Goal: Task Accomplishment & Management: Manage account settings

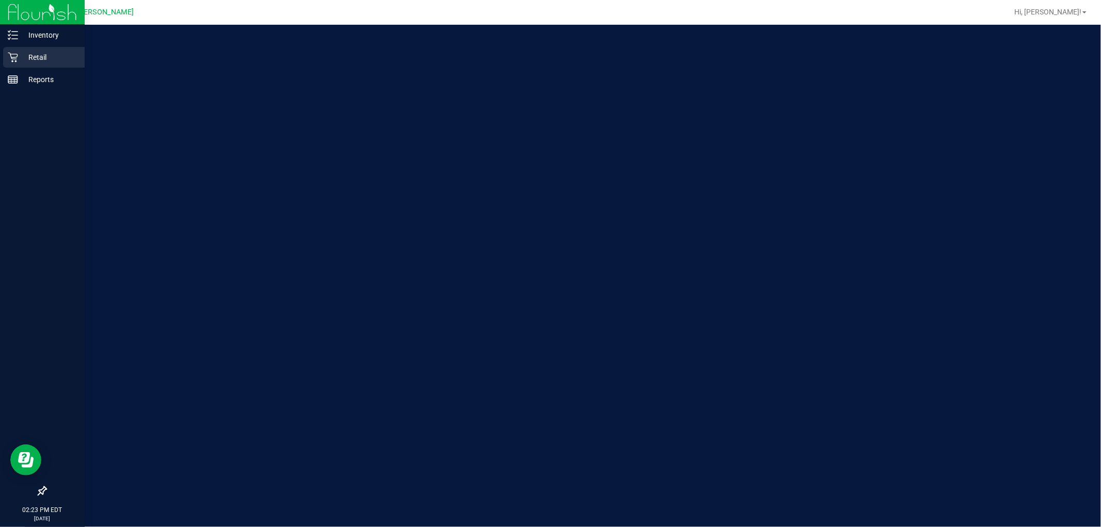
click at [6, 54] on div "Retail" at bounding box center [44, 57] width 82 height 21
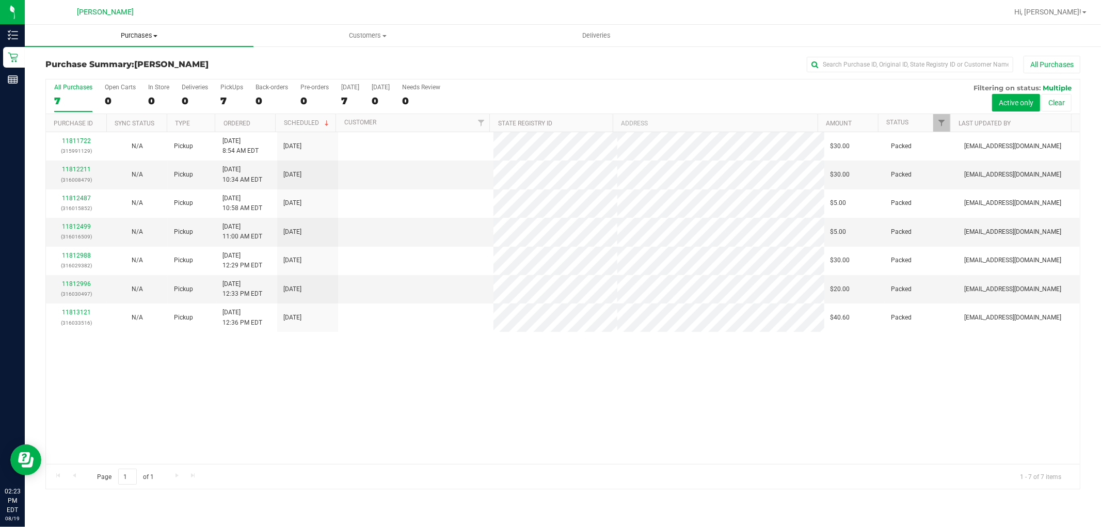
click at [152, 35] on span "Purchases" at bounding box center [139, 35] width 229 height 9
click at [140, 69] on li "Fulfillment" at bounding box center [139, 75] width 229 height 12
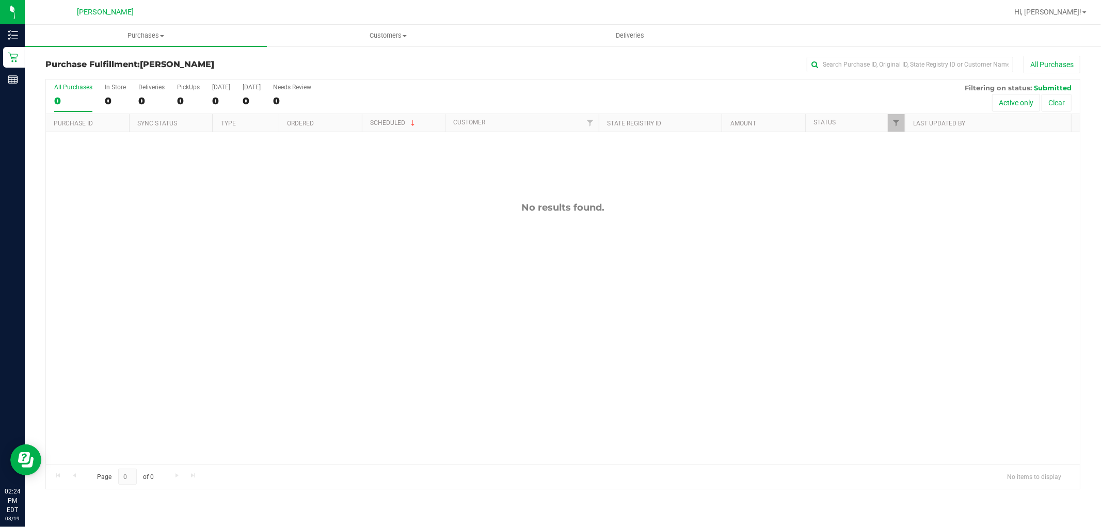
click at [486, 270] on div "No results found." at bounding box center [563, 333] width 1034 height 402
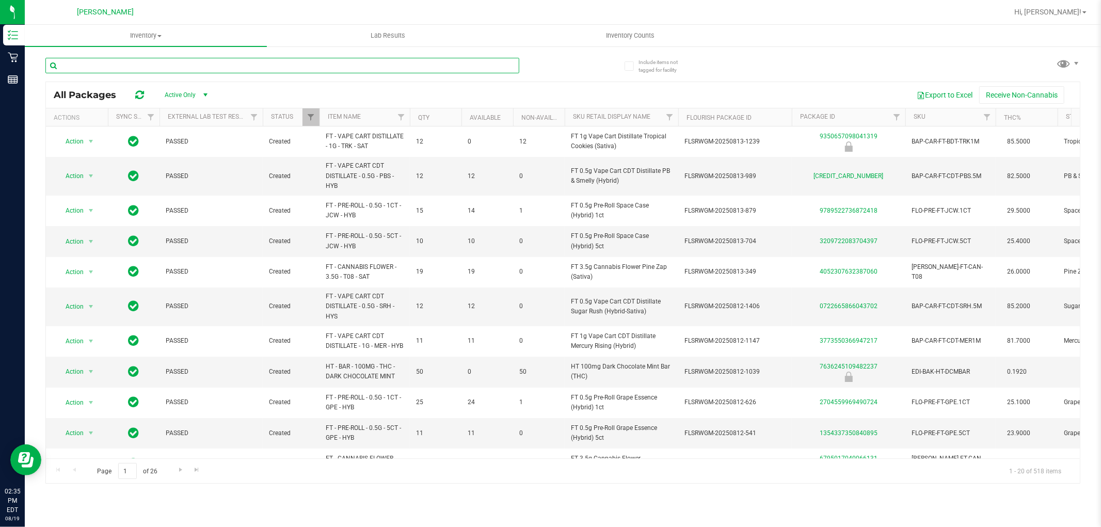
click at [274, 61] on input "text" at bounding box center [282, 65] width 474 height 15
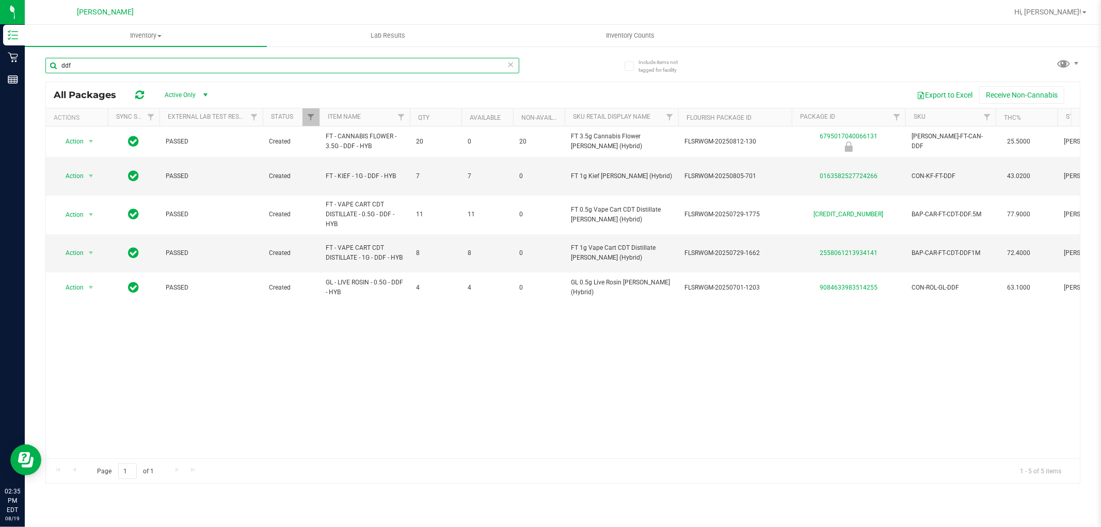
type input "ddf"
click at [645, 31] on span "Inventory Counts" at bounding box center [630, 35] width 76 height 9
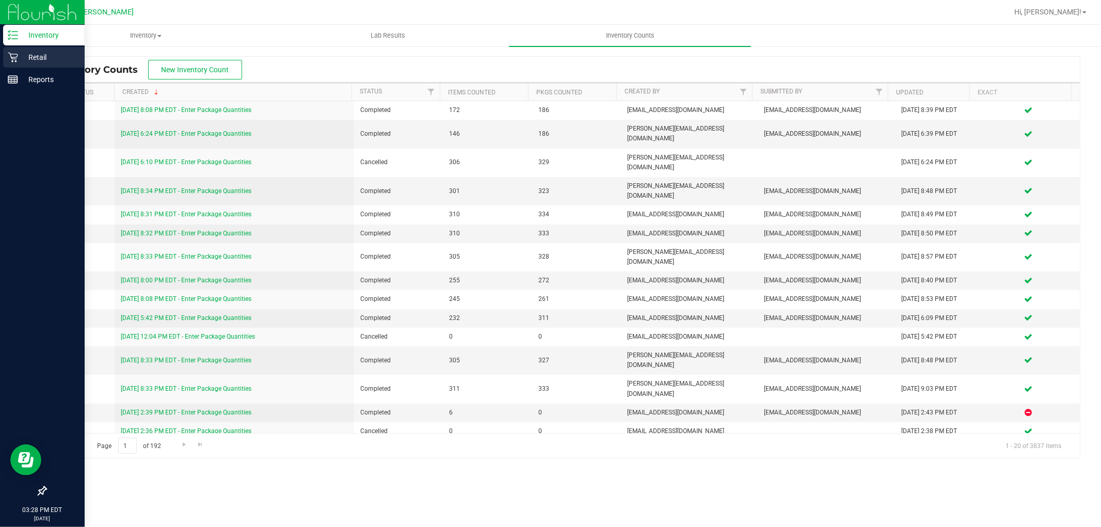
click at [35, 52] on p "Retail" at bounding box center [49, 57] width 62 height 12
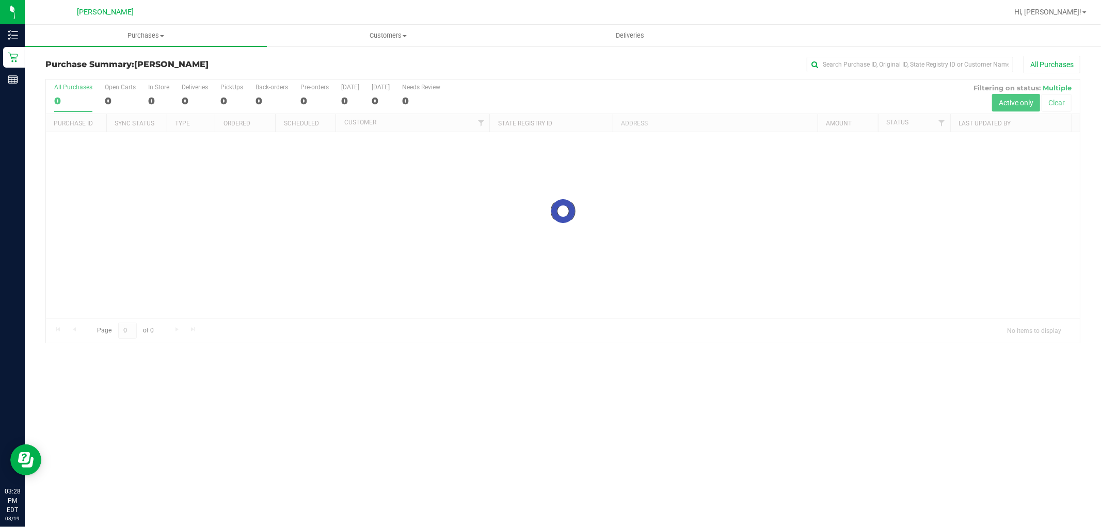
click at [167, 22] on nav "Oviedo WC Hi, Amanda!" at bounding box center [563, 12] width 1076 height 25
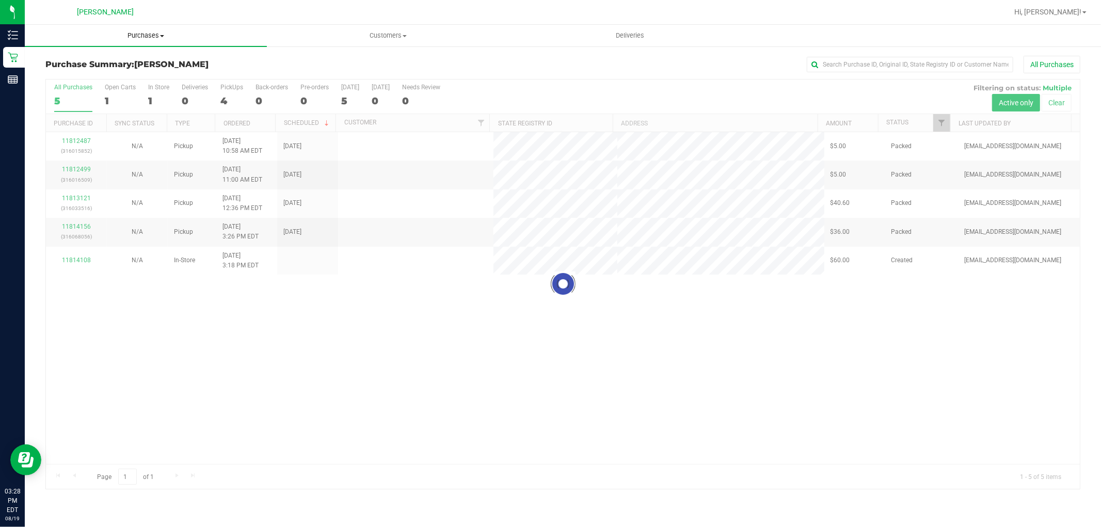
click at [152, 31] on span "Purchases" at bounding box center [146, 35] width 242 height 9
click at [141, 60] on li "Summary of purchases" at bounding box center [146, 62] width 242 height 12
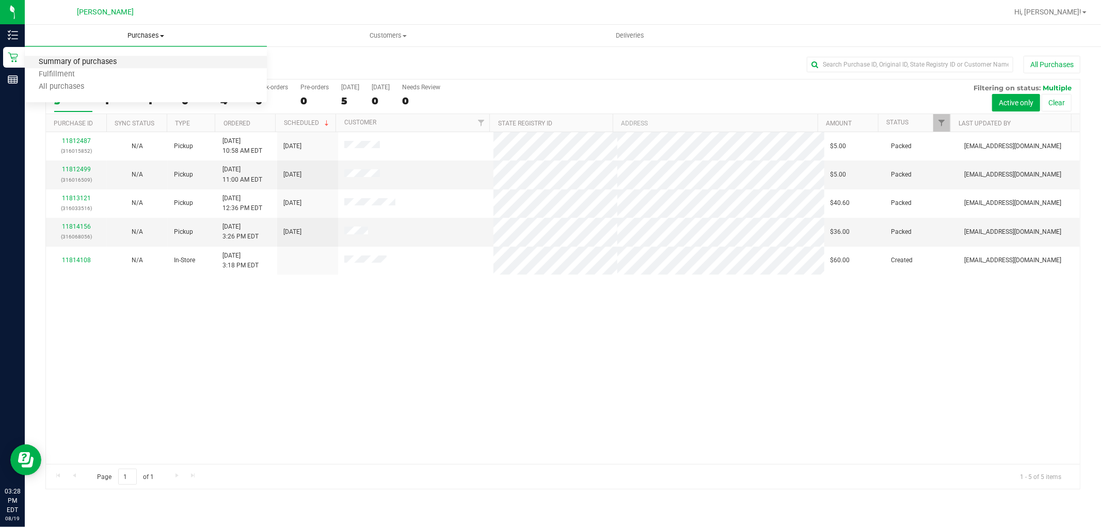
click at [113, 66] on li "Summary of purchases" at bounding box center [146, 62] width 242 height 12
click at [162, 33] on span "Purchases" at bounding box center [146, 35] width 242 height 9
click at [60, 83] on span "All purchases" at bounding box center [61, 87] width 73 height 9
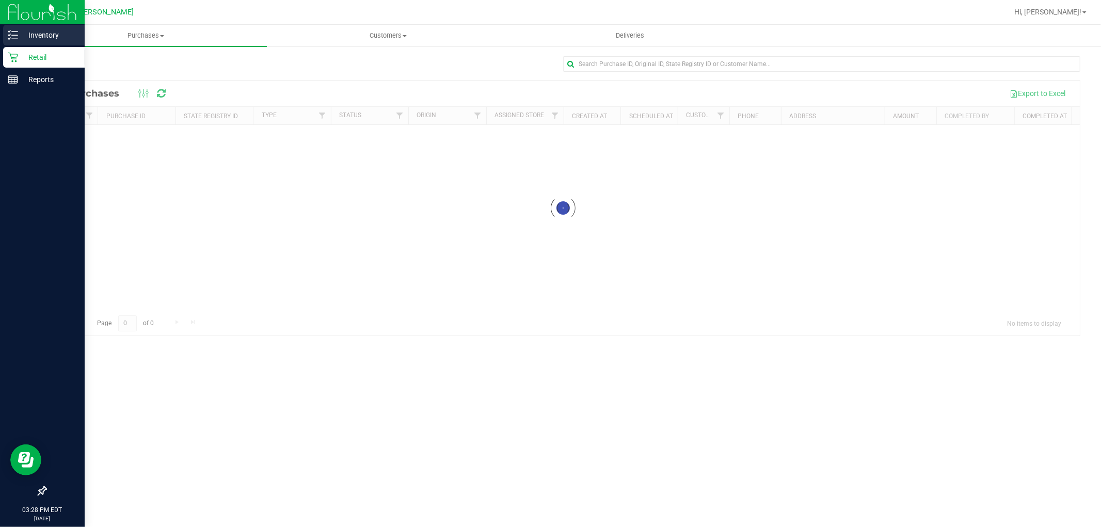
click at [23, 31] on p "Inventory" at bounding box center [49, 35] width 62 height 12
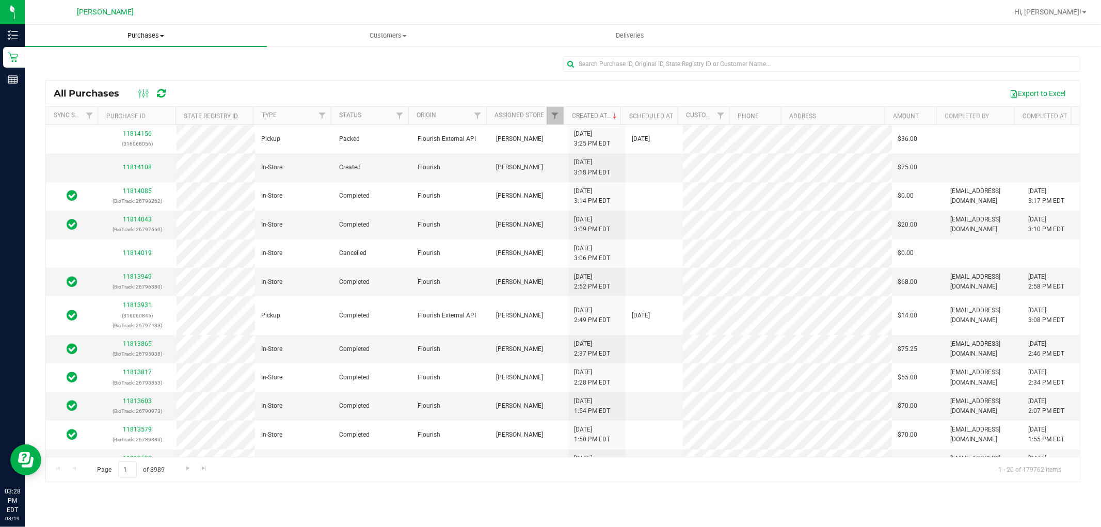
click at [140, 38] on span "Purchases" at bounding box center [146, 35] width 242 height 9
click at [402, 86] on div "Export to Excel" at bounding box center [624, 94] width 895 height 18
click at [146, 94] on ellipse at bounding box center [147, 92] width 3 height 3
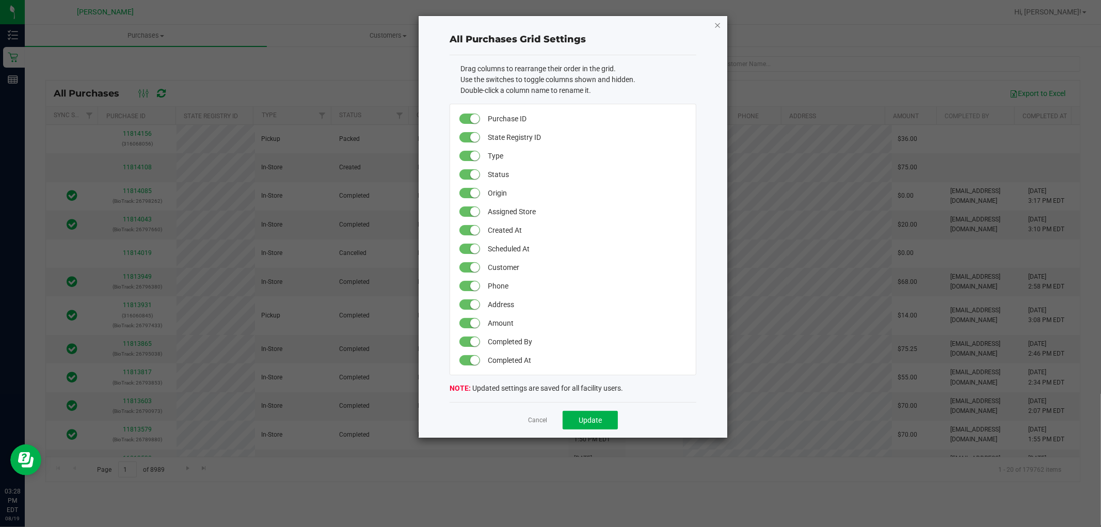
click at [719, 21] on icon "button" at bounding box center [717, 25] width 7 height 12
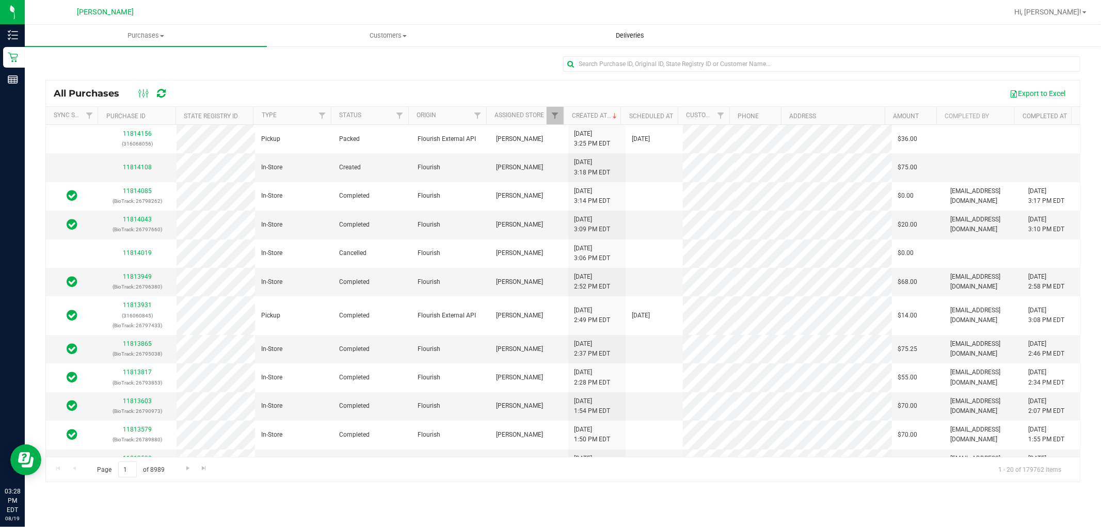
click at [717, 28] on uib-tab-heading "Deliveries" at bounding box center [629, 35] width 241 height 21
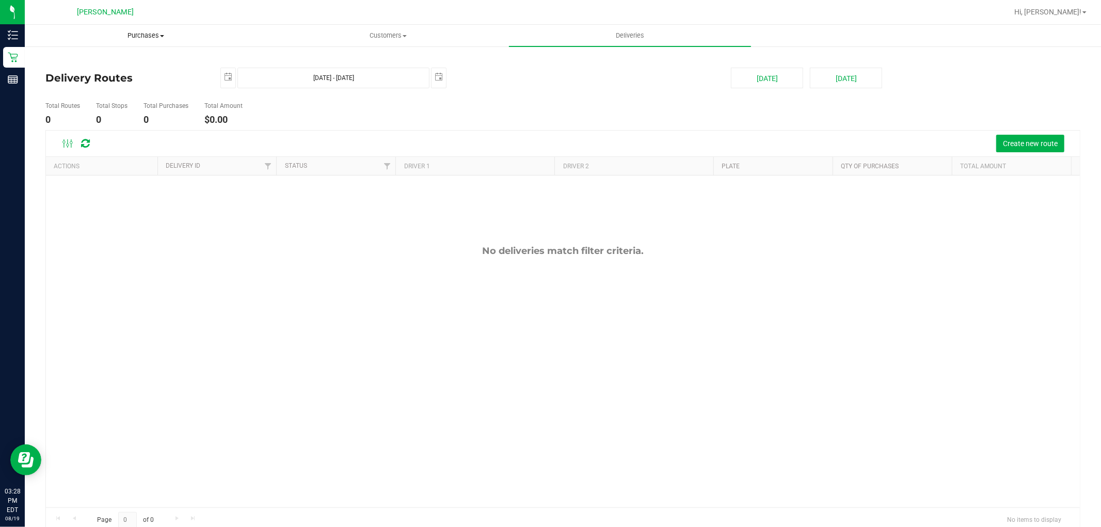
click at [156, 27] on uib-tab-heading "Purchases Summary of purchases Fulfillment All purchases" at bounding box center [145, 35] width 241 height 21
click at [114, 88] on li "All purchases" at bounding box center [146, 87] width 242 height 12
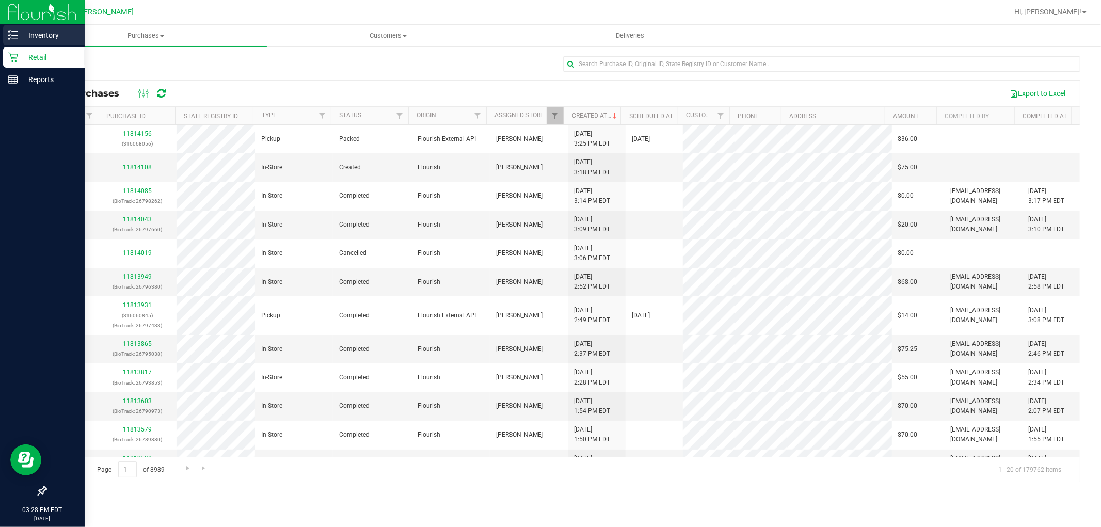
click at [21, 37] on p "Inventory" at bounding box center [49, 35] width 62 height 12
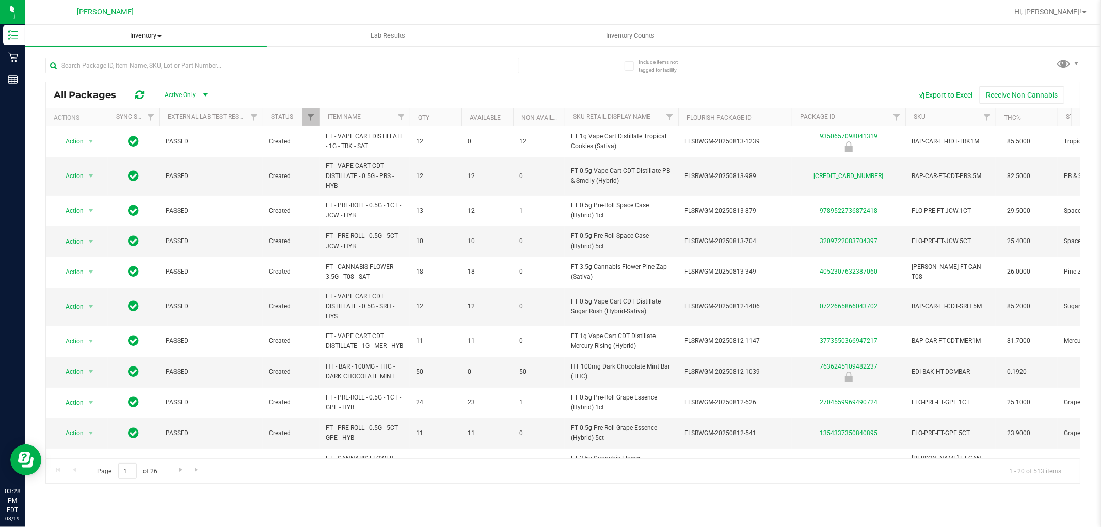
click at [151, 38] on span "Inventory" at bounding box center [146, 35] width 242 height 9
click at [150, 60] on li "All packages" at bounding box center [146, 62] width 242 height 12
click at [122, 116] on link "Sync Status" at bounding box center [136, 116] width 40 height 7
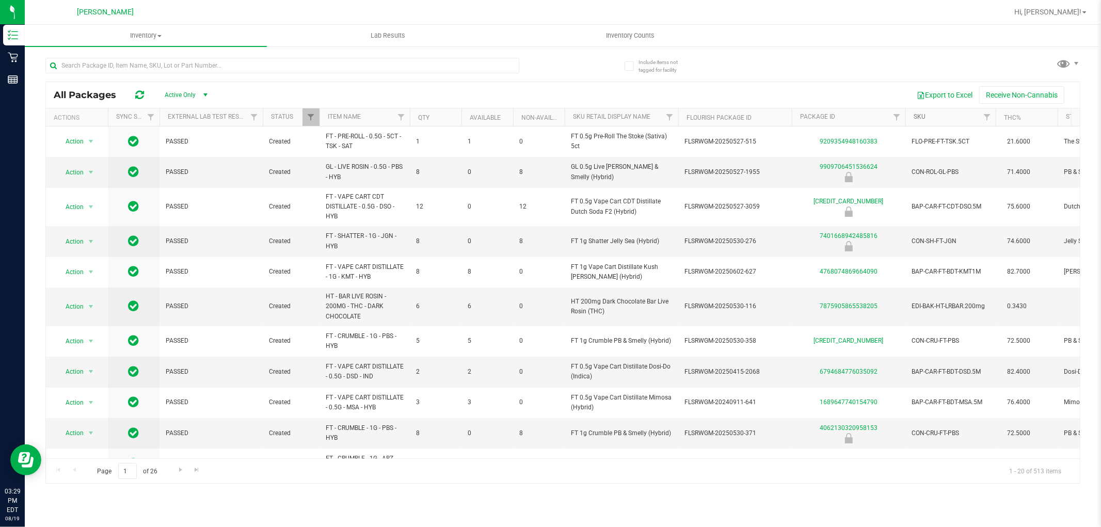
click at [921, 117] on link "SKU" at bounding box center [920, 116] width 12 height 7
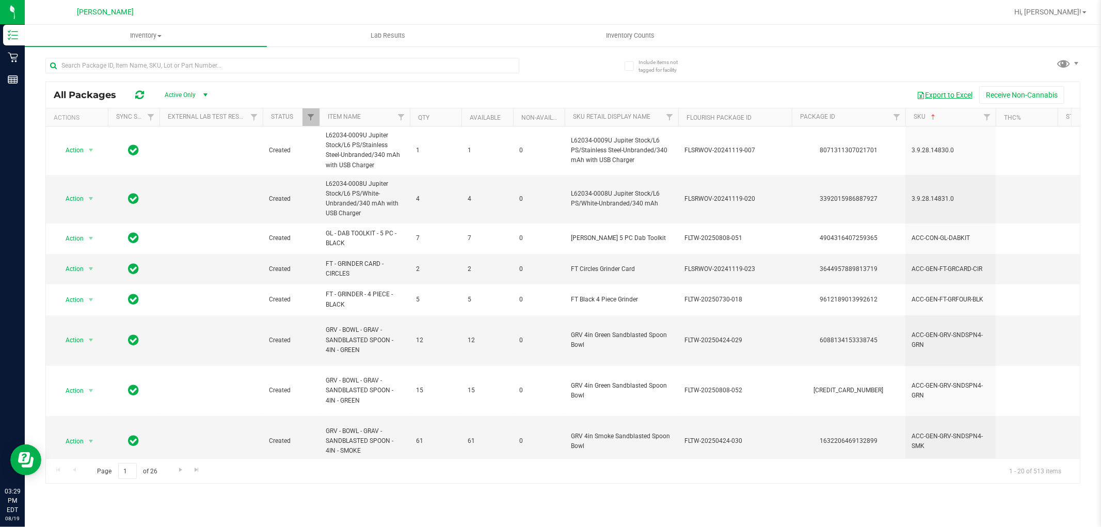
click at [947, 95] on button "Export to Excel" at bounding box center [944, 95] width 69 height 18
click at [152, 32] on span "Inventory" at bounding box center [146, 35] width 242 height 9
click at [385, 100] on div "Export to Excel Receive Non-Cannabis" at bounding box center [646, 95] width 852 height 18
click at [200, 97] on span "select" at bounding box center [205, 95] width 13 height 14
click at [191, 148] on li "Locked" at bounding box center [184, 142] width 56 height 15
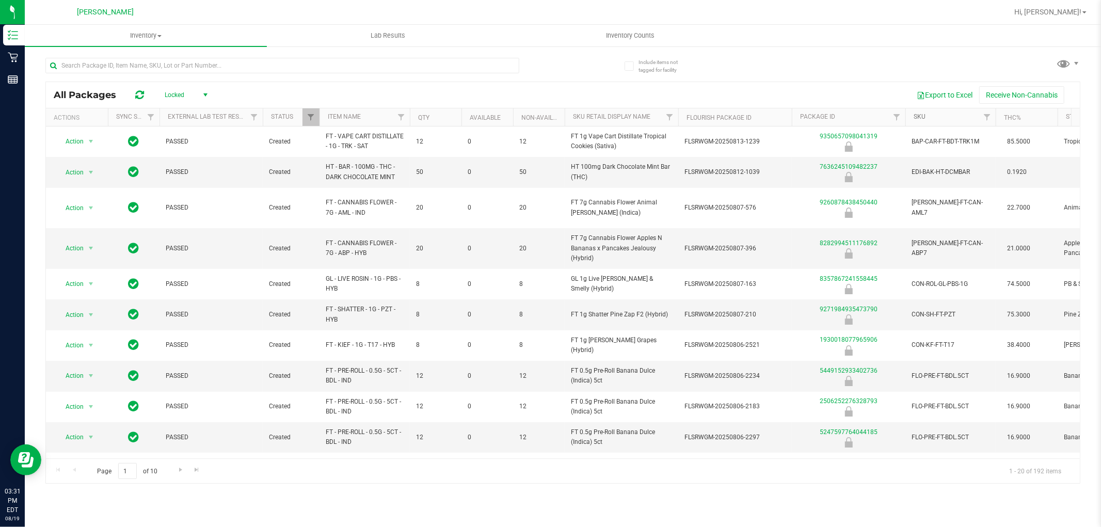
click at [921, 117] on link "SKU" at bounding box center [920, 116] width 12 height 7
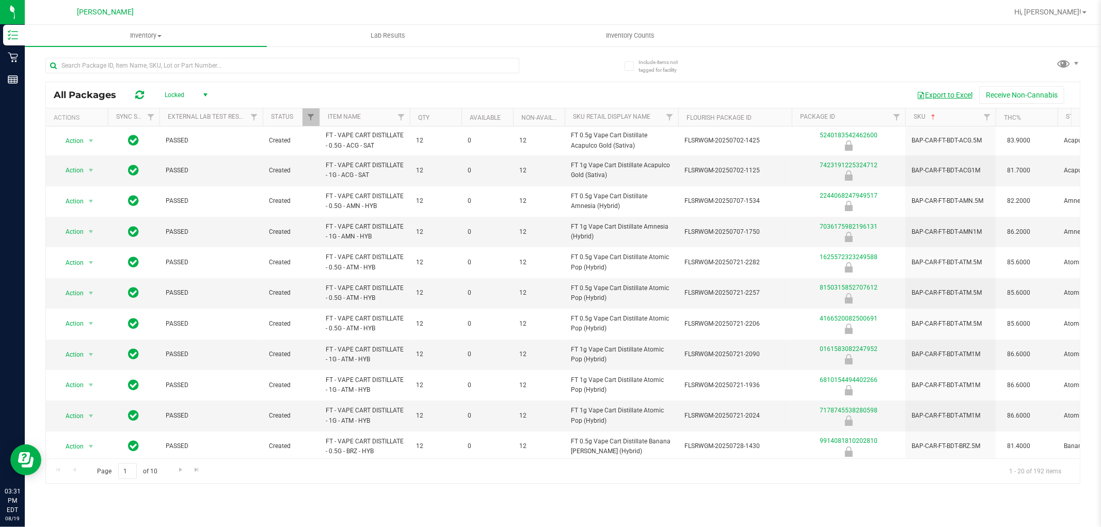
click at [966, 93] on button "Export to Excel" at bounding box center [944, 95] width 69 height 18
click at [228, 62] on input "text" at bounding box center [282, 65] width 474 height 15
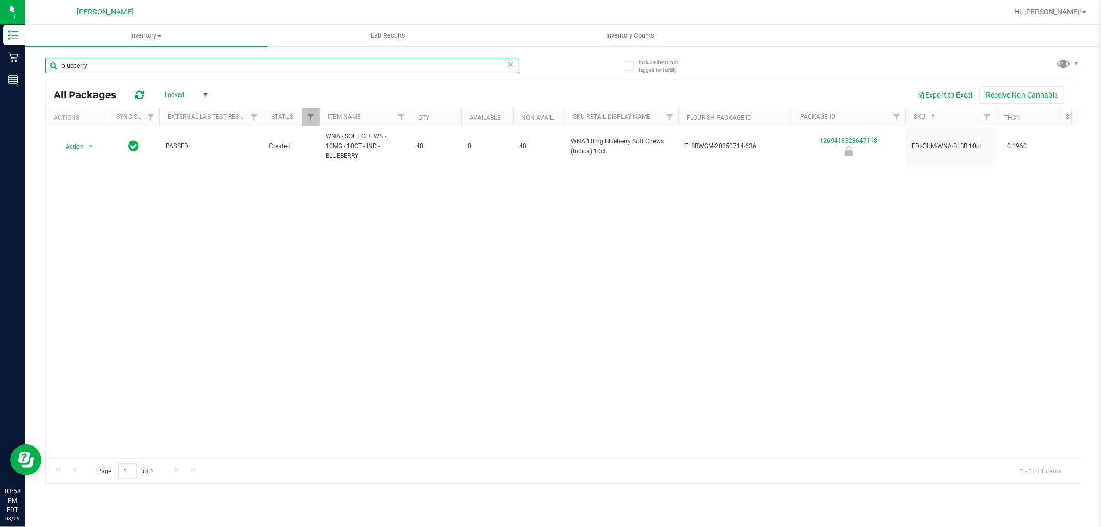
click at [203, 63] on input "blueberry" at bounding box center [282, 65] width 474 height 15
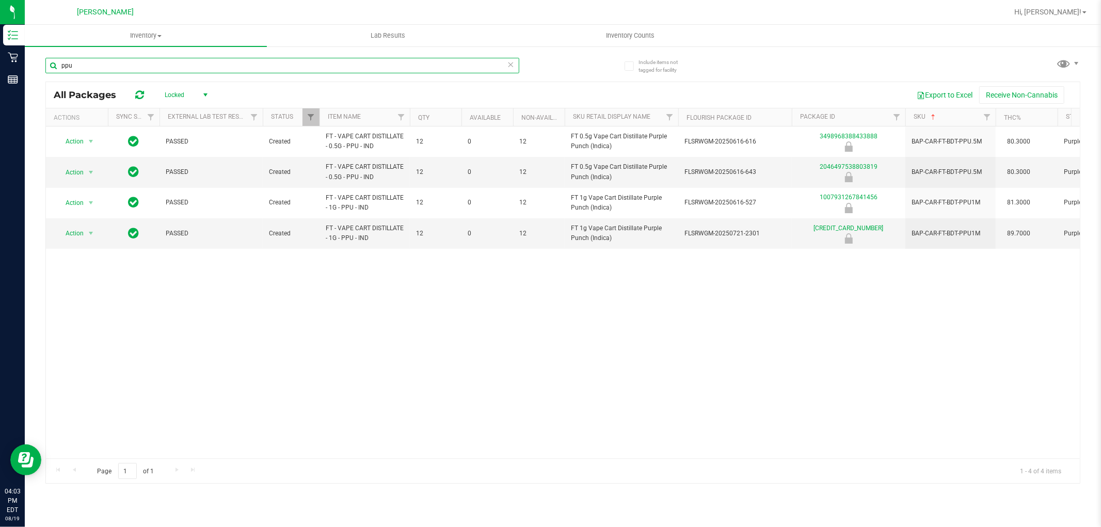
click at [173, 69] on input "ppu" at bounding box center [282, 65] width 474 height 15
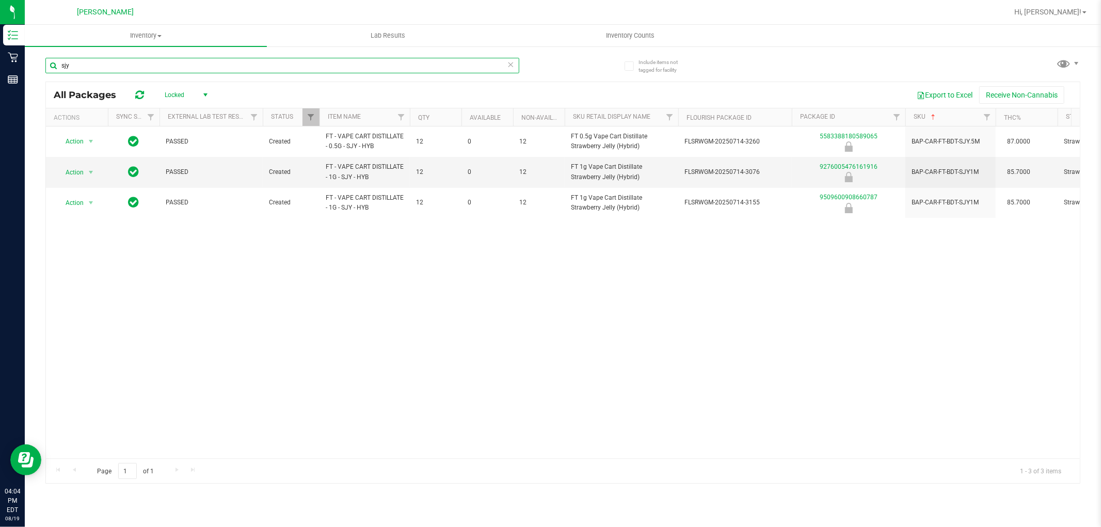
type input "sjy"
click at [510, 65] on icon at bounding box center [510, 64] width 7 height 12
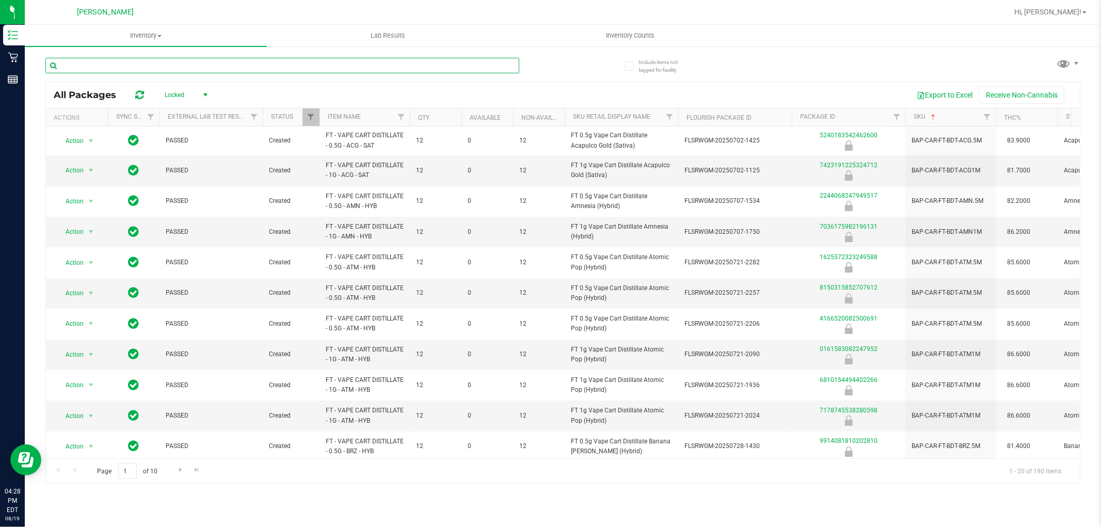
click at [187, 65] on input "text" at bounding box center [282, 65] width 474 height 15
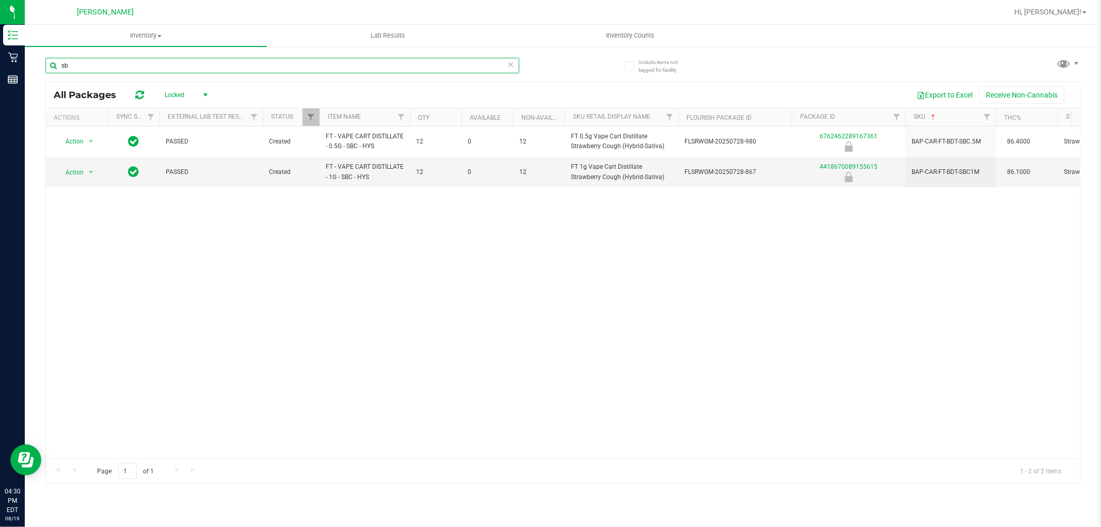
type input "s"
type input "p"
type input "P"
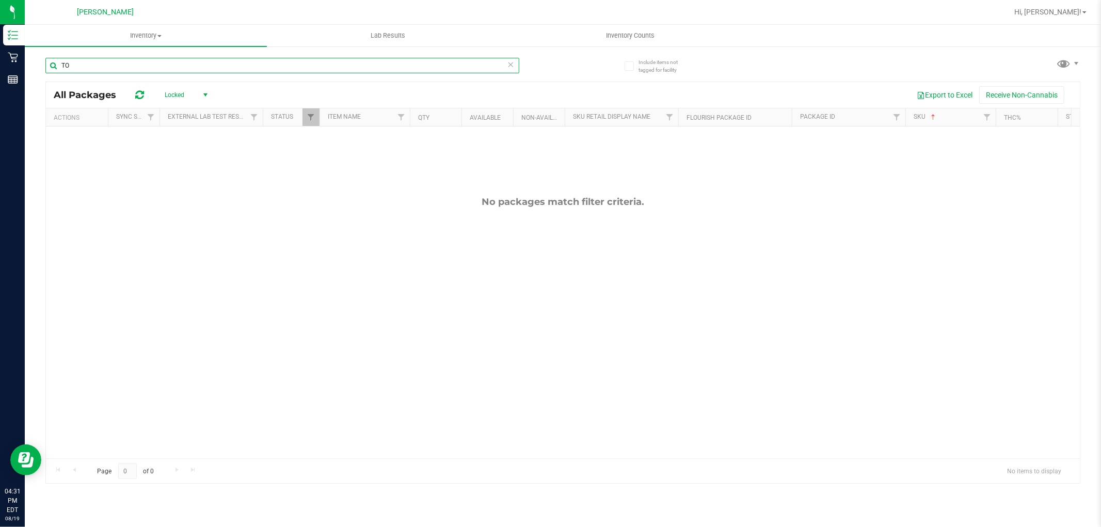
type input "T"
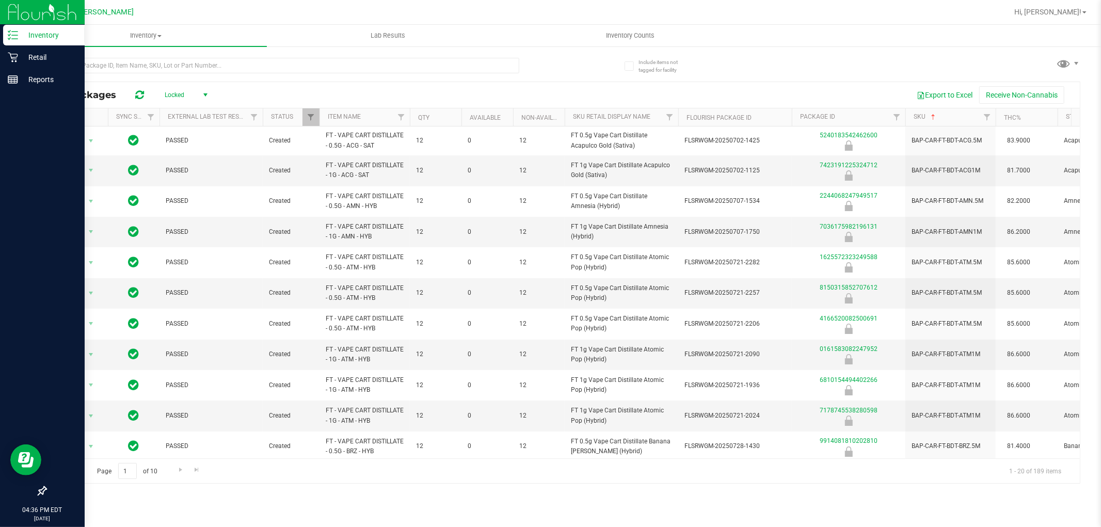
drag, startPoint x: 0, startPoint y: 403, endPoint x: 0, endPoint y: 428, distance: 25.3
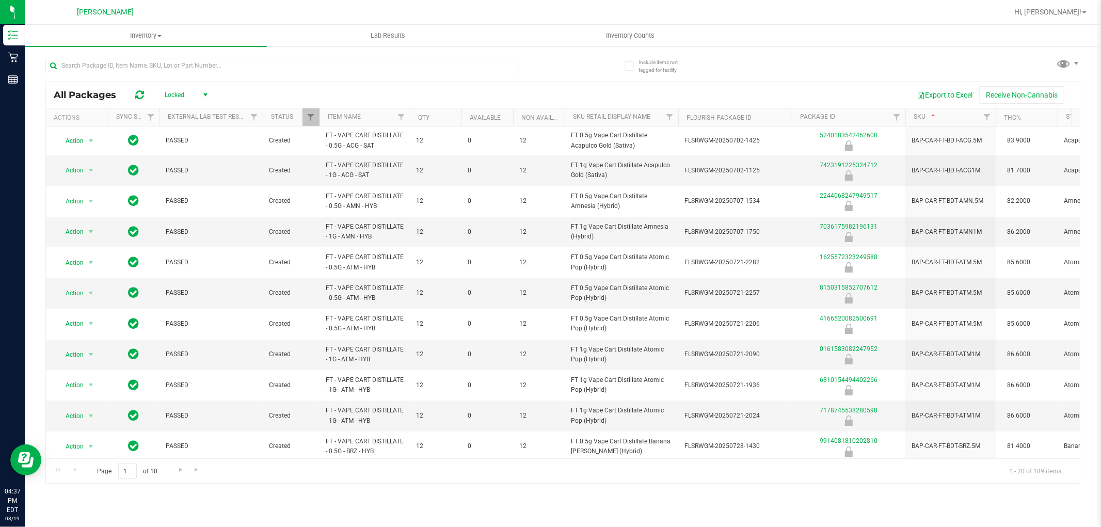
drag, startPoint x: 0, startPoint y: 428, endPoint x: 563, endPoint y: 52, distance: 677.5
click at [563, 52] on div "All Packages Locked Active Only Lab Samples Locked All External Internal Export…" at bounding box center [562, 266] width 1035 height 436
click at [232, 66] on input "text" at bounding box center [282, 65] width 474 height 15
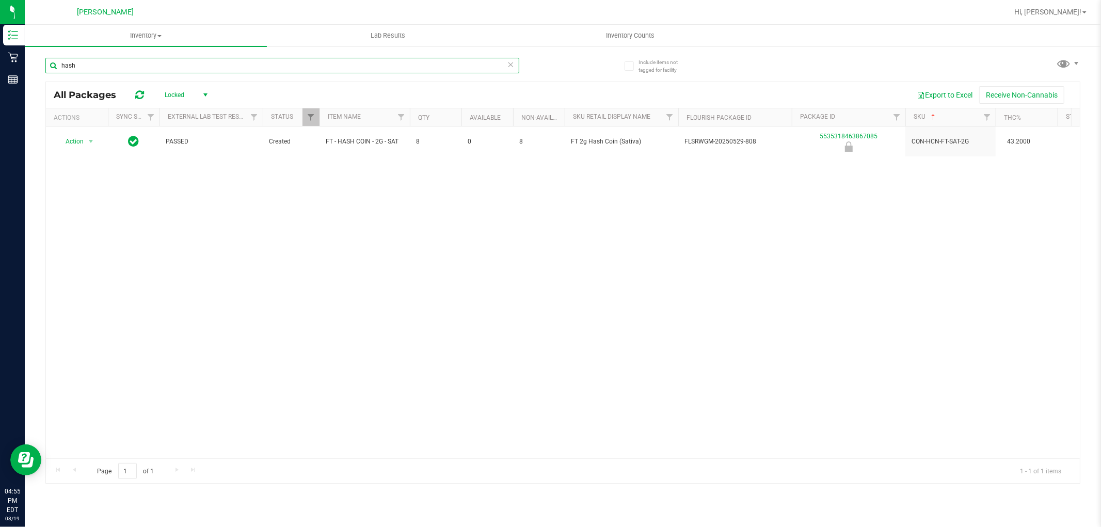
type input "hash"
click at [508, 63] on icon at bounding box center [510, 64] width 7 height 12
click at [461, 69] on input "text" at bounding box center [282, 65] width 474 height 15
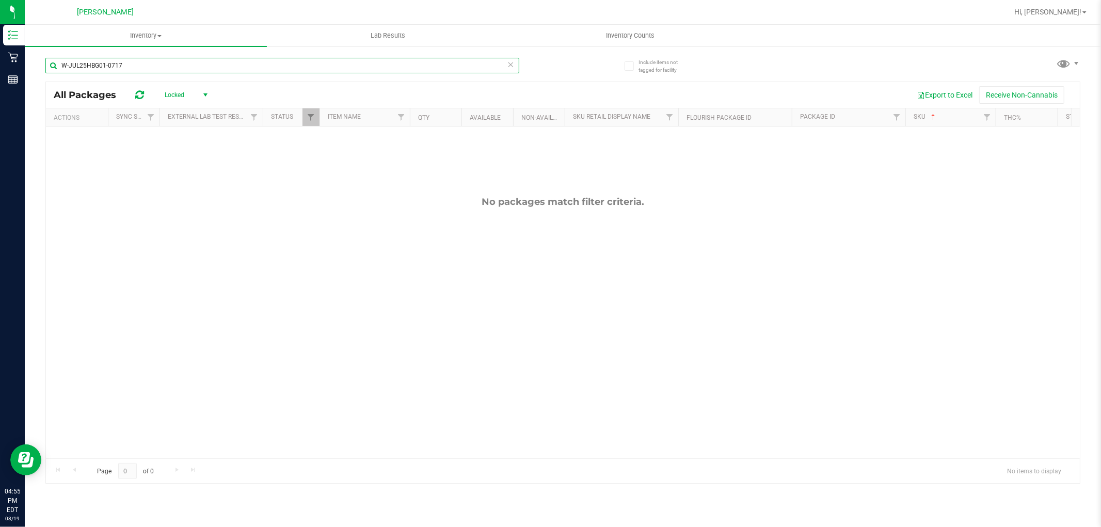
type input "W-JUL25HBG01-0717"
click at [510, 223] on div "No packages match filter criteria." at bounding box center [563, 327] width 1034 height 402
click at [207, 99] on span "select" at bounding box center [205, 95] width 8 height 8
click at [188, 115] on li "Active Only" at bounding box center [184, 111] width 56 height 15
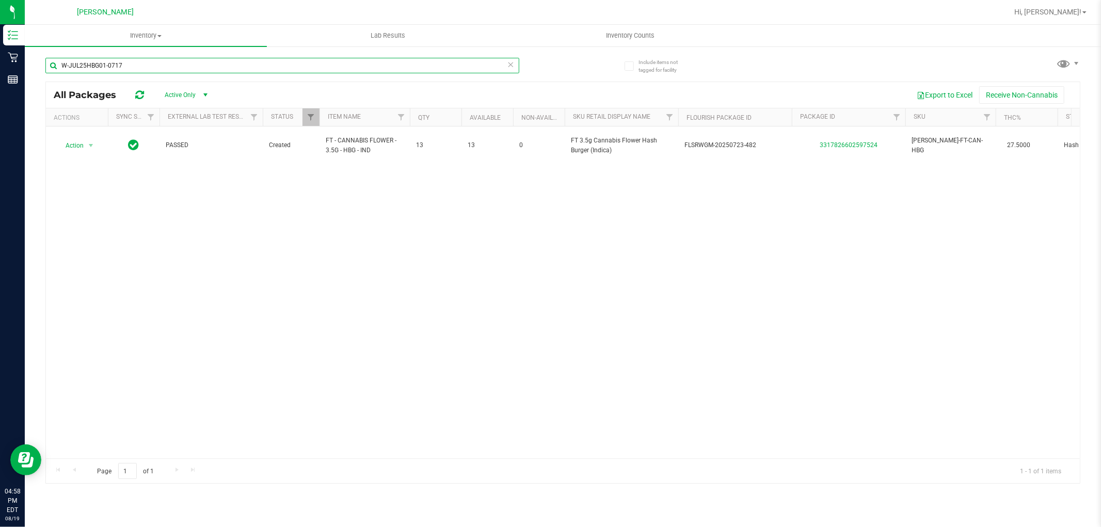
click at [180, 69] on input "W-JUL25HBG01-0717" at bounding box center [282, 65] width 474 height 15
click at [239, 68] on input "W-JUL25HBG01-0717" at bounding box center [282, 65] width 474 height 15
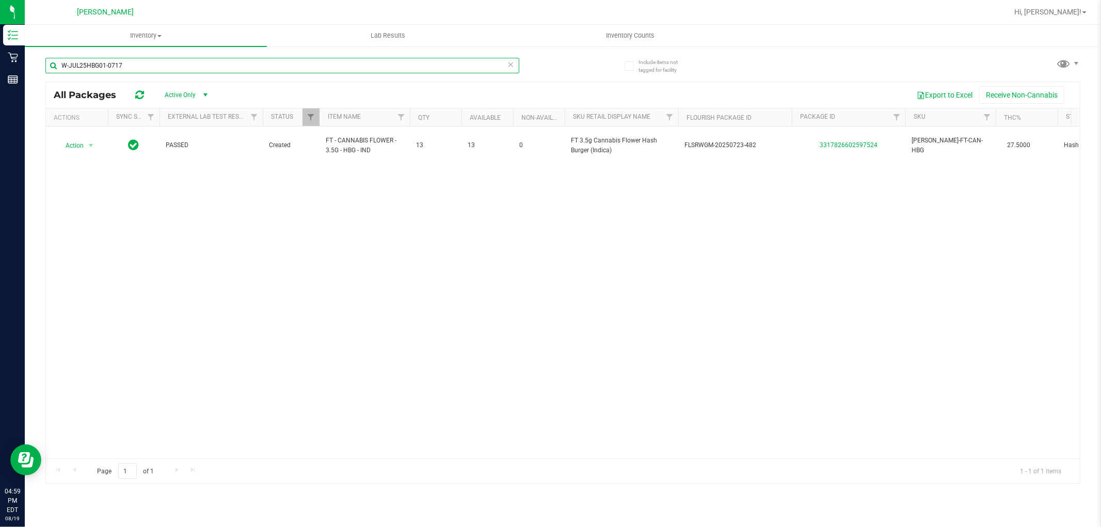
click at [240, 68] on input "W-JUL25HBG01-0717" at bounding box center [282, 65] width 474 height 15
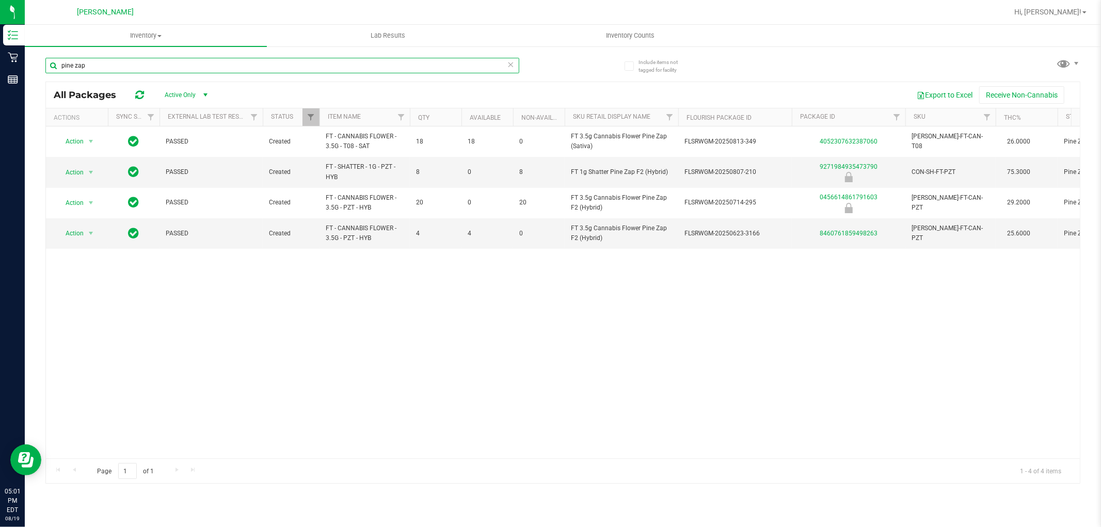
click at [146, 70] on input "pine zap" at bounding box center [282, 65] width 474 height 15
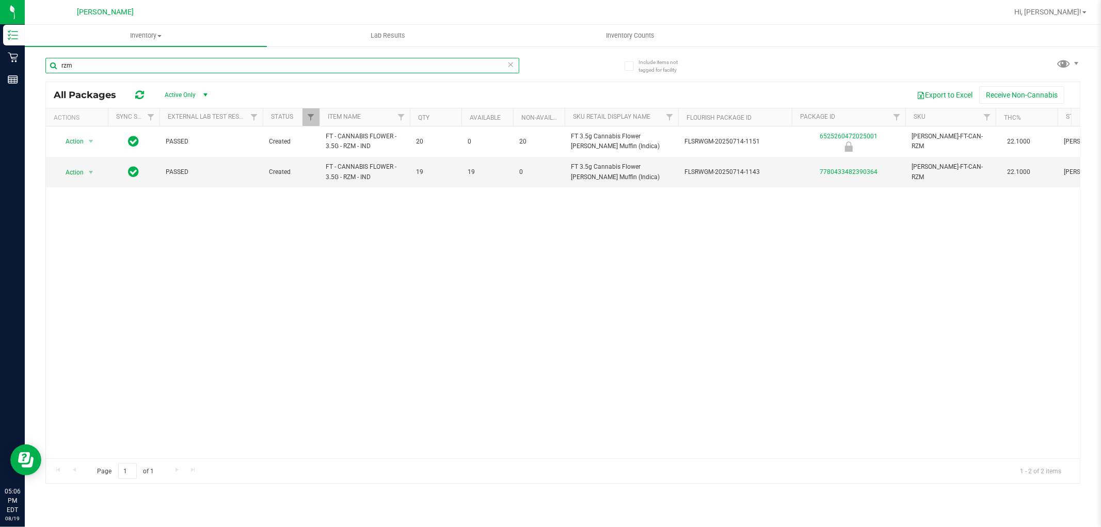
click at [218, 65] on input "rzm" at bounding box center [282, 65] width 474 height 15
click at [219, 65] on input "rzm" at bounding box center [282, 65] width 474 height 15
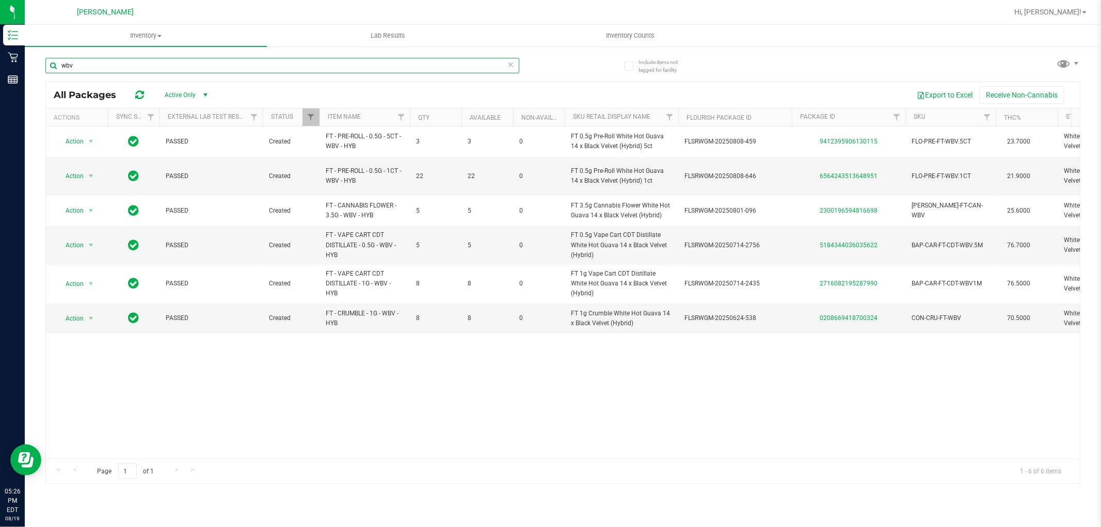
type input "wbv"
click at [546, 409] on div "Action Action Global inventory Package audit log Print package label Print prod…" at bounding box center [563, 292] width 1034 height 332
click at [382, 426] on div "Action Action Global inventory Package audit log Print package label Print prod…" at bounding box center [563, 292] width 1034 height 332
click at [480, 382] on div "Action Action Global inventory Package audit log Print package label Print prod…" at bounding box center [563, 292] width 1034 height 332
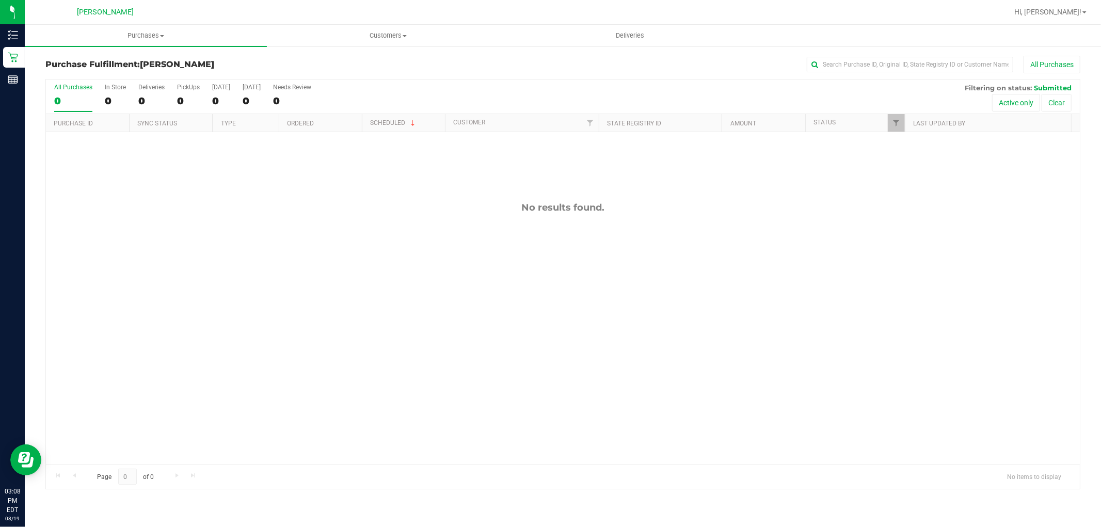
click at [355, 240] on div "No results found." at bounding box center [563, 333] width 1034 height 402
drag, startPoint x: 681, startPoint y: 279, endPoint x: 635, endPoint y: 70, distance: 214.0
click at [678, 277] on div "No results found." at bounding box center [563, 333] width 1034 height 402
click at [365, 291] on div "11814156 (316068056) N/A Pickup 8/19/2025 3:25 PM EDT 8/19/2025 $36.00 Submitte…" at bounding box center [563, 298] width 1034 height 332
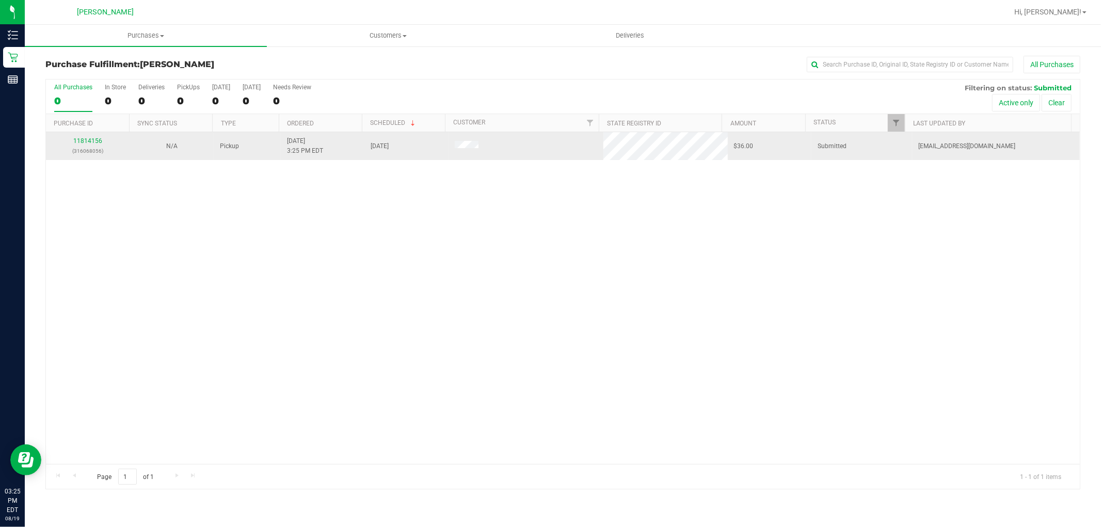
click at [86, 134] on td "11814156 (316068056)" at bounding box center [88, 146] width 84 height 28
click at [88, 142] on link "11814156" at bounding box center [87, 140] width 29 height 7
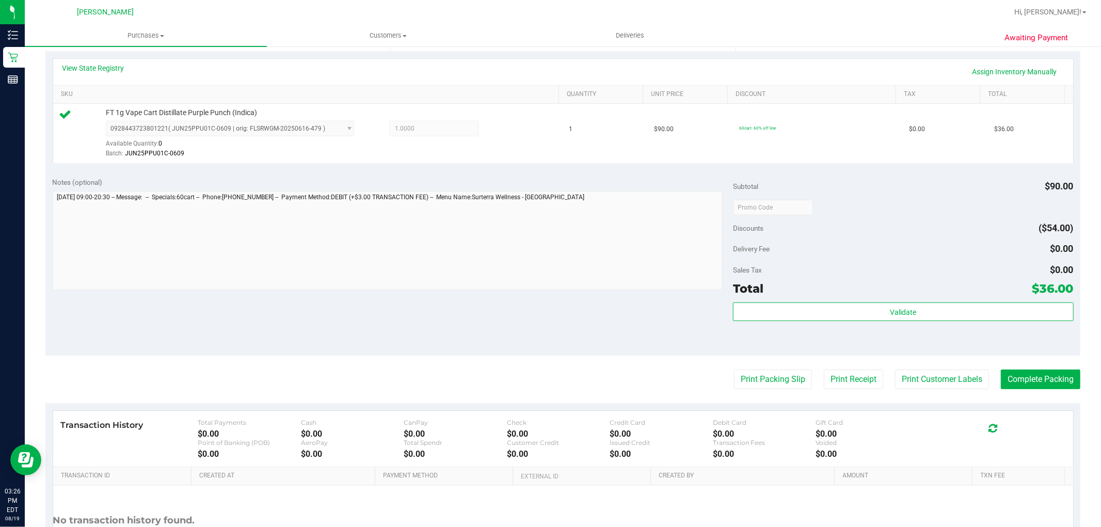
scroll to position [286, 0]
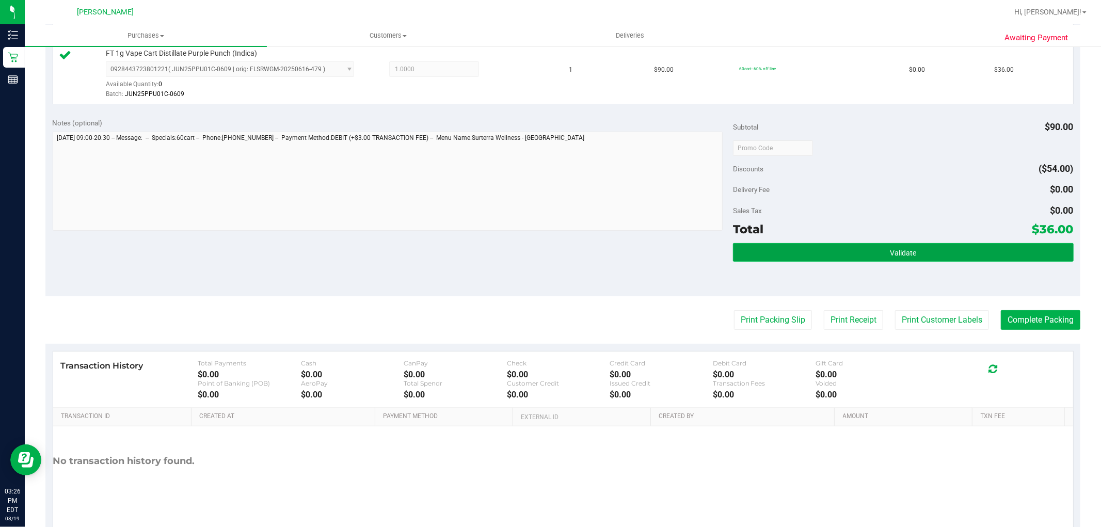
click at [870, 254] on button "Validate" at bounding box center [903, 252] width 340 height 19
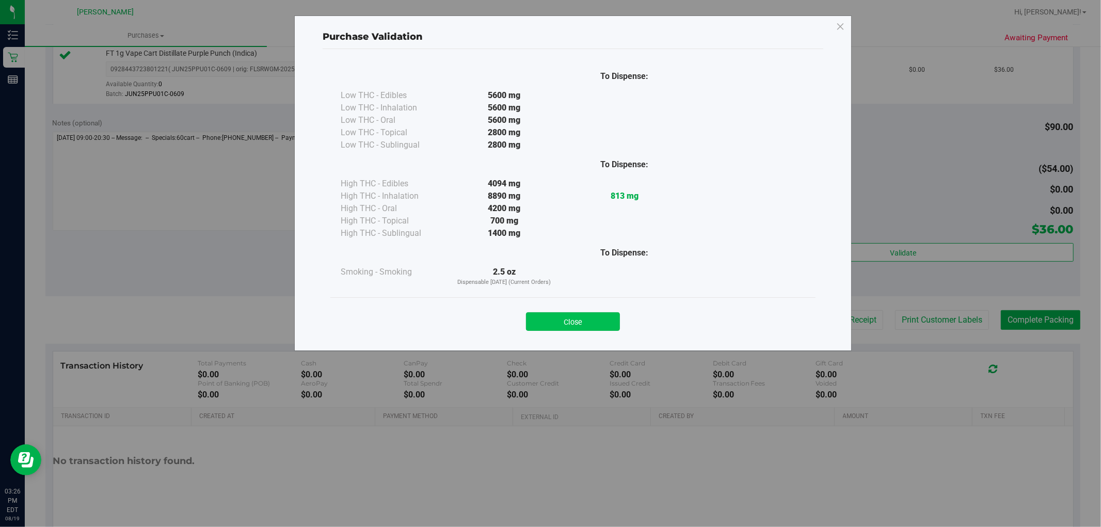
click at [574, 320] on button "Close" at bounding box center [573, 321] width 94 height 19
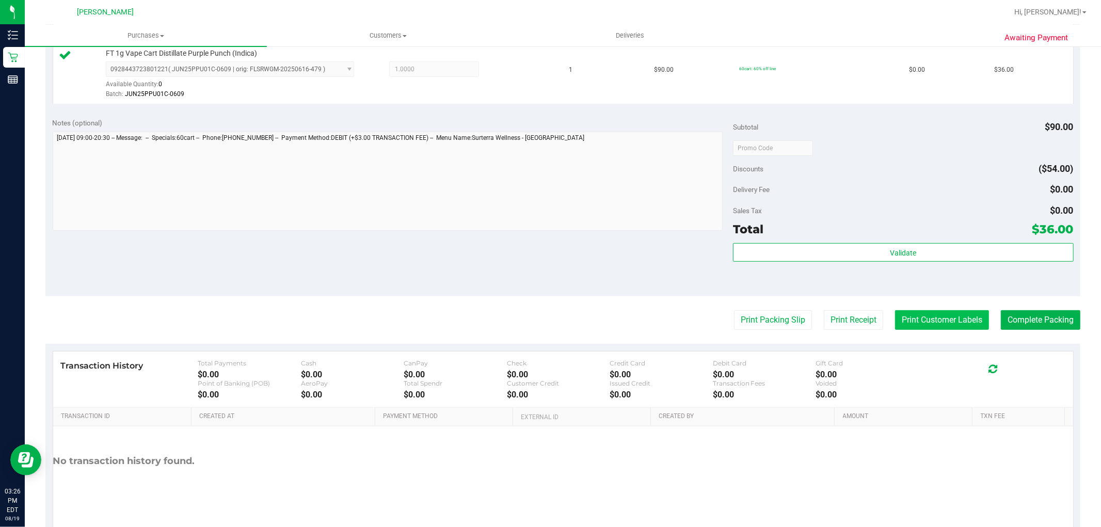
click at [904, 321] on button "Print Customer Labels" at bounding box center [942, 320] width 94 height 20
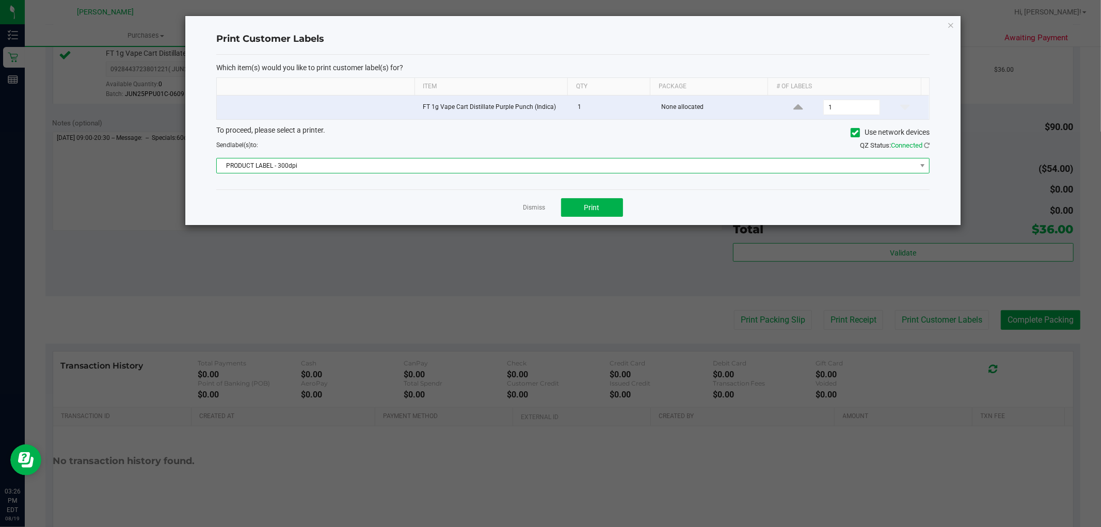
click at [519, 169] on span "PRODUCT LABEL - 300dpi" at bounding box center [566, 165] width 699 height 14
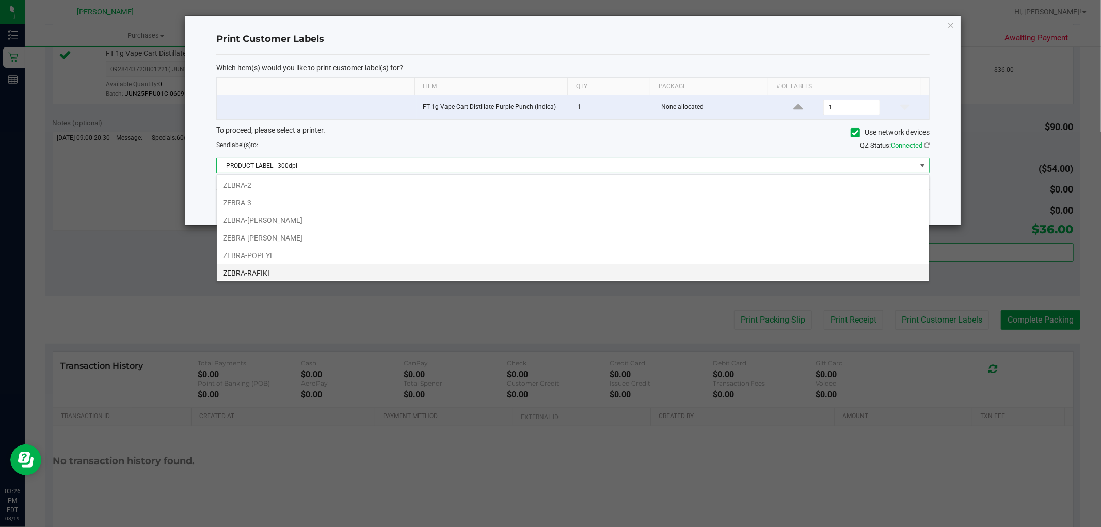
scroll to position [55, 0]
click at [280, 253] on li "ZEBRA-RAFIKI" at bounding box center [573, 254] width 712 height 18
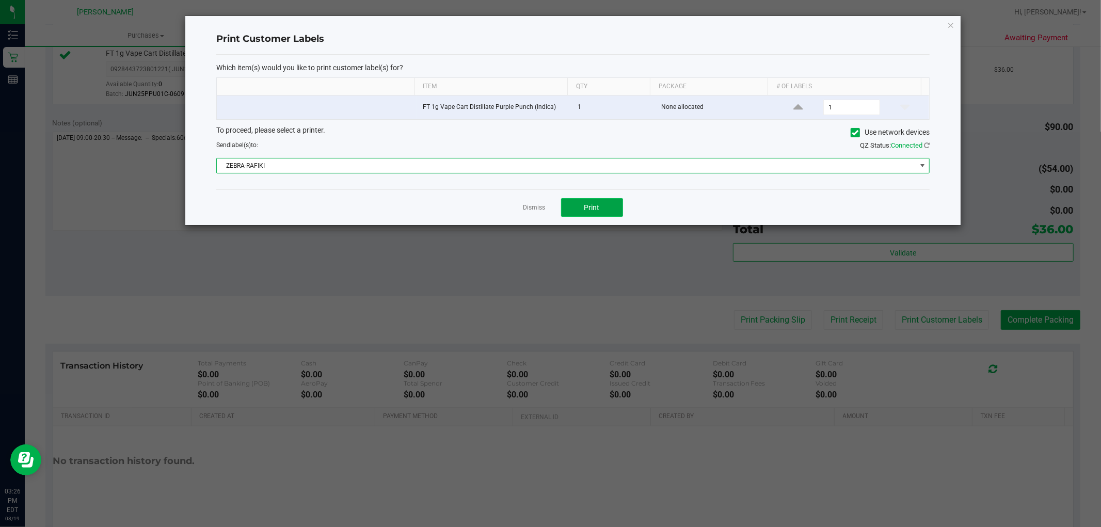
click at [598, 204] on span "Print" at bounding box center [591, 207] width 15 height 8
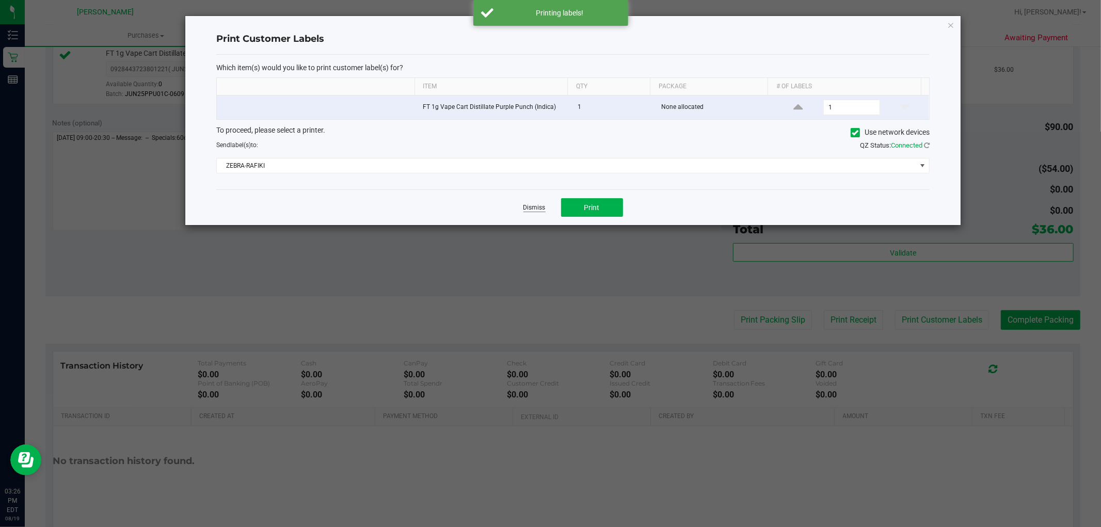
click at [539, 208] on link "Dismiss" at bounding box center [534, 207] width 22 height 9
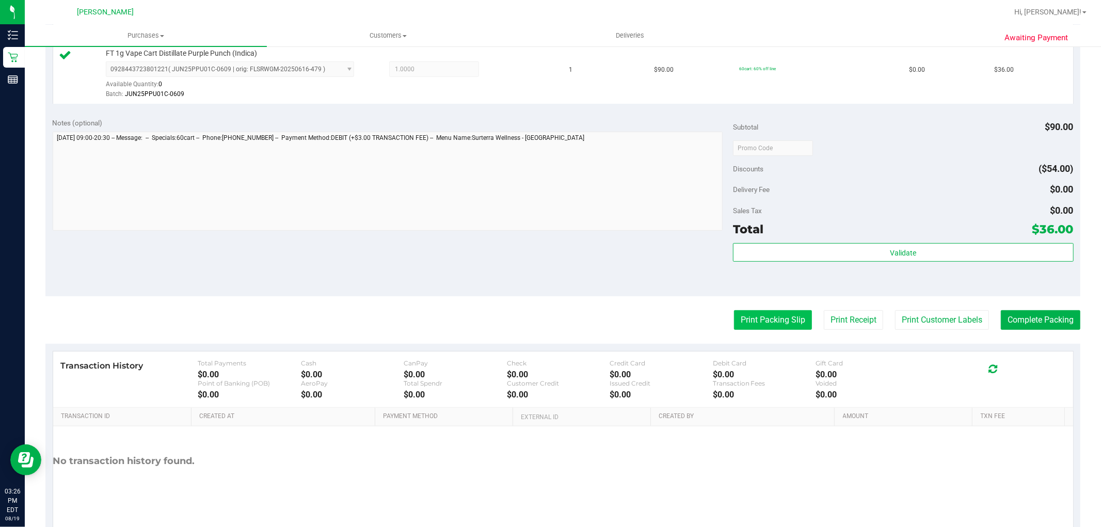
click at [787, 324] on button "Print Packing Slip" at bounding box center [773, 320] width 78 height 20
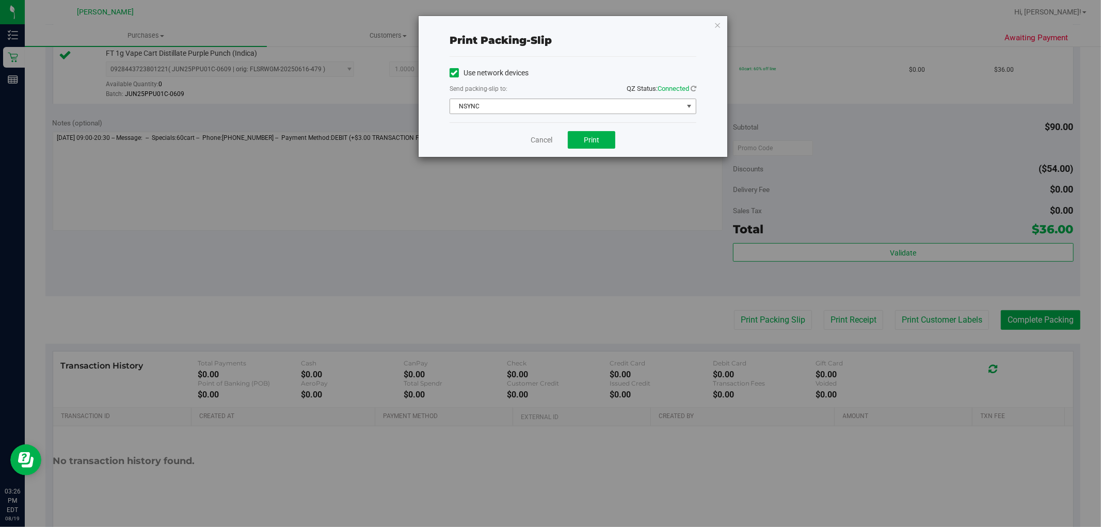
click at [594, 106] on span "NSYNC" at bounding box center [566, 106] width 233 height 14
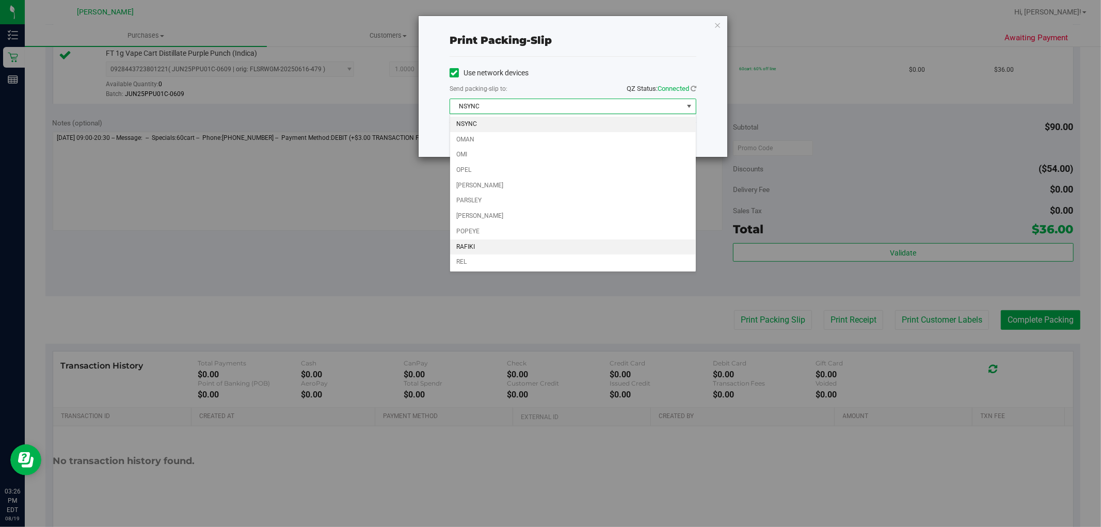
click at [492, 248] on li "RAFIKI" at bounding box center [573, 246] width 246 height 15
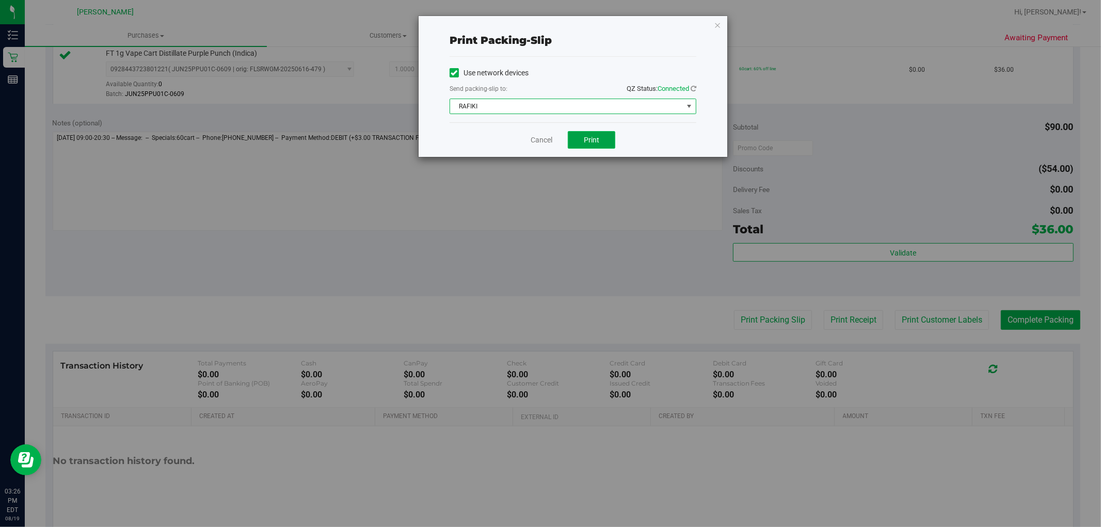
click at [603, 138] on button "Print" at bounding box center [591, 140] width 47 height 18
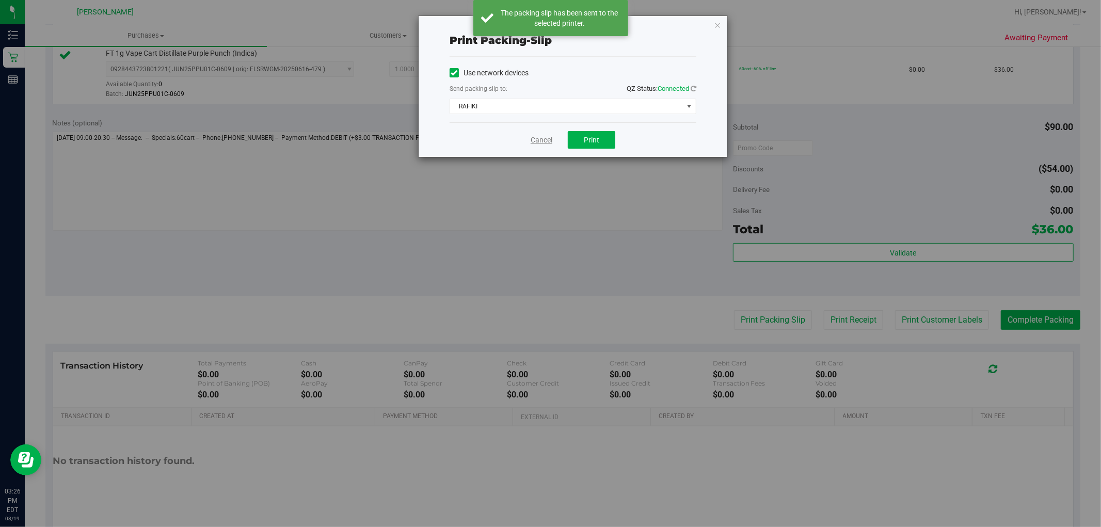
click at [540, 145] on link "Cancel" at bounding box center [542, 140] width 22 height 11
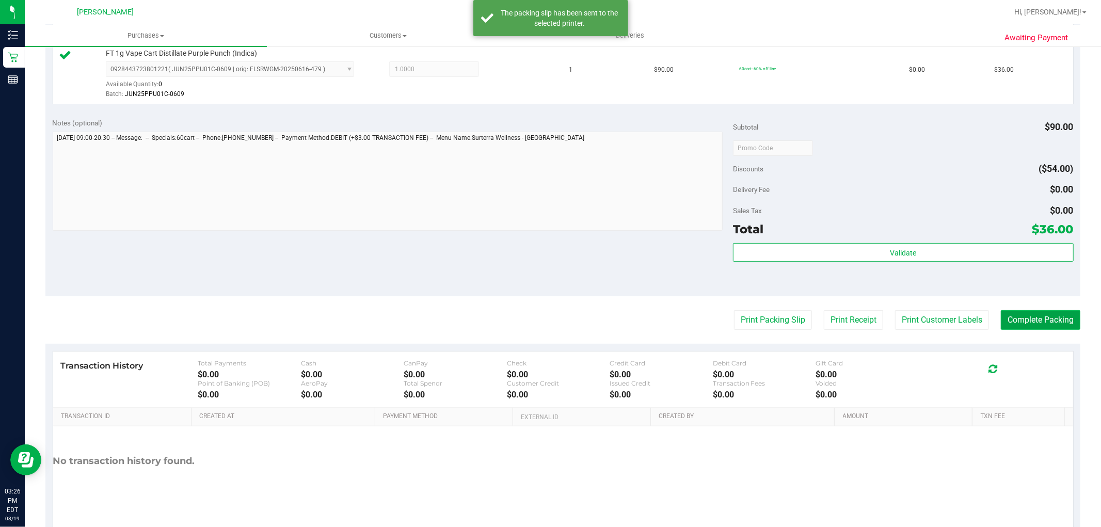
click at [1041, 322] on button "Complete Packing" at bounding box center [1040, 320] width 79 height 20
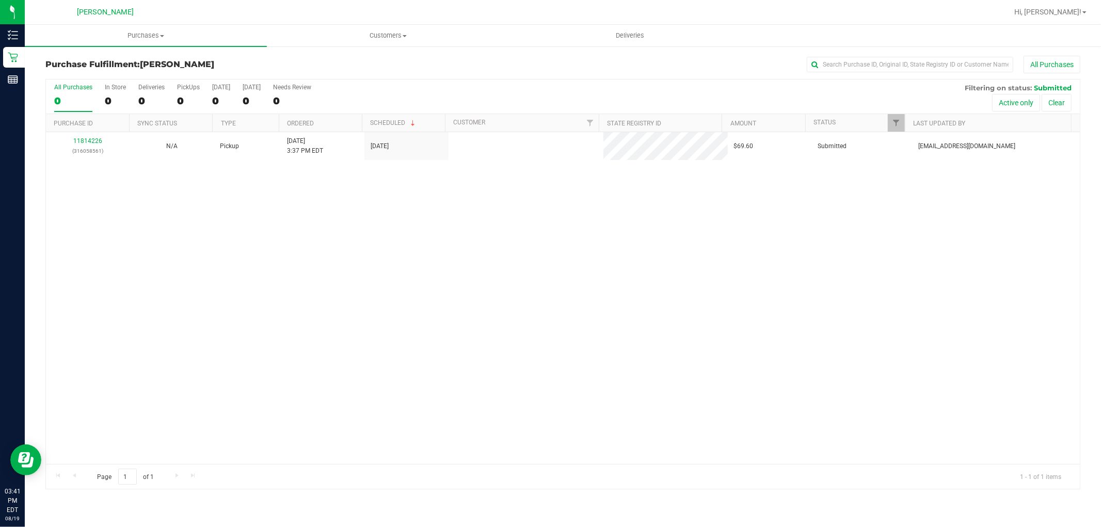
click at [214, 321] on div "11814226 (316058561) N/A Pickup 8/19/2025 3:37 PM EDT 8/19/2025 $69.60 Submitte…" at bounding box center [563, 298] width 1034 height 332
click at [588, 244] on div "11814226 (316058561) N/A Pickup 8/19/2025 3:37 PM EDT 8/19/2025 $69.60 Submitte…" at bounding box center [563, 298] width 1034 height 332
click at [368, 222] on div "11814226 (316058561) N/A Pickup 8/19/2025 3:37 PM EDT 8/19/2025 $69.60 Submitte…" at bounding box center [563, 298] width 1034 height 332
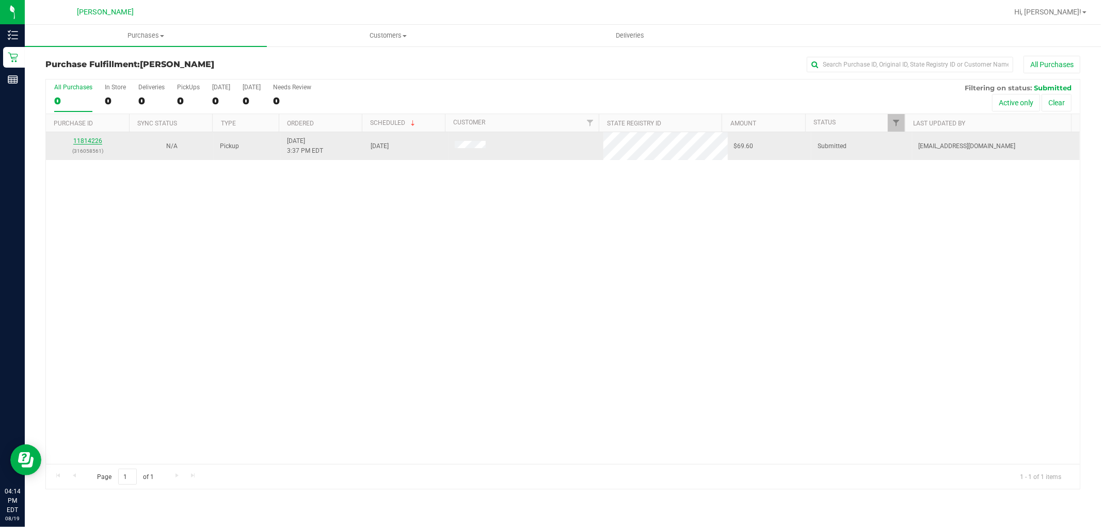
click at [93, 143] on link "11814226" at bounding box center [87, 140] width 29 height 7
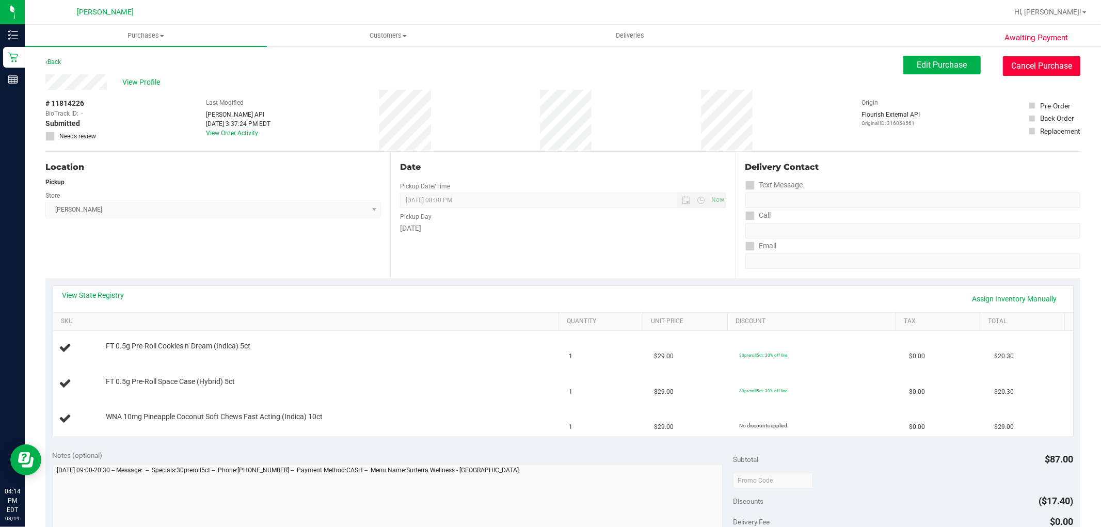
click at [1015, 63] on button "Cancel Purchase" at bounding box center [1041, 66] width 77 height 20
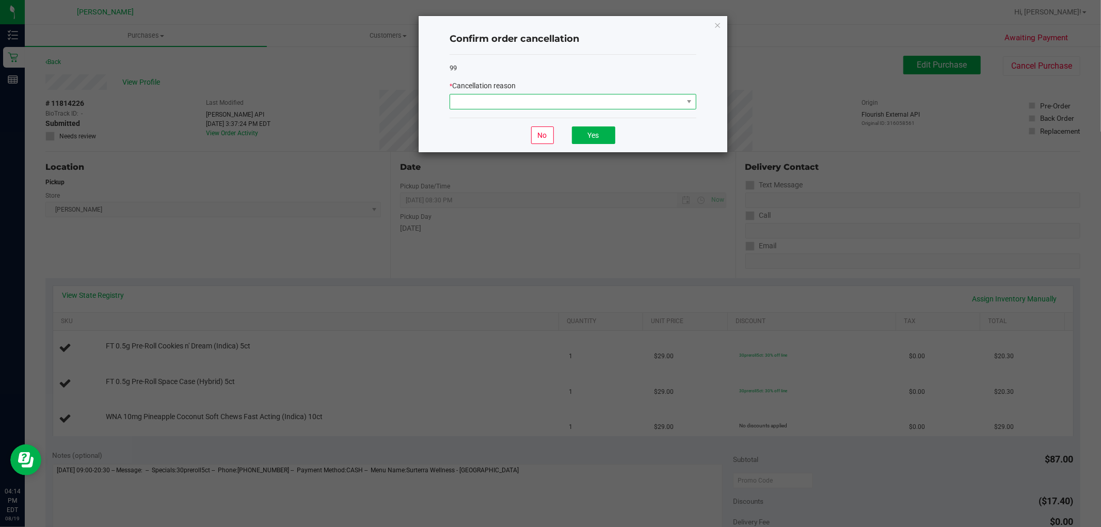
click at [626, 94] on span at bounding box center [573, 101] width 247 height 15
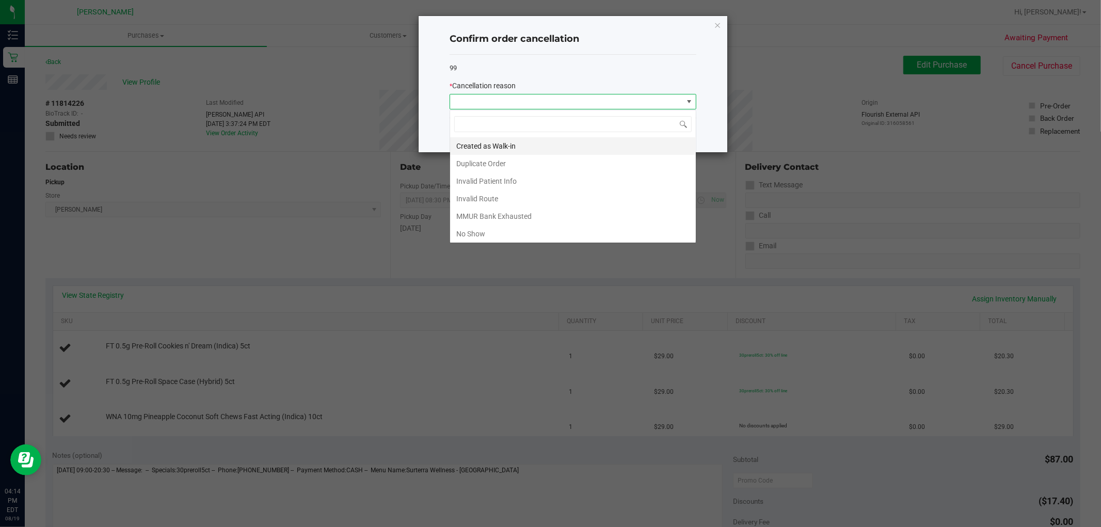
scroll to position [15, 246]
click at [570, 230] on li "No Show" at bounding box center [573, 234] width 246 height 18
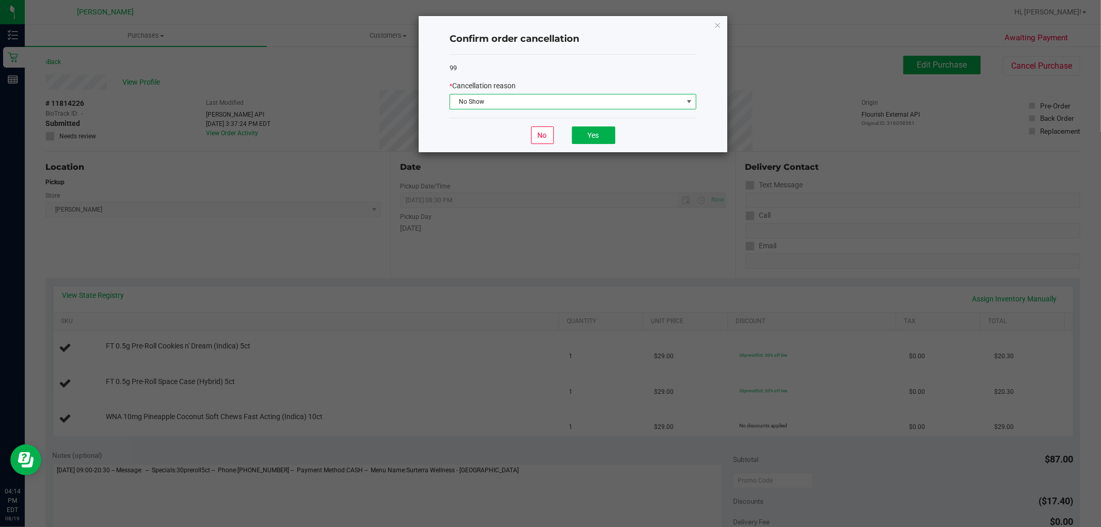
click at [575, 101] on span "No Show" at bounding box center [566, 101] width 233 height 14
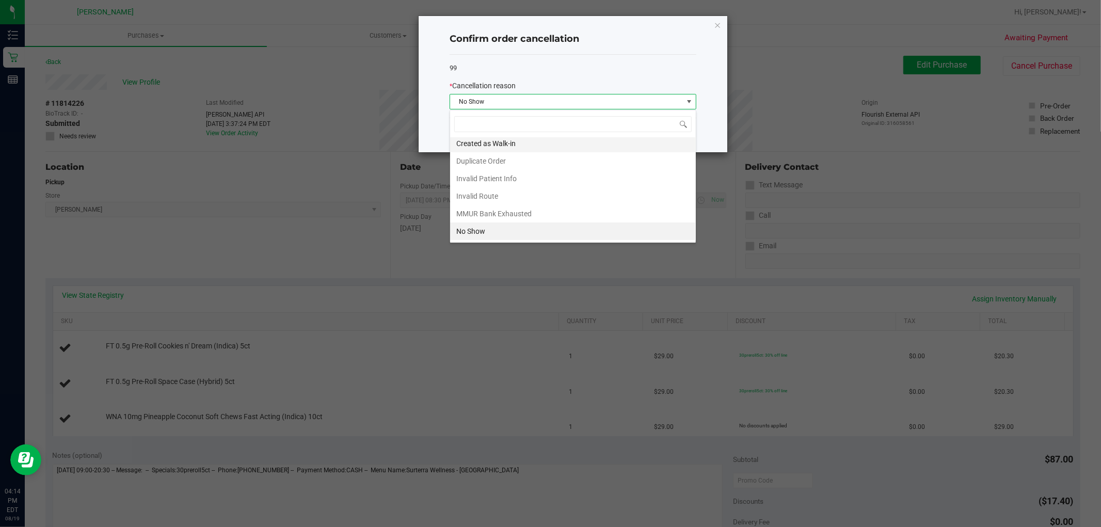
click at [473, 146] on li "Created as Walk-in" at bounding box center [573, 144] width 246 height 18
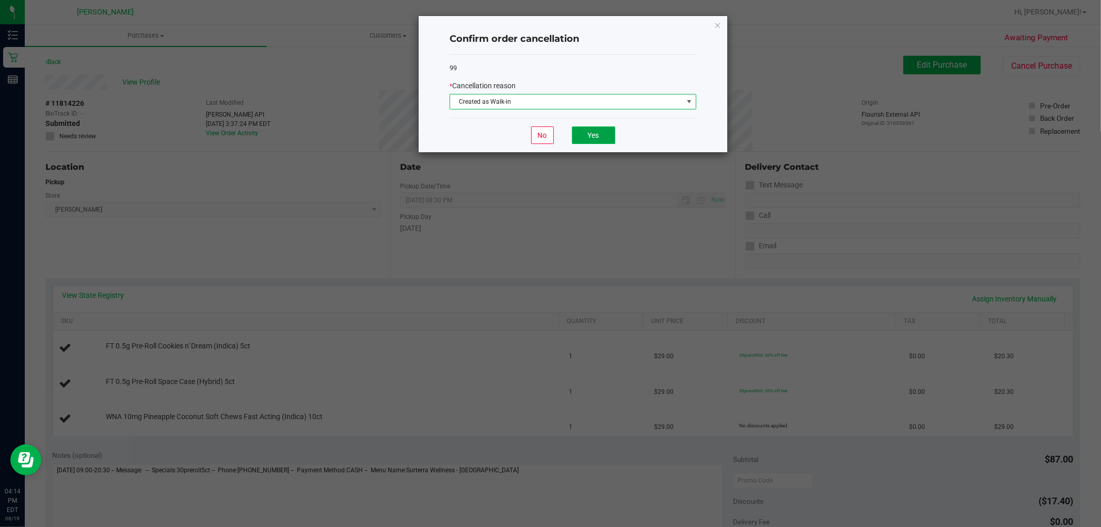
click at [586, 136] on button "Yes" at bounding box center [593, 135] width 43 height 18
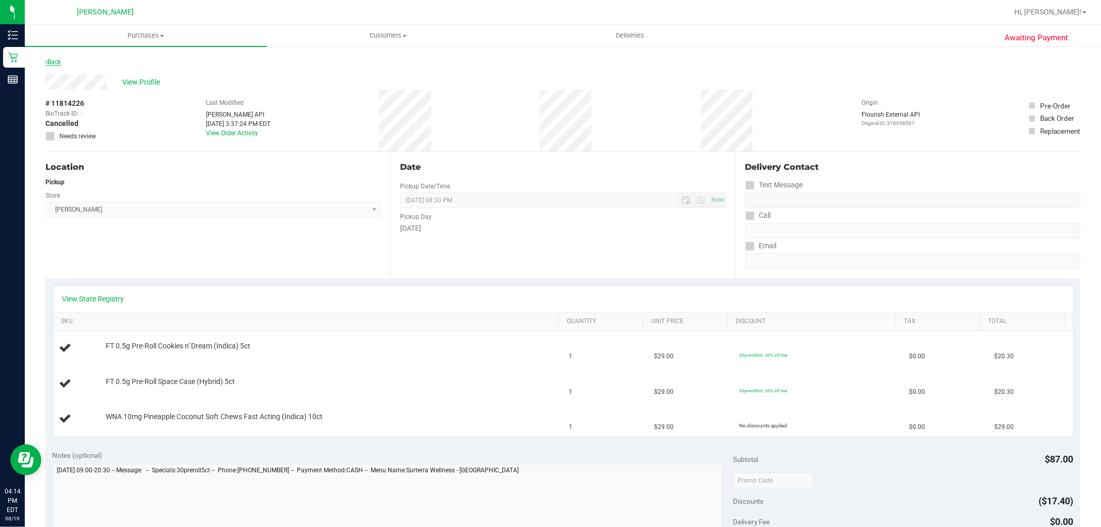
click at [53, 60] on link "Back" at bounding box center [52, 61] width 15 height 7
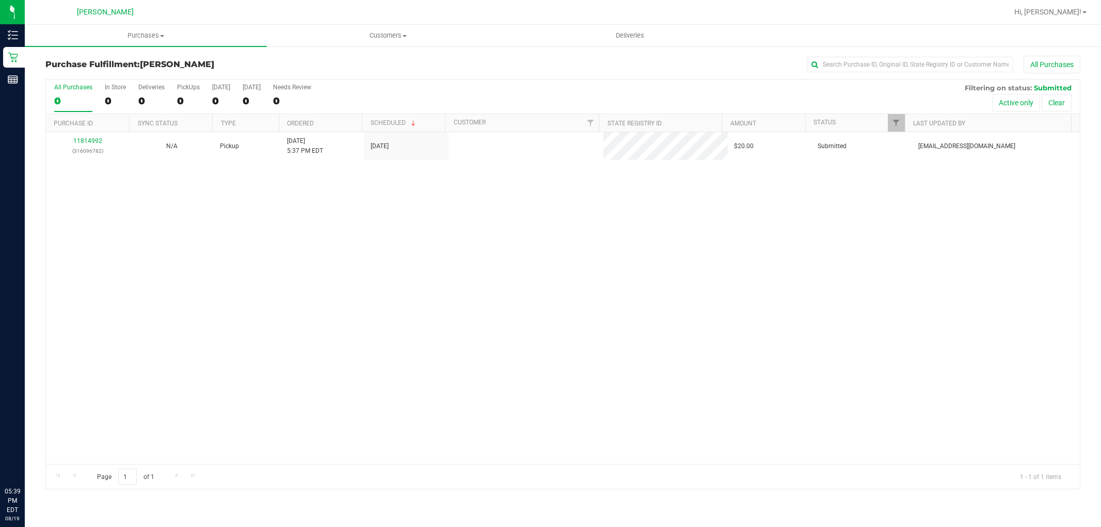
click at [317, 256] on div "11814992 (316096782) N/A Pickup [DATE] 5:37 PM EDT 8/19/2025 $20.00 Submitted […" at bounding box center [563, 298] width 1034 height 332
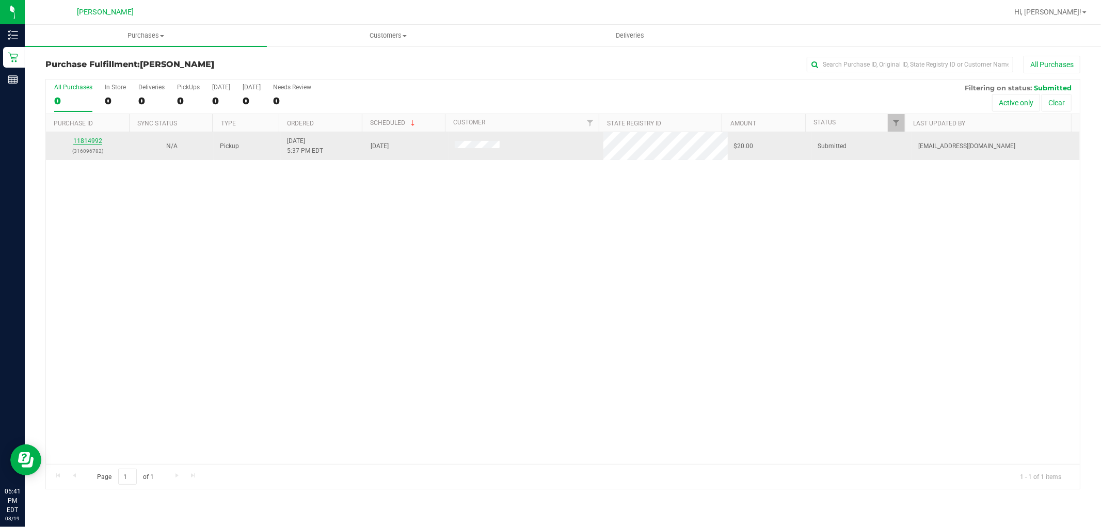
click at [87, 140] on link "11814992" at bounding box center [87, 140] width 29 height 7
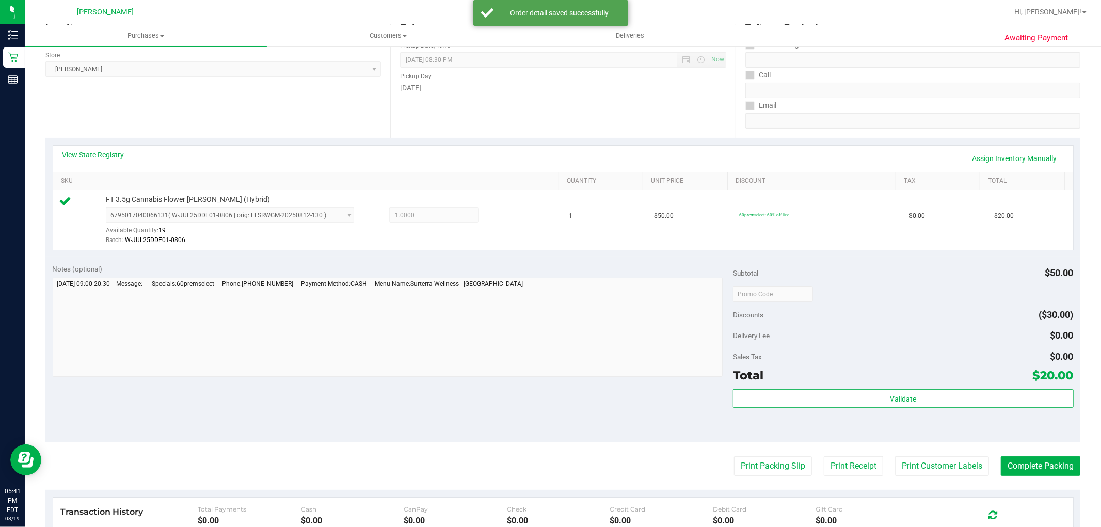
scroll to position [286, 0]
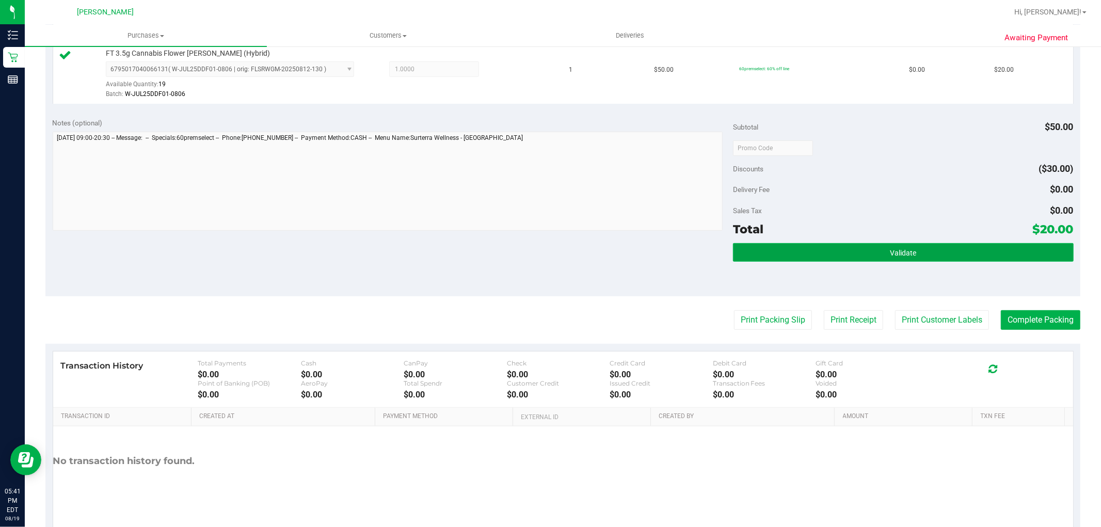
click at [880, 252] on button "Validate" at bounding box center [903, 252] width 340 height 19
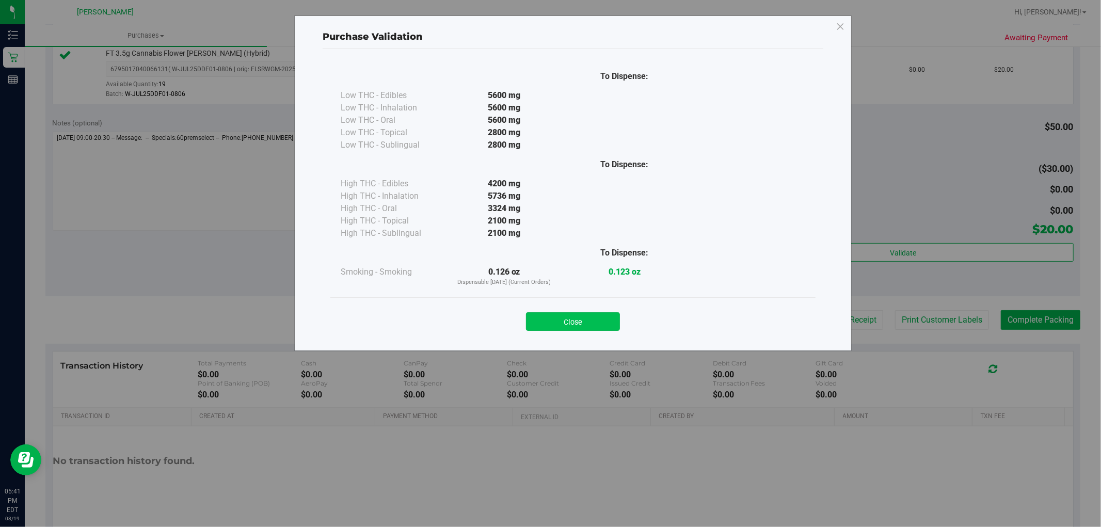
click at [582, 316] on button "Close" at bounding box center [573, 321] width 94 height 19
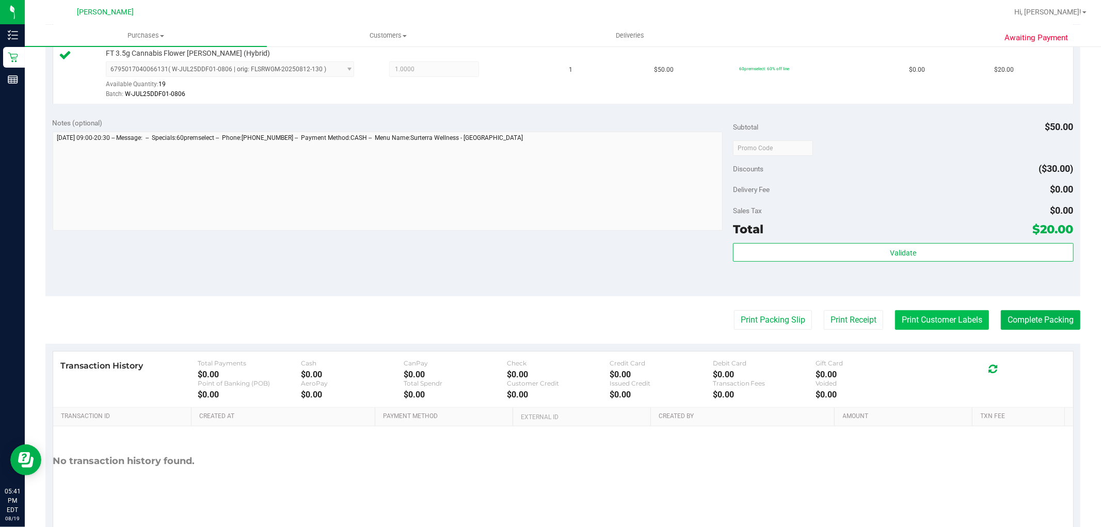
click at [925, 324] on button "Print Customer Labels" at bounding box center [942, 320] width 94 height 20
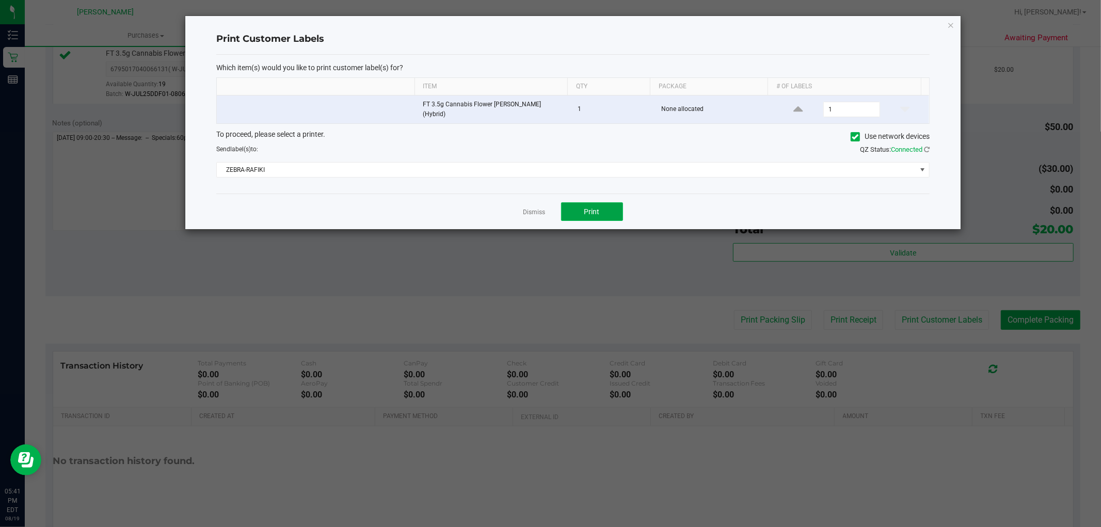
click at [571, 214] on button "Print" at bounding box center [592, 211] width 62 height 19
click at [542, 209] on link "Dismiss" at bounding box center [534, 212] width 22 height 9
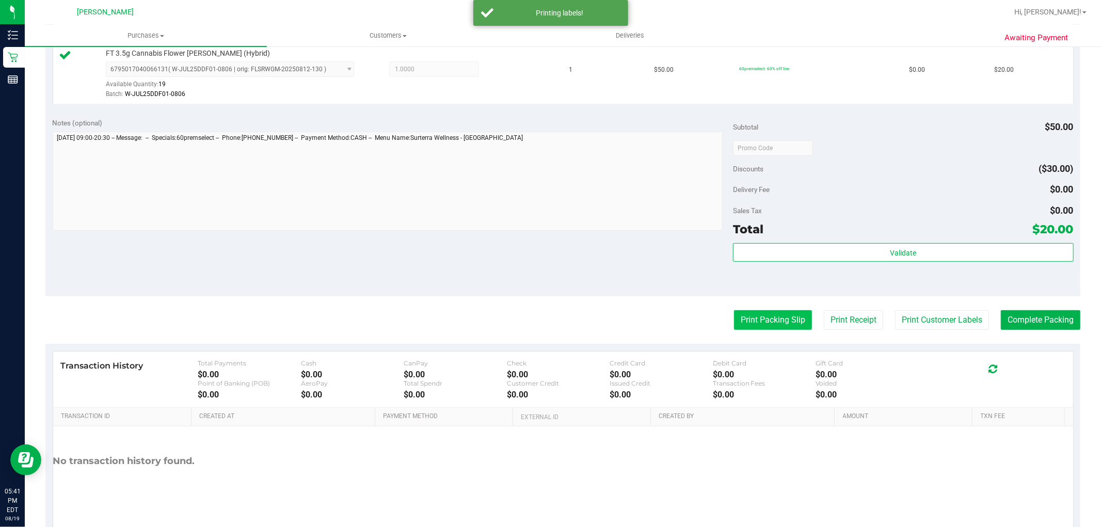
click at [763, 316] on button "Print Packing Slip" at bounding box center [773, 320] width 78 height 20
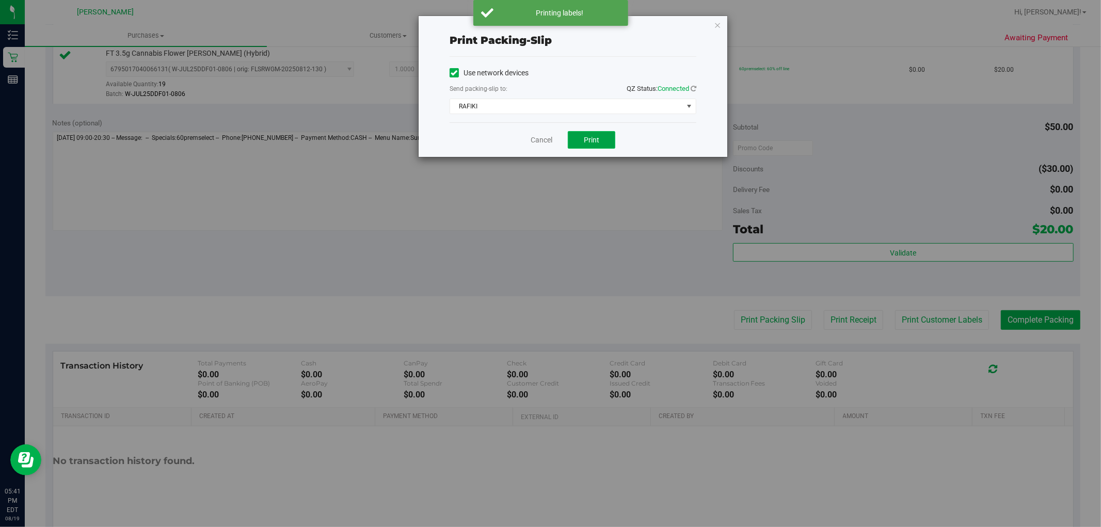
click at [598, 141] on span "Print" at bounding box center [591, 140] width 15 height 8
click at [538, 138] on link "Cancel" at bounding box center [542, 140] width 22 height 11
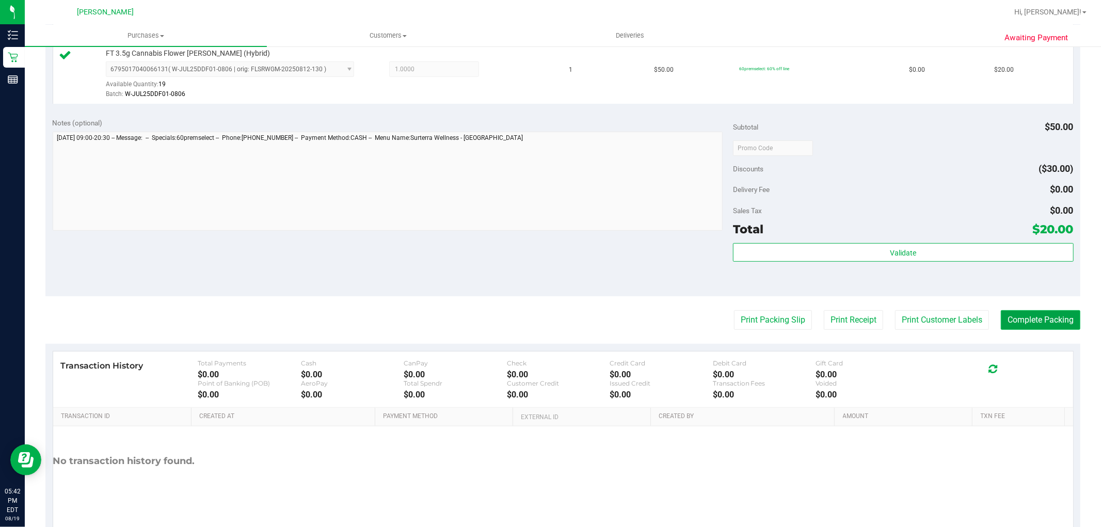
click at [1032, 323] on button "Complete Packing" at bounding box center [1040, 320] width 79 height 20
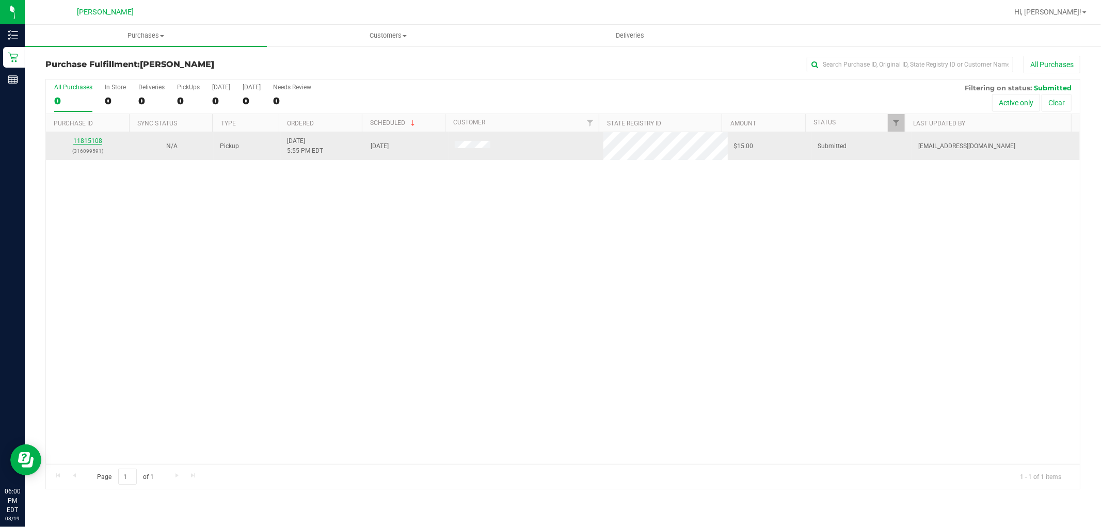
click at [95, 140] on link "11815108" at bounding box center [87, 140] width 29 height 7
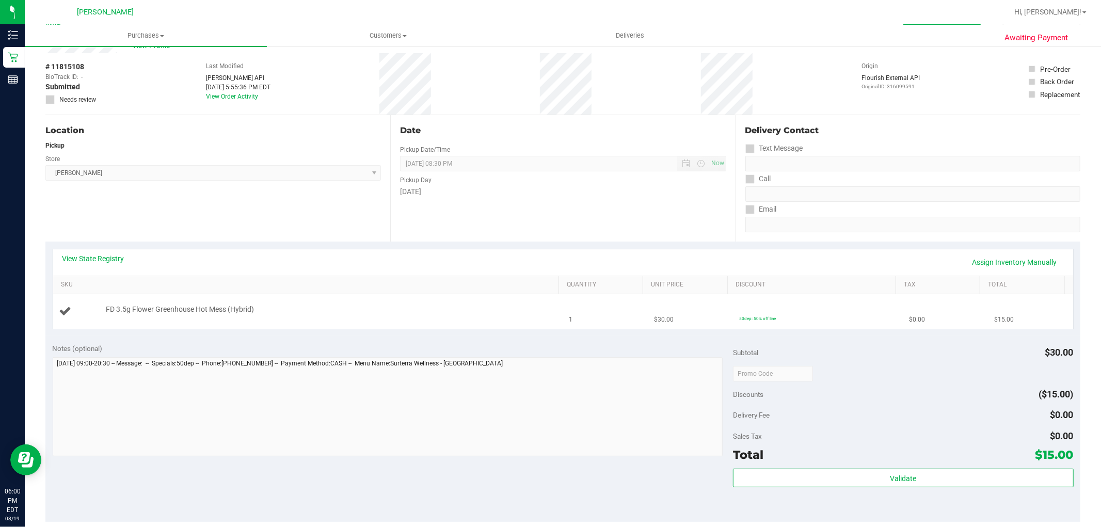
scroll to position [57, 0]
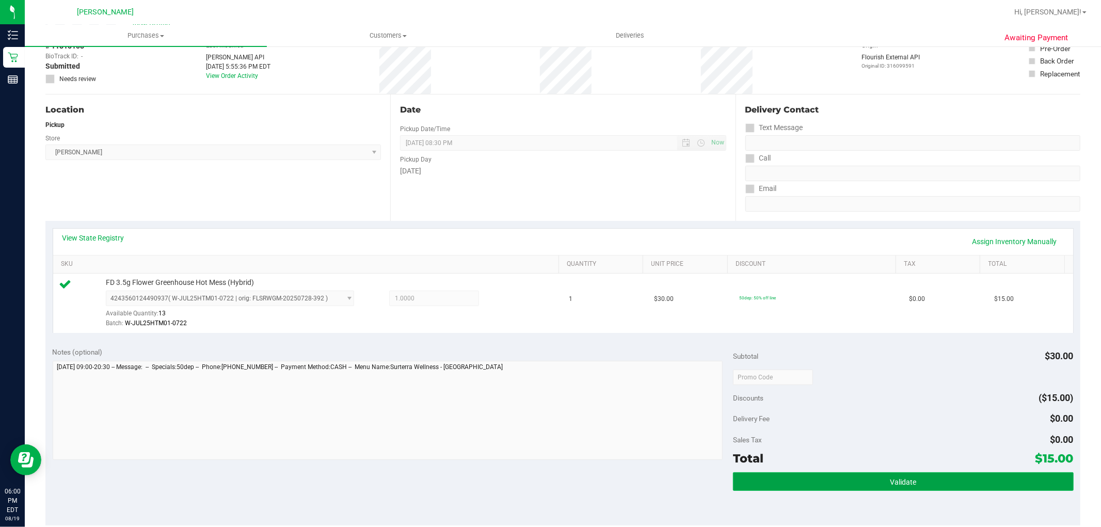
click at [921, 481] on button "Validate" at bounding box center [903, 481] width 340 height 19
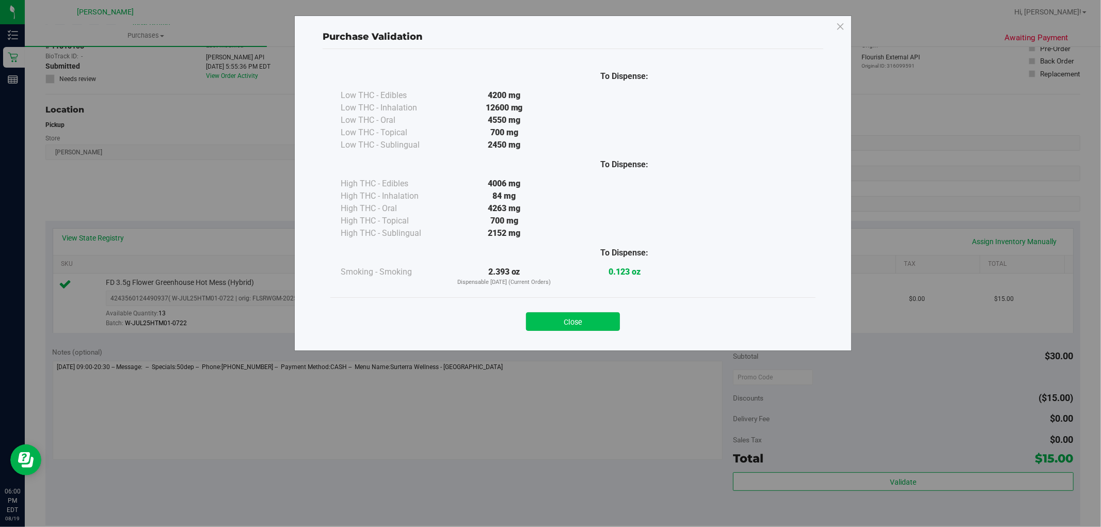
click at [575, 317] on button "Close" at bounding box center [573, 321] width 94 height 19
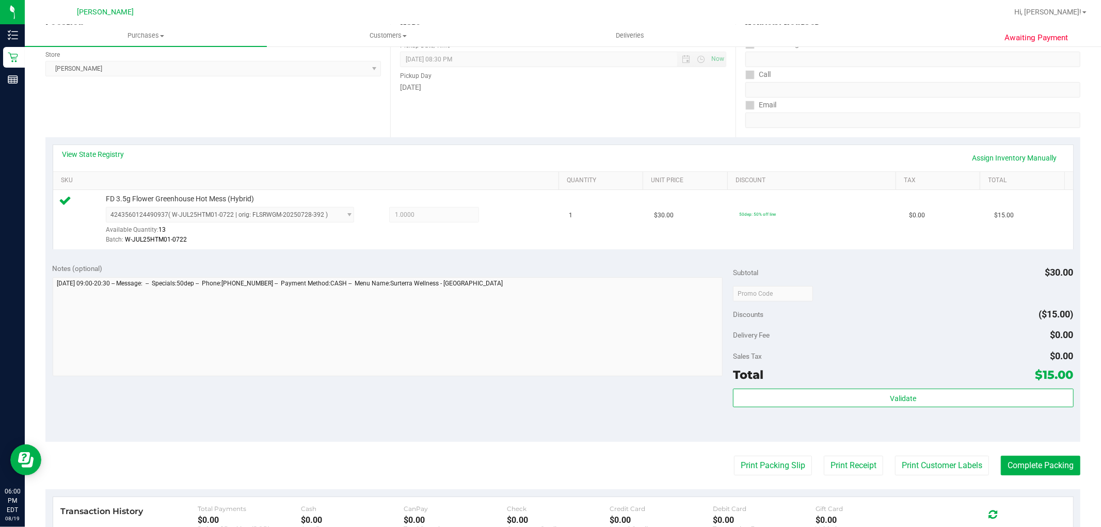
scroll to position [229, 0]
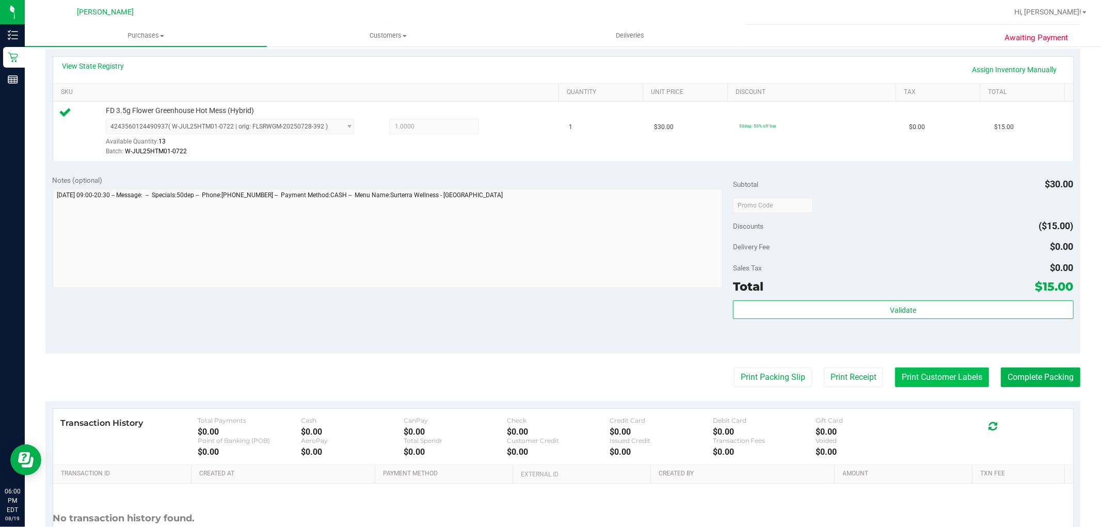
click at [919, 375] on button "Print Customer Labels" at bounding box center [942, 377] width 94 height 20
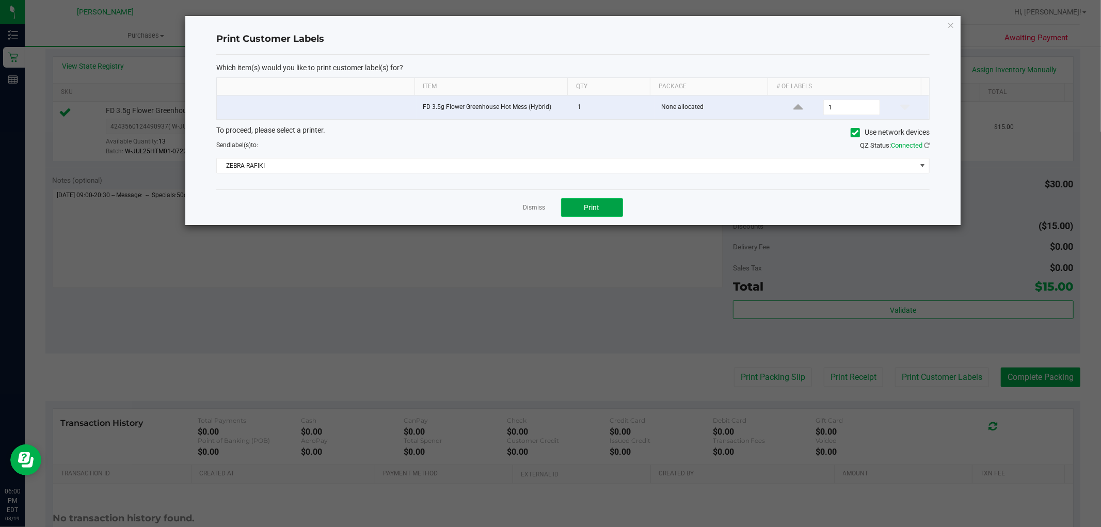
click at [595, 200] on button "Print" at bounding box center [592, 207] width 62 height 19
click at [535, 209] on link "Dismiss" at bounding box center [534, 207] width 22 height 9
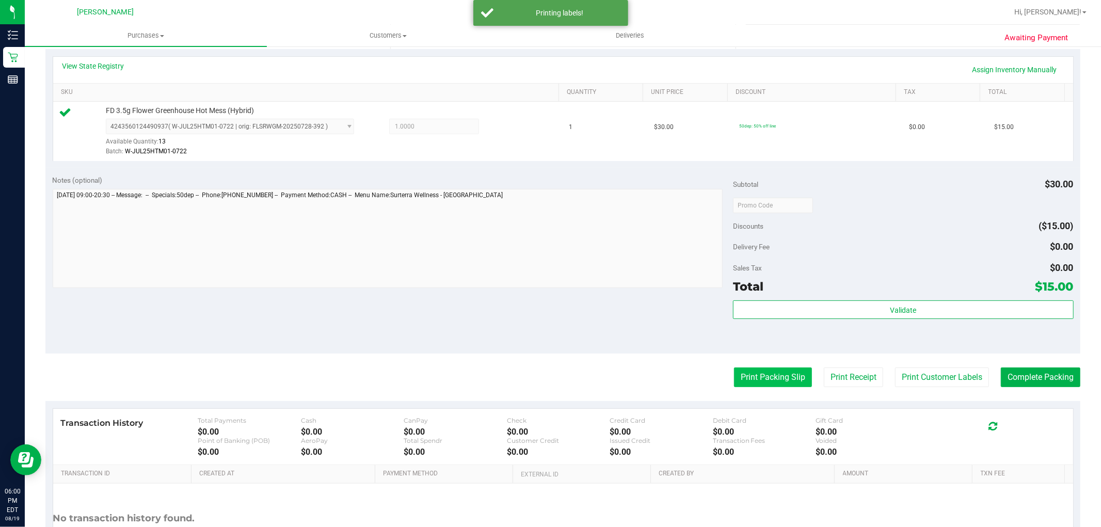
click at [765, 373] on button "Print Packing Slip" at bounding box center [773, 377] width 78 height 20
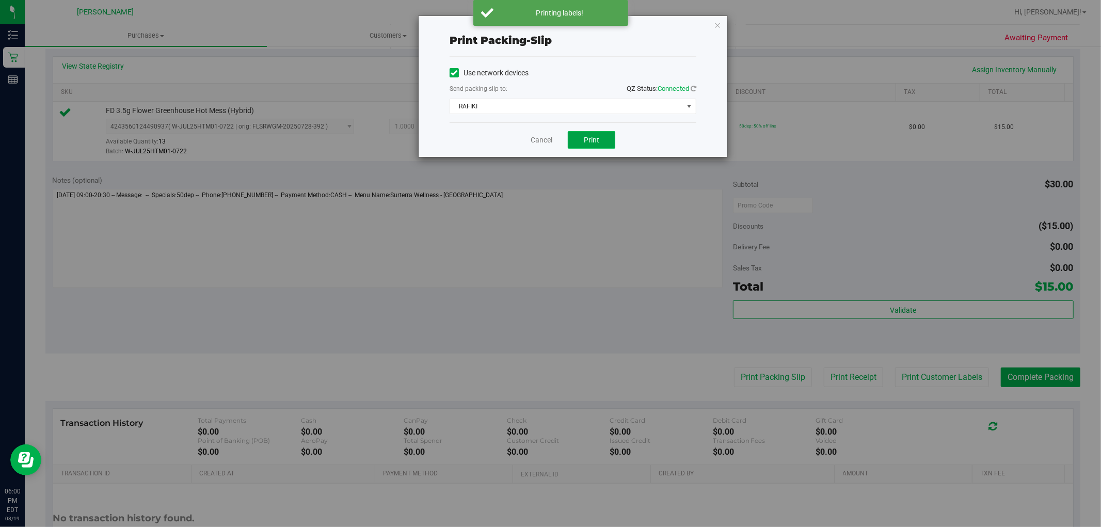
click at [595, 132] on button "Print" at bounding box center [591, 140] width 47 height 18
click at [540, 143] on link "Cancel" at bounding box center [542, 140] width 22 height 11
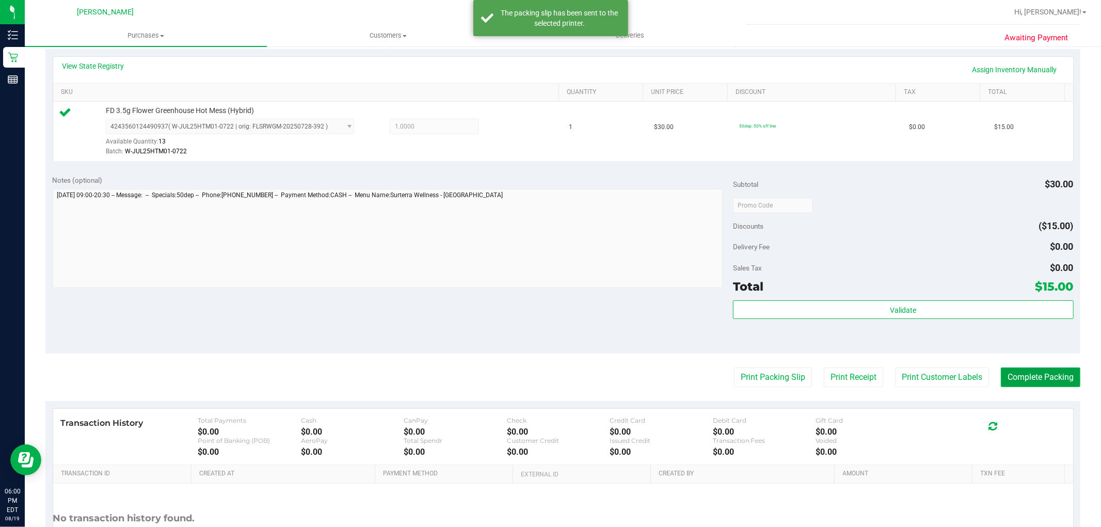
click at [1036, 381] on button "Complete Packing" at bounding box center [1040, 377] width 79 height 20
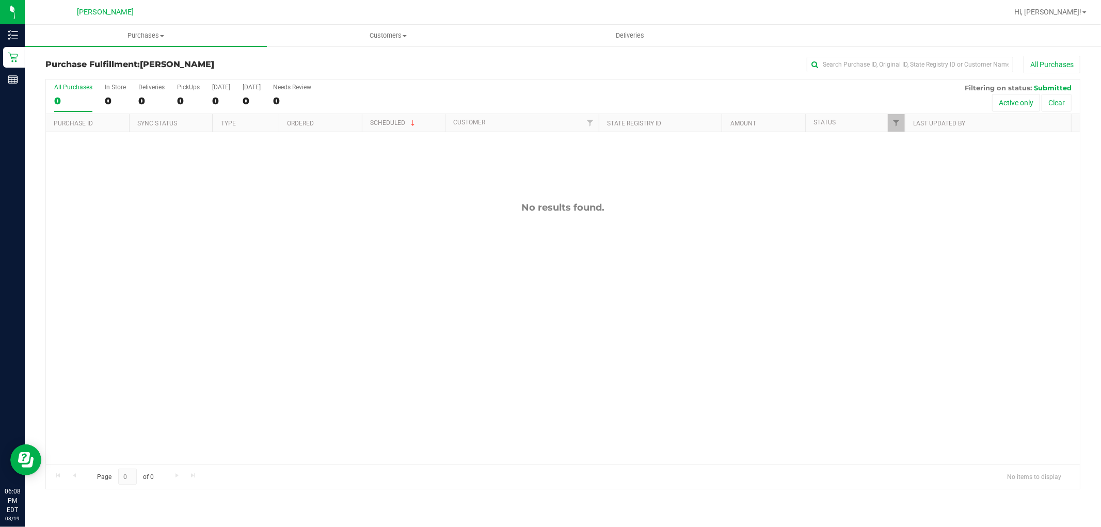
click at [224, 290] on div "No results found." at bounding box center [563, 333] width 1034 height 402
drag, startPoint x: 488, startPoint y: 310, endPoint x: 491, endPoint y: 303, distance: 6.9
click at [491, 306] on div "No results found." at bounding box center [563, 333] width 1034 height 402
type input "`q1A"
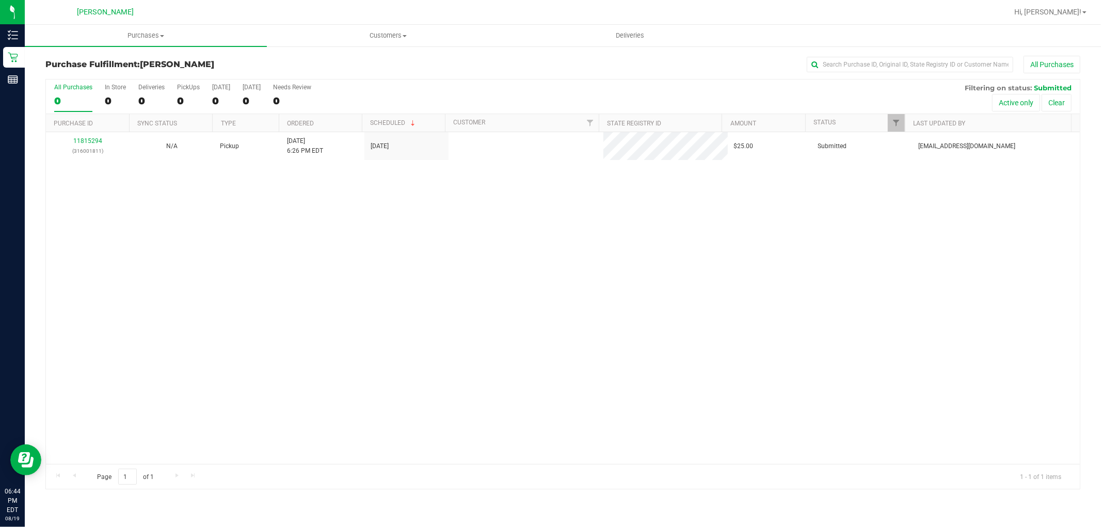
click at [299, 269] on div "11815294 (316001811) N/A Pickup 8/19/2025 6:26 PM EDT 8/19/2025 $25.00 Submitte…" at bounding box center [563, 298] width 1034 height 332
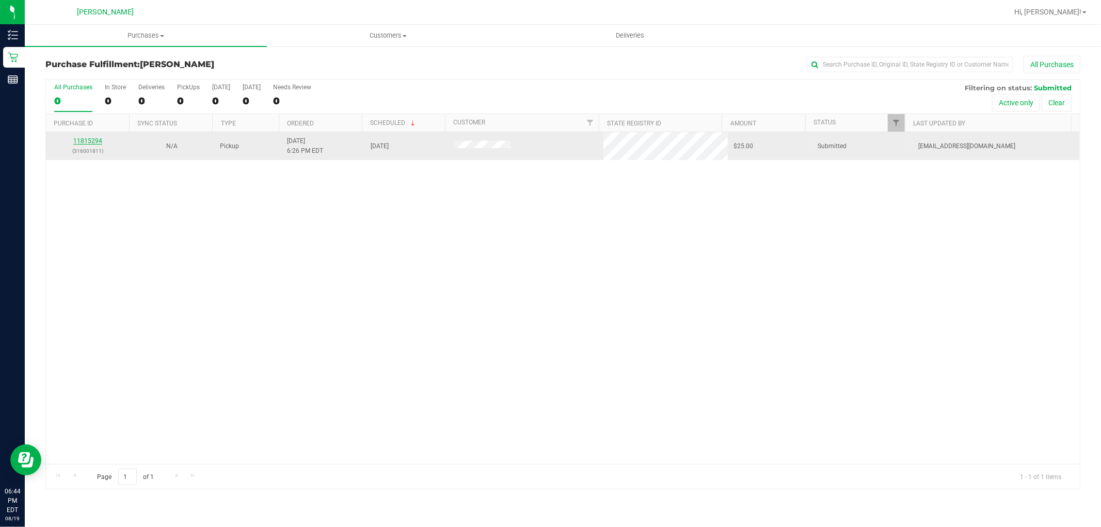
click at [75, 138] on link "11815294" at bounding box center [87, 140] width 29 height 7
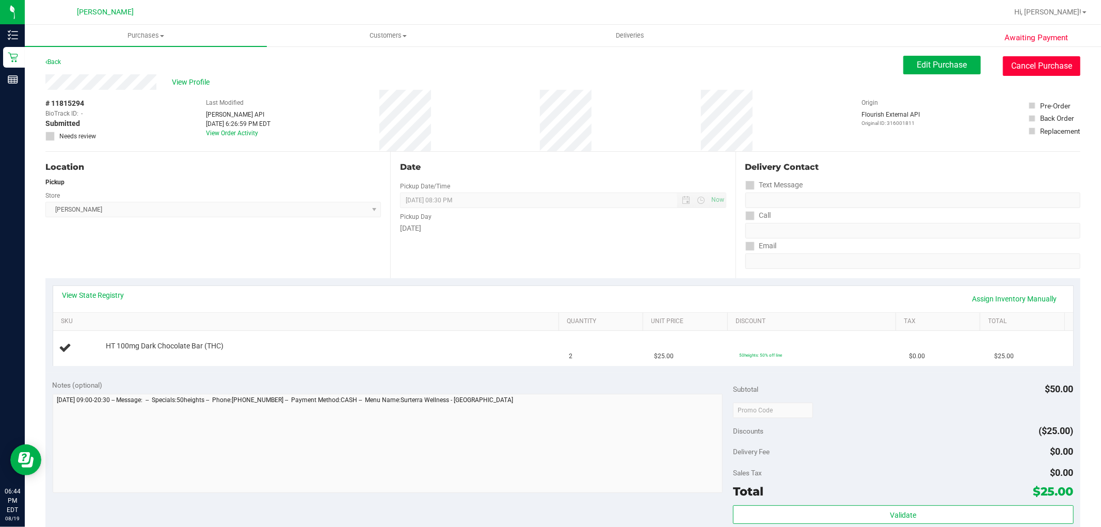
click at [1039, 64] on button "Cancel Purchase" at bounding box center [1041, 66] width 77 height 20
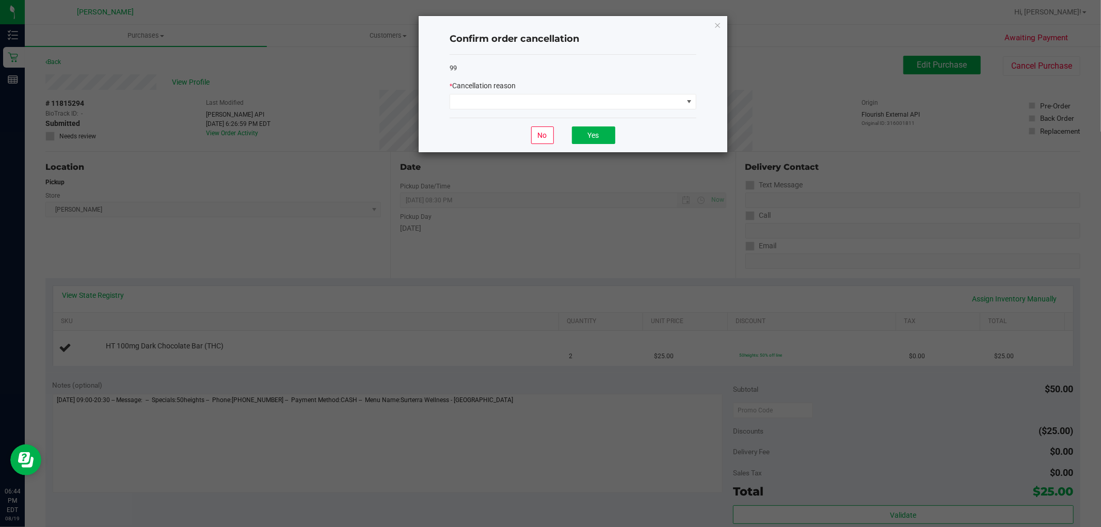
click at [637, 115] on div "99 * Cancellation reason" at bounding box center [573, 86] width 247 height 63
click at [636, 111] on div "99 * Cancellation reason" at bounding box center [573, 86] width 247 height 63
click at [597, 100] on span at bounding box center [566, 101] width 233 height 14
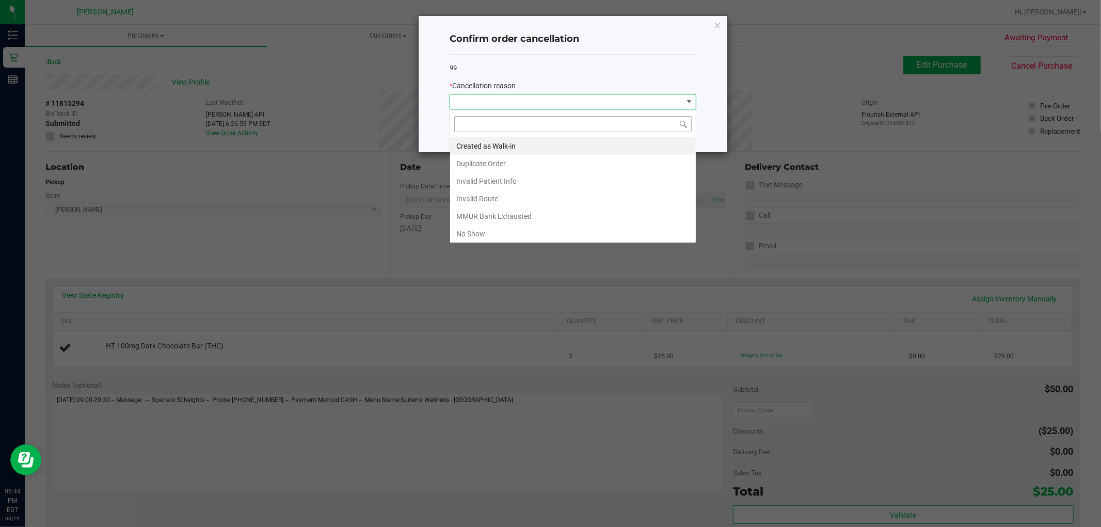
scroll to position [15, 246]
click at [510, 161] on li "Duplicate Order" at bounding box center [573, 164] width 246 height 18
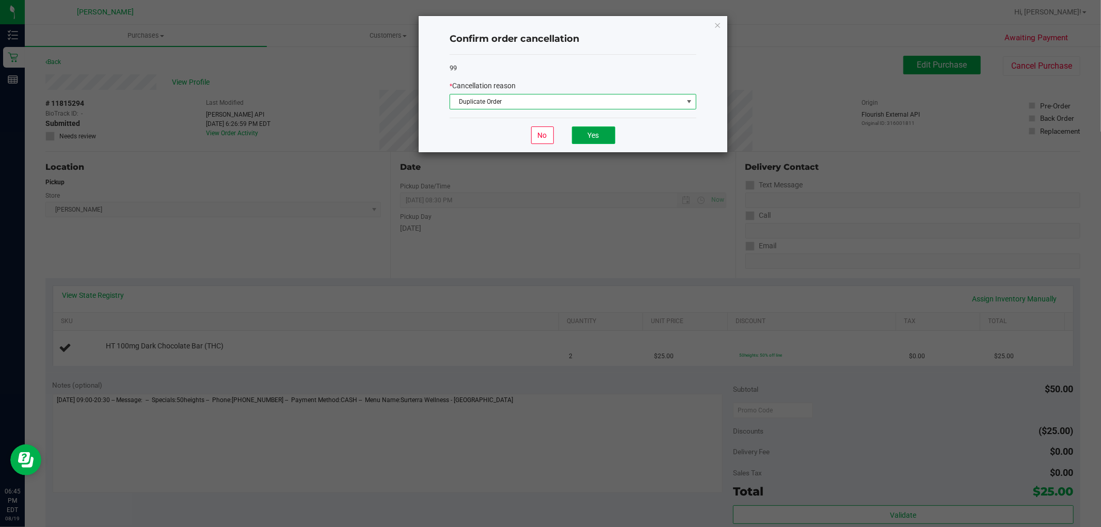
click at [586, 141] on button "Yes" at bounding box center [593, 135] width 43 height 18
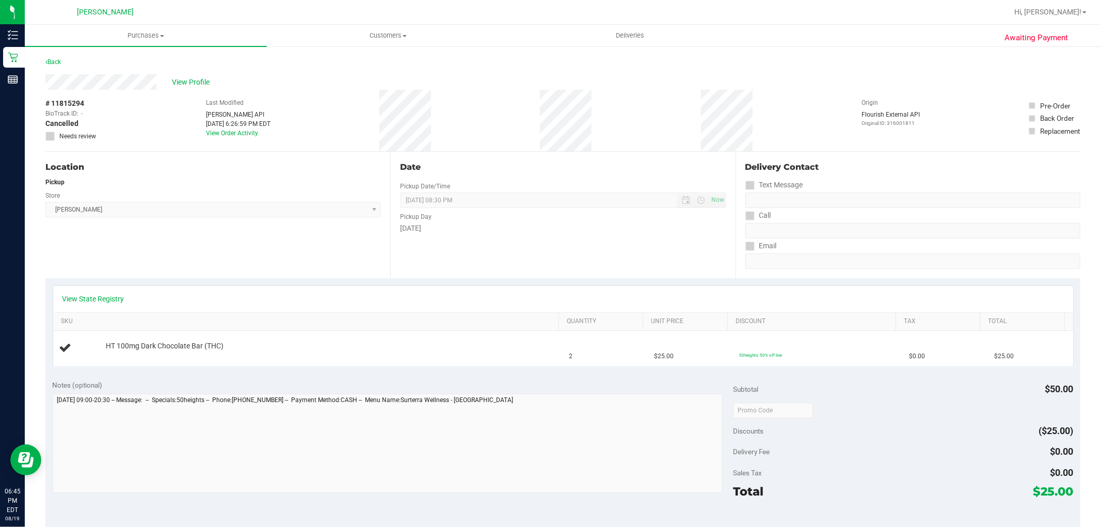
click at [65, 59] on div "Back" at bounding box center [562, 65] width 1035 height 19
click at [54, 61] on link "Back" at bounding box center [52, 61] width 15 height 7
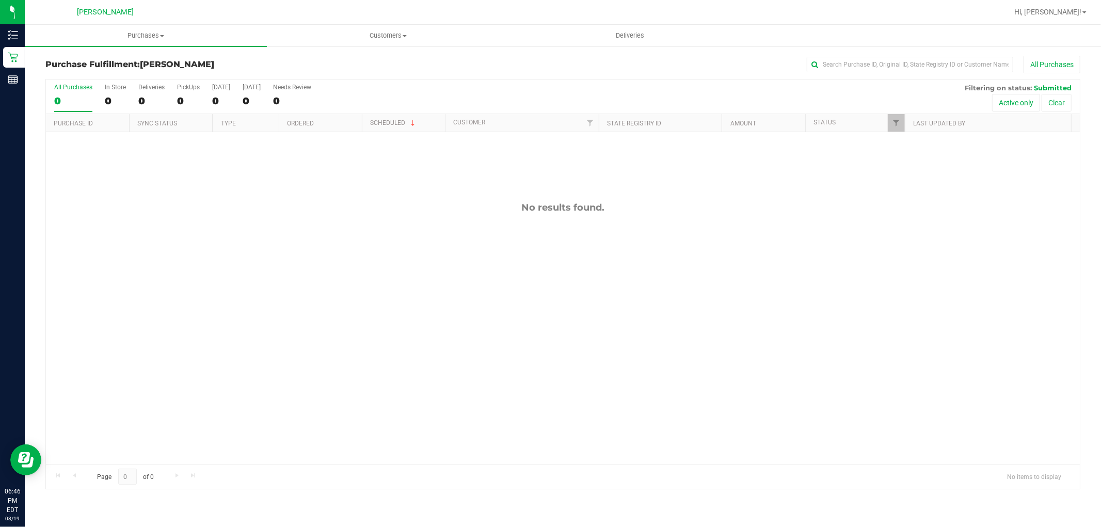
drag, startPoint x: 400, startPoint y: 218, endPoint x: 394, endPoint y: 208, distance: 11.8
click at [394, 206] on div "No results found." at bounding box center [563, 333] width 1034 height 402
click at [428, 303] on div "11815437 (316111120) N/A Pickup 8/19/2025 6:50 PM EDT 8/19/2025 $35.00 Submitte…" at bounding box center [563, 298] width 1034 height 332
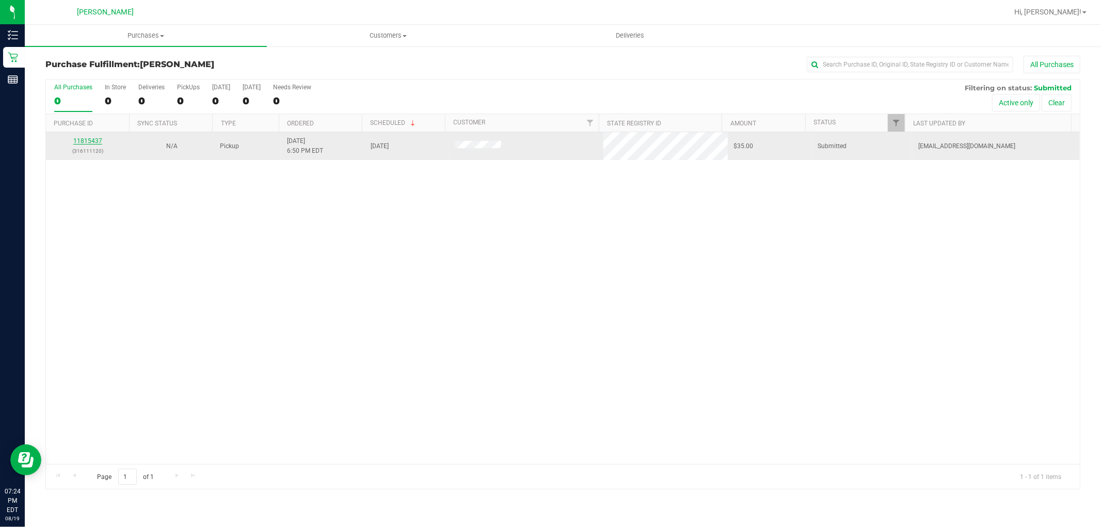
click at [84, 142] on link "11815437" at bounding box center [87, 140] width 29 height 7
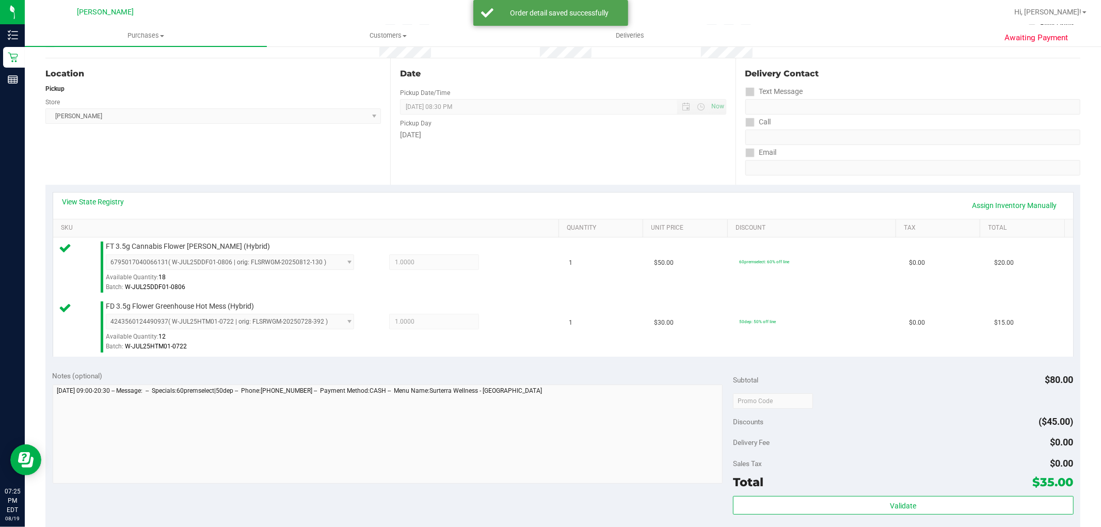
scroll to position [286, 0]
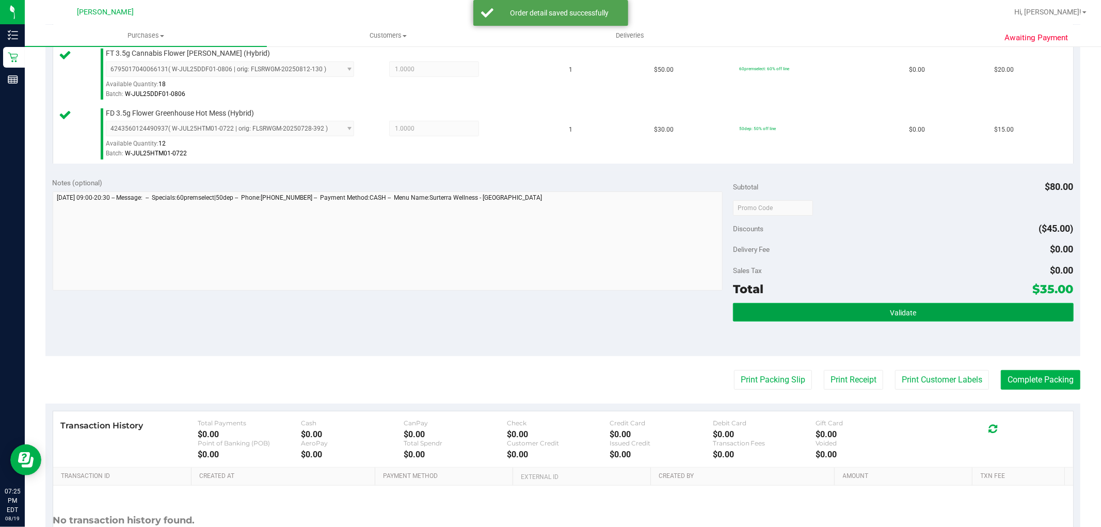
click at [784, 308] on button "Validate" at bounding box center [903, 312] width 340 height 19
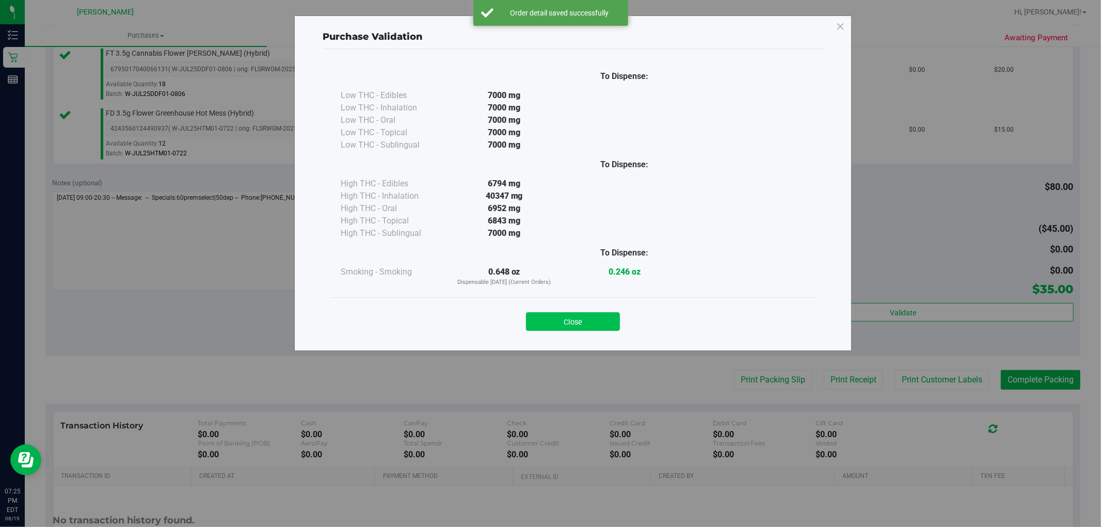
click at [607, 323] on button "Close" at bounding box center [573, 321] width 94 height 19
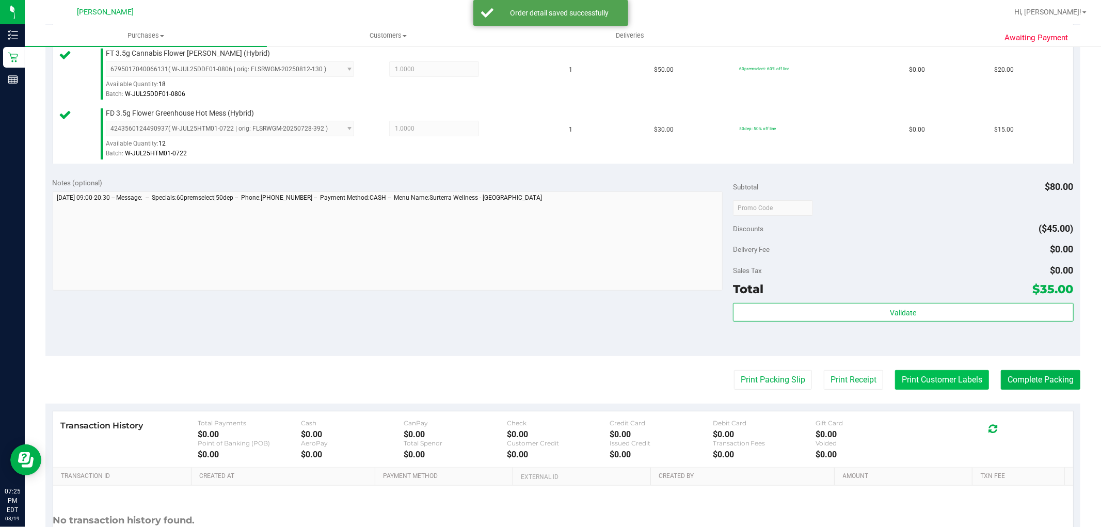
click at [899, 378] on button "Print Customer Labels" at bounding box center [942, 380] width 94 height 20
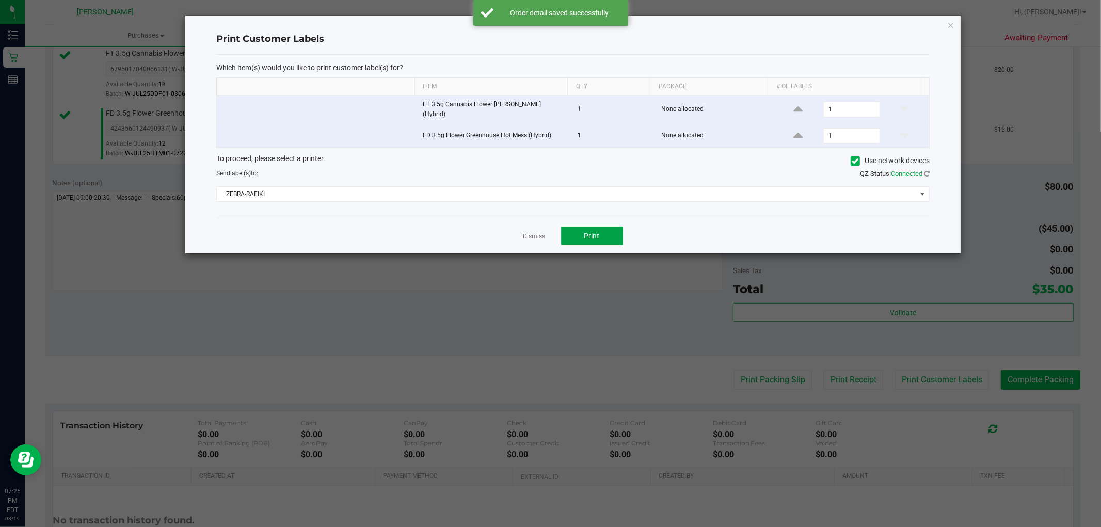
click at [615, 238] on button "Print" at bounding box center [592, 236] width 62 height 19
click at [542, 234] on link "Dismiss" at bounding box center [534, 236] width 22 height 9
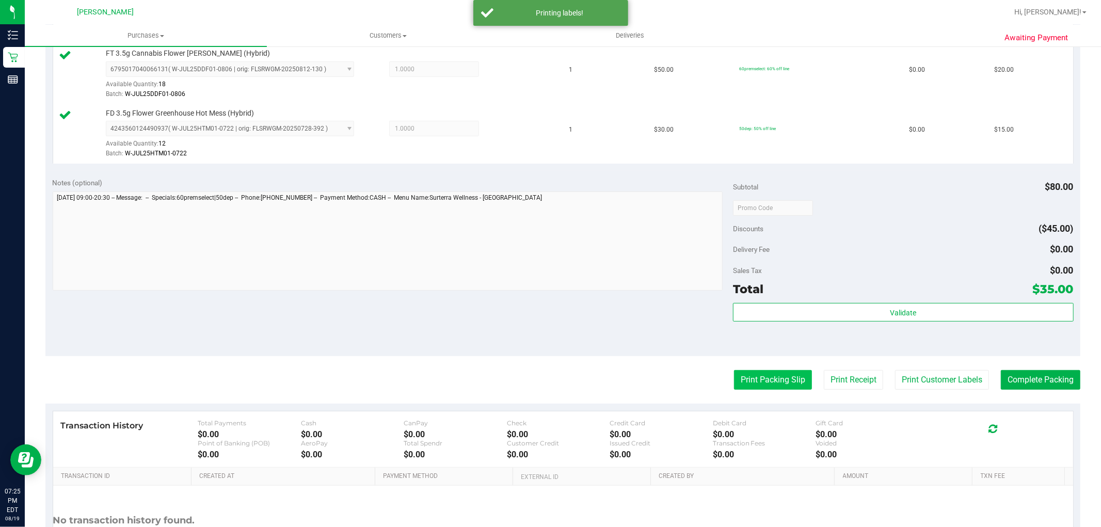
click at [766, 374] on button "Print Packing Slip" at bounding box center [773, 380] width 78 height 20
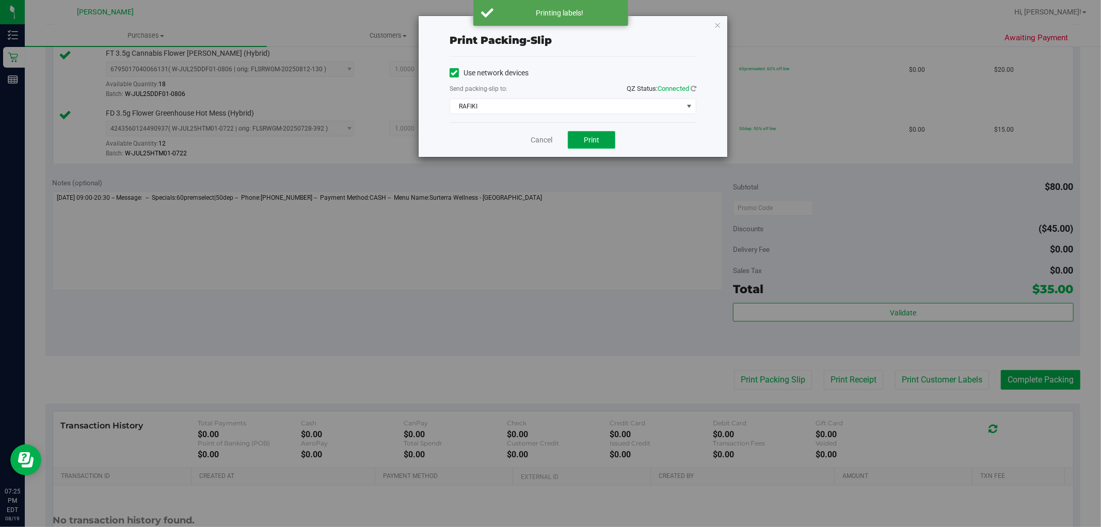
click at [582, 145] on button "Print" at bounding box center [591, 140] width 47 height 18
click at [545, 138] on link "Cancel" at bounding box center [542, 140] width 22 height 11
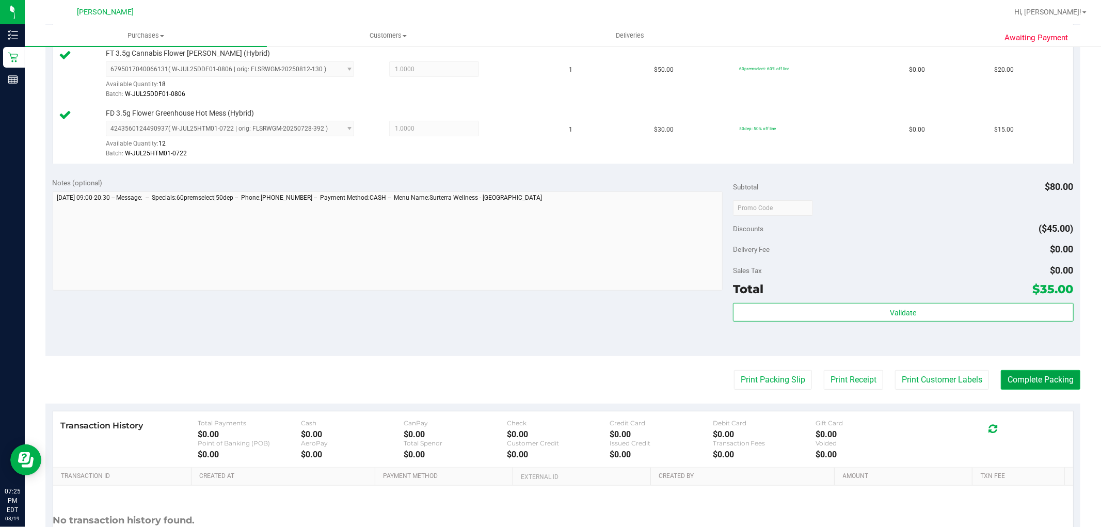
click at [1018, 381] on button "Complete Packing" at bounding box center [1040, 380] width 79 height 20
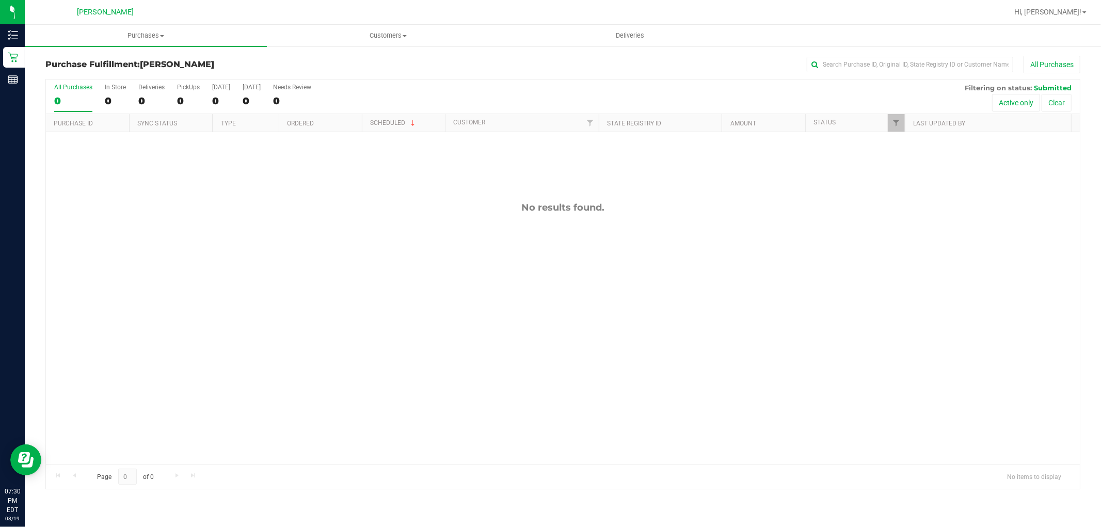
click at [803, 262] on div "No results found." at bounding box center [563, 333] width 1034 height 402
click at [140, 35] on span "Purchases" at bounding box center [146, 35] width 242 height 9
click at [124, 65] on span "Summary of purchases" at bounding box center [78, 62] width 106 height 9
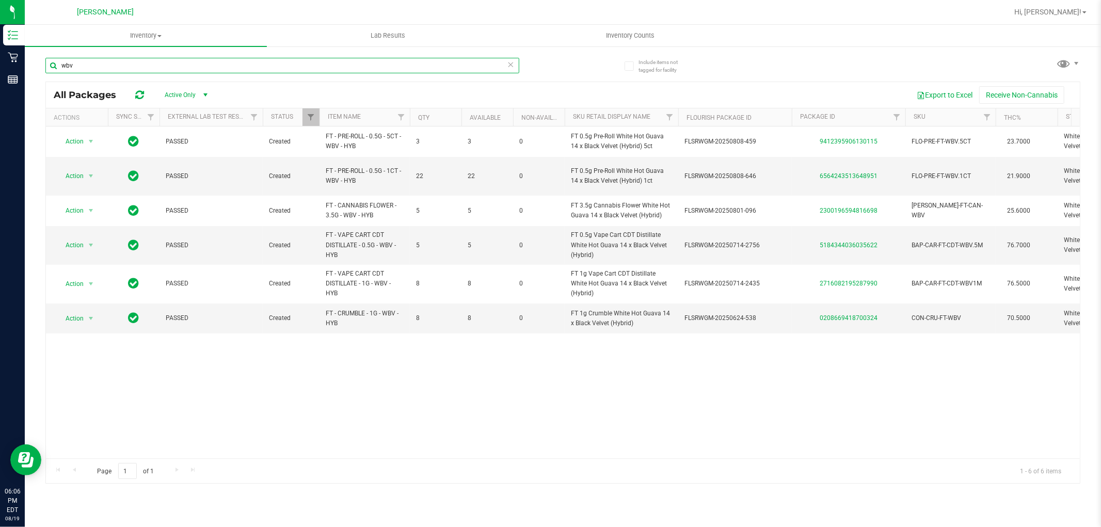
click at [201, 69] on input "wbv" at bounding box center [282, 65] width 474 height 15
type input "rev"
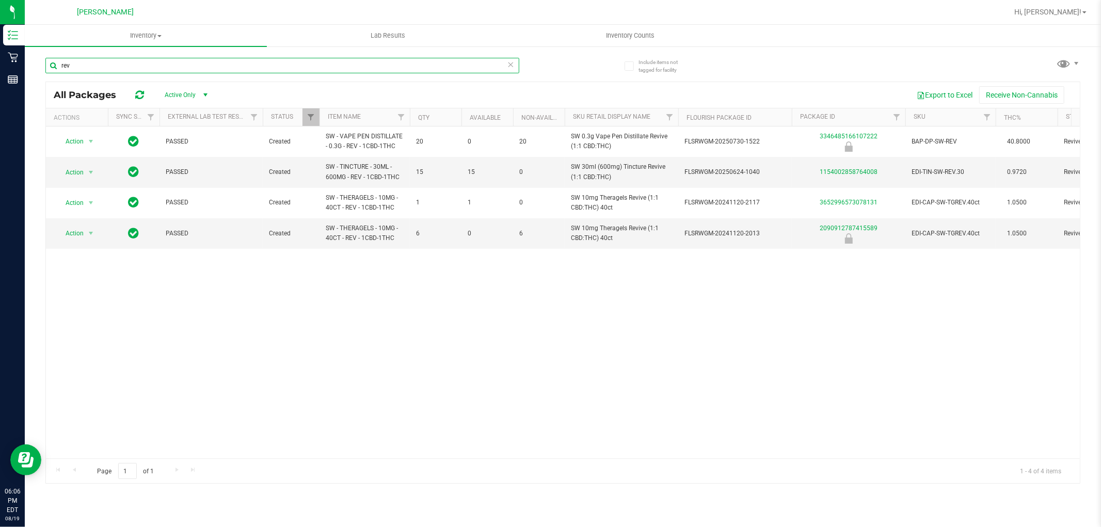
click at [400, 60] on input "rev" at bounding box center [282, 65] width 474 height 15
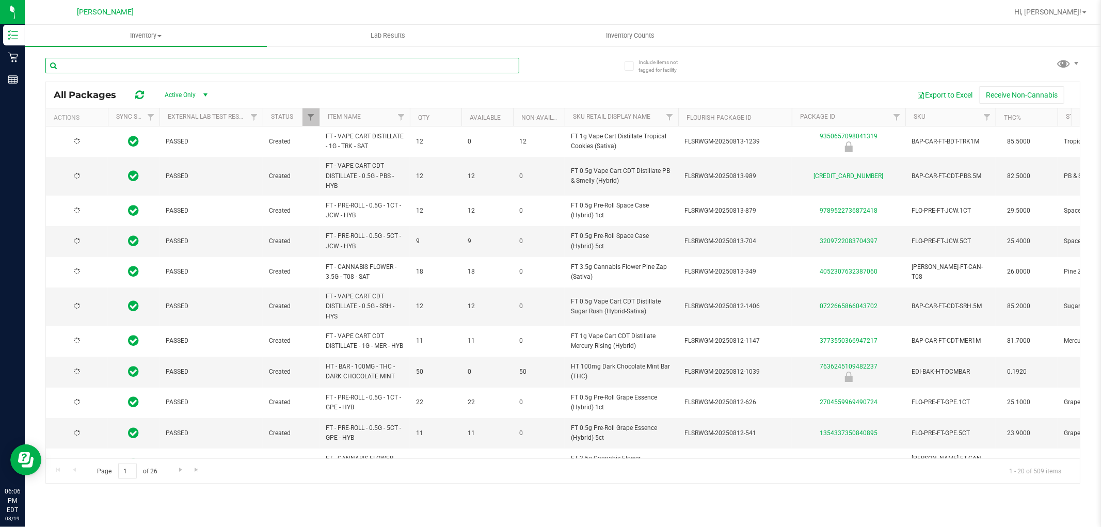
type input "[DATE]"
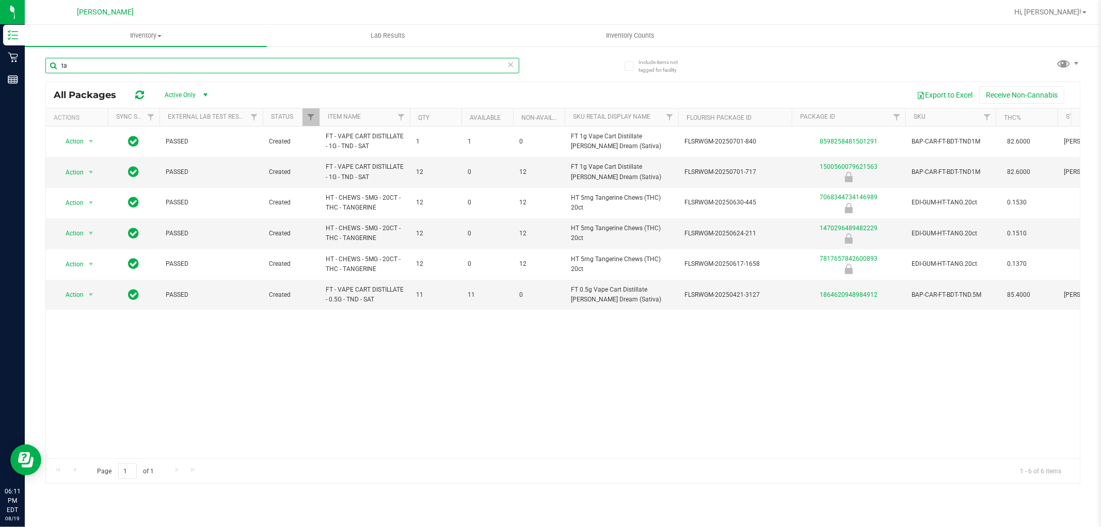
type input "t"
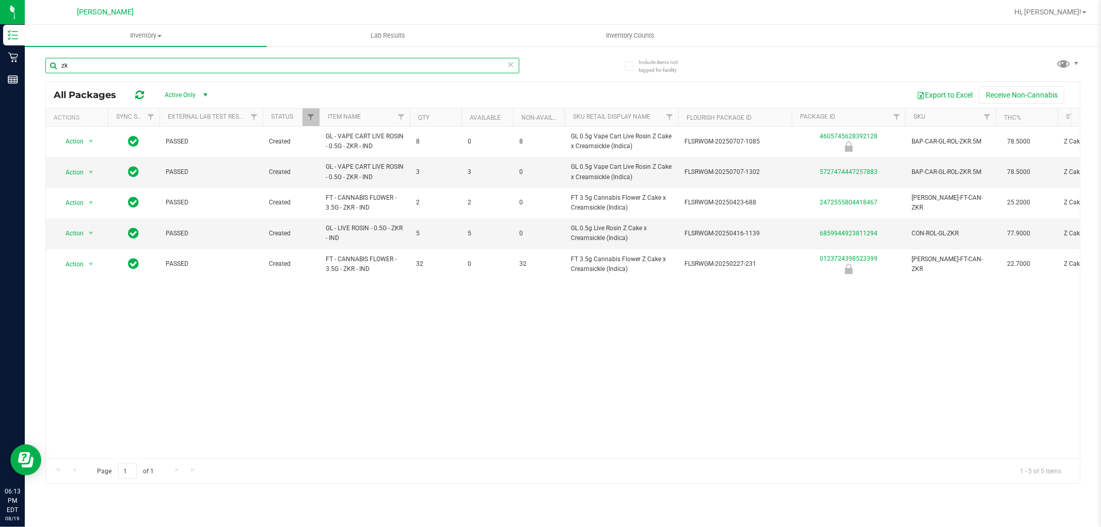
type input "z"
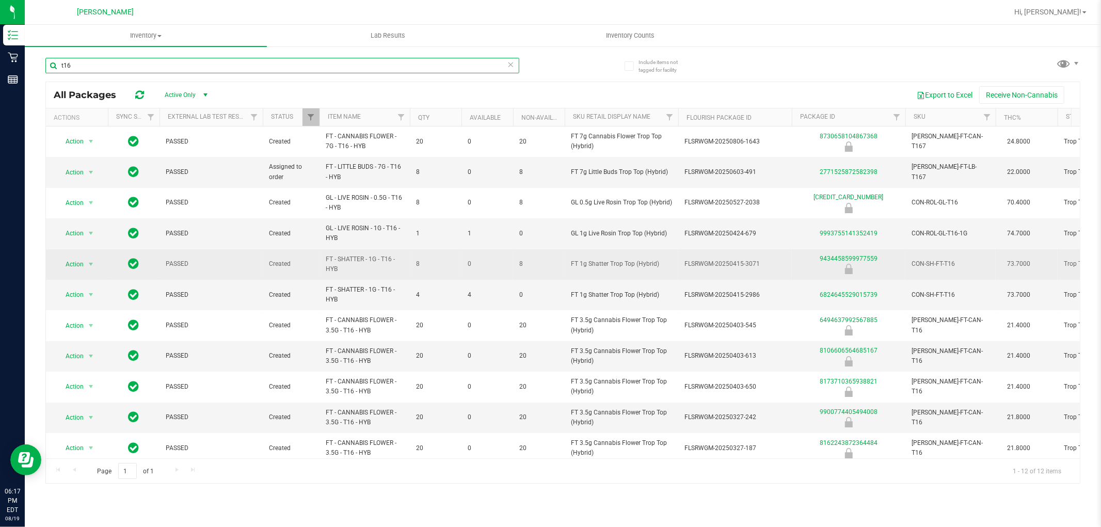
scroll to position [44, 0]
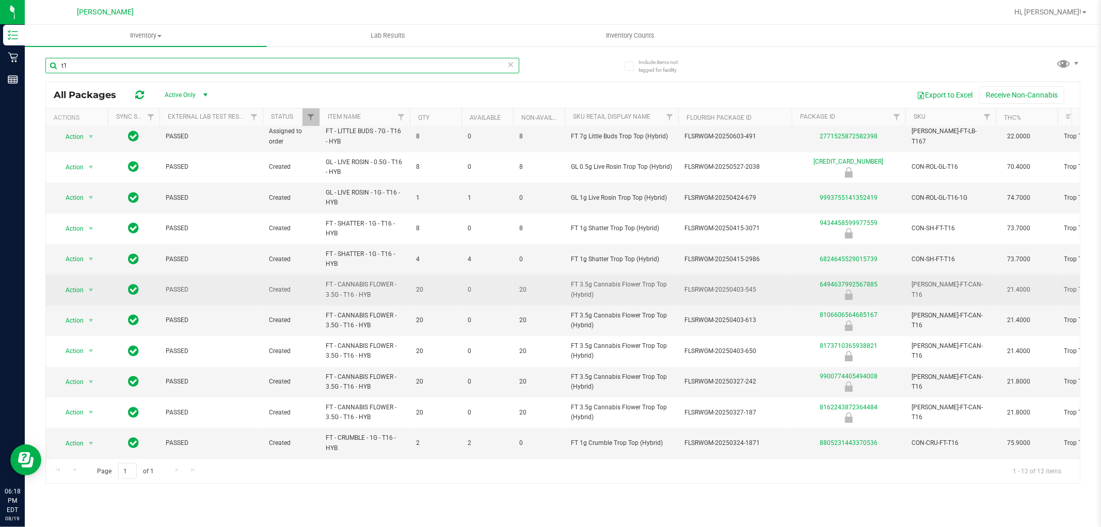
type input "t"
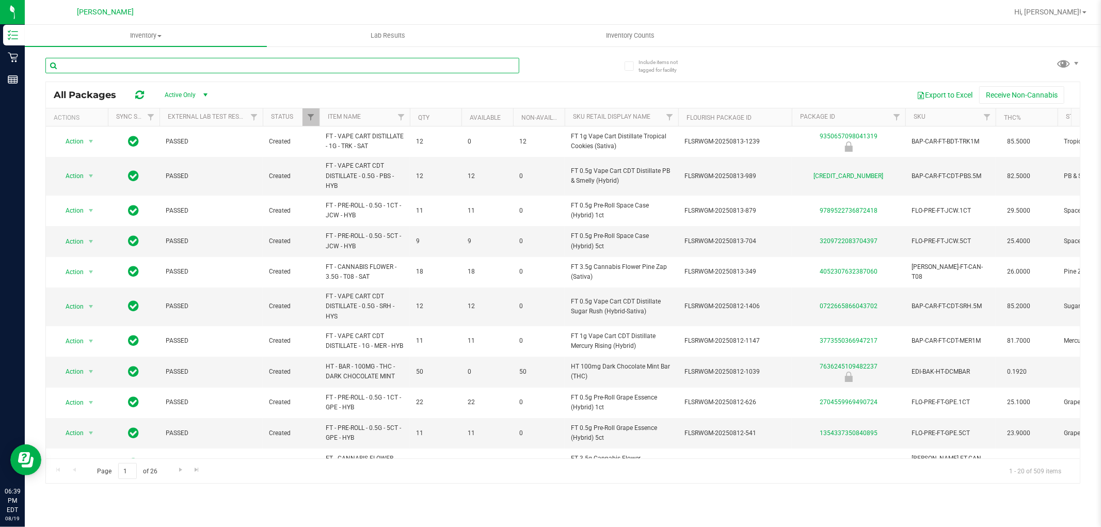
click at [242, 59] on input "text" at bounding box center [282, 65] width 474 height 15
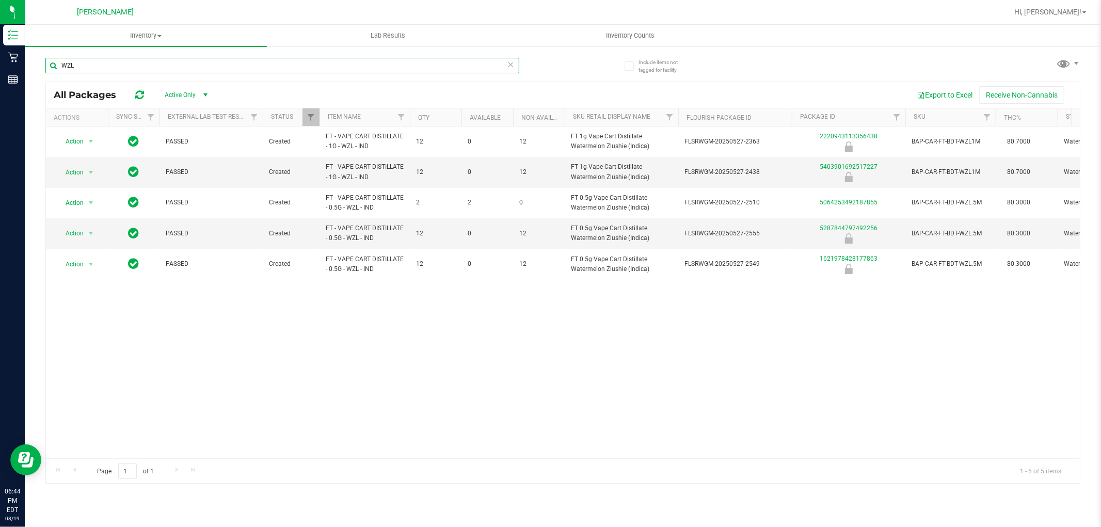
click at [515, 66] on input "WZL" at bounding box center [282, 65] width 474 height 15
type input "WZL"
click at [508, 56] on div "WZL" at bounding box center [304, 65] width 518 height 33
click at [517, 66] on input "WZL" at bounding box center [282, 65] width 474 height 15
click at [515, 63] on input "WZL" at bounding box center [282, 65] width 474 height 15
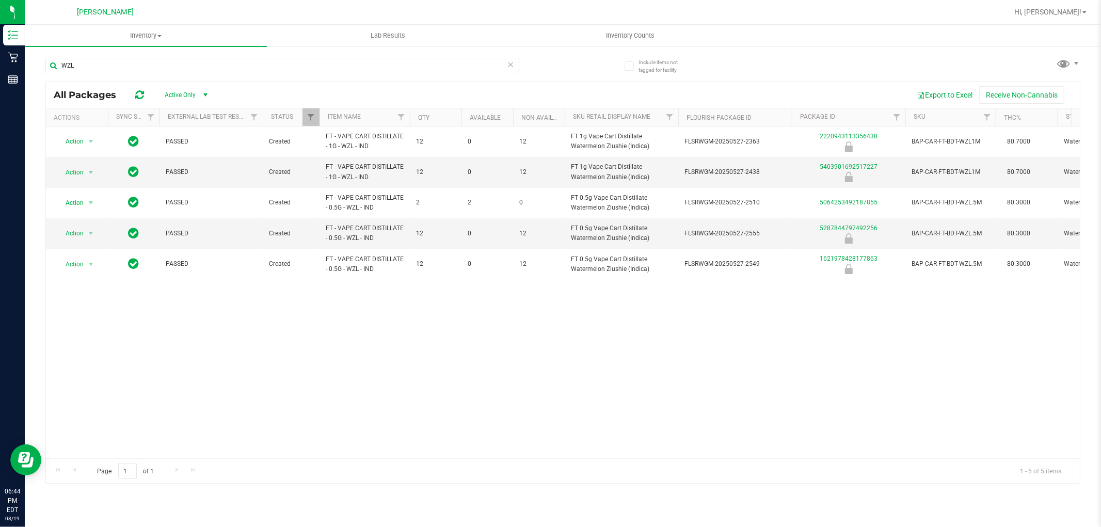
click at [509, 61] on icon at bounding box center [510, 64] width 7 height 12
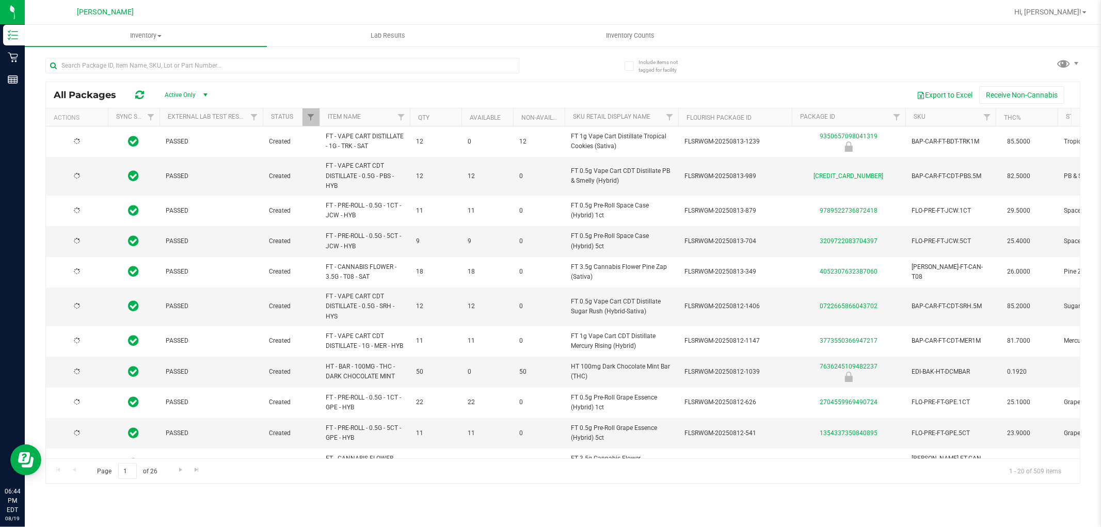
type input "[DATE]"
click at [213, 72] on input "text" at bounding box center [282, 65] width 474 height 15
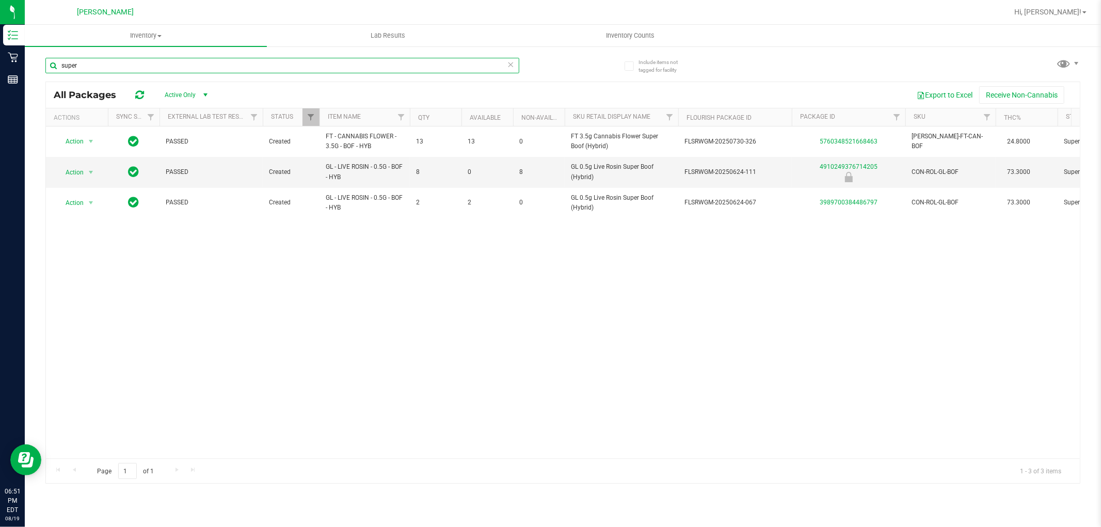
type input "super"
click at [512, 65] on icon at bounding box center [510, 64] width 7 height 12
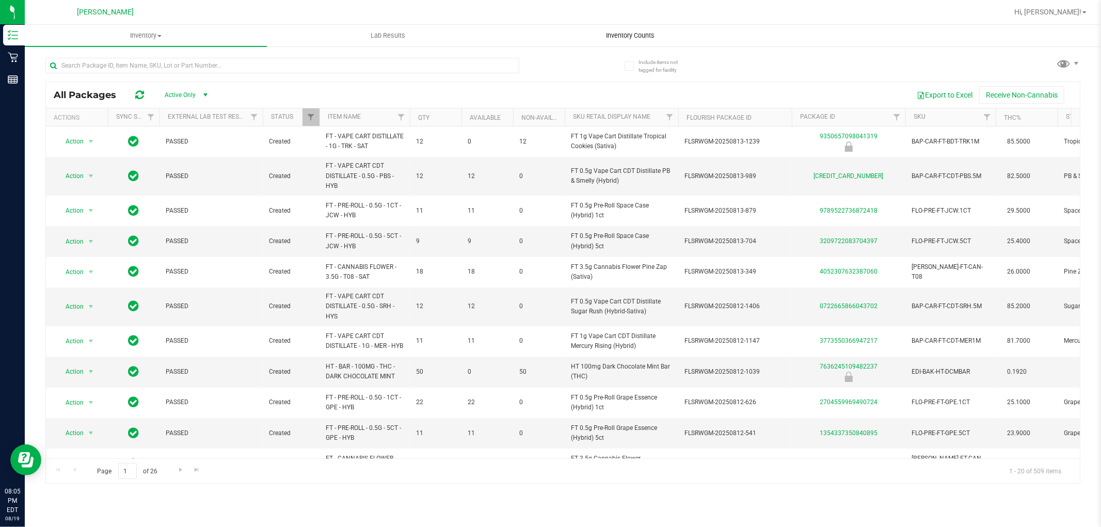
click at [644, 28] on uib-tab-heading "Inventory Counts" at bounding box center [629, 35] width 241 height 21
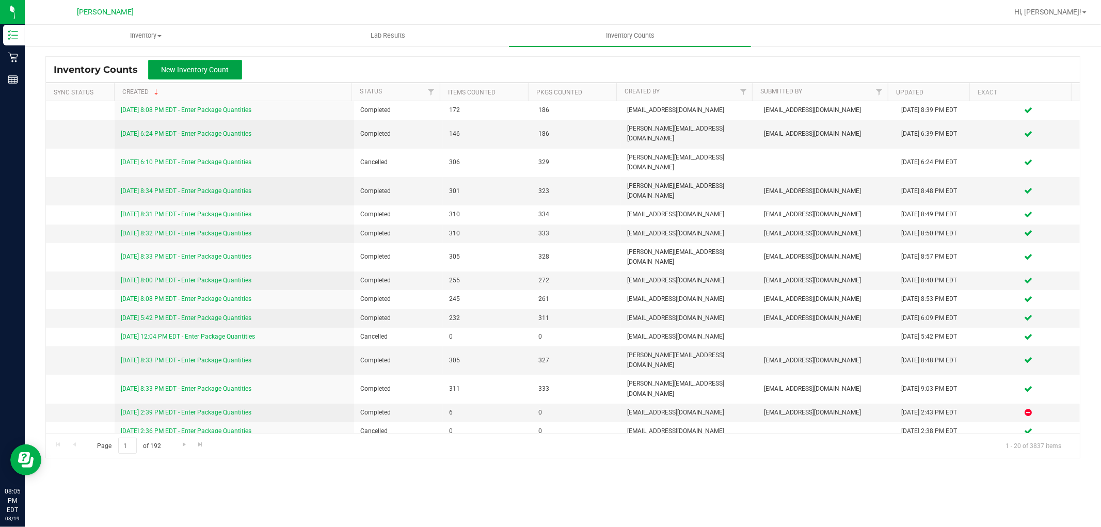
click at [179, 64] on button "New Inventory Count" at bounding box center [195, 70] width 94 height 20
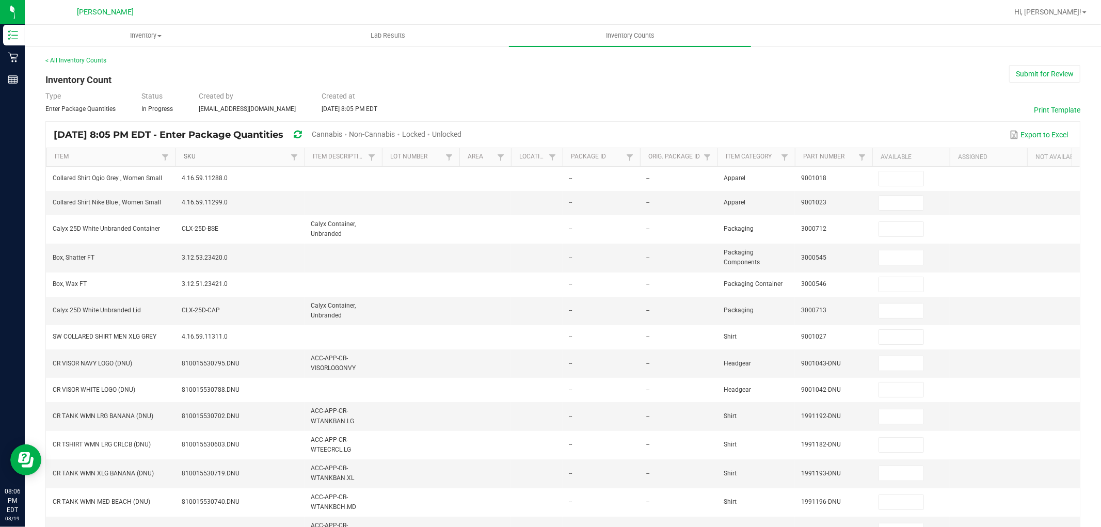
click at [189, 157] on link "SKU" at bounding box center [236, 157] width 104 height 8
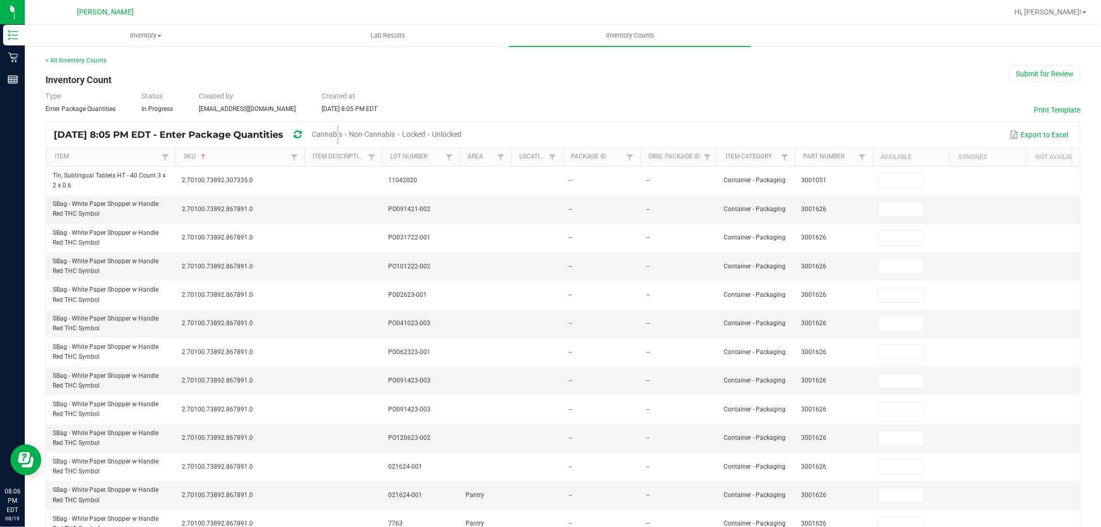
click at [342, 132] on span "Cannabis" at bounding box center [327, 134] width 30 height 8
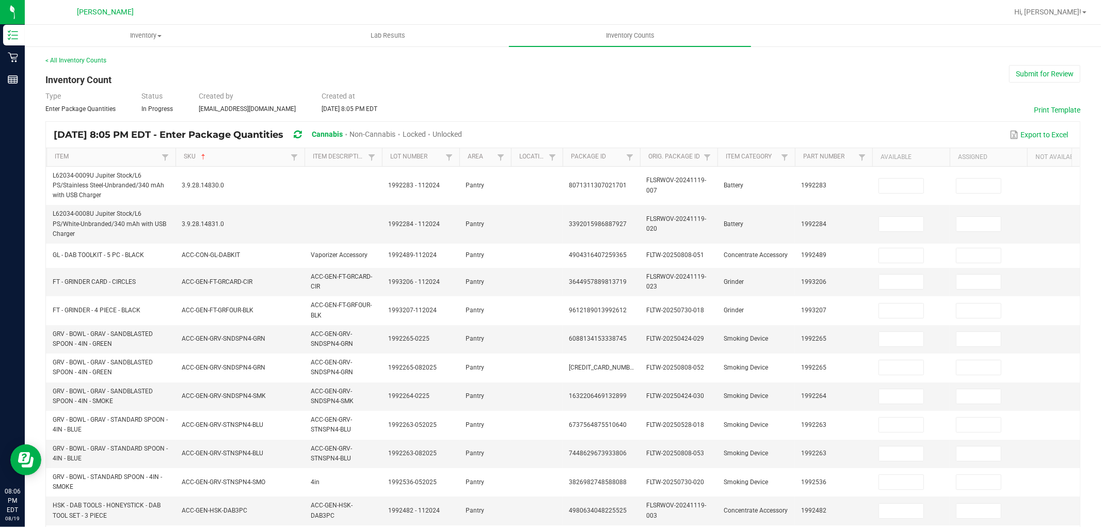
click at [462, 133] on span "Unlocked" at bounding box center [447, 134] width 29 height 8
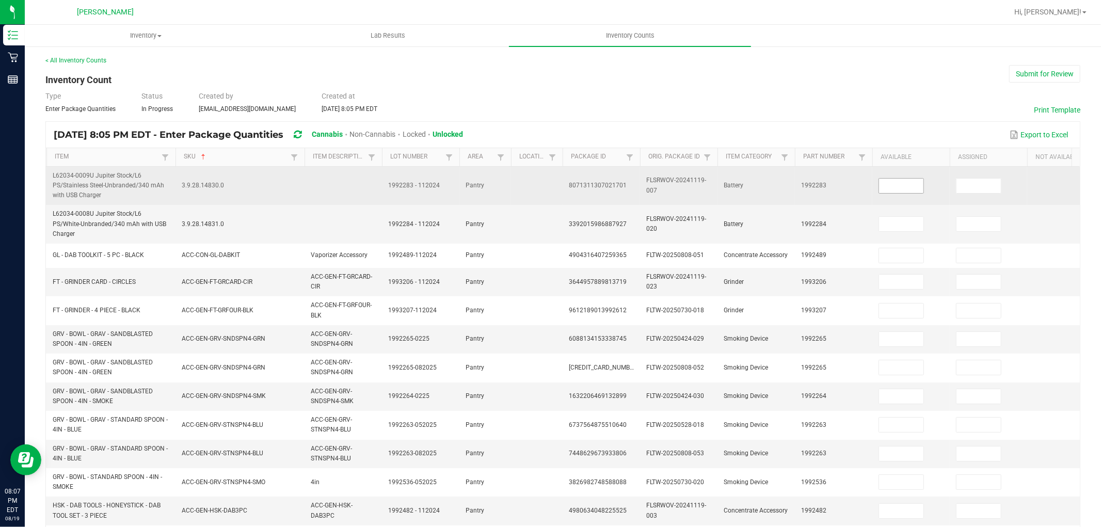
click at [910, 188] on input at bounding box center [901, 186] width 44 height 14
type input "0"
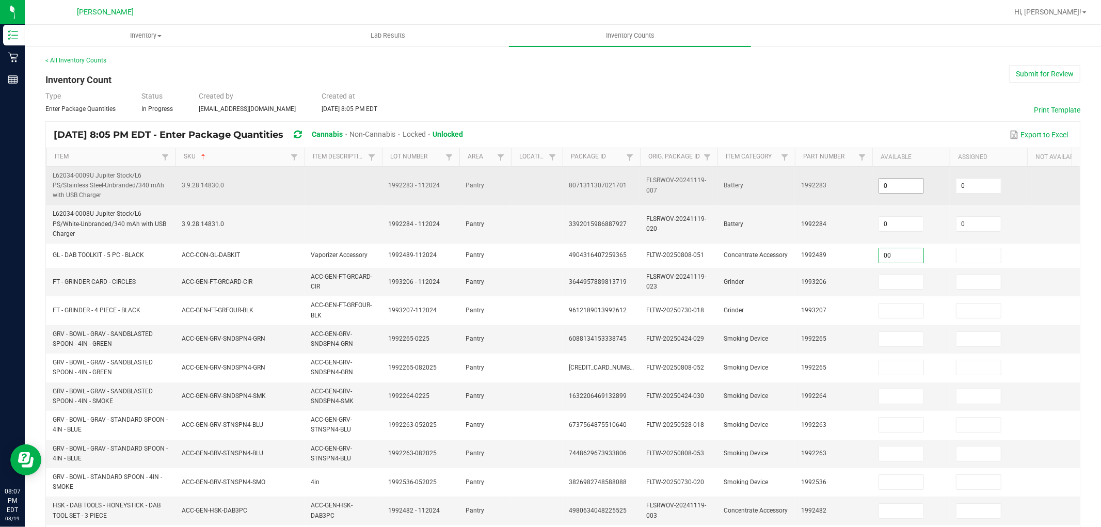
type input "0"
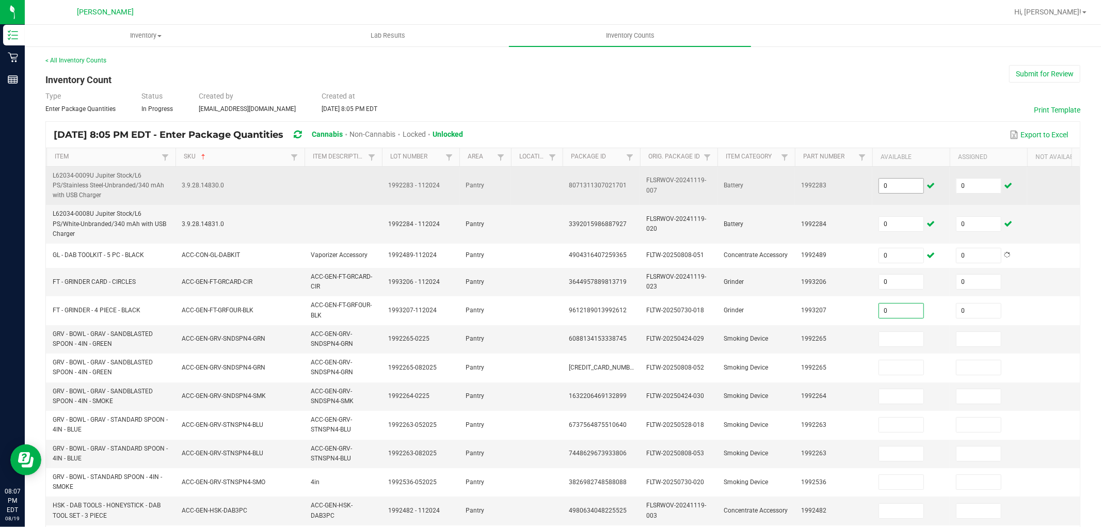
type input "0"
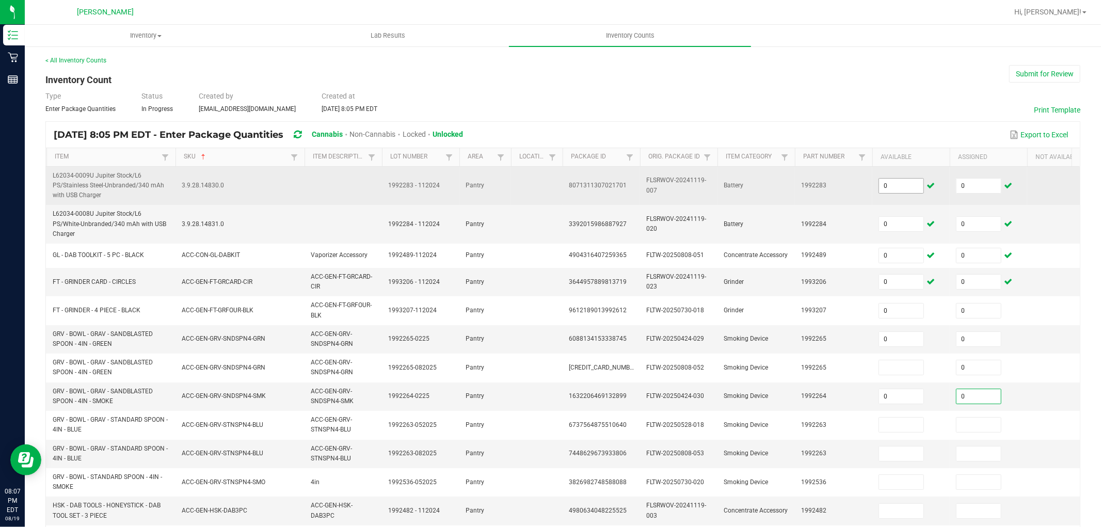
type input "0"
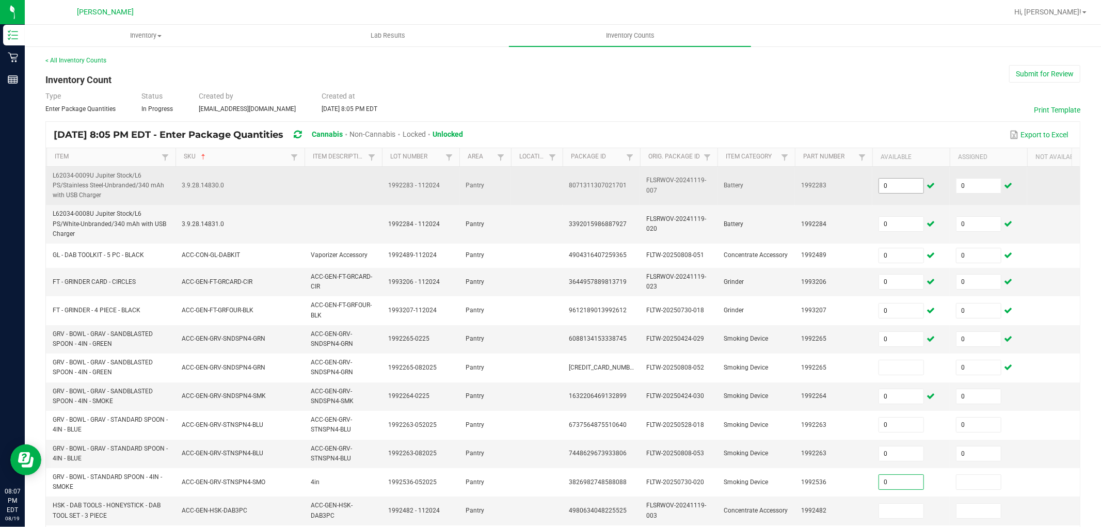
type input "0"
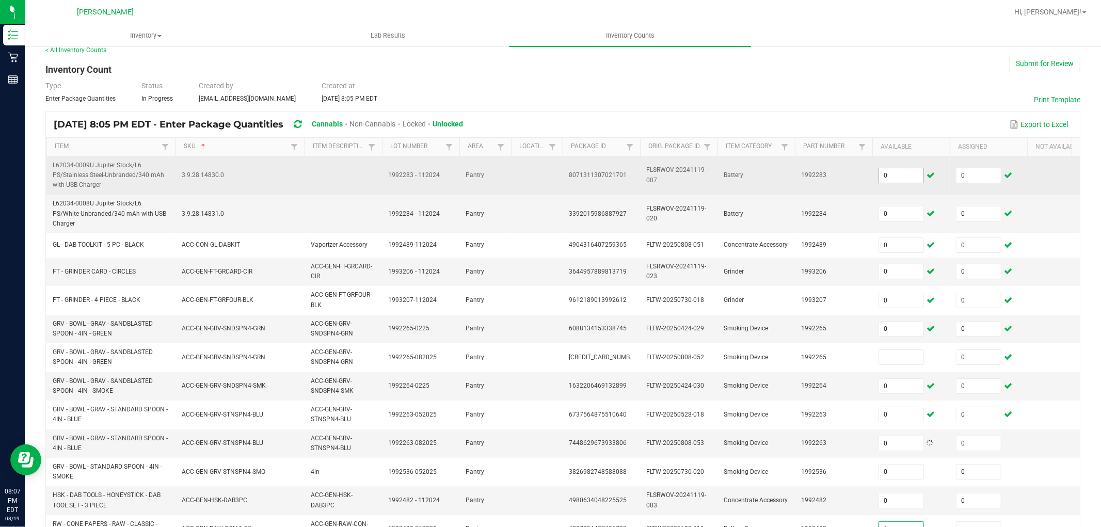
type input "0"
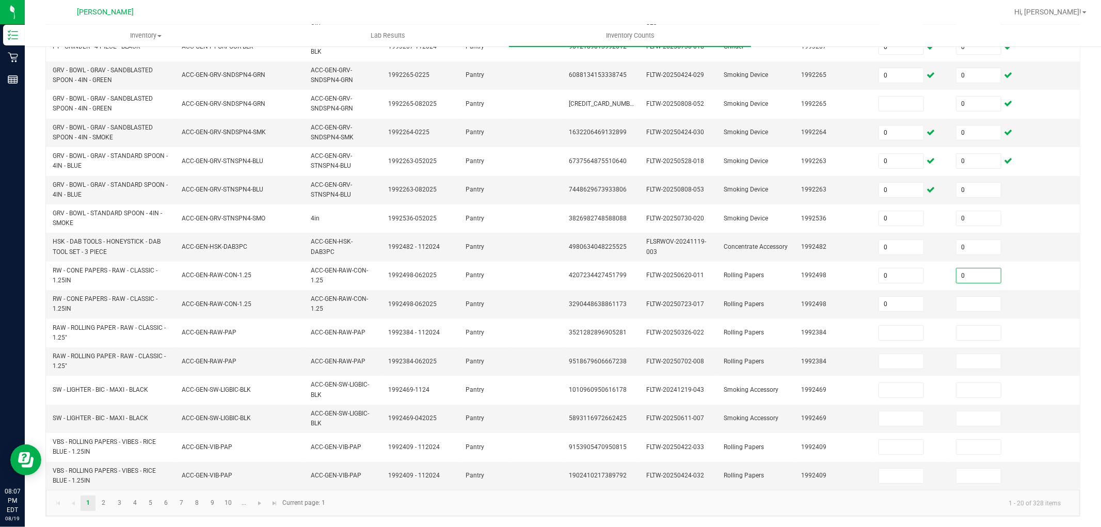
type input "0"
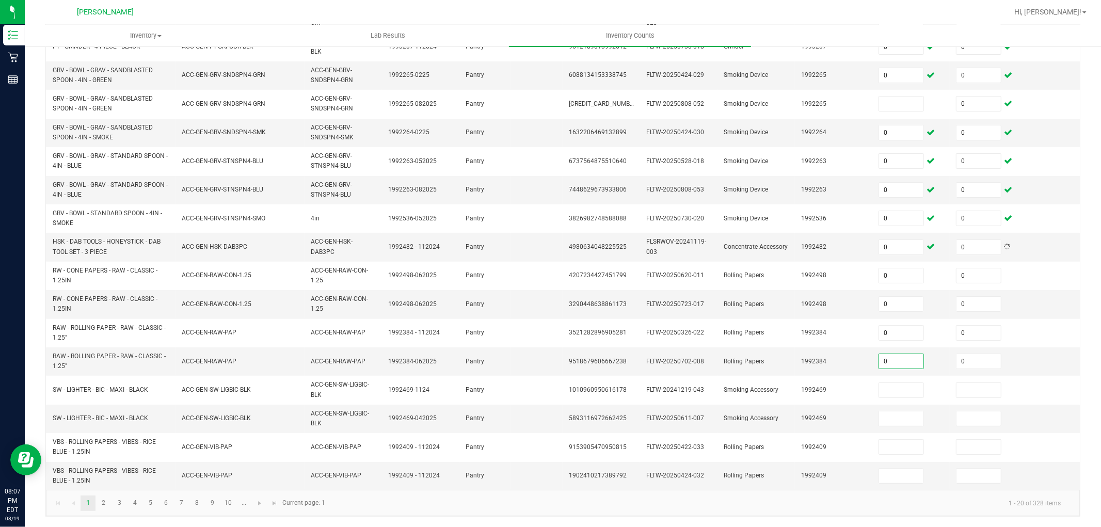
type input "0"
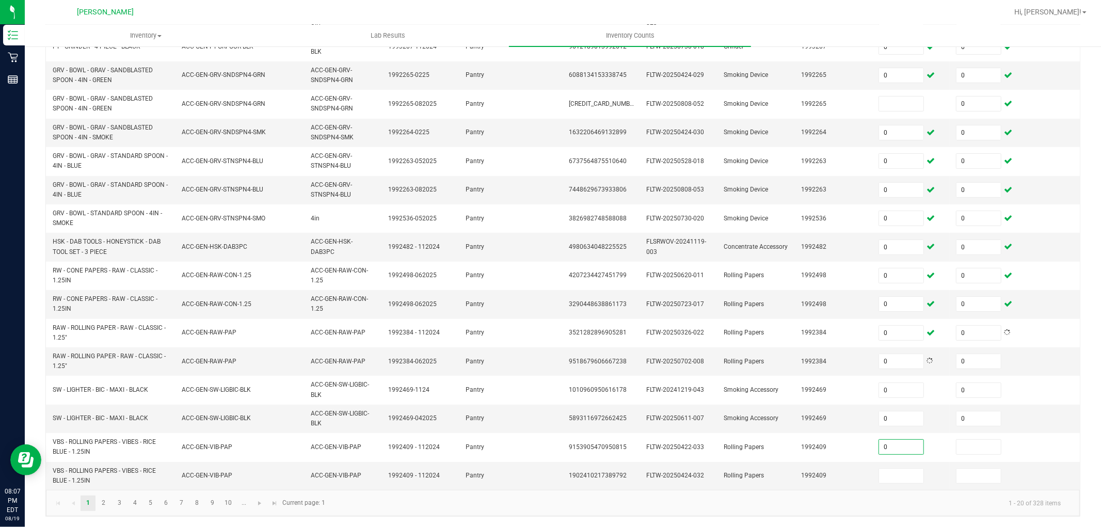
type input "0"
click at [106, 508] on link "2" at bounding box center [103, 502] width 15 height 15
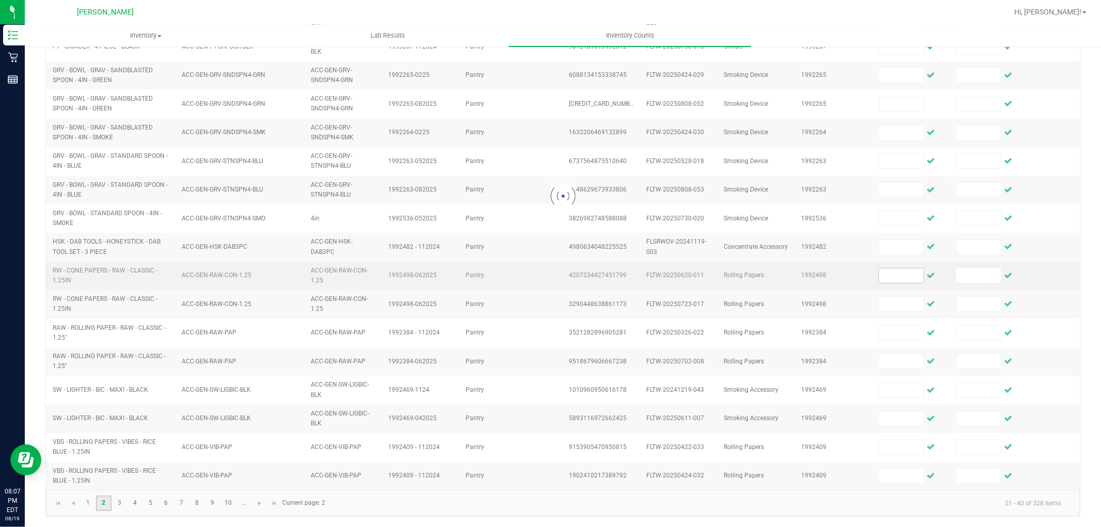
scroll to position [245, 0]
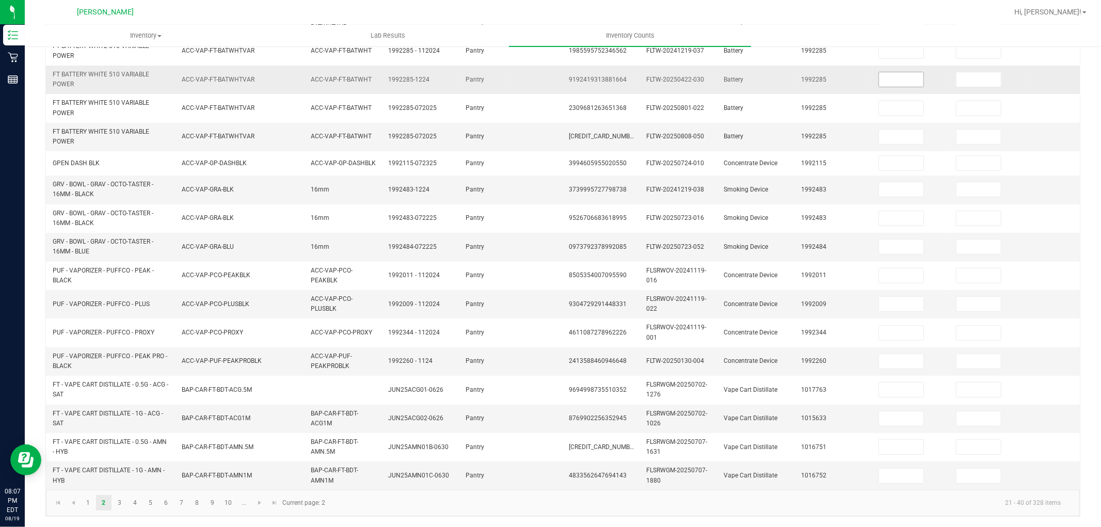
click at [906, 72] on input at bounding box center [901, 79] width 44 height 14
type input "0"
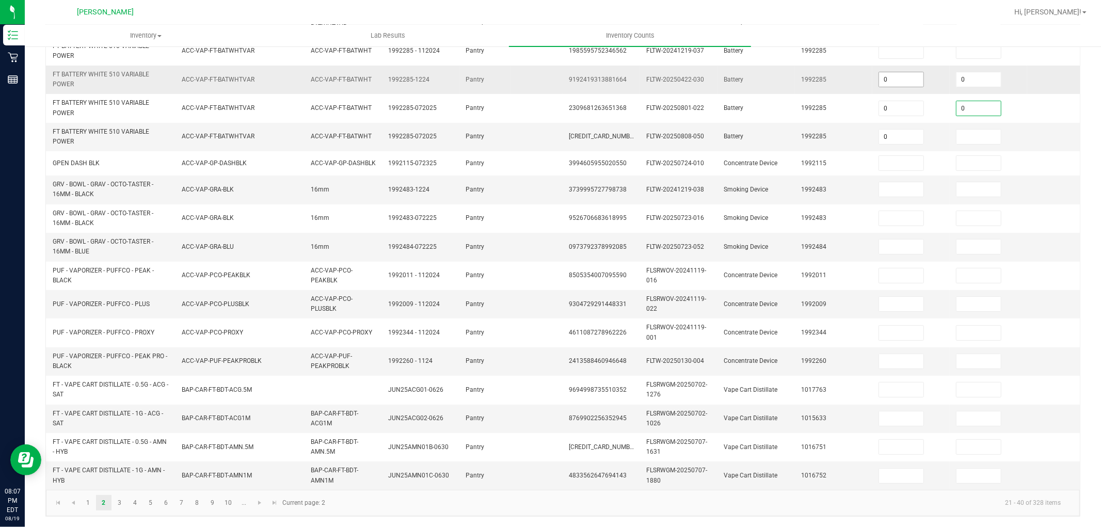
type input "0"
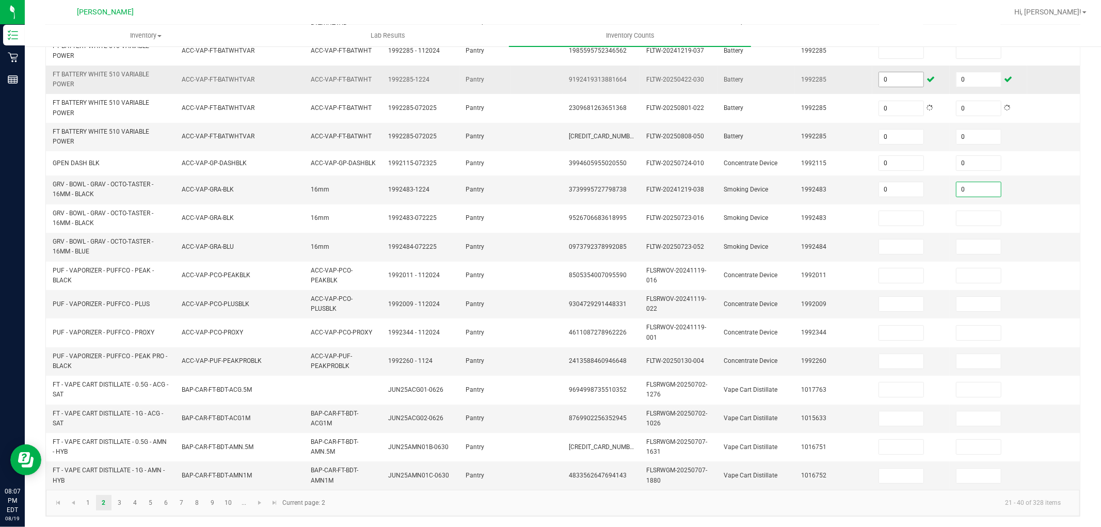
type input "0"
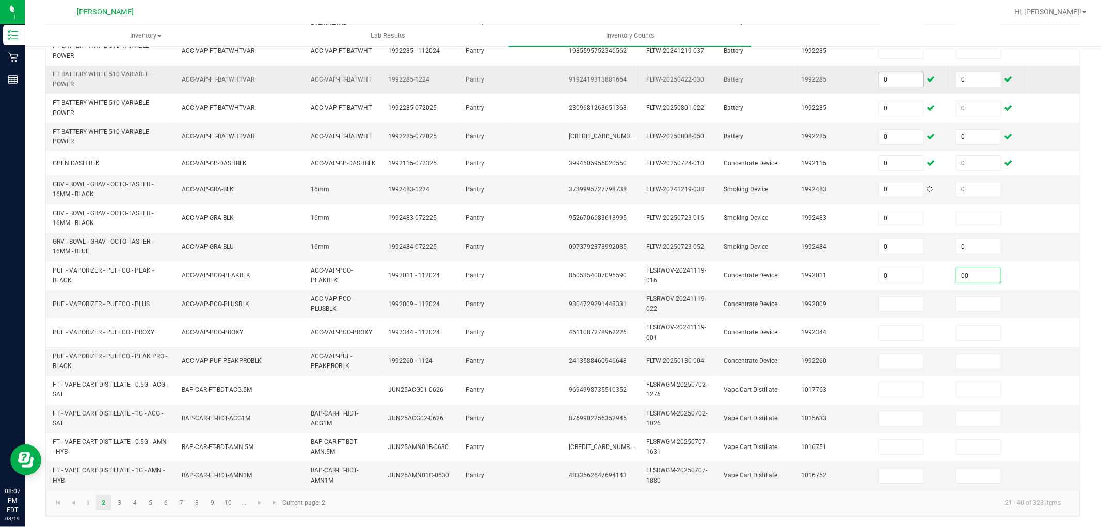
type input "00"
type input "0"
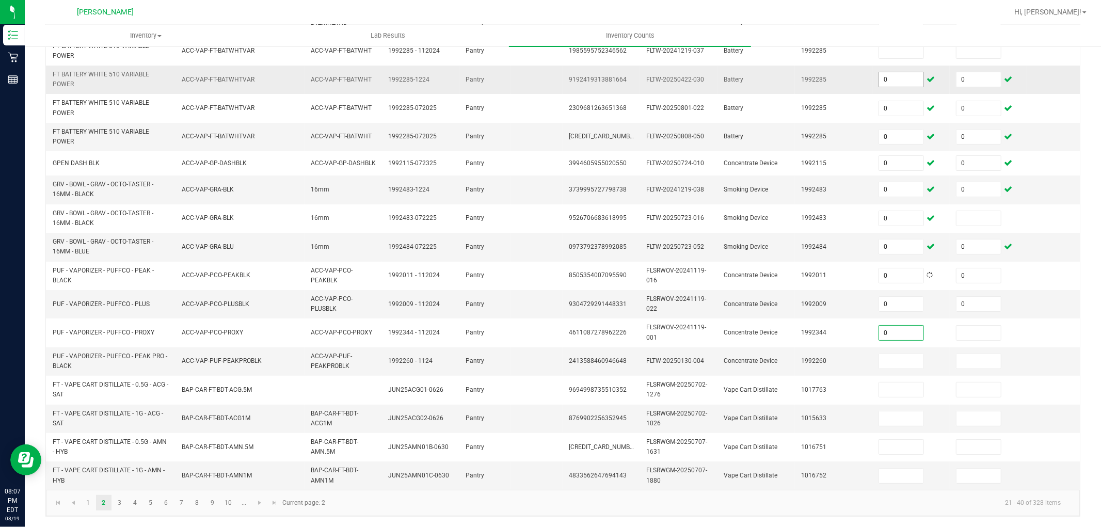
type input "0"
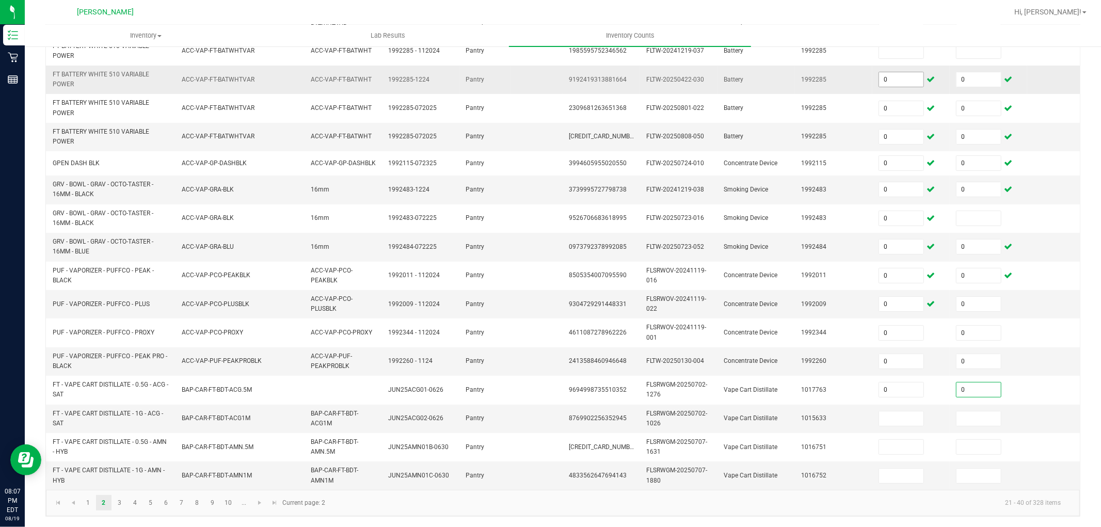
type input "0"
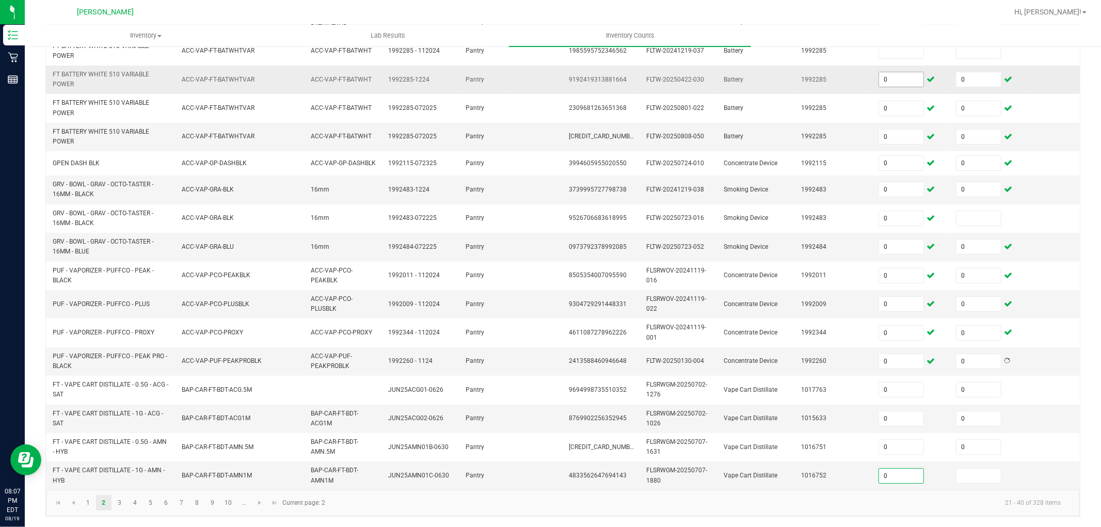
type input "0"
click at [134, 502] on link "4" at bounding box center [134, 502] width 15 height 15
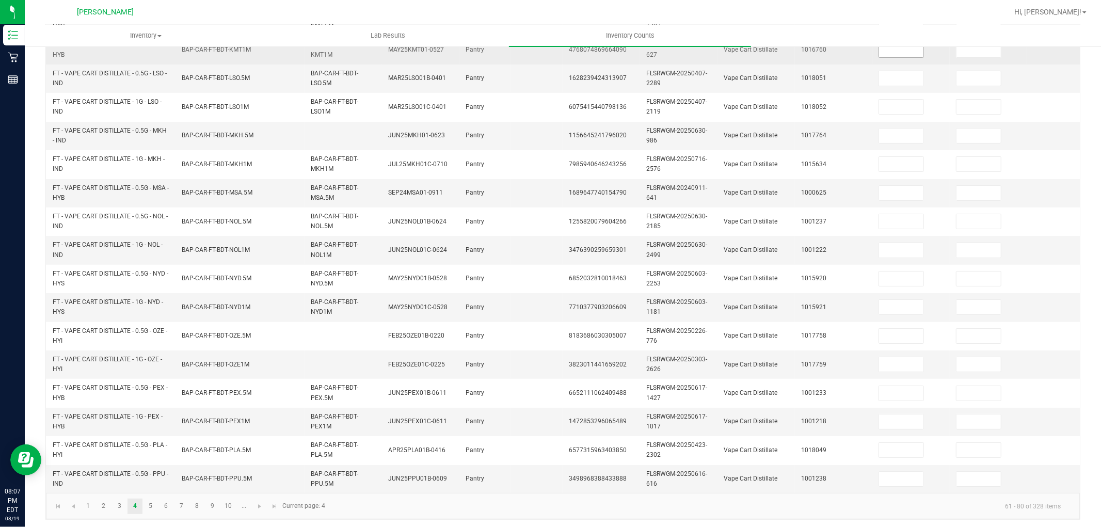
drag, startPoint x: 894, startPoint y: 49, endPoint x: 888, endPoint y: 47, distance: 5.8
click at [895, 49] on input at bounding box center [901, 50] width 44 height 14
type input "0"
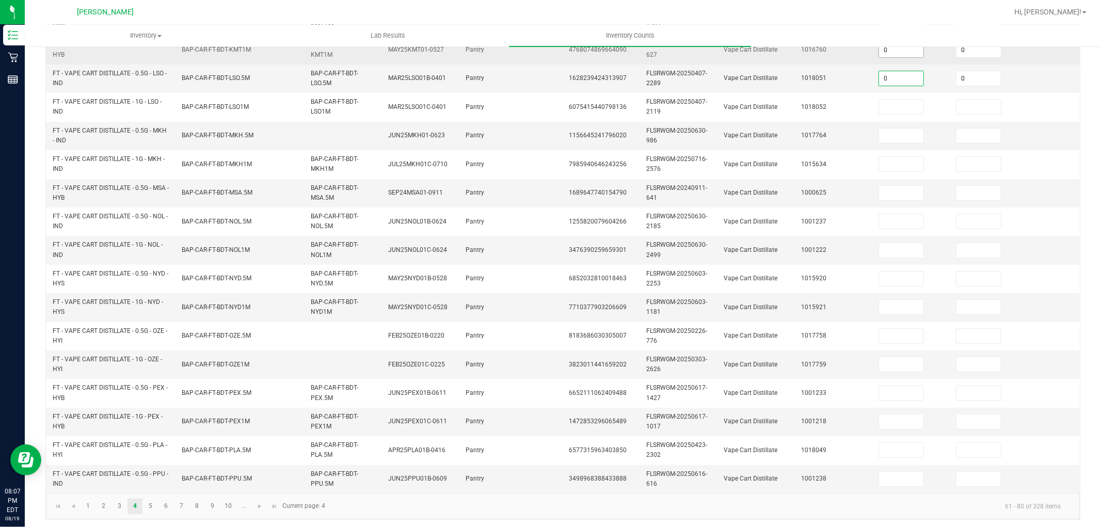
type input "0"
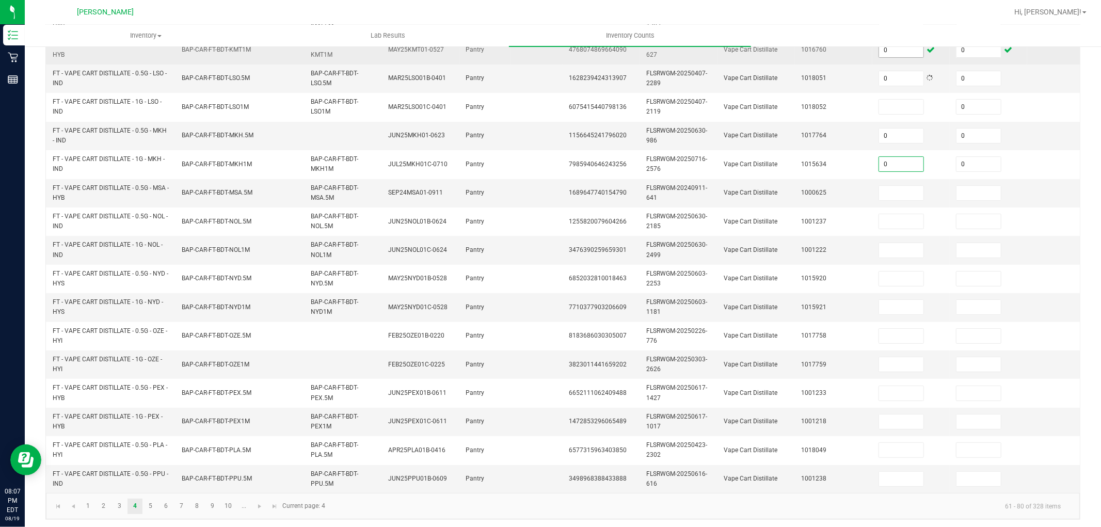
type input "0"
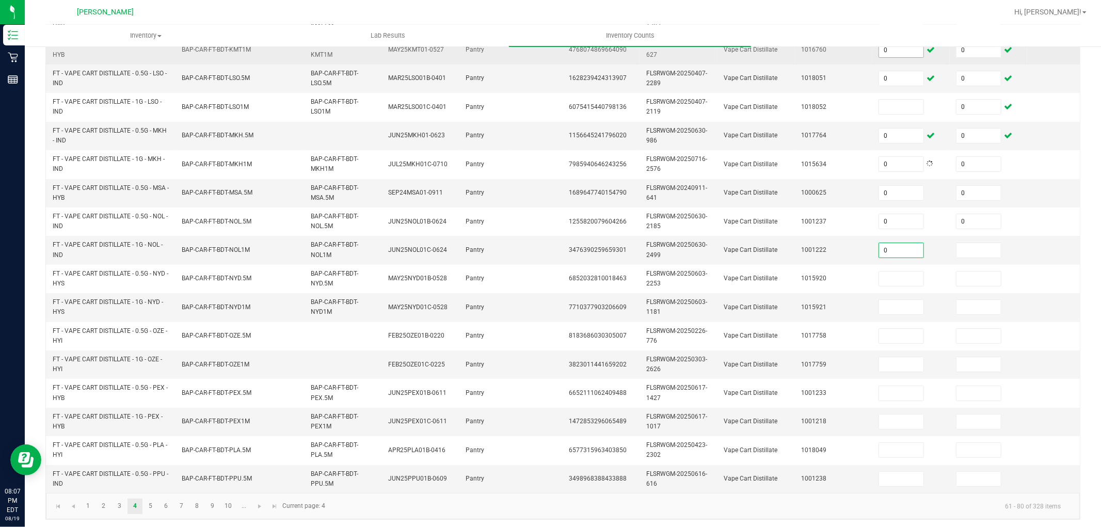
type input "0"
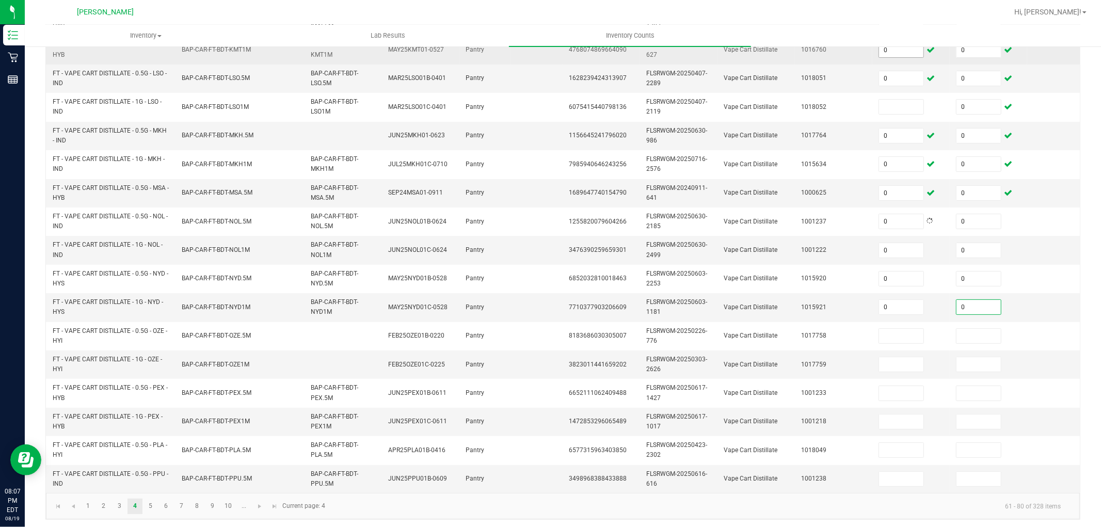
type input "0"
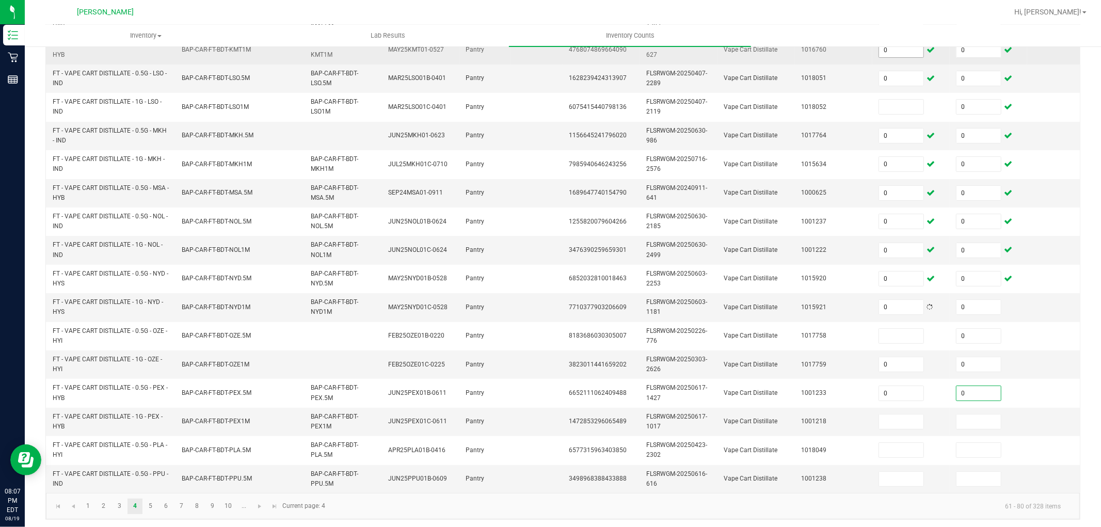
type input "0"
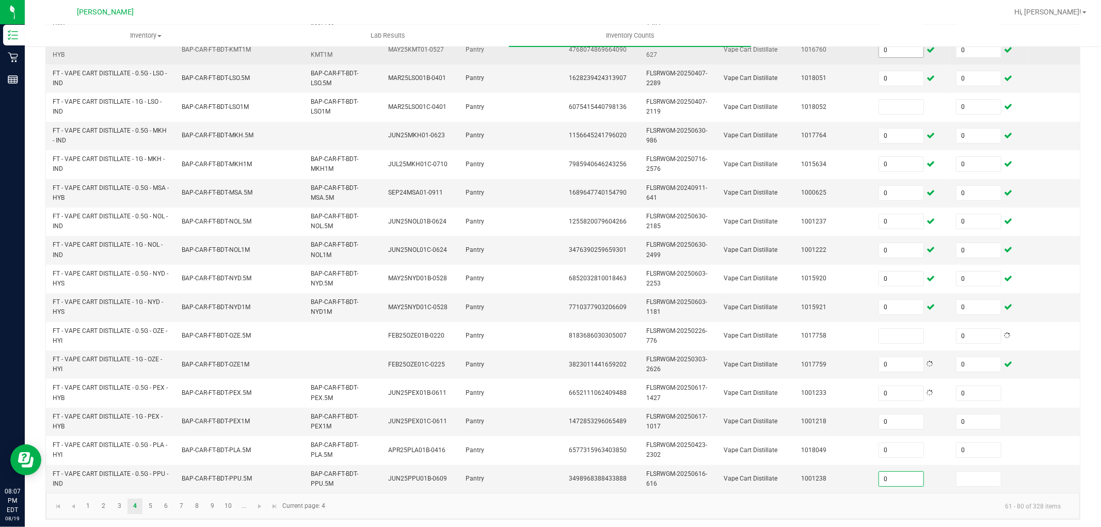
type input "0"
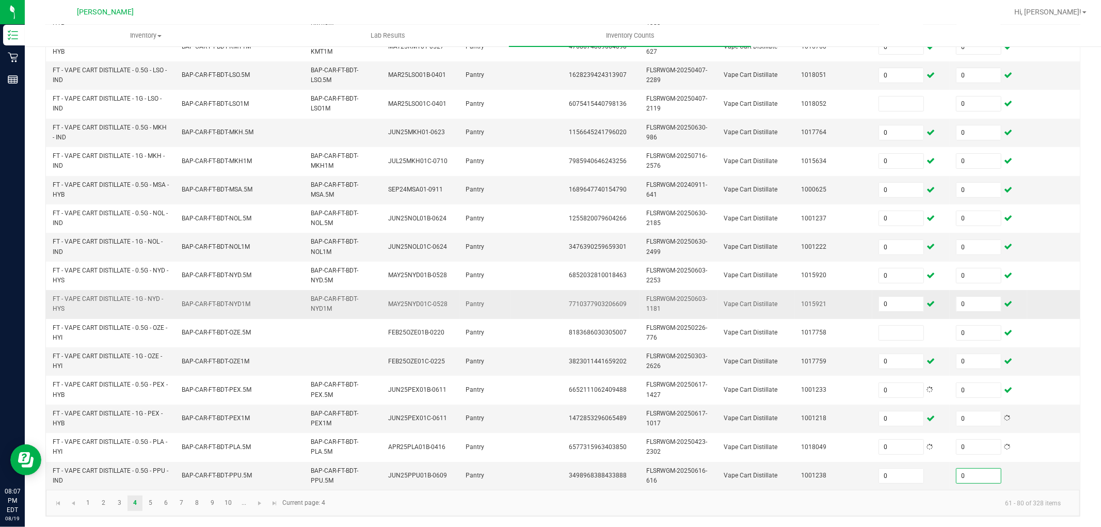
scroll to position [258, 0]
type input "0"
click at [155, 504] on link "5" at bounding box center [150, 502] width 15 height 15
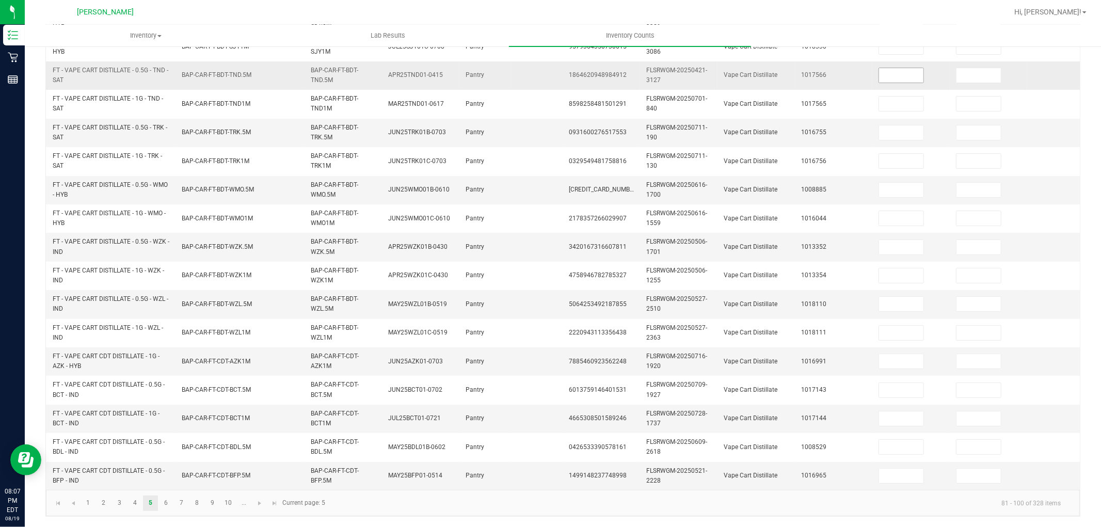
click at [903, 68] on input at bounding box center [901, 75] width 44 height 14
type input "0"
click at [167, 507] on link "6" at bounding box center [165, 502] width 15 height 15
click at [180, 500] on link "7" at bounding box center [181, 502] width 15 height 15
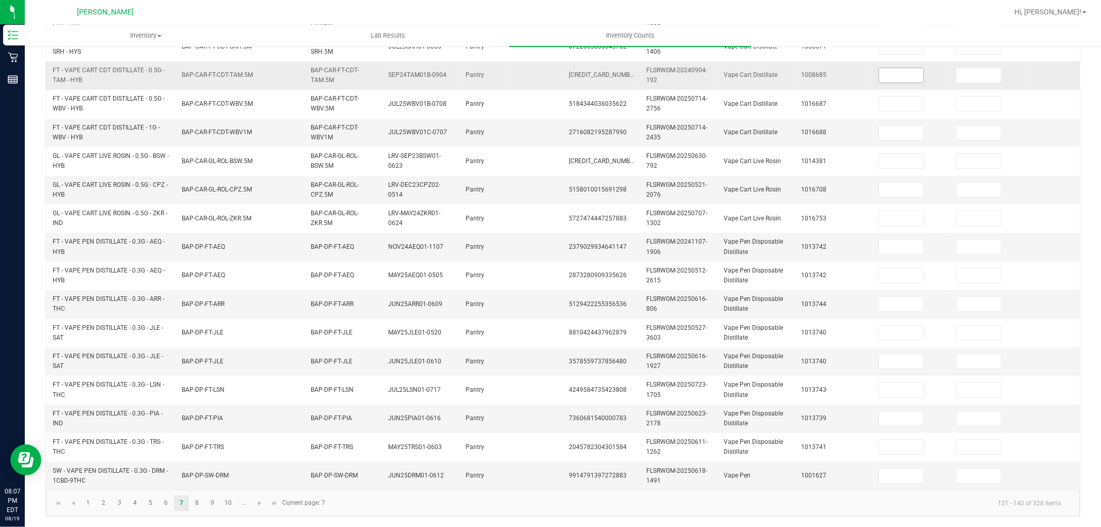
drag, startPoint x: 911, startPoint y: 69, endPoint x: 910, endPoint y: 63, distance: 5.9
click at [911, 68] on input at bounding box center [901, 75] width 44 height 14
click at [194, 502] on link "8" at bounding box center [196, 502] width 15 height 15
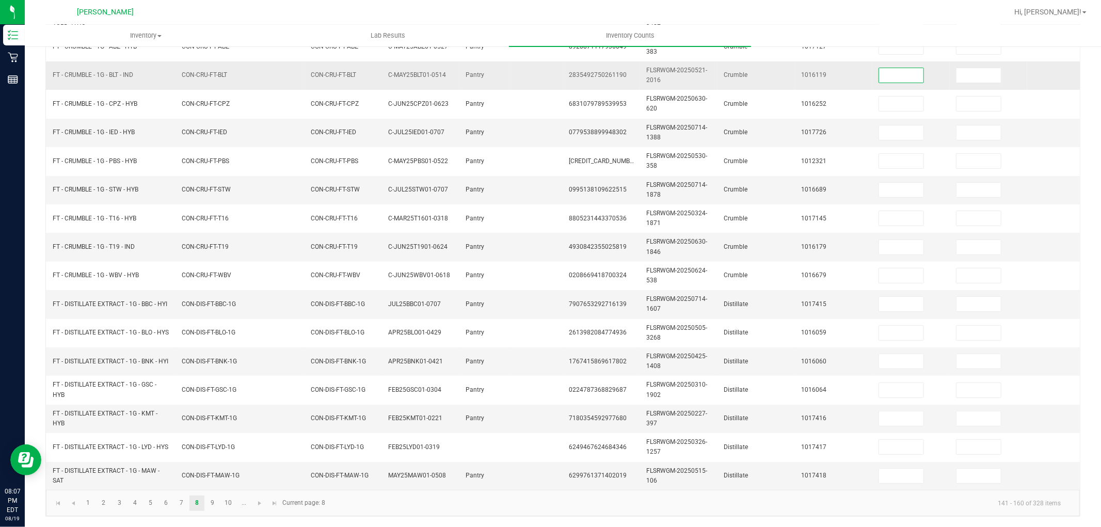
click at [907, 70] on input at bounding box center [901, 75] width 44 height 14
click at [230, 499] on link "10" at bounding box center [228, 502] width 15 height 15
click at [901, 68] on input at bounding box center [901, 75] width 44 height 14
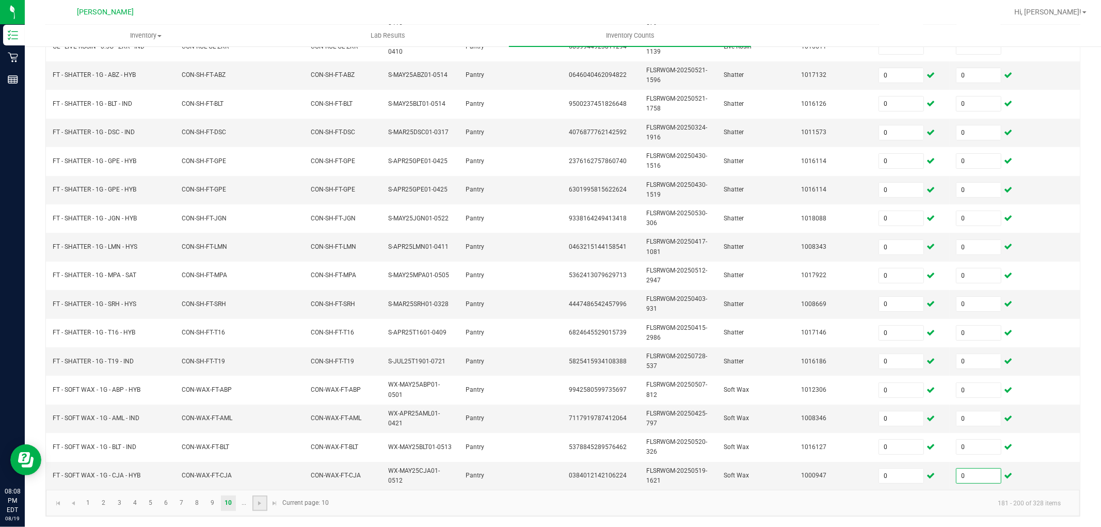
click at [260, 508] on link at bounding box center [259, 502] width 15 height 15
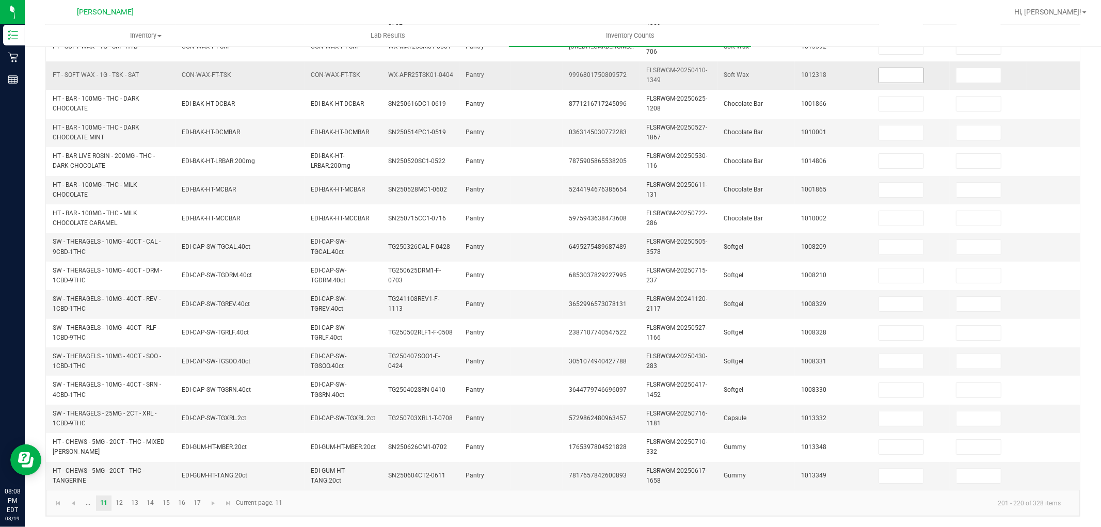
click at [900, 68] on input at bounding box center [901, 75] width 44 height 14
click at [136, 504] on link "13" at bounding box center [134, 502] width 15 height 15
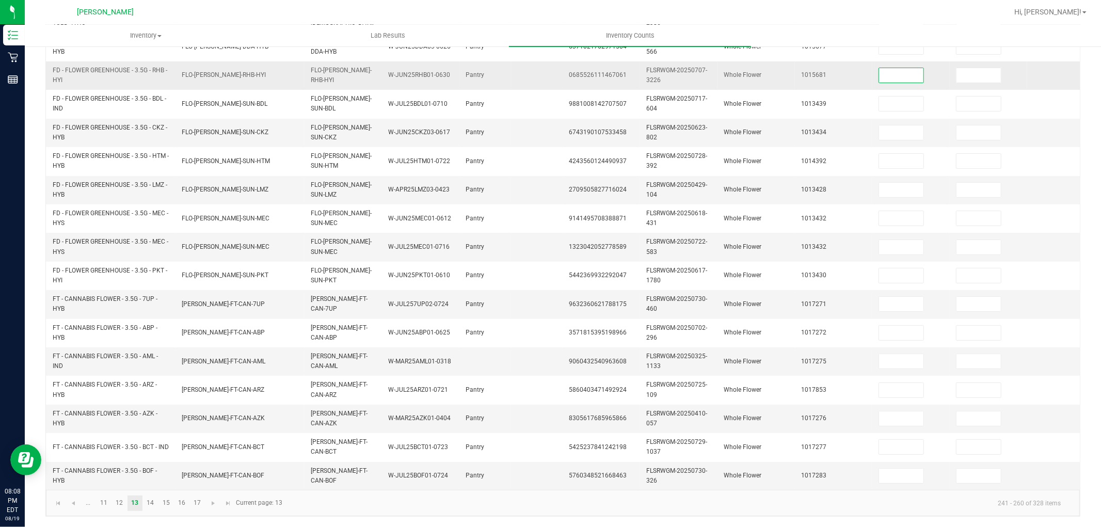
click at [908, 68] on input at bounding box center [901, 75] width 44 height 14
click at [116, 501] on link "12" at bounding box center [119, 502] width 15 height 15
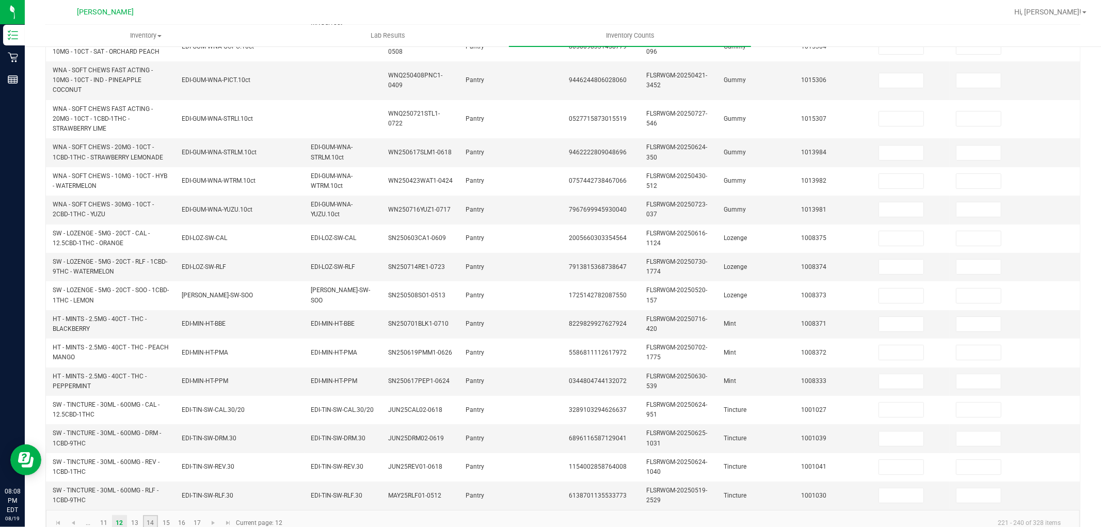
click at [147, 523] on link "14" at bounding box center [150, 522] width 15 height 15
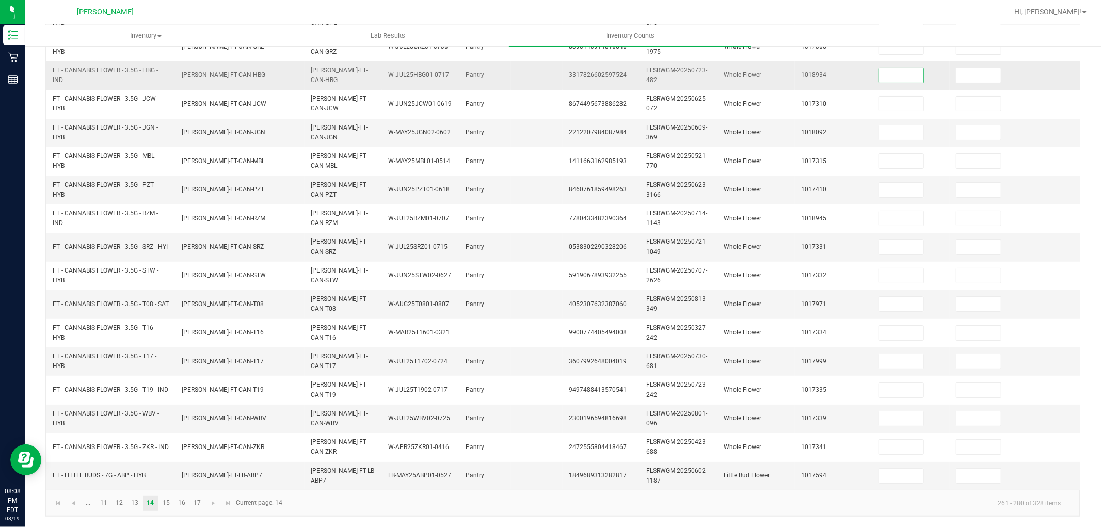
click at [898, 68] on input at bounding box center [901, 75] width 44 height 14
click at [184, 502] on link "16" at bounding box center [181, 502] width 15 height 15
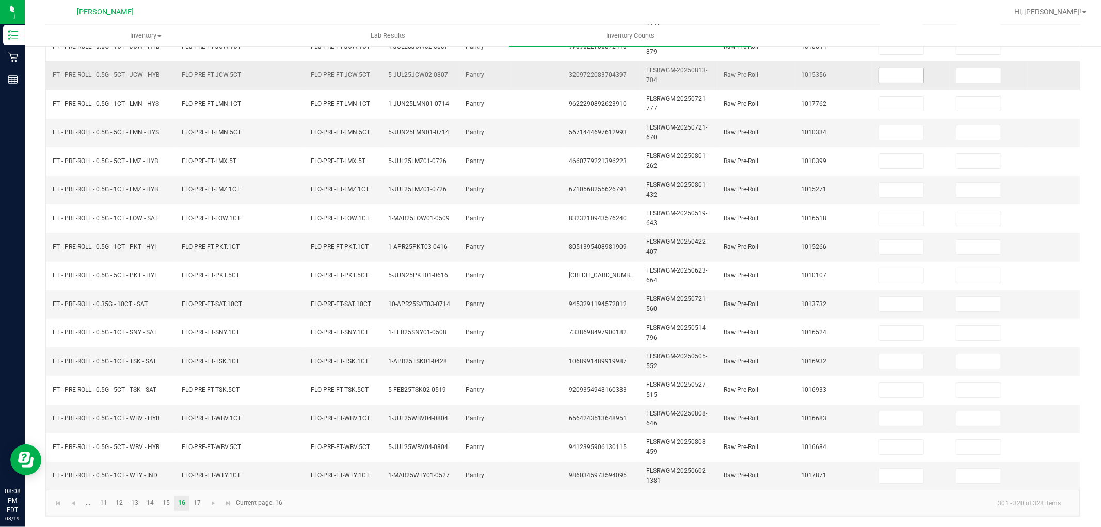
click at [911, 68] on input at bounding box center [901, 75] width 44 height 14
click at [197, 502] on link "17" at bounding box center [196, 502] width 15 height 15
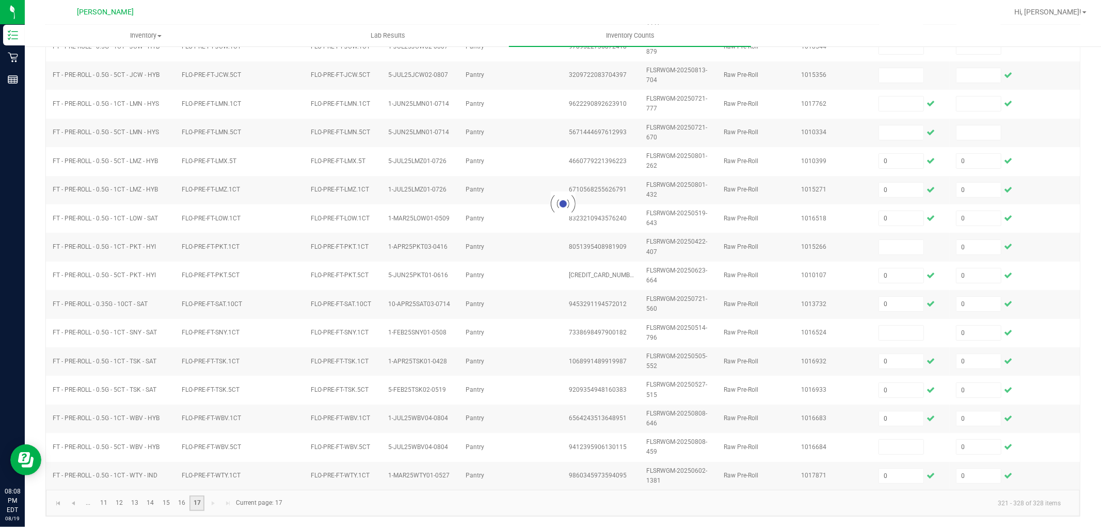
scroll to position [0, 0]
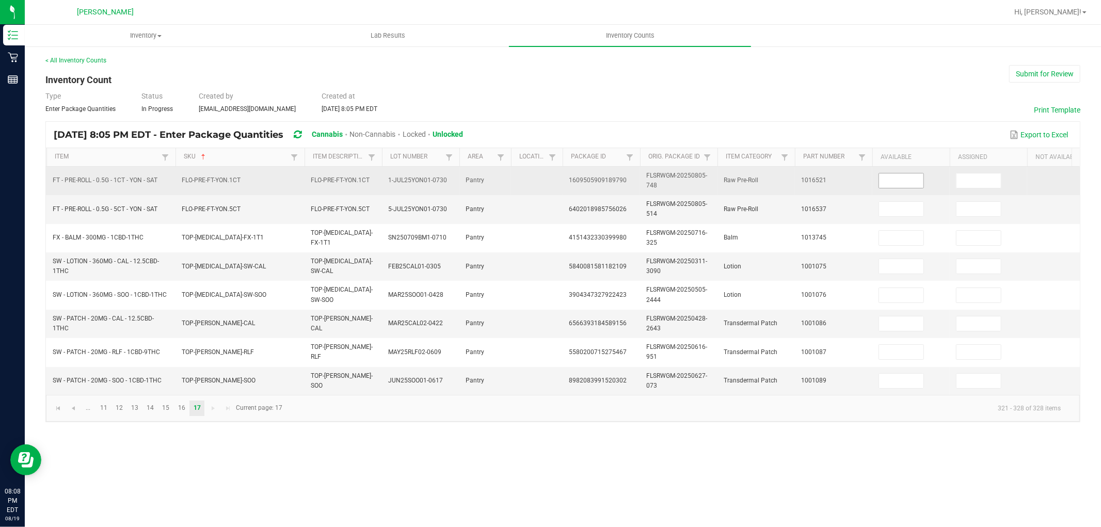
click at [918, 182] on input at bounding box center [901, 180] width 44 height 14
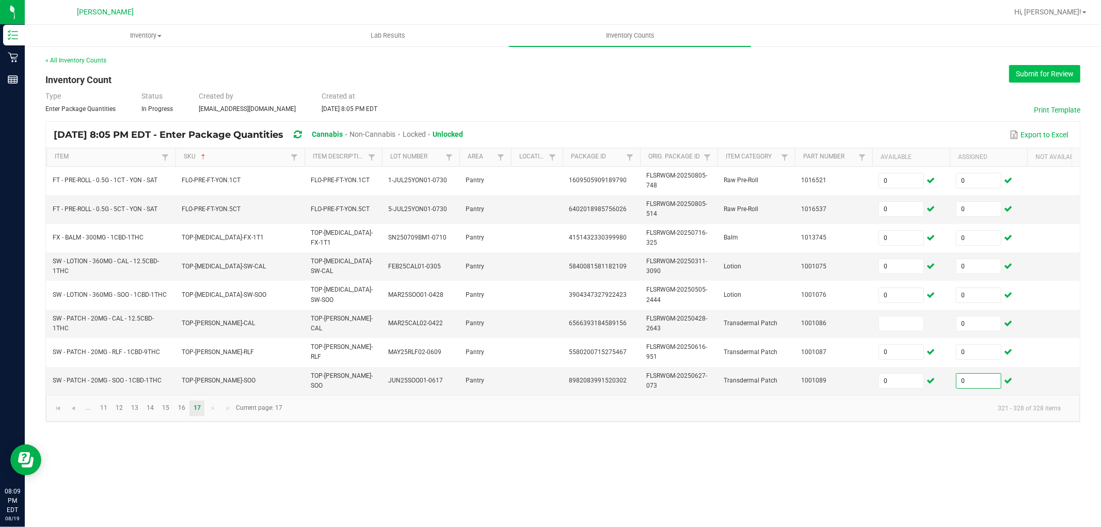
click at [1055, 76] on button "Submit for Review" at bounding box center [1044, 74] width 71 height 18
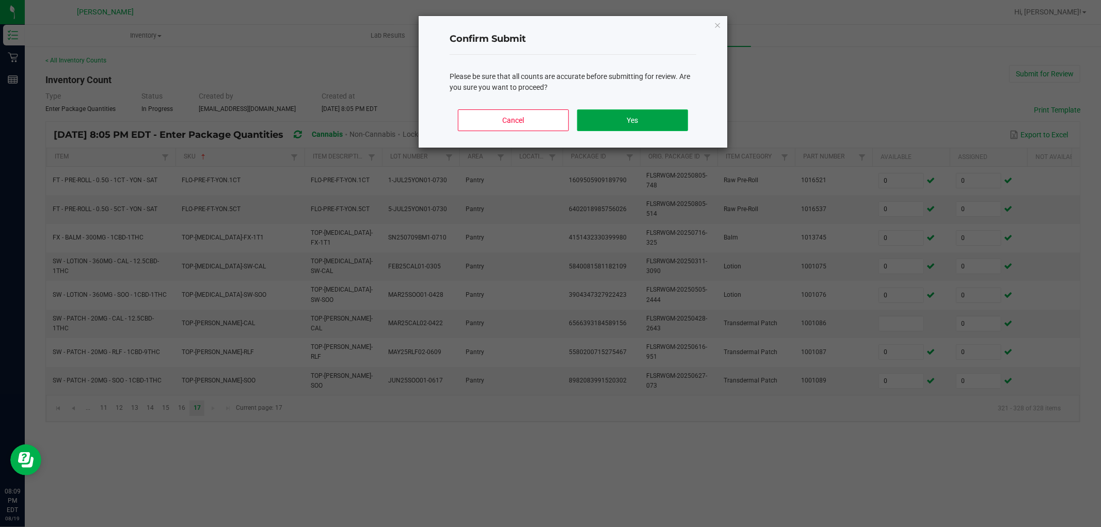
click at [621, 115] on button "Yes" at bounding box center [632, 120] width 111 height 22
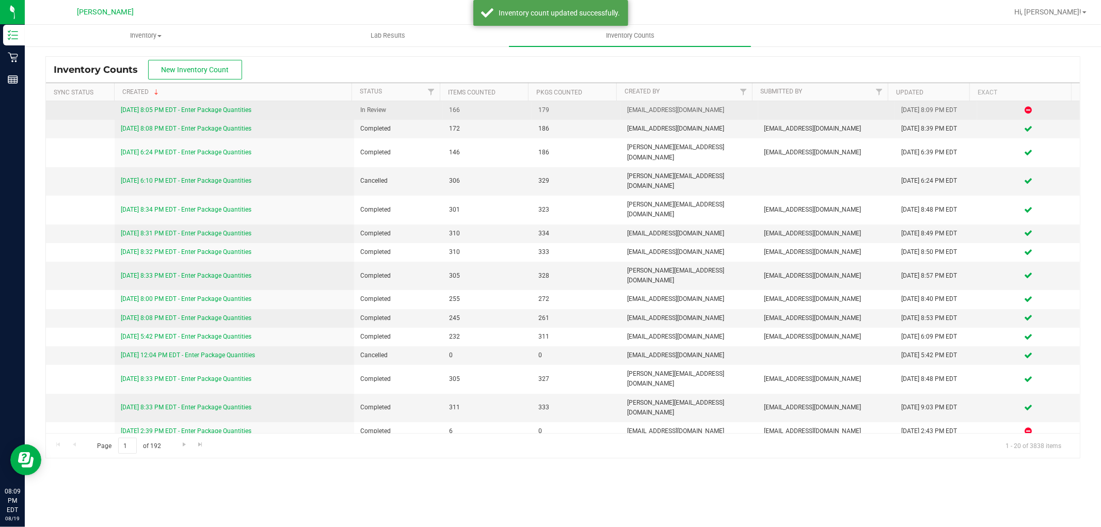
click at [164, 111] on link "8/19/25 8:05 PM EDT - Enter Package Quantities" at bounding box center [186, 109] width 131 height 7
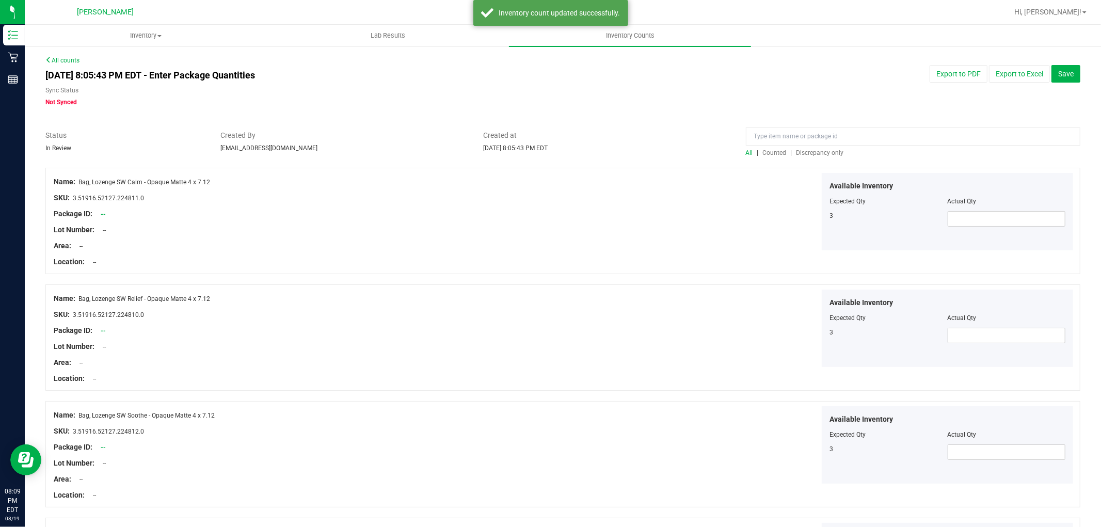
click at [817, 155] on span "Discrepancy only" at bounding box center [819, 152] width 47 height 7
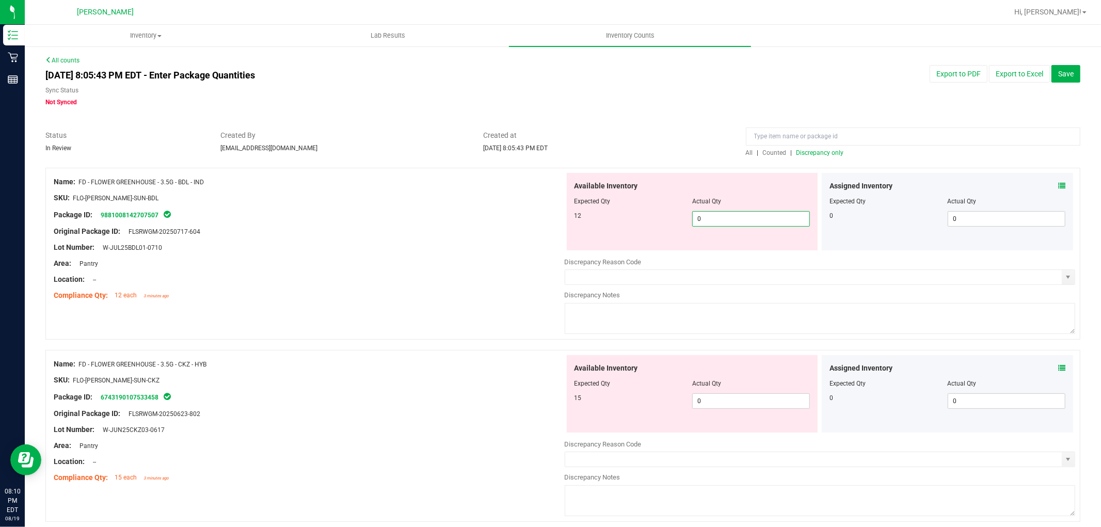
click at [719, 216] on span "0 0" at bounding box center [751, 218] width 118 height 15
click at [711, 401] on div "Available Inventory Expected Qty Actual Qty 15 0 0" at bounding box center [820, 437] width 511 height 164
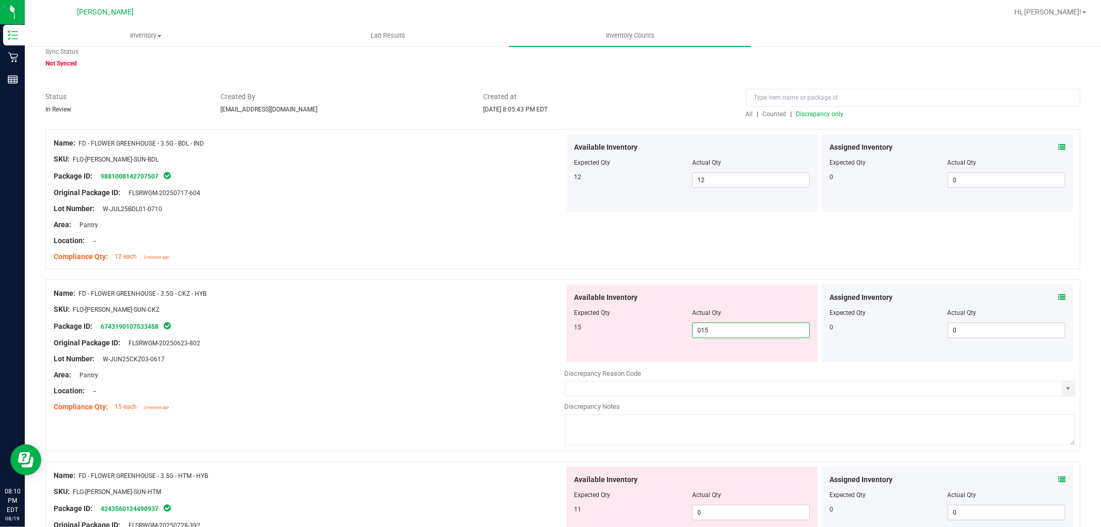
scroll to position [229, 0]
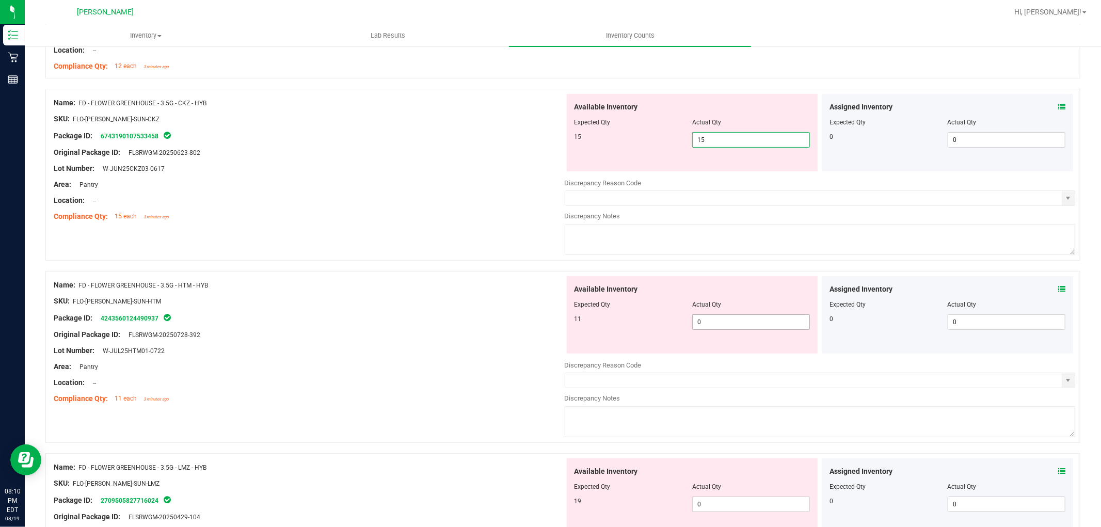
click at [714, 318] on div "Available Inventory Expected Qty Actual Qty 11 0 0" at bounding box center [692, 314] width 251 height 77
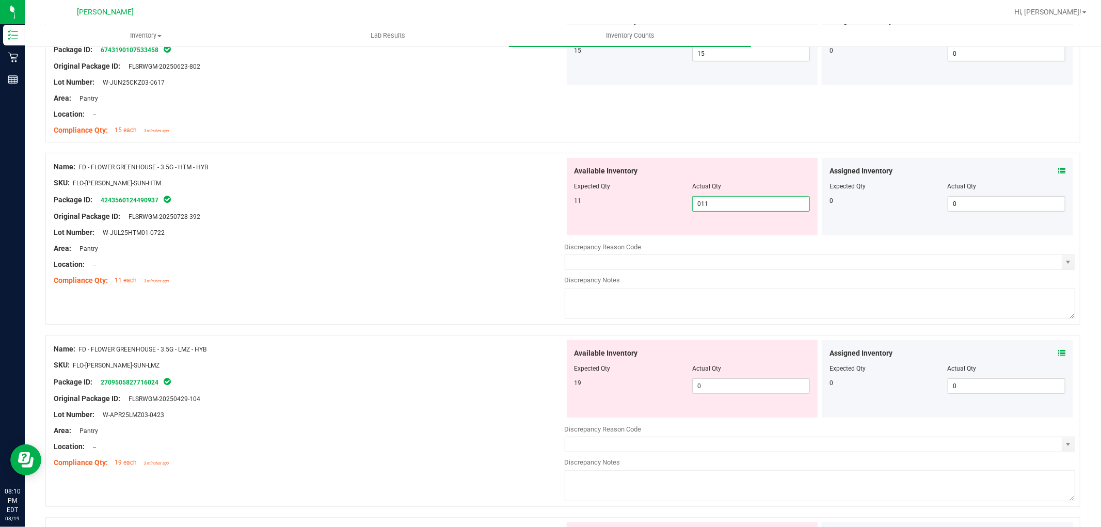
scroll to position [401, 0]
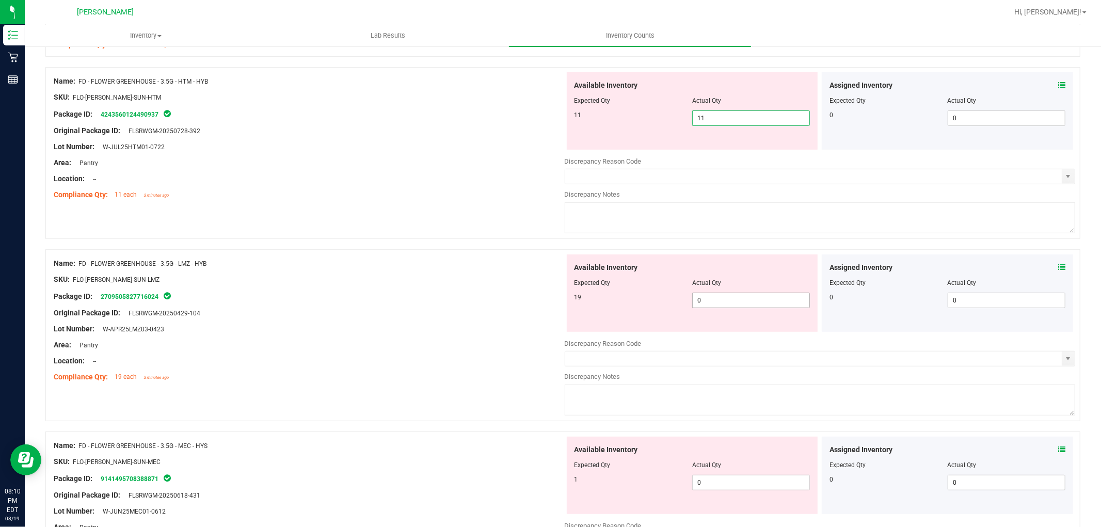
click at [732, 297] on div "Available Inventory Expected Qty Actual Qty 19 0 0" at bounding box center [692, 292] width 251 height 77
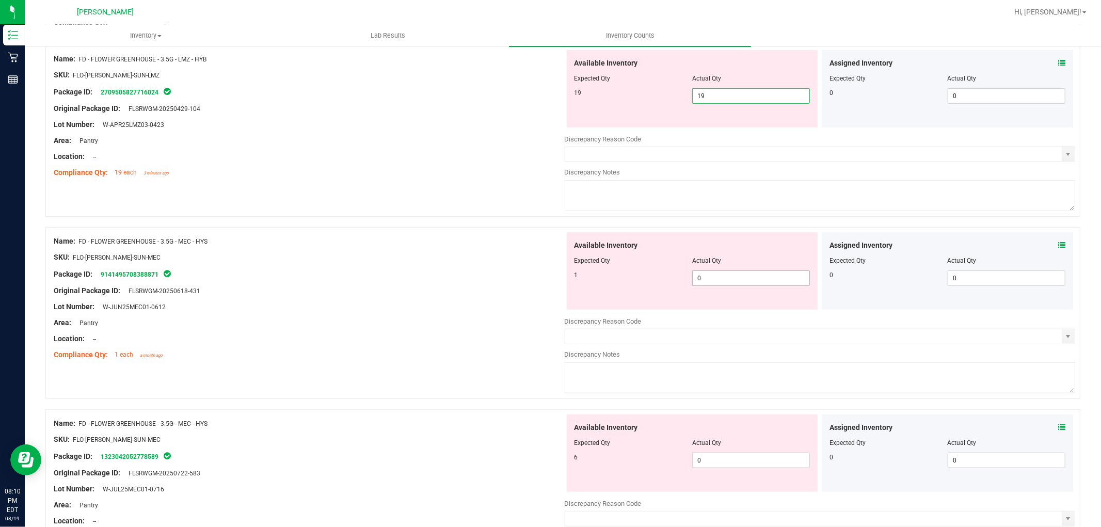
click at [764, 273] on div "Available Inventory Expected Qty Actual Qty 1 0 0" at bounding box center [692, 270] width 251 height 77
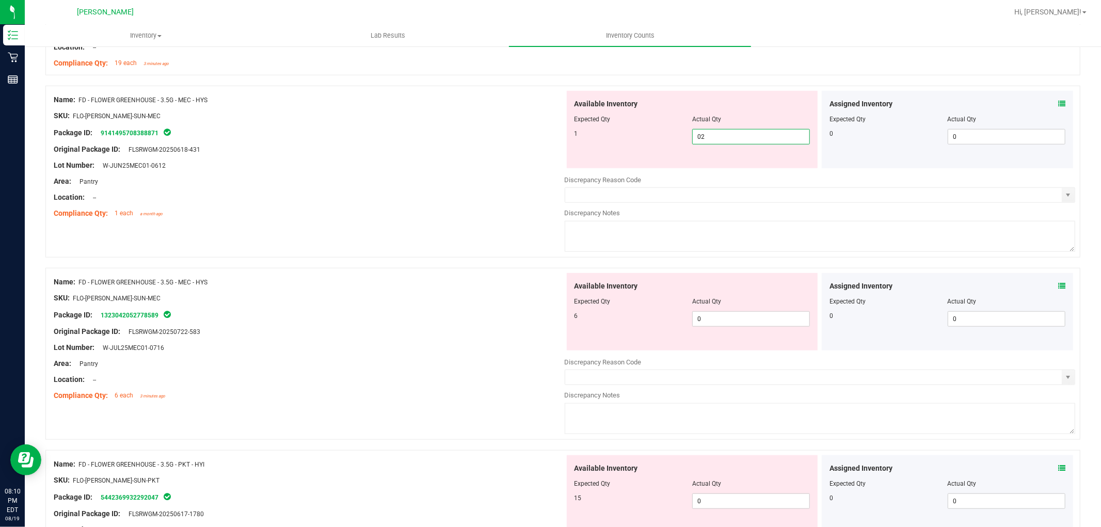
scroll to position [745, 0]
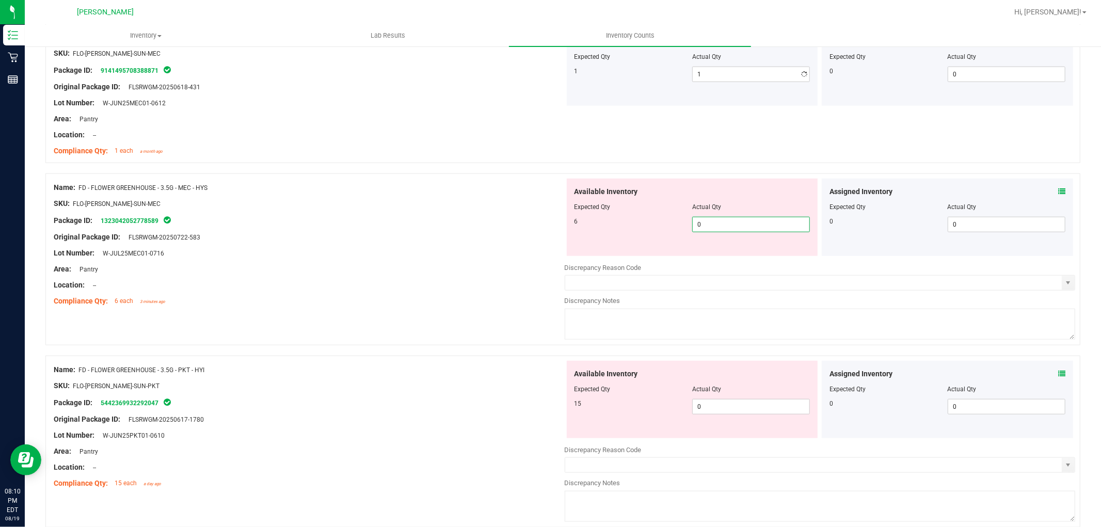
click at [706, 254] on div "Available Inventory Expected Qty Actual Qty 6 0 0" at bounding box center [692, 217] width 251 height 77
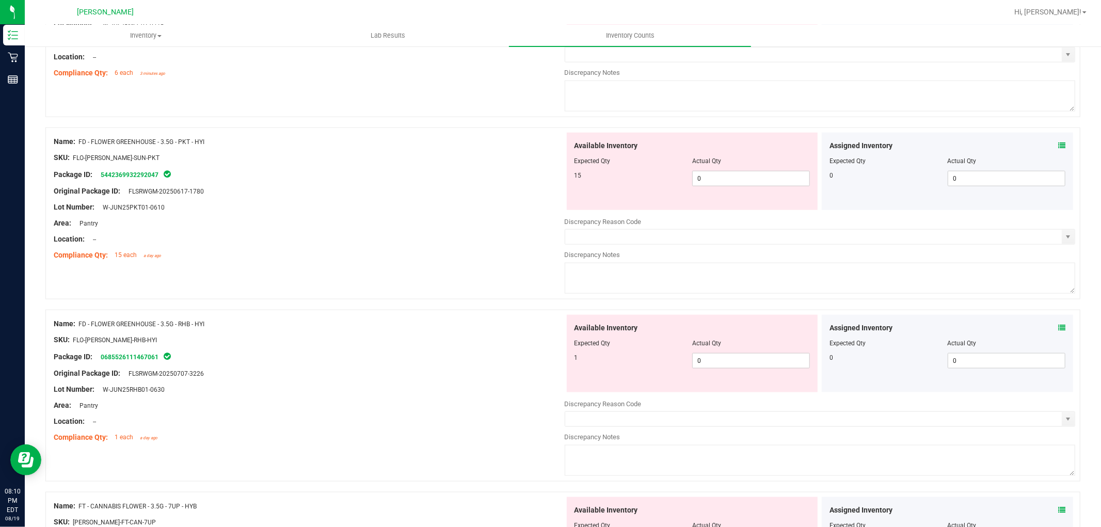
scroll to position [974, 0]
click at [729, 178] on div "Available Inventory Expected Qty Actual Qty 15 0 0" at bounding box center [820, 214] width 511 height 164
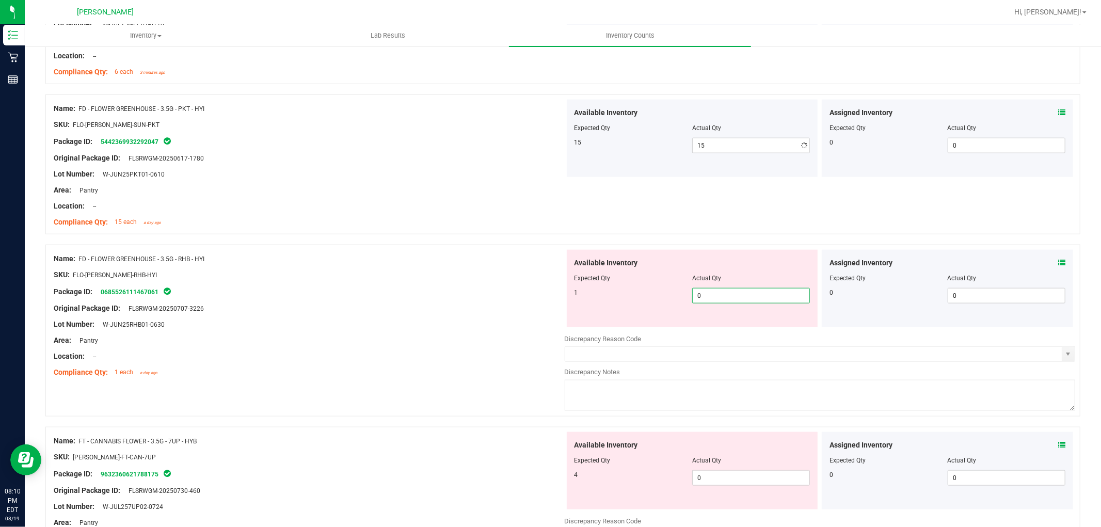
click at [715, 329] on div "Available Inventory Expected Qty Actual Qty 1 0 0" at bounding box center [820, 332] width 511 height 164
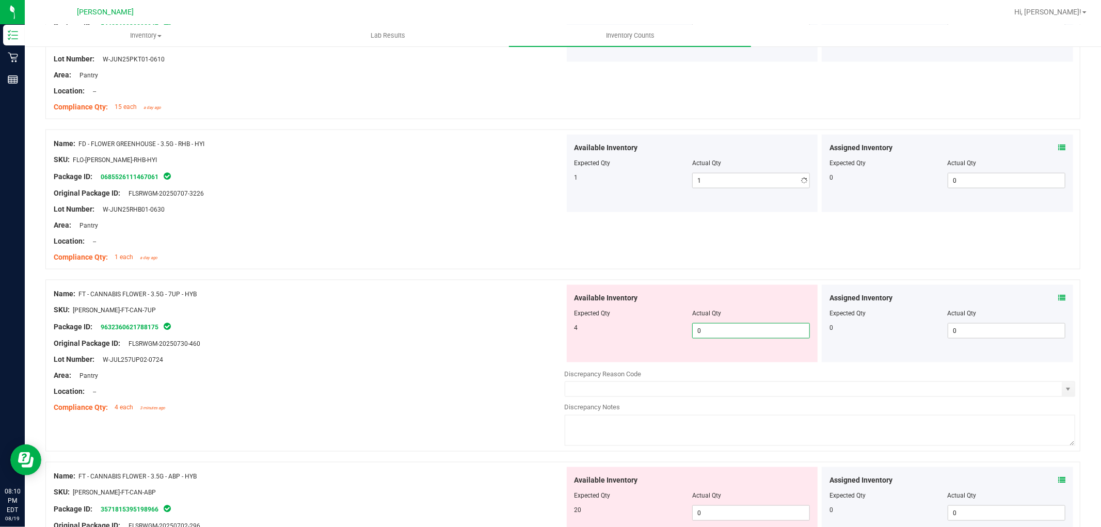
click at [713, 362] on div "Available Inventory Expected Qty Actual Qty 4 0 0" at bounding box center [692, 323] width 251 height 77
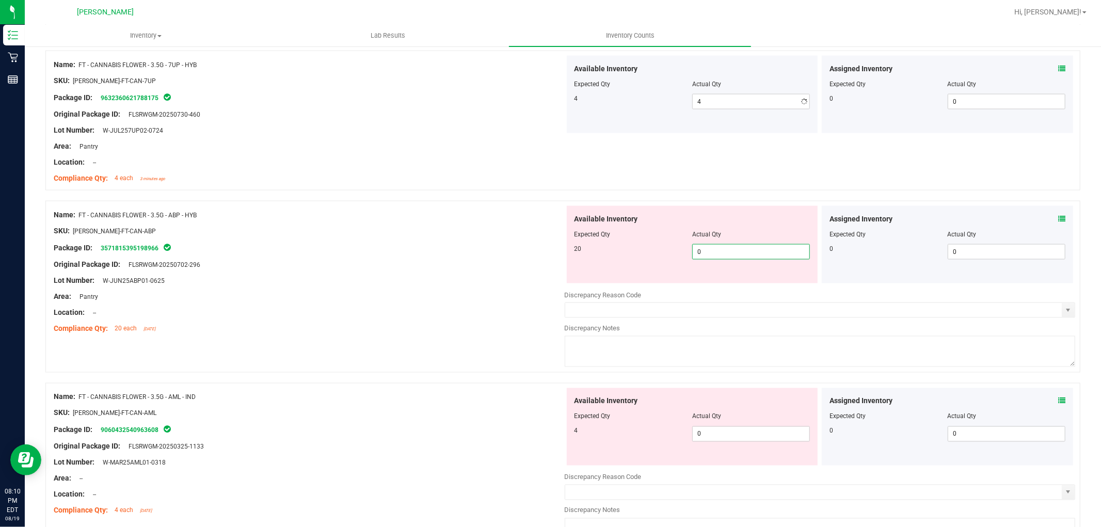
click at [725, 286] on div "Available Inventory Expected Qty Actual Qty 20 0 0" at bounding box center [820, 288] width 511 height 164
click at [710, 426] on div "Available Inventory Expected Qty Actual Qty 4 0 0" at bounding box center [692, 426] width 251 height 77
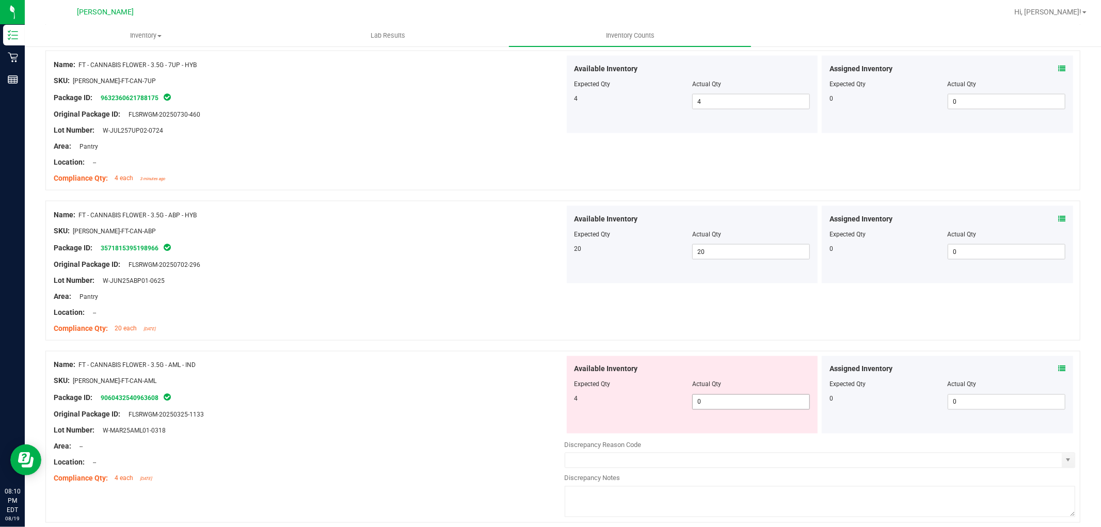
click at [713, 409] on span "0 0" at bounding box center [751, 401] width 118 height 15
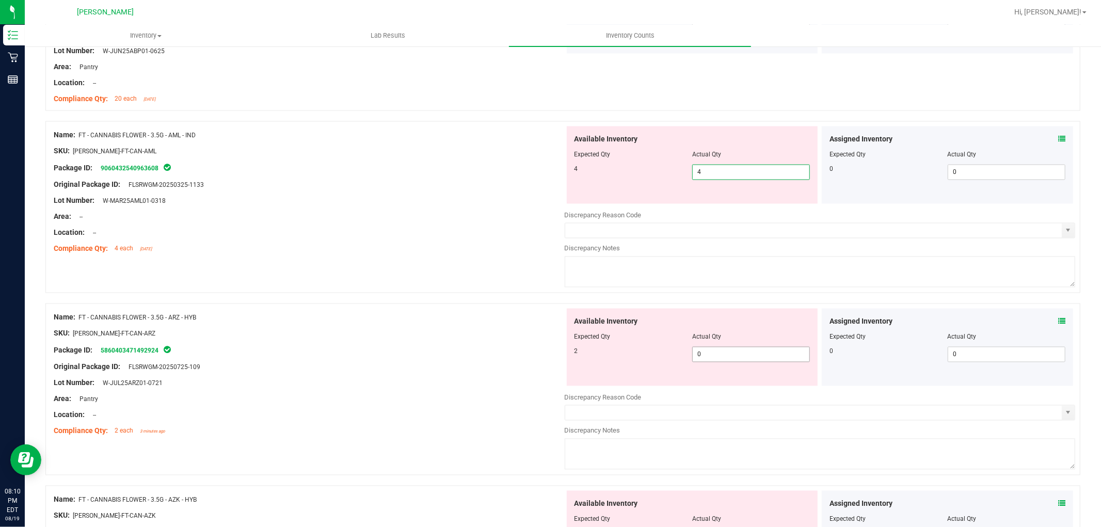
click at [748, 351] on div "Available Inventory Expected Qty Actual Qty 2 0 0" at bounding box center [692, 347] width 251 height 77
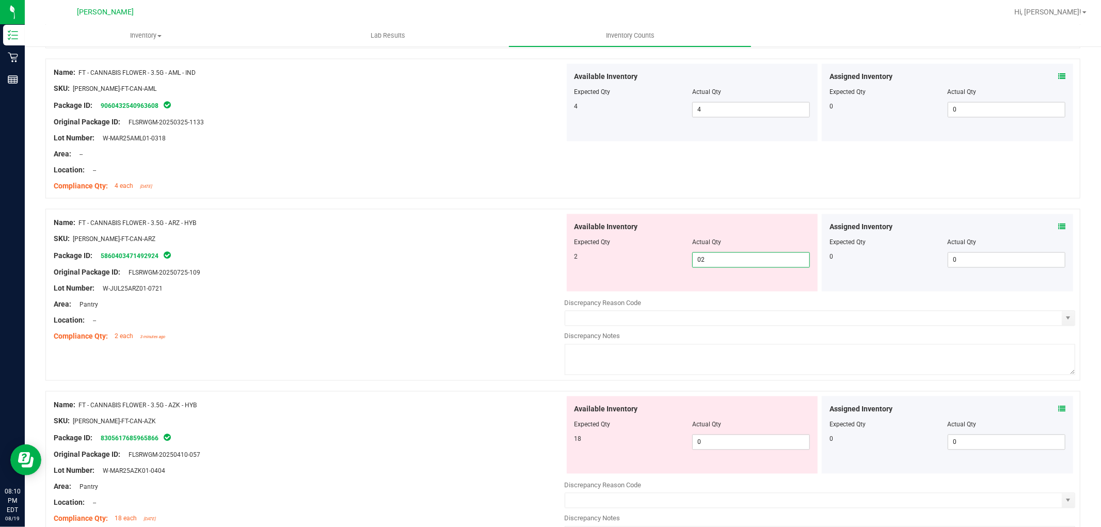
scroll to position [1720, 0]
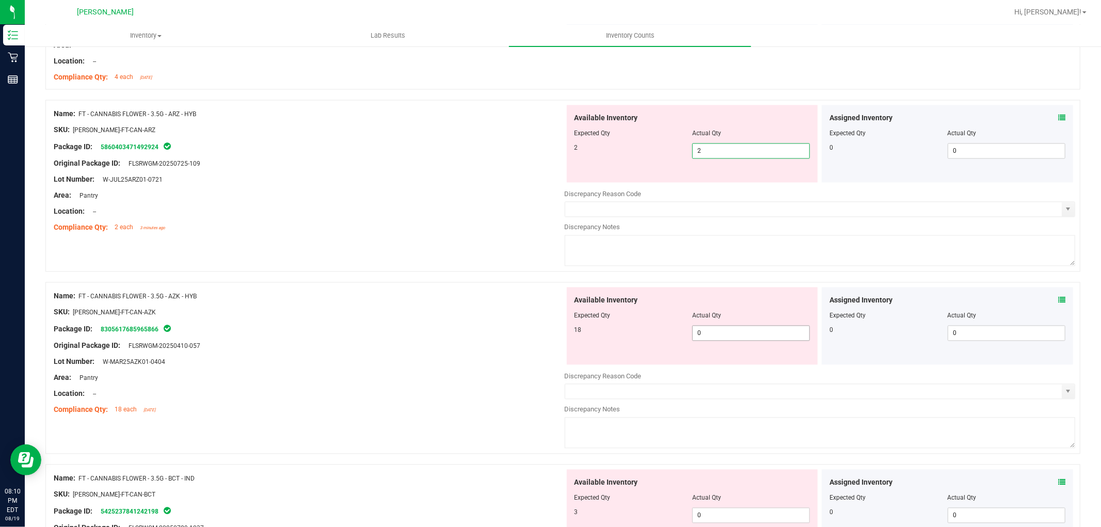
click at [707, 336] on div "Available Inventory Expected Qty Actual Qty 18 0 0" at bounding box center [820, 369] width 511 height 164
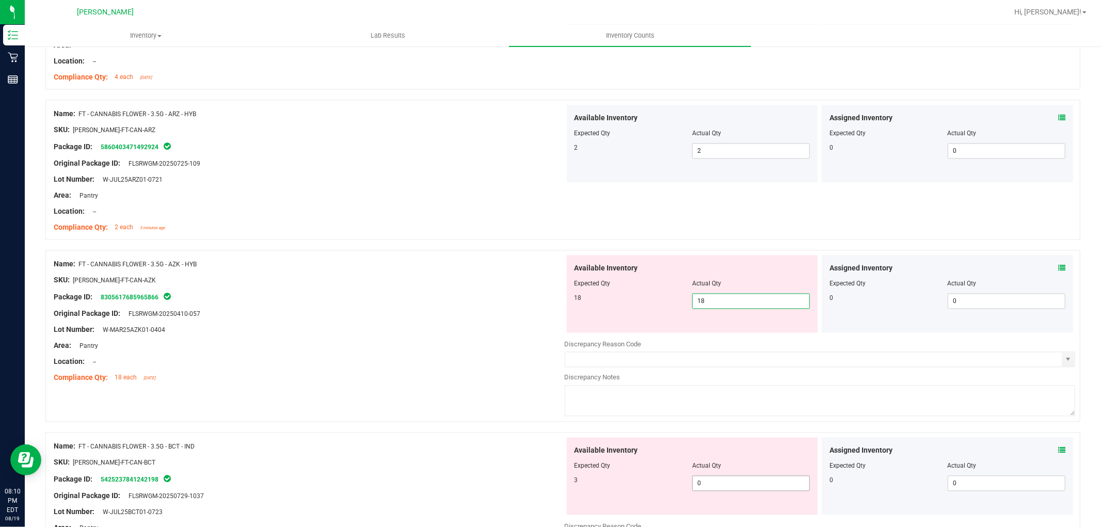
click at [709, 483] on div "Available Inventory Expected Qty Actual Qty 3 0 0" at bounding box center [820, 519] width 511 height 164
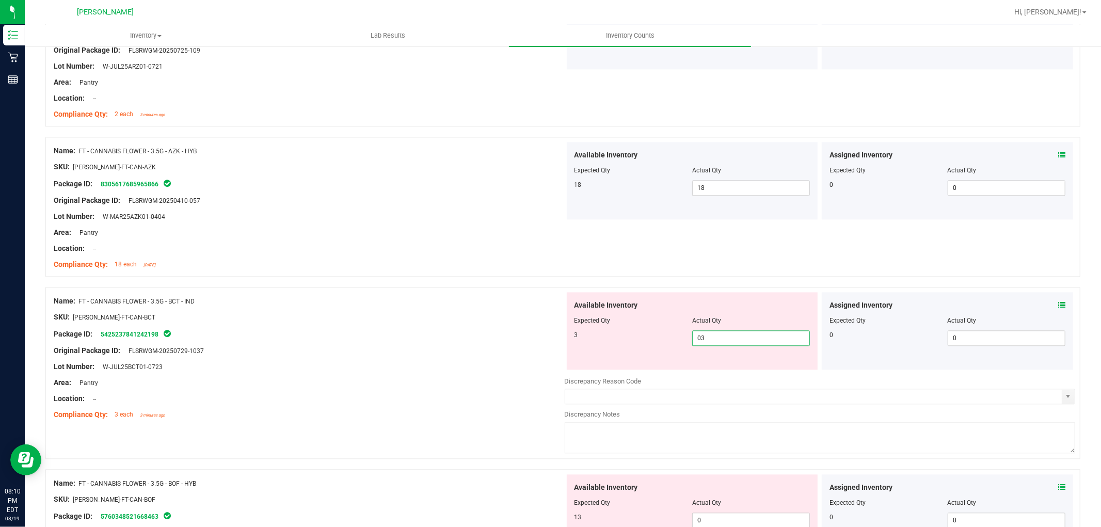
scroll to position [1949, 0]
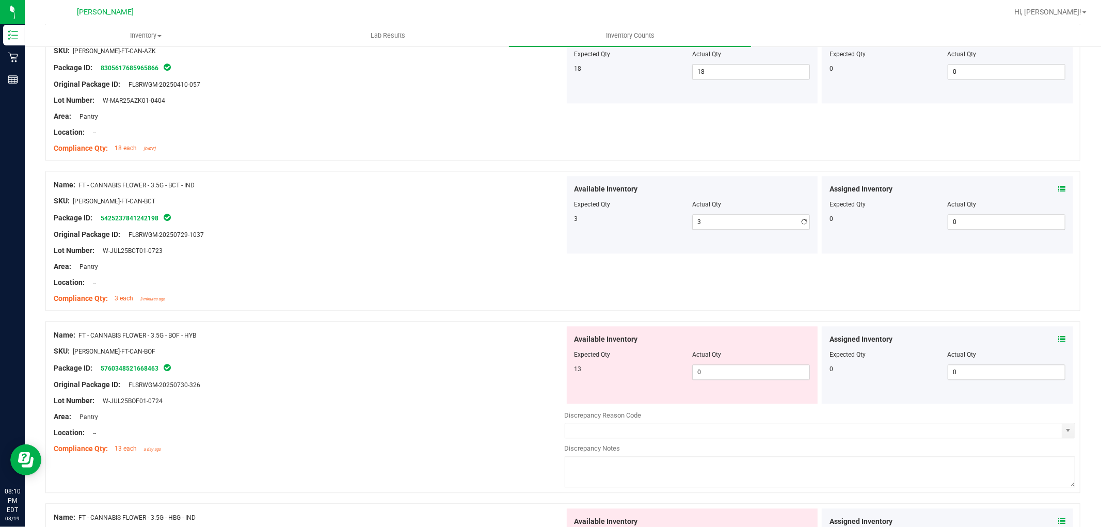
drag, startPoint x: 695, startPoint y: 419, endPoint x: 699, endPoint y: 408, distance: 11.8
click at [699, 408] on div "Available Inventory Expected Qty Actual Qty 13 0 0" at bounding box center [820, 408] width 511 height 164
click at [710, 365] on span "0 0" at bounding box center [751, 371] width 118 height 15
click at [434, 379] on div at bounding box center [309, 376] width 511 height 5
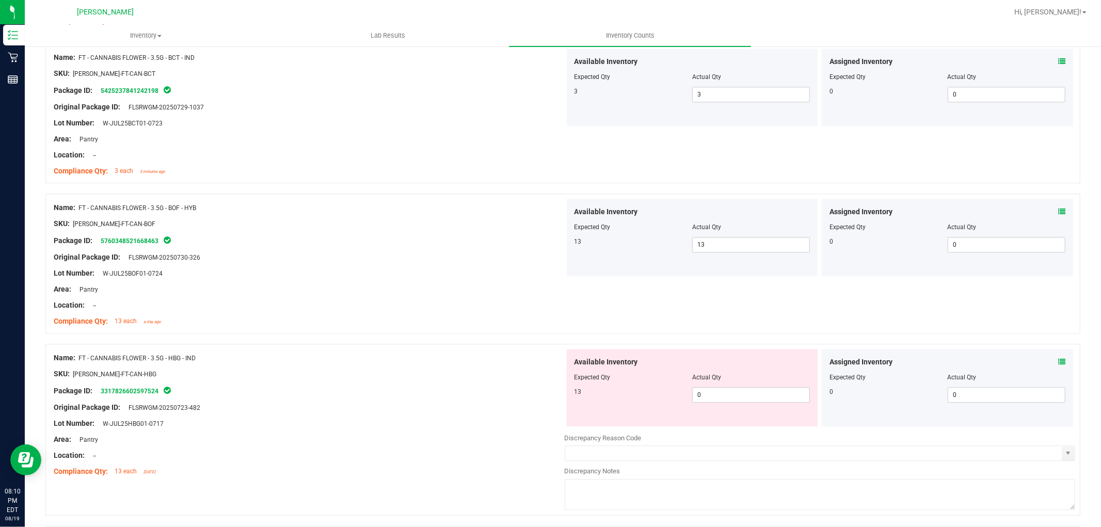
scroll to position [2179, 0]
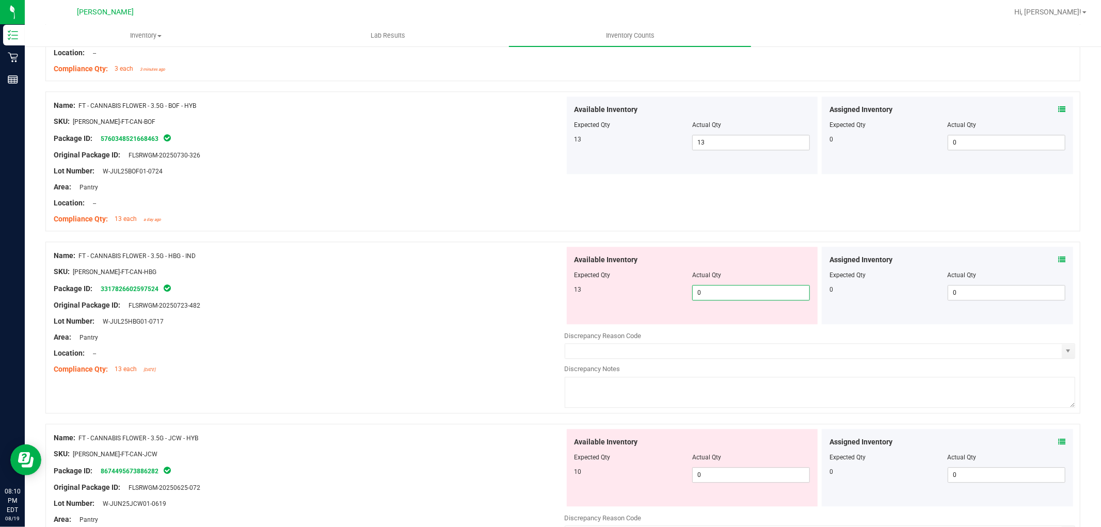
click at [727, 291] on span "0 0" at bounding box center [751, 292] width 118 height 15
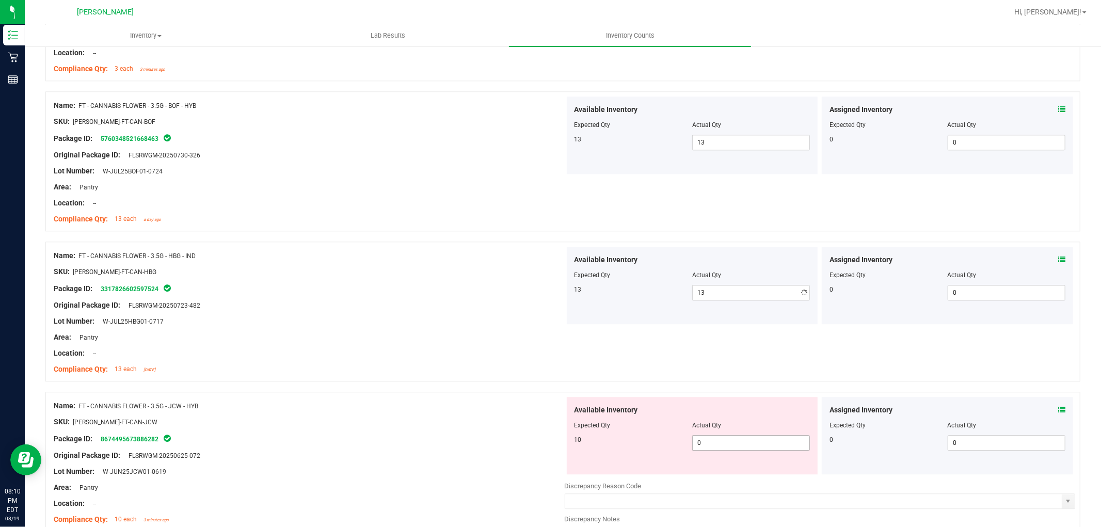
click at [709, 477] on div "Available Inventory Expected Qty Actual Qty 10 0 0" at bounding box center [820, 479] width 511 height 164
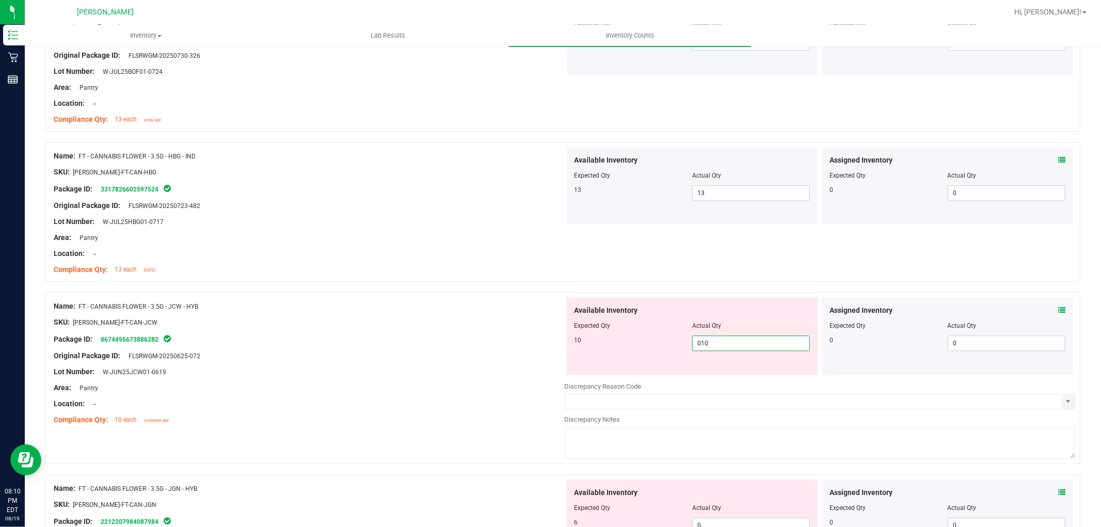
scroll to position [2408, 0]
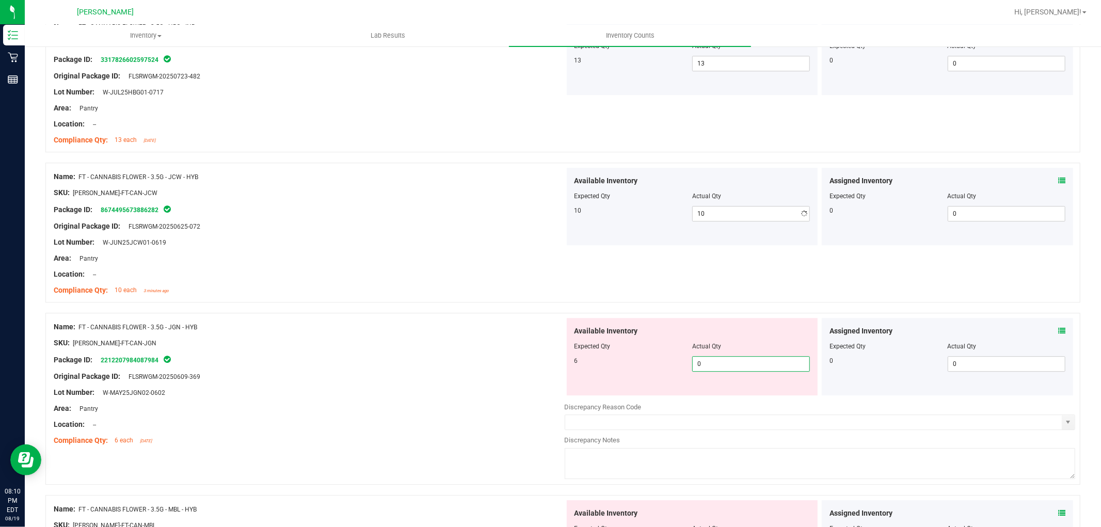
click at [708, 397] on div "Available Inventory Expected Qty Actual Qty 6 0 0" at bounding box center [820, 400] width 511 height 164
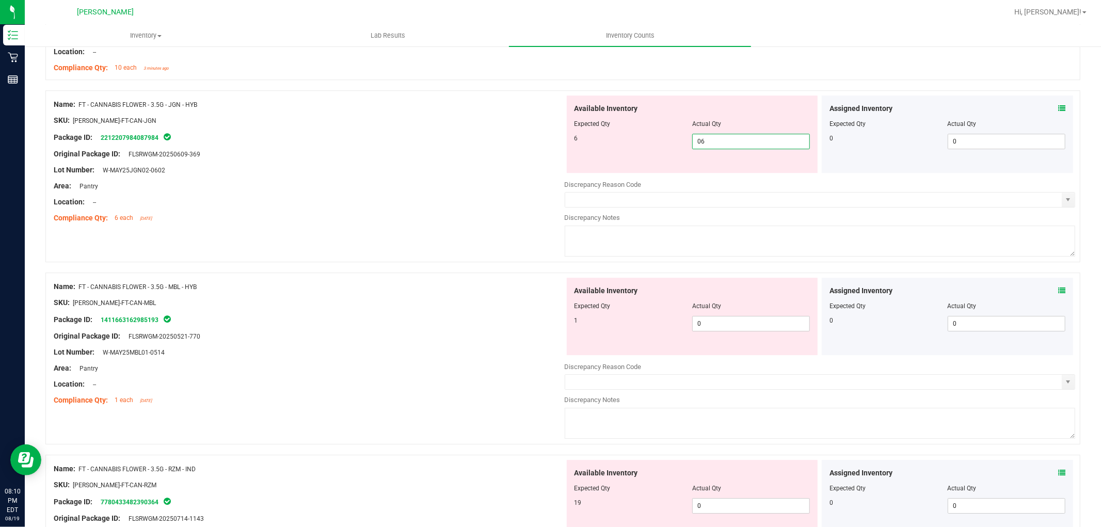
scroll to position [2638, 0]
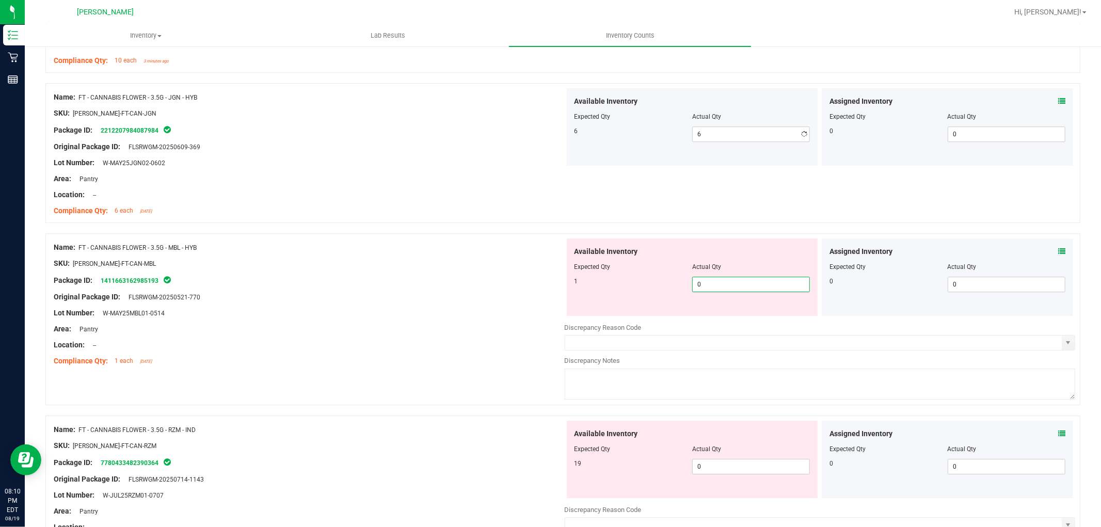
click at [717, 318] on div "Available Inventory Expected Qty Actual Qty 1 0 0" at bounding box center [820, 320] width 511 height 164
click at [719, 462] on div "Available Inventory Expected Qty Actual Qty 19 0 0" at bounding box center [692, 459] width 251 height 77
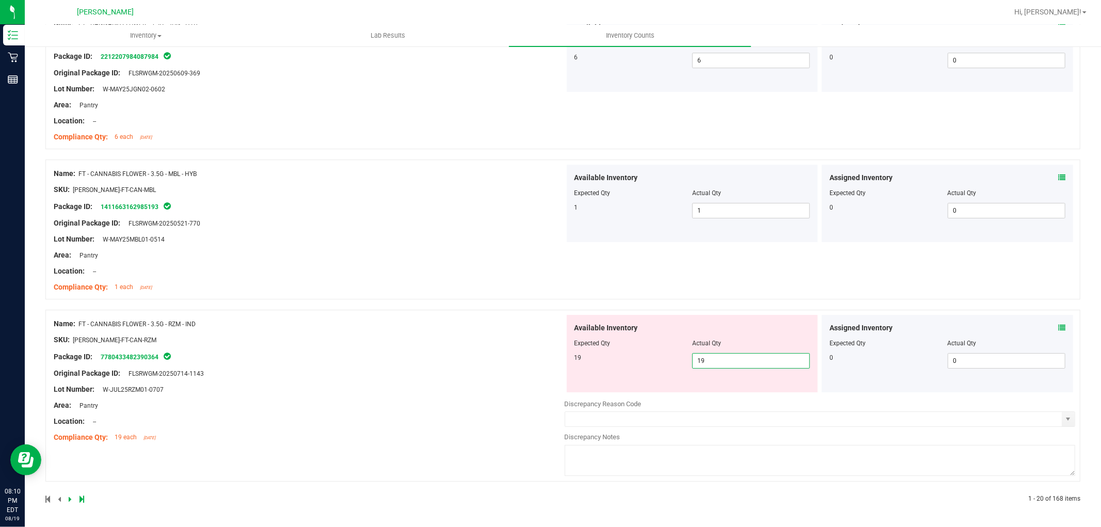
click at [457, 418] on div "Name: FT - CANNABIS FLOWER - 3.5G - RZM - IND SKU: FLO-BUD-FT-CAN-RZM Package I…" at bounding box center [309, 381] width 511 height 132
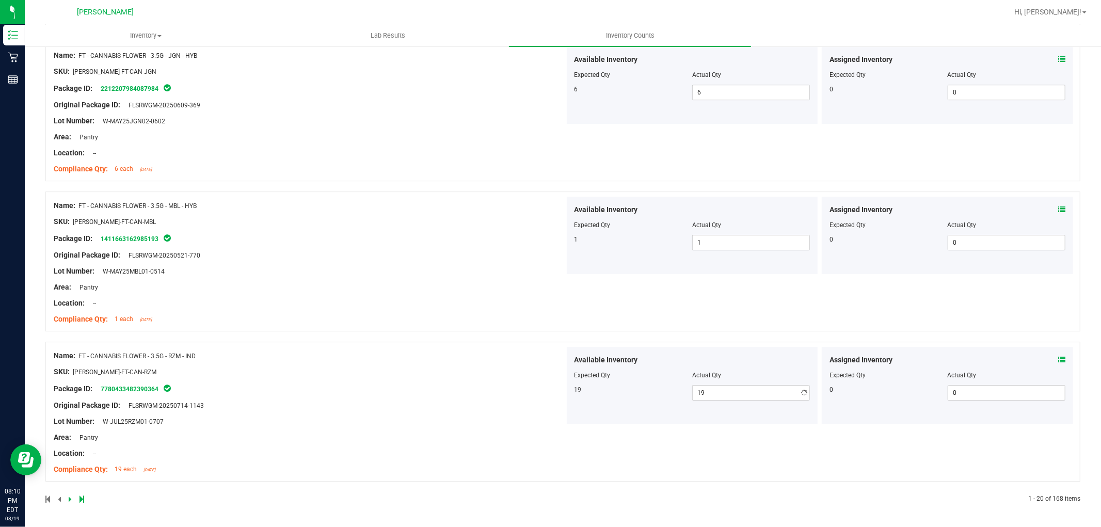
scroll to position [2681, 0]
click at [69, 498] on icon at bounding box center [70, 499] width 3 height 6
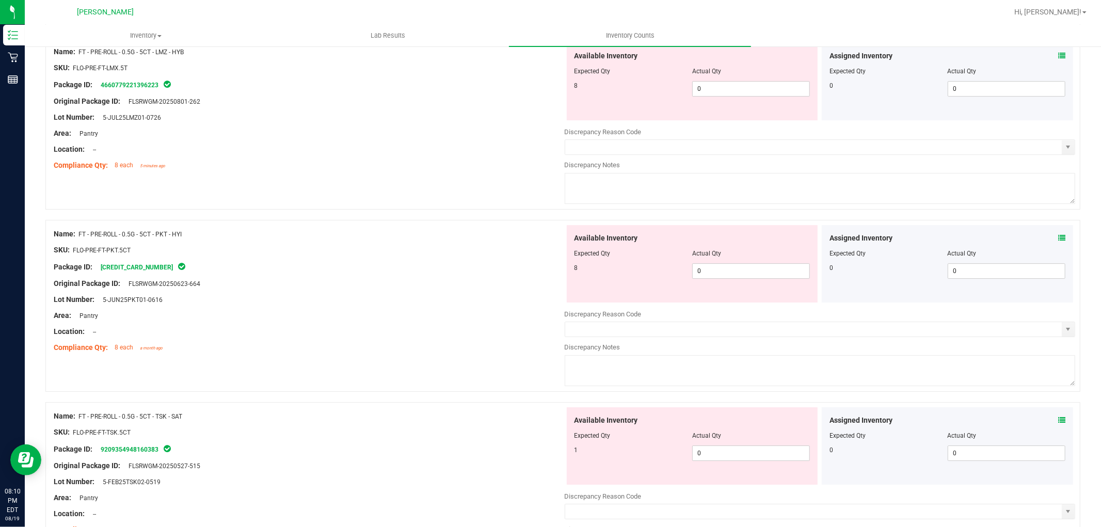
scroll to position [0, 0]
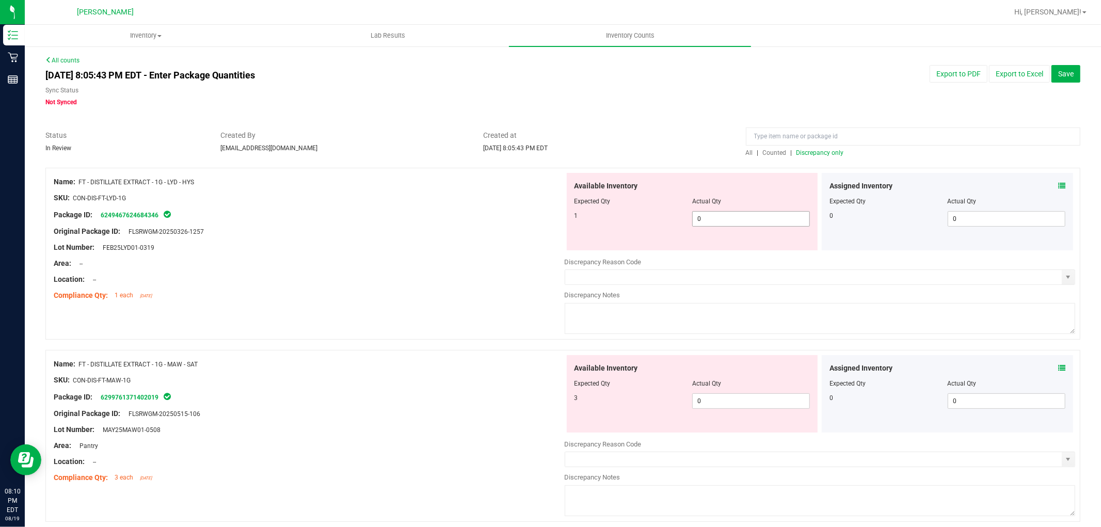
click at [711, 218] on span "0 0" at bounding box center [751, 218] width 118 height 15
click at [715, 403] on div "Available Inventory Expected Qty Actual Qty 3 0 0" at bounding box center [820, 437] width 511 height 164
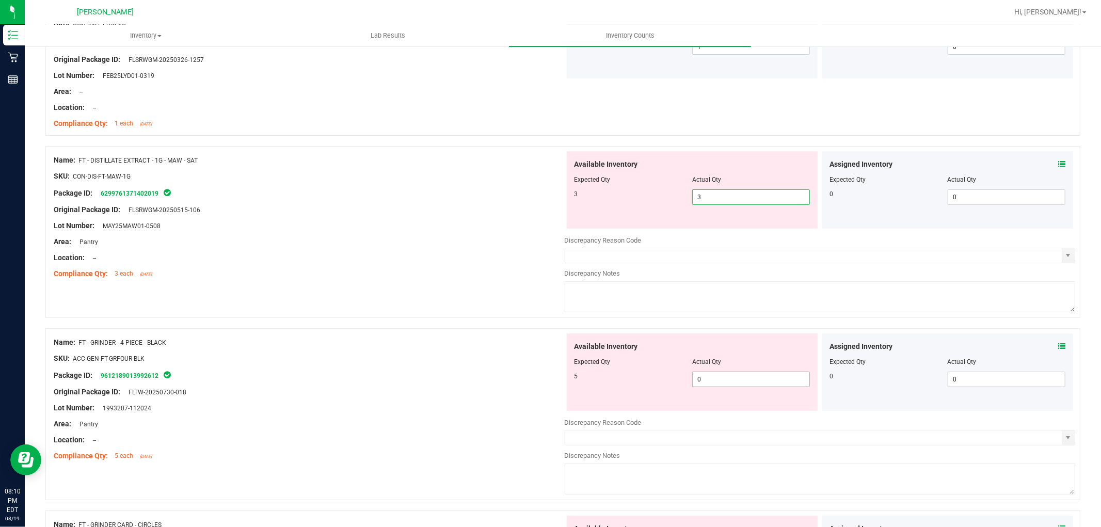
click at [708, 382] on div "Available Inventory Expected Qty Actual Qty 5 0 0" at bounding box center [820, 415] width 511 height 164
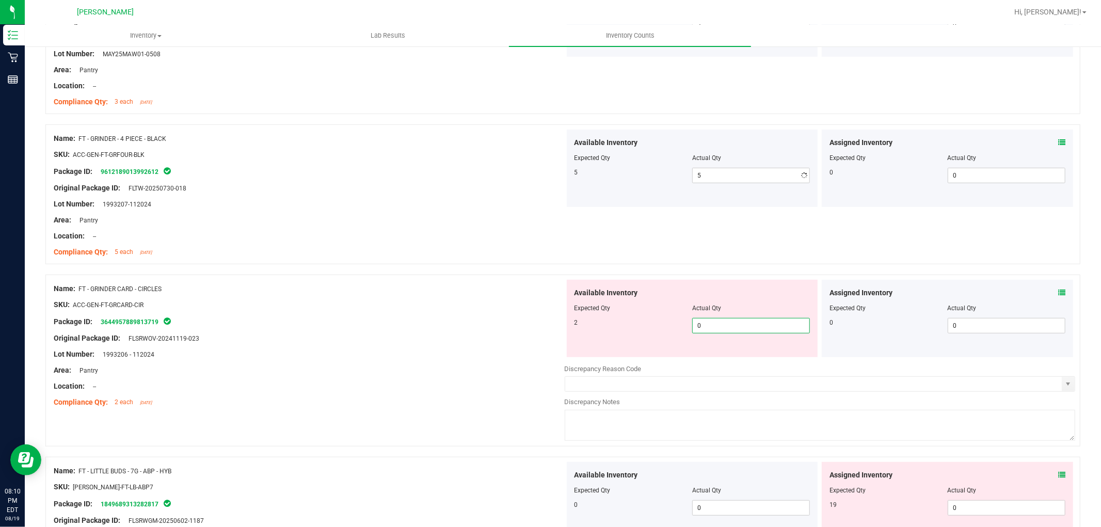
click at [721, 356] on div "Available Inventory Expected Qty Actual Qty 2 0 0" at bounding box center [692, 318] width 251 height 77
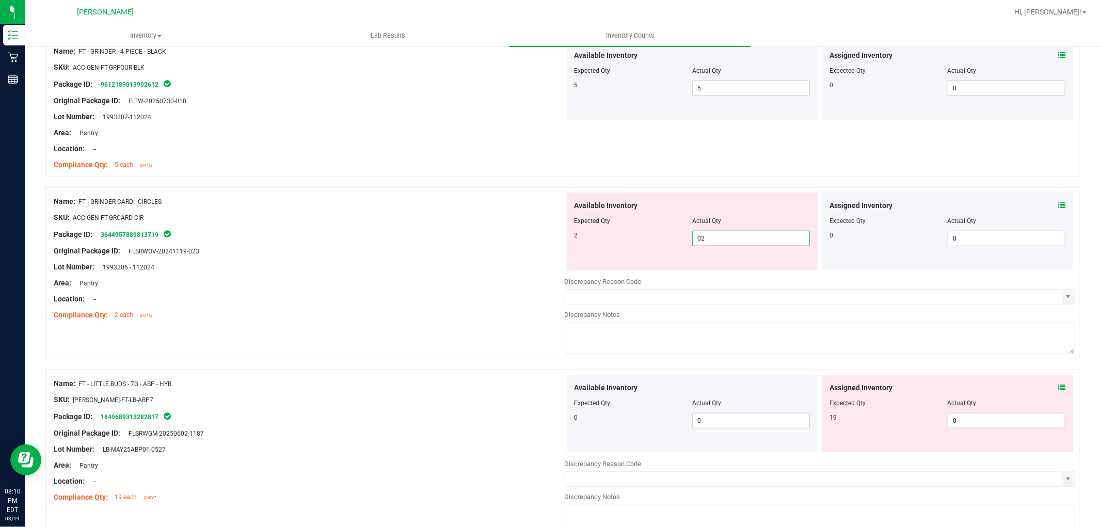
scroll to position [516, 0]
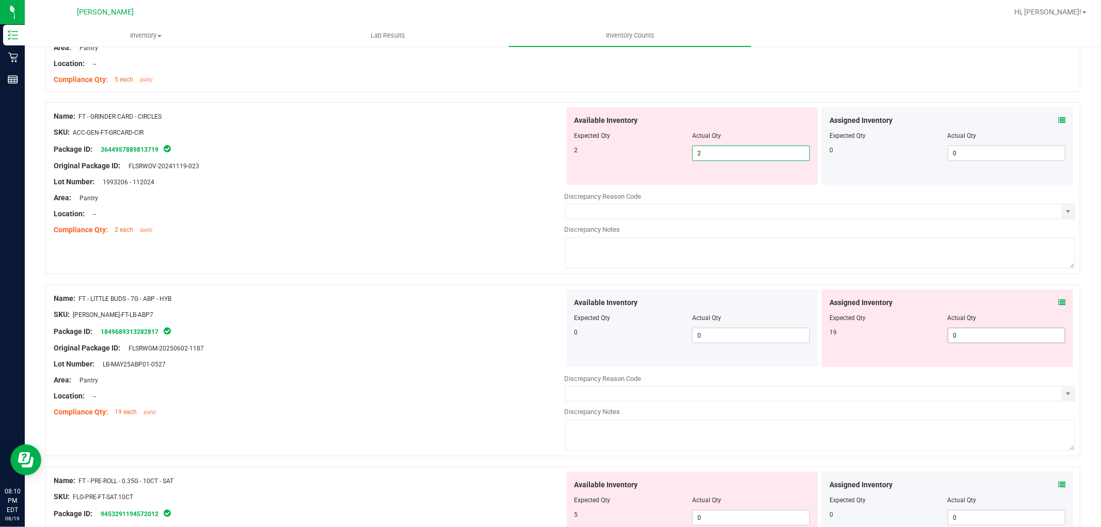
click at [992, 339] on div "Available Inventory Expected Qty Actual Qty 0 0 0" at bounding box center [820, 372] width 511 height 164
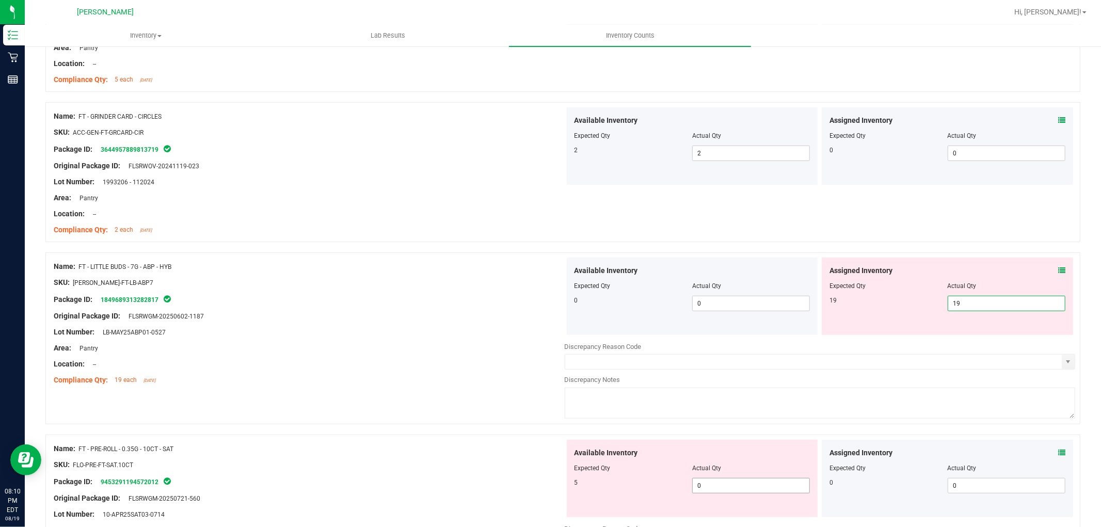
click at [719, 485] on div "Available Inventory Expected Qty Actual Qty 5 0 0" at bounding box center [692, 478] width 251 height 77
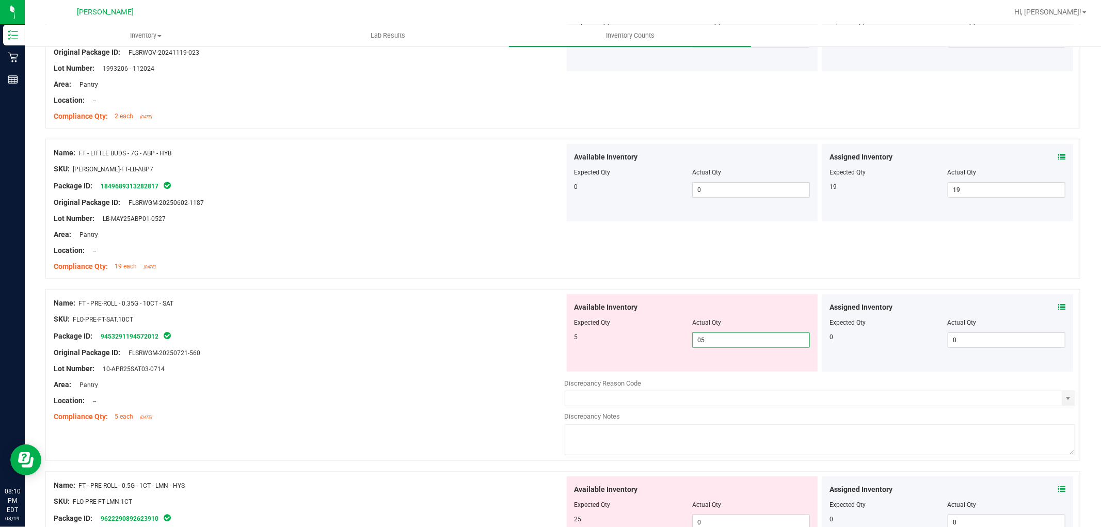
scroll to position [745, 0]
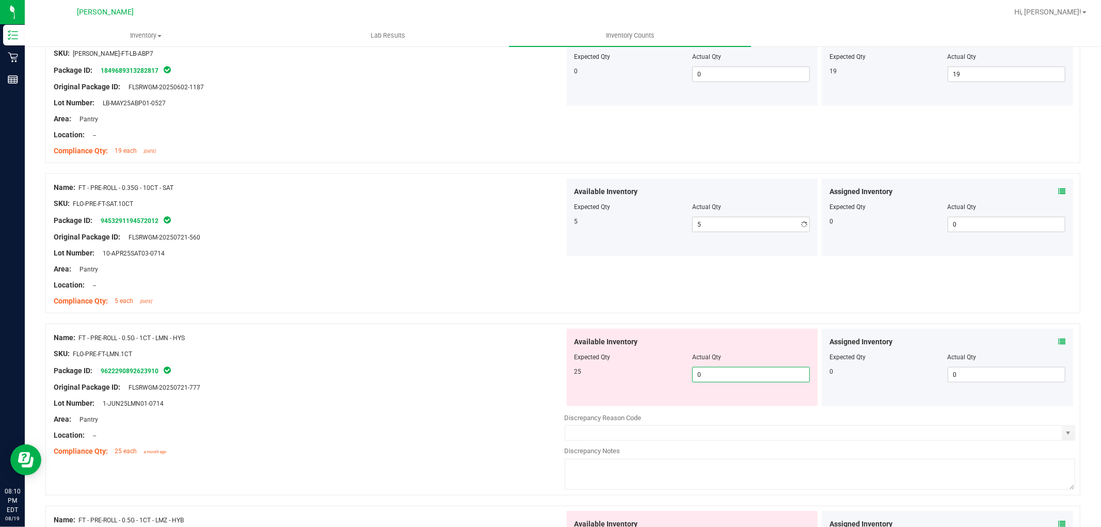
click at [744, 403] on div "Available Inventory Expected Qty Actual Qty 25 0 0" at bounding box center [692, 367] width 251 height 77
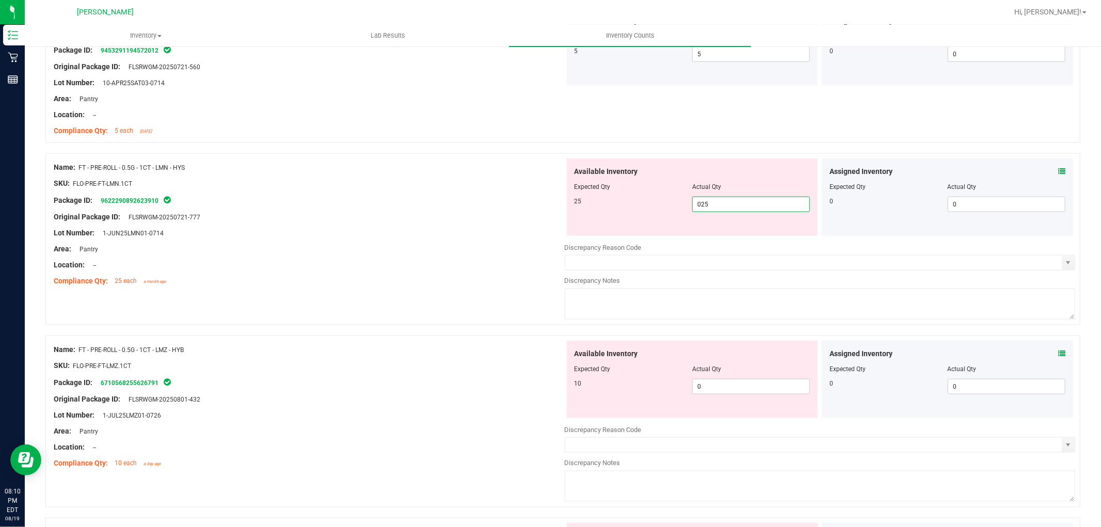
scroll to position [917, 0]
click at [731, 390] on div "Available Inventory Expected Qty Actual Qty 10 0 0" at bounding box center [820, 421] width 511 height 164
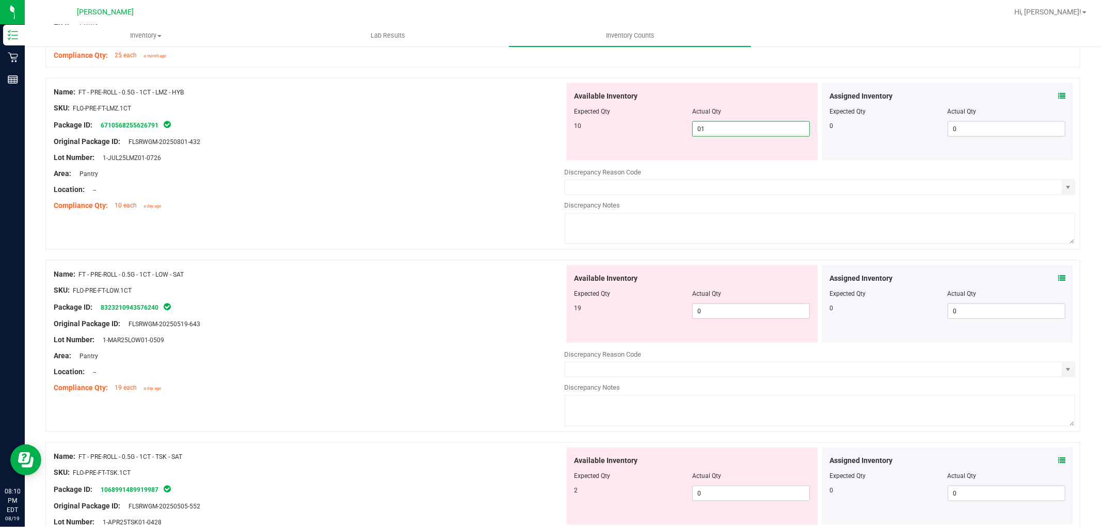
scroll to position [1147, 0]
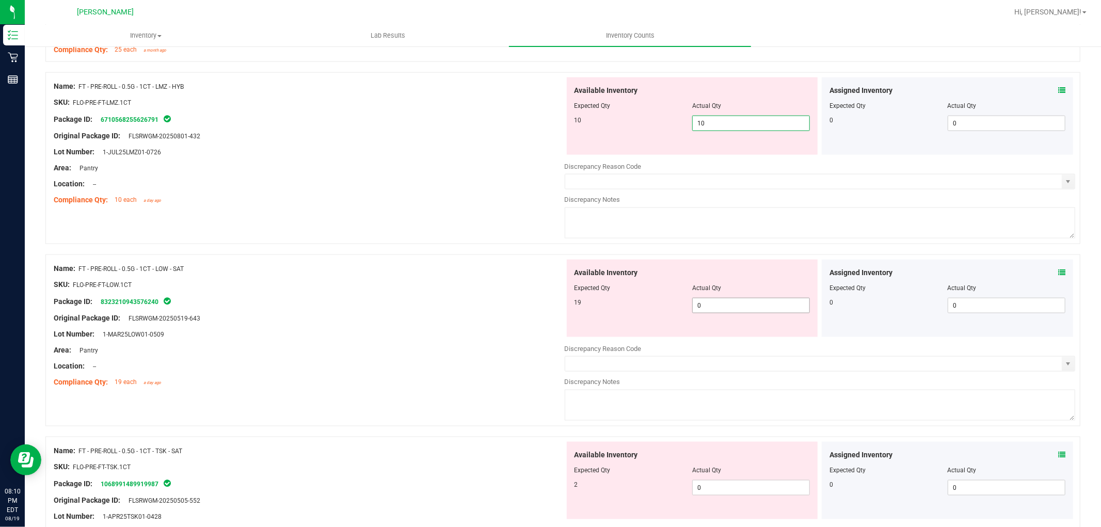
click at [731, 312] on div "Available Inventory Expected Qty Actual Qty 19 0 0" at bounding box center [820, 342] width 511 height 164
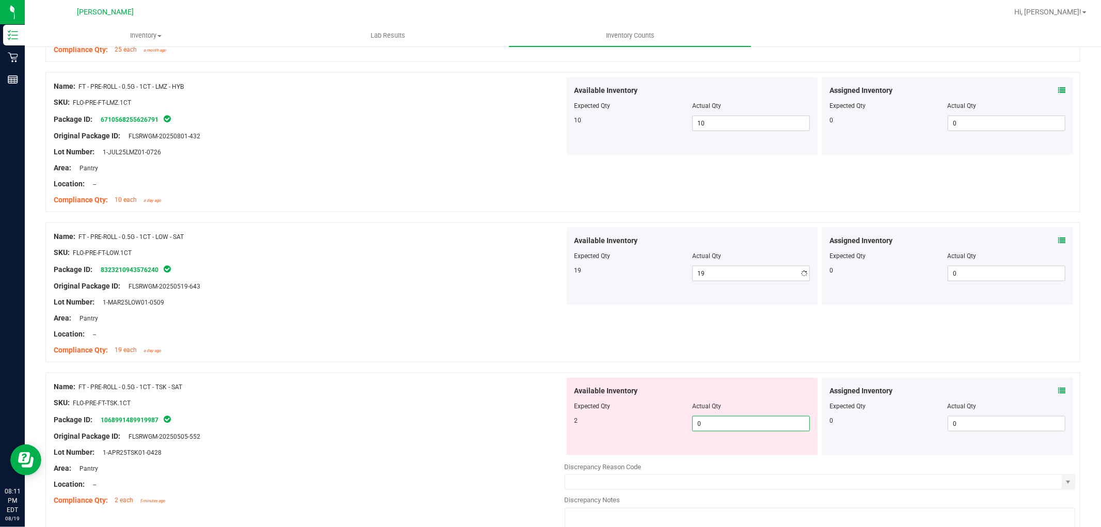
click at [755, 454] on div "Available Inventory Expected Qty Actual Qty 2 0 0" at bounding box center [692, 416] width 251 height 77
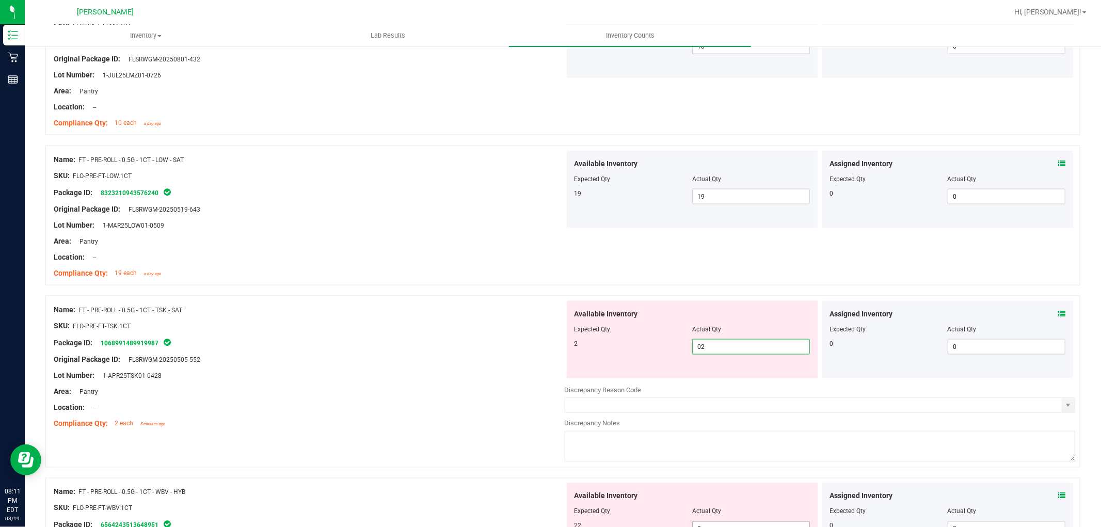
scroll to position [1376, 0]
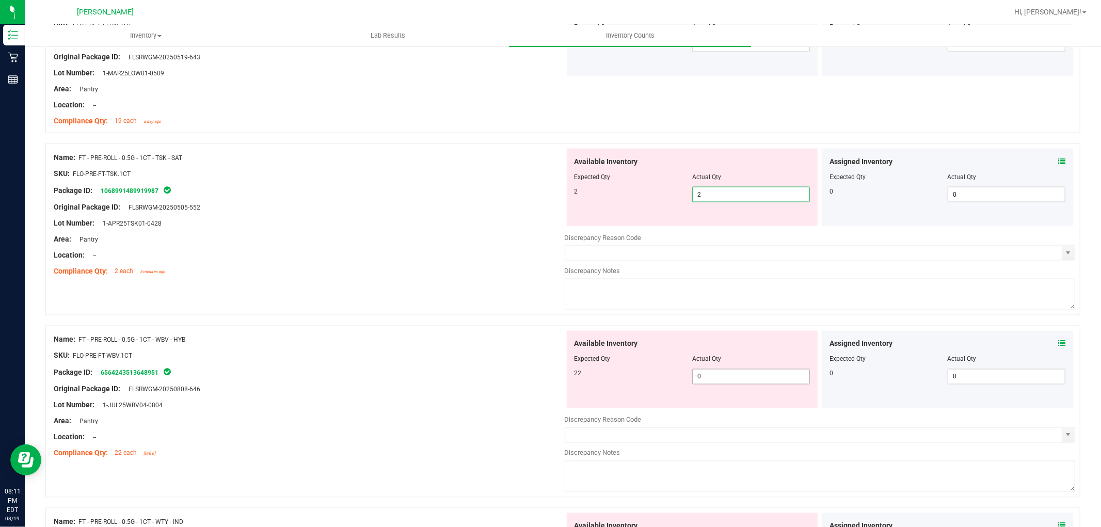
click at [723, 384] on div "Available Inventory Expected Qty Actual Qty 22 0 0" at bounding box center [820, 413] width 511 height 164
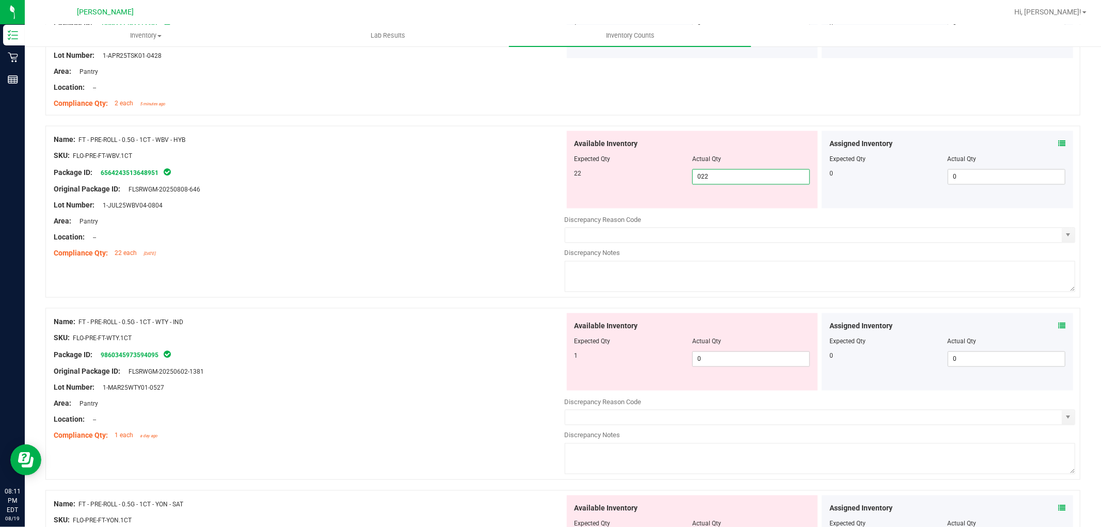
scroll to position [1548, 0]
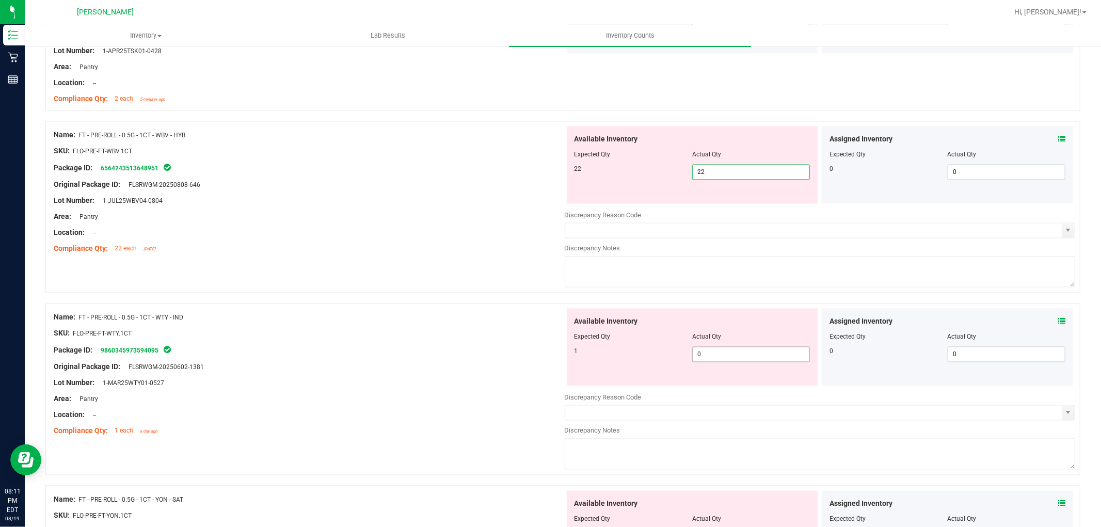
click at [732, 358] on div "Available Inventory Expected Qty Actual Qty 1 0 0" at bounding box center [820, 391] width 511 height 164
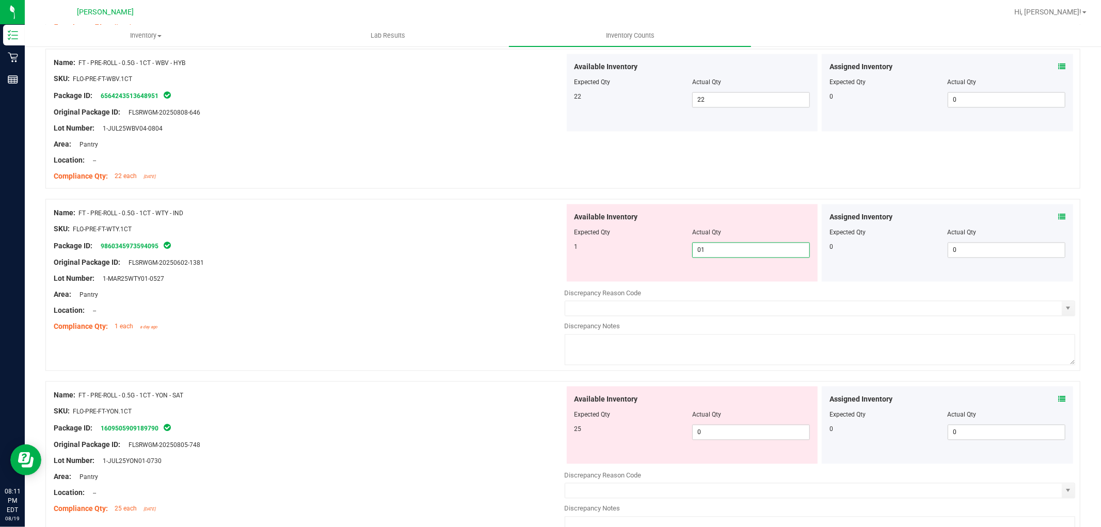
scroll to position [1663, 0]
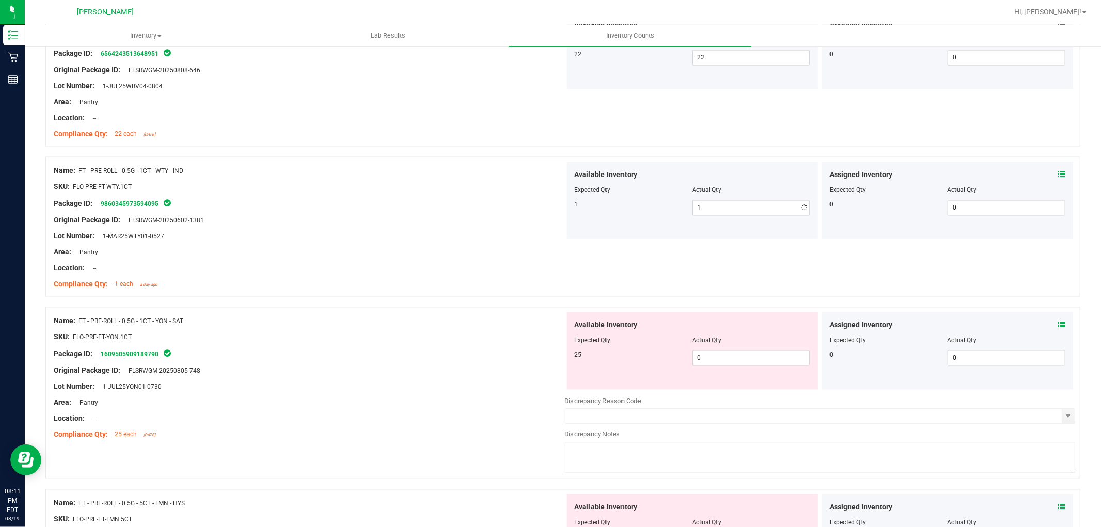
click at [721, 394] on div "Available Inventory Expected Qty Actual Qty 25 0 0" at bounding box center [820, 394] width 511 height 164
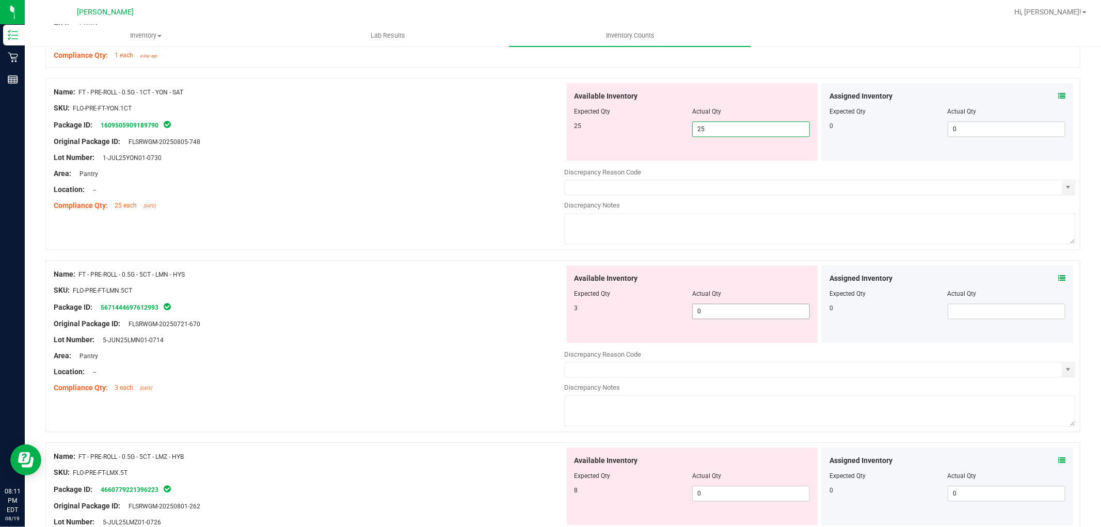
click at [742, 307] on div "Available Inventory Expected Qty Actual Qty 3 0 0" at bounding box center [692, 303] width 251 height 77
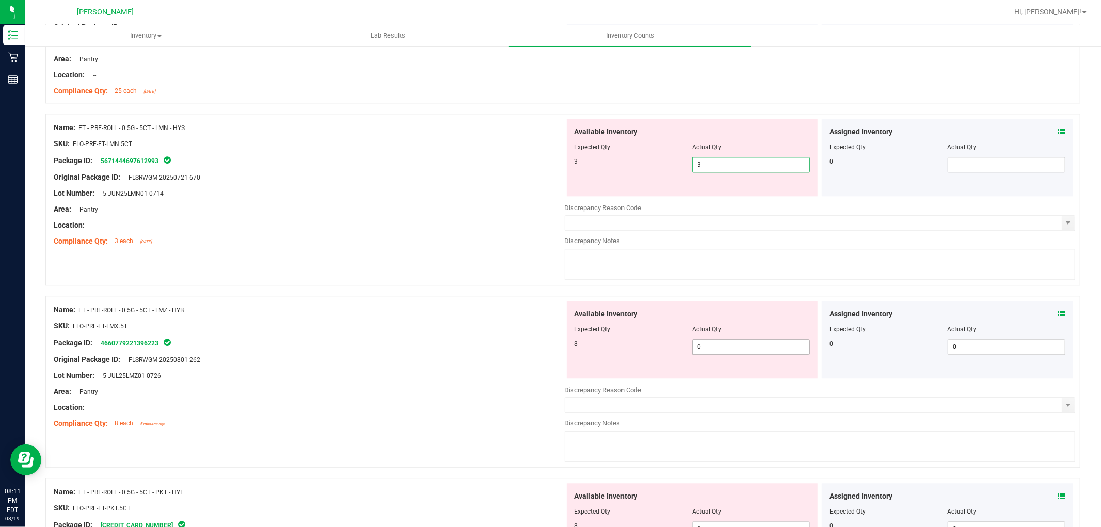
click at [725, 345] on div "Available Inventory Expected Qty Actual Qty 8 0 0" at bounding box center [692, 339] width 251 height 77
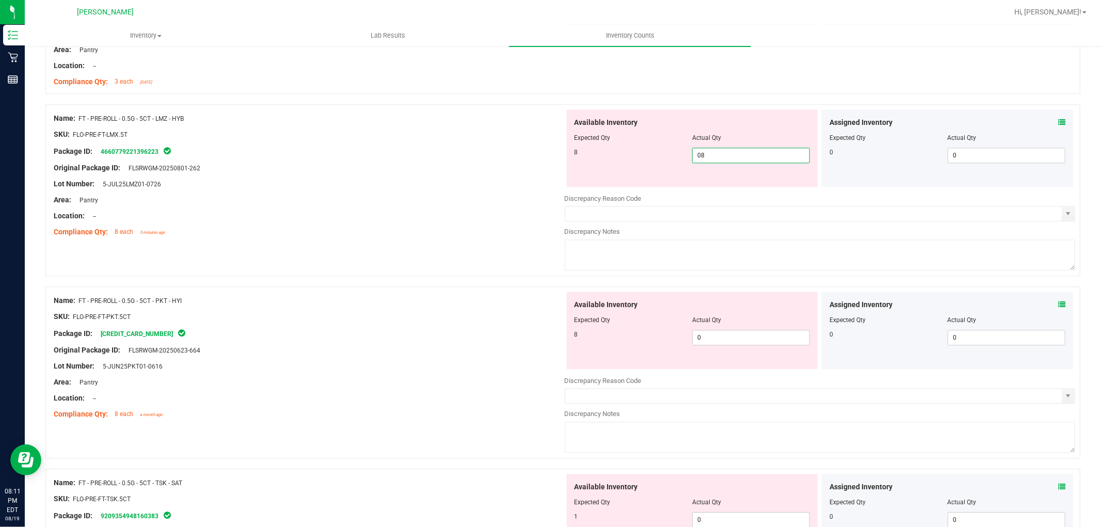
scroll to position [2179, 0]
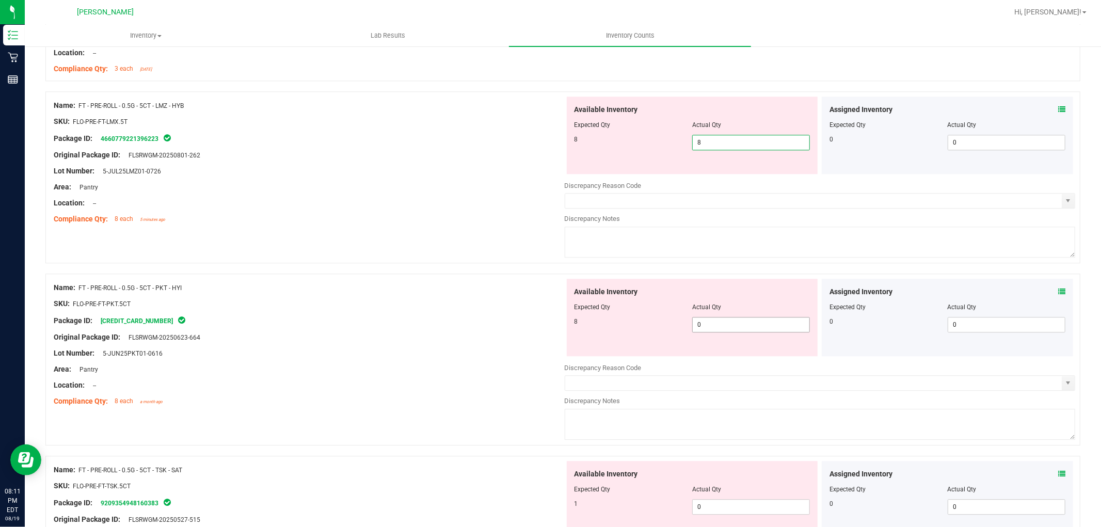
click at [729, 328] on div "Available Inventory Expected Qty Actual Qty 8 0 0" at bounding box center [820, 361] width 511 height 164
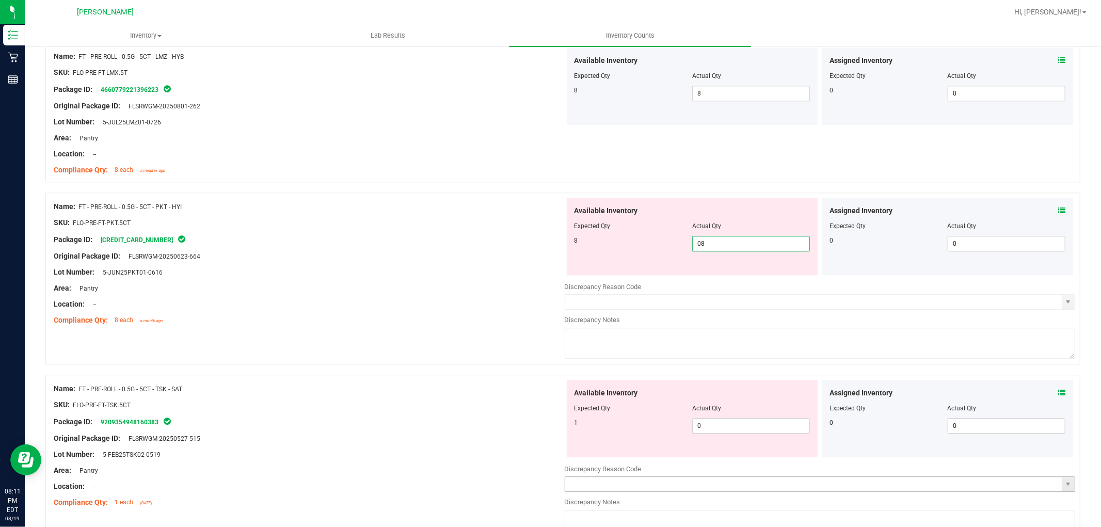
scroll to position [2351, 0]
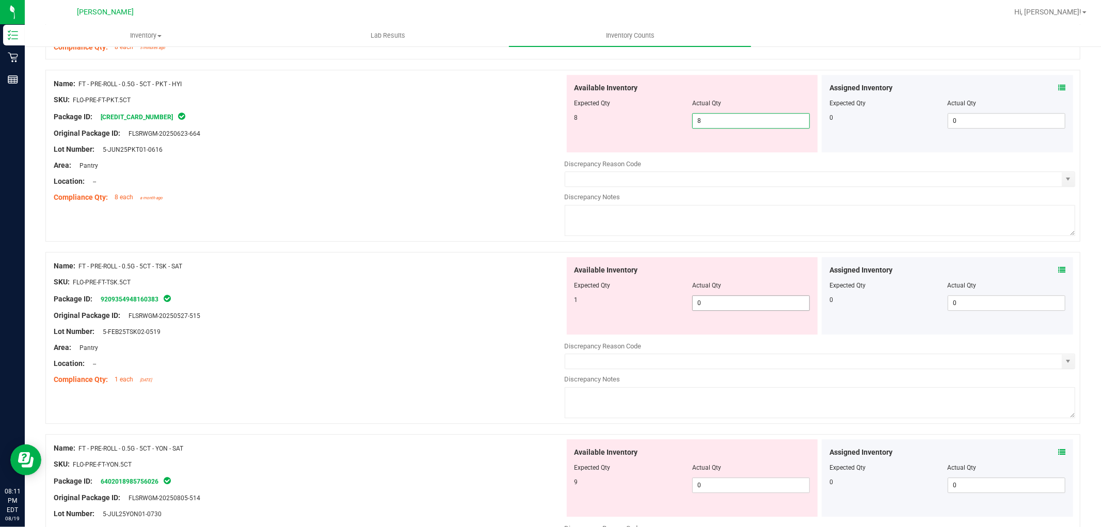
click at [740, 302] on div "Available Inventory Expected Qty Actual Qty 1 0 0" at bounding box center [692, 295] width 251 height 77
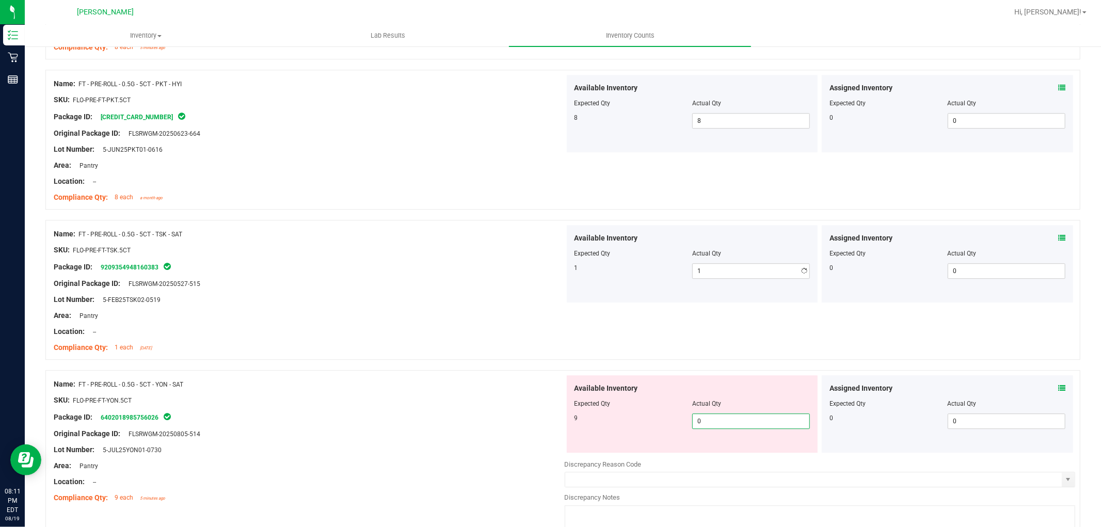
click at [703, 457] on div "Available Inventory Expected Qty Actual Qty 9 0 0" at bounding box center [820, 457] width 511 height 164
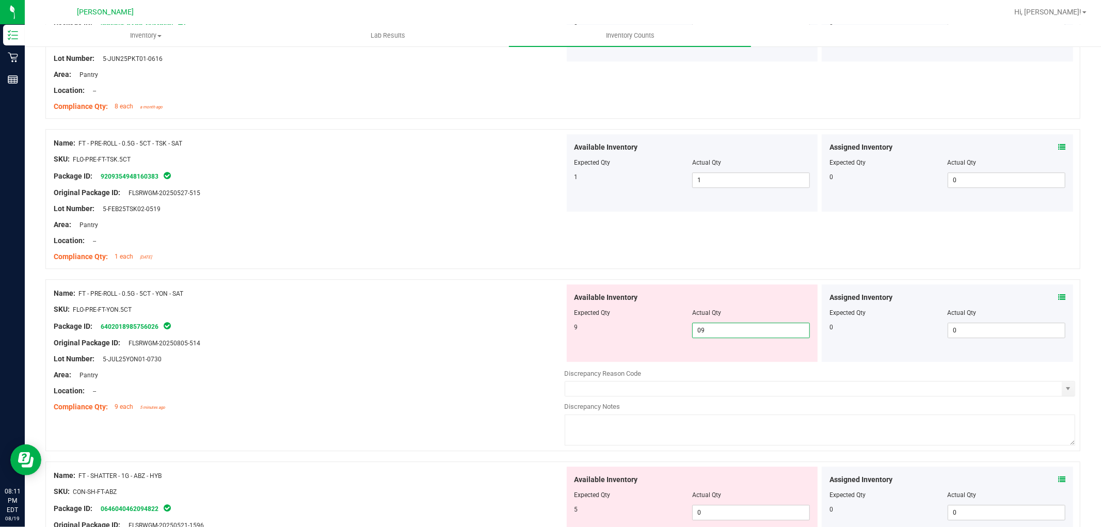
scroll to position [2581, 0]
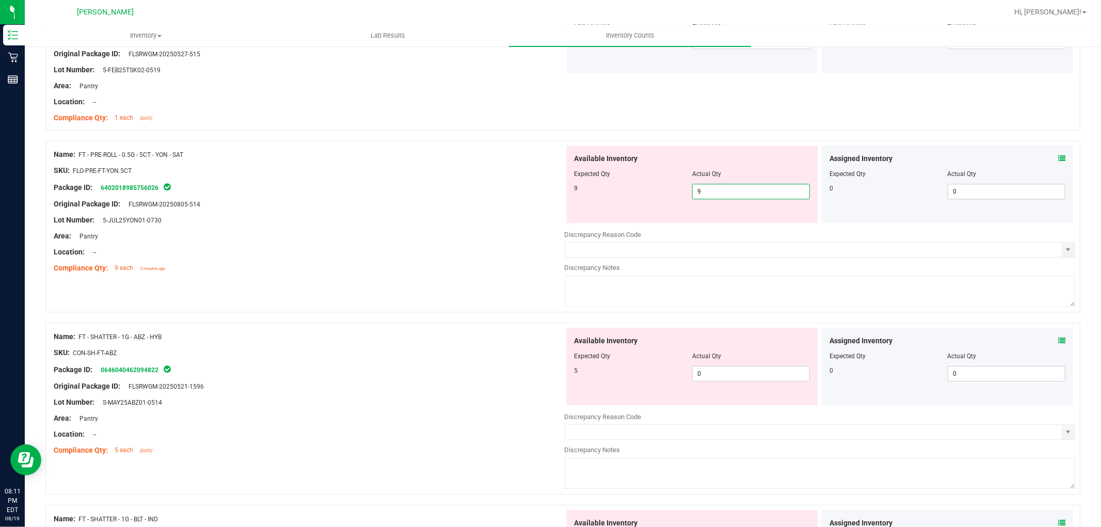
click at [718, 377] on div "Available Inventory Expected Qty Actual Qty 5 0 0" at bounding box center [820, 410] width 511 height 164
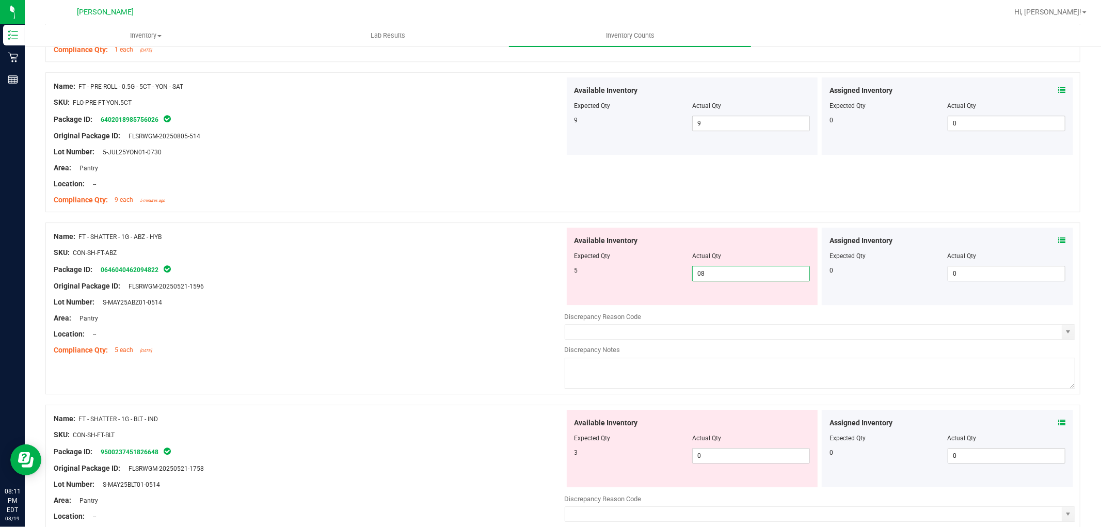
scroll to position [2746, 0]
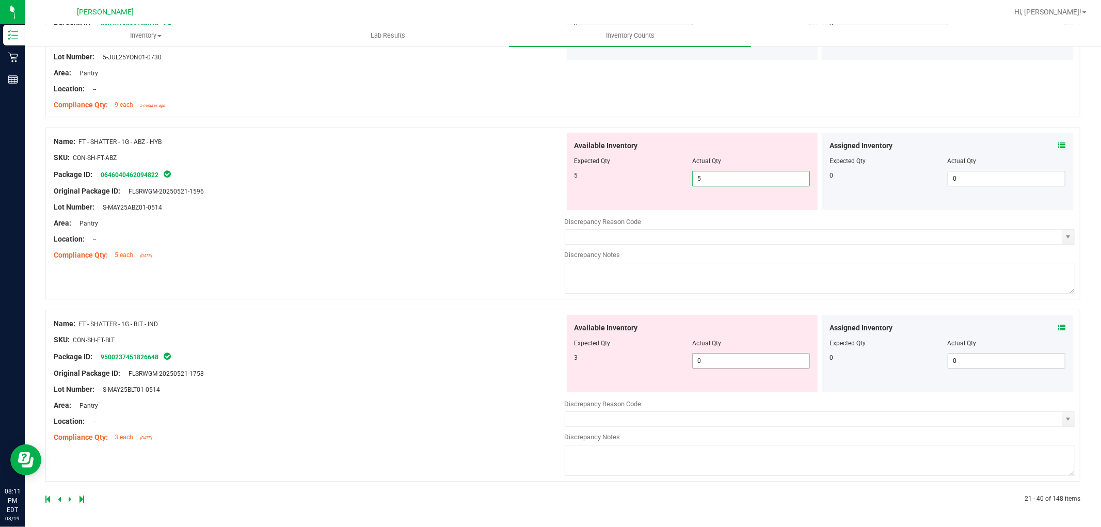
click at [721, 367] on span "0 0" at bounding box center [751, 360] width 118 height 15
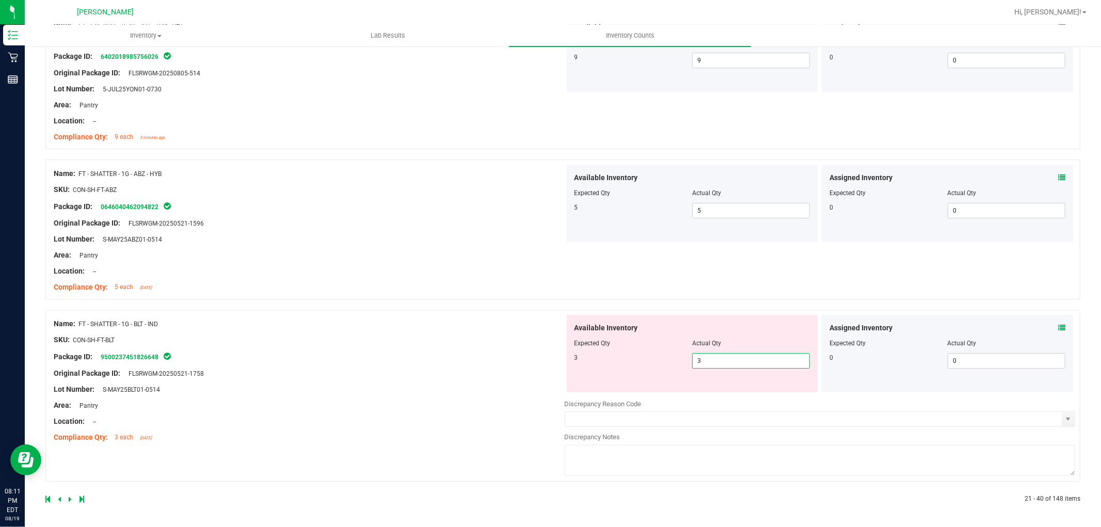
click at [404, 475] on div "Name: FT - SHATTER - 1G - BLT - IND SKU: CON-SH-FT-BLT Package ID: 950023745182…" at bounding box center [562, 396] width 1035 height 172
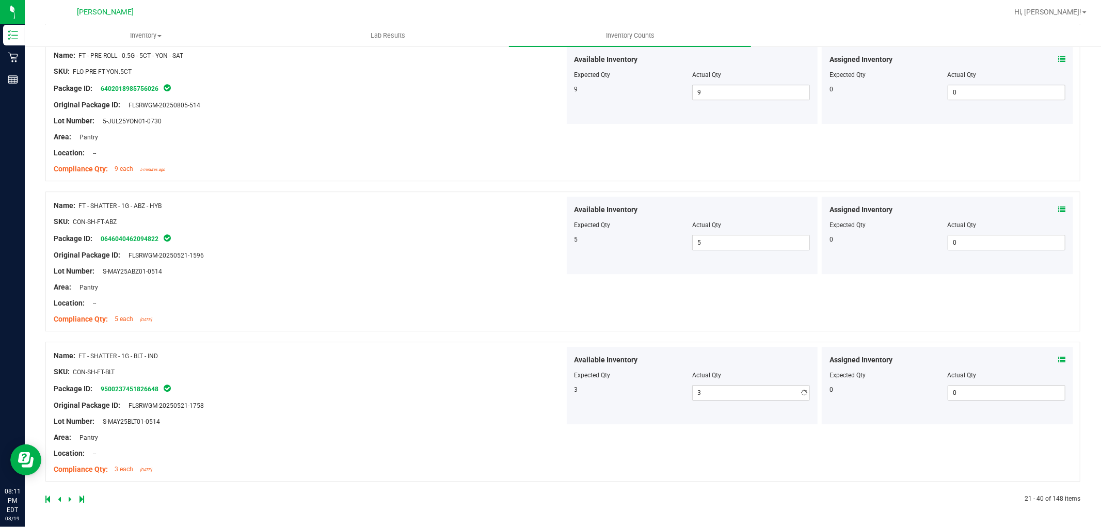
scroll to position [2681, 0]
click at [70, 498] on icon at bounding box center [70, 499] width 3 height 6
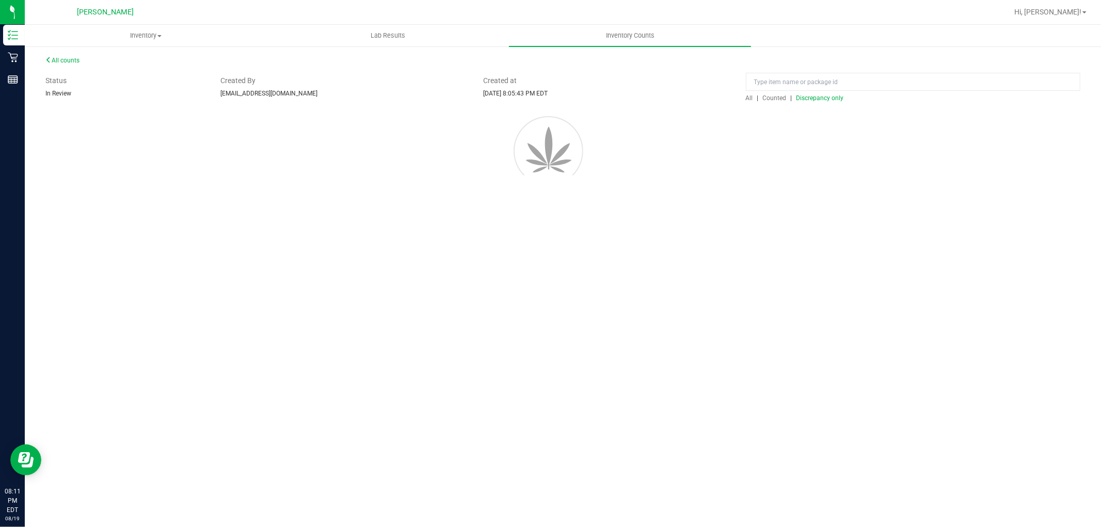
scroll to position [0, 0]
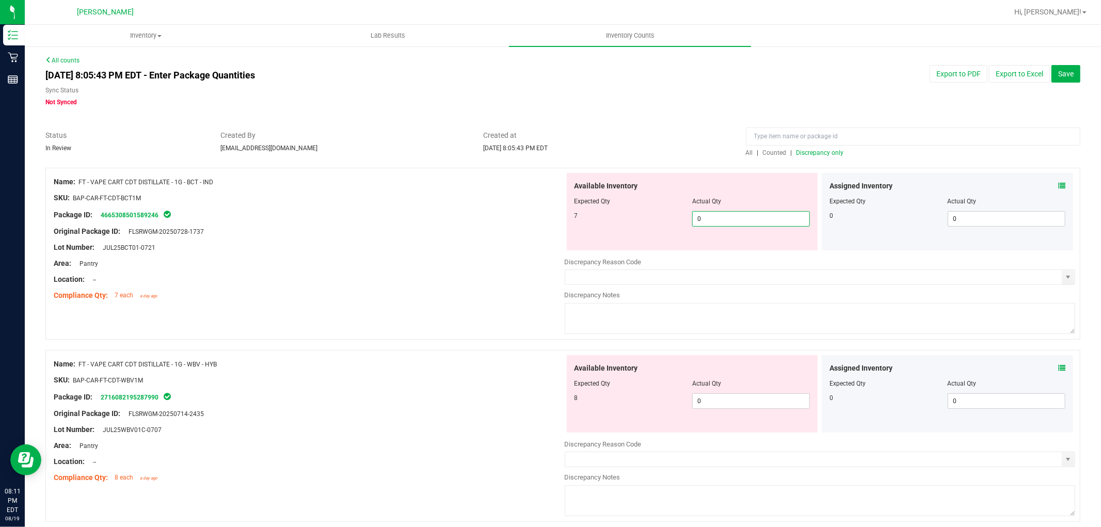
click at [708, 218] on span "0 0" at bounding box center [751, 218] width 118 height 15
click at [735, 398] on div "Available Inventory Expected Qty Actual Qty 8 0 0" at bounding box center [692, 393] width 251 height 77
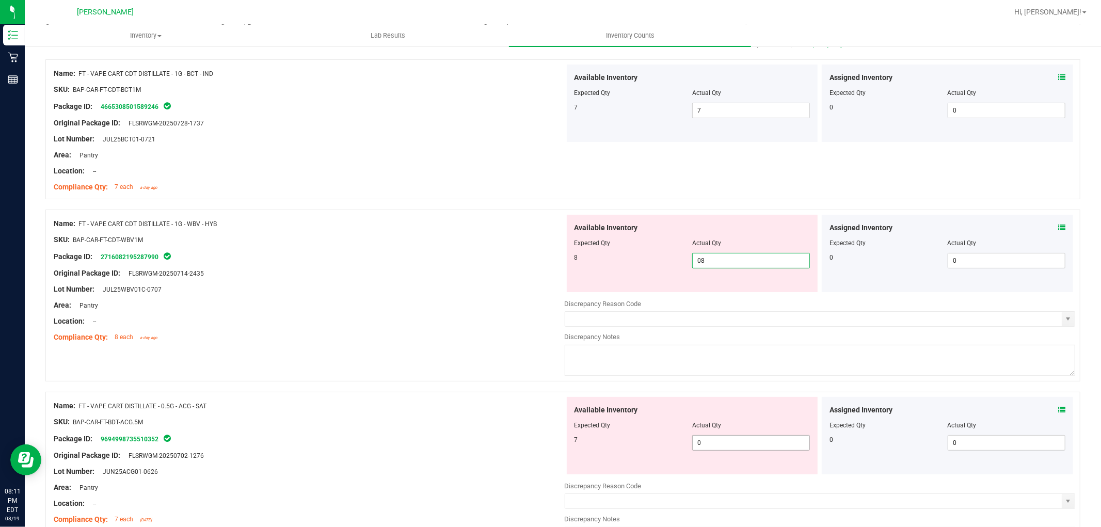
scroll to position [172, 0]
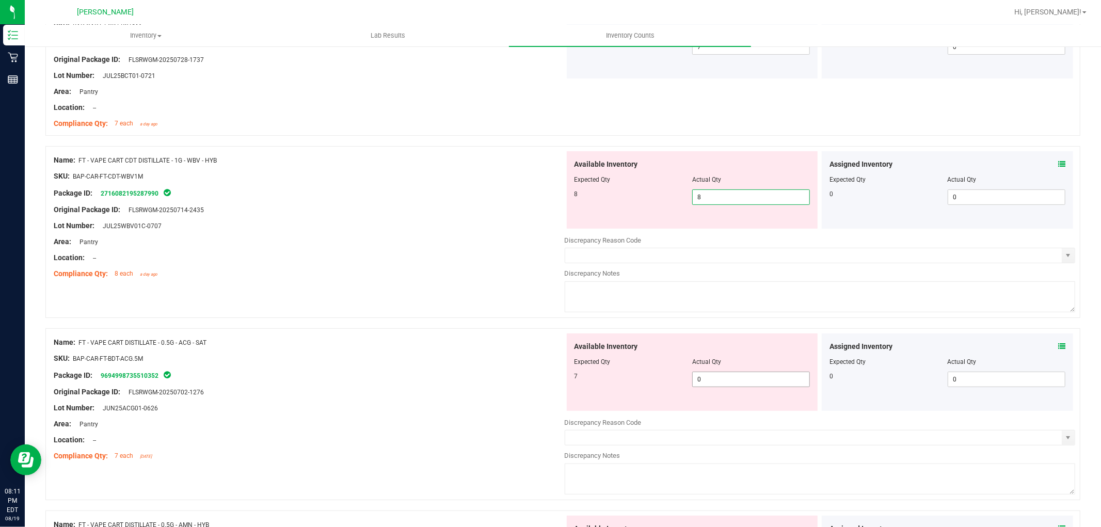
click at [711, 388] on div "Available Inventory Expected Qty Actual Qty 7 0 0" at bounding box center [820, 415] width 511 height 164
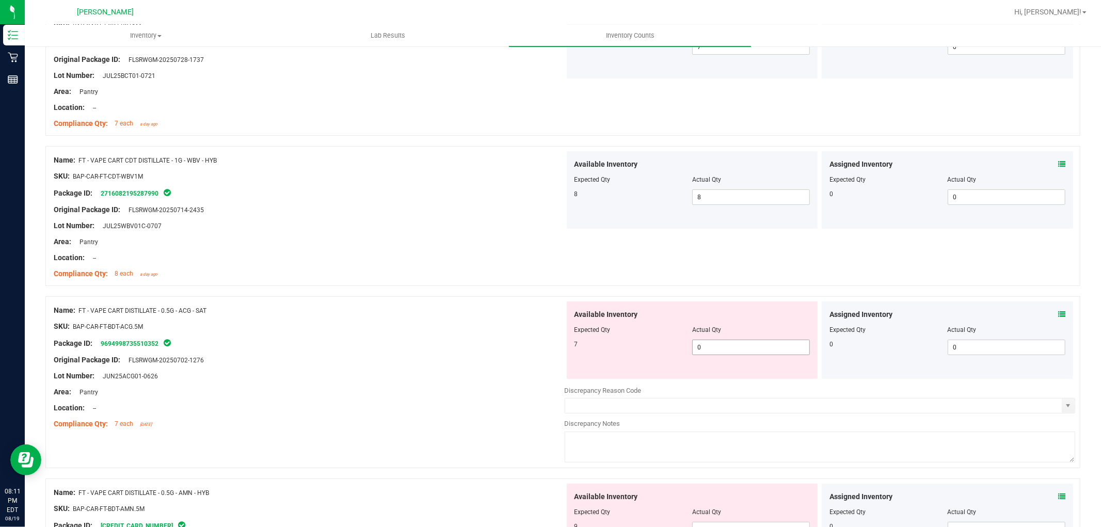
click at [717, 343] on span "0 0" at bounding box center [751, 347] width 118 height 15
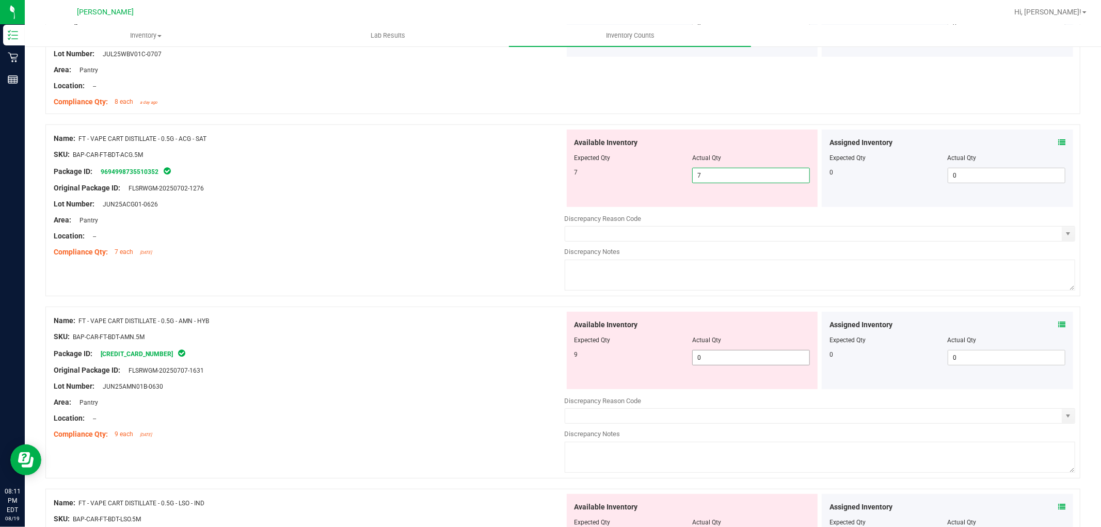
click at [693, 354] on div "Available Inventory Expected Qty Actual Qty 9 0 0" at bounding box center [692, 350] width 251 height 77
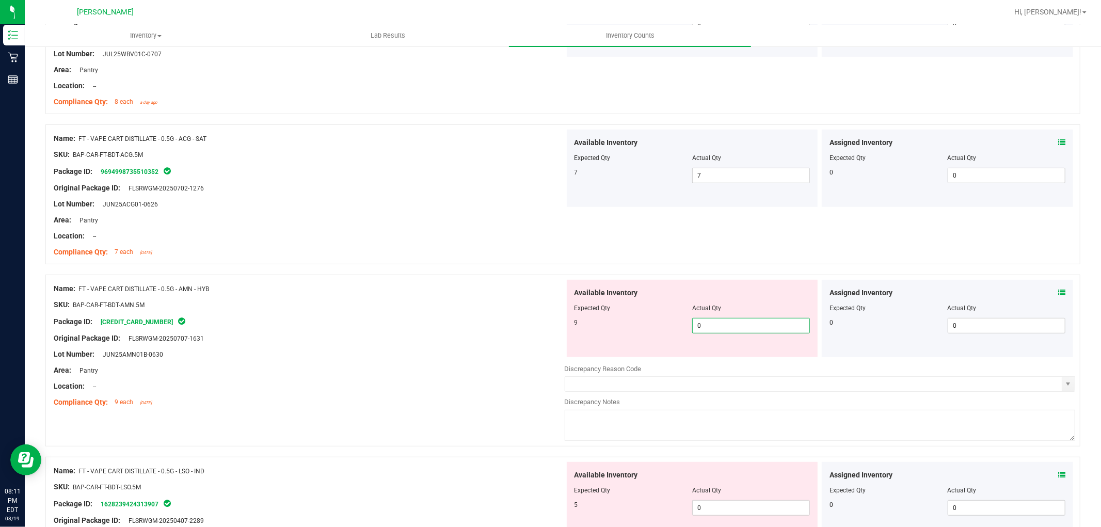
click at [731, 324] on input "0" at bounding box center [751, 325] width 117 height 14
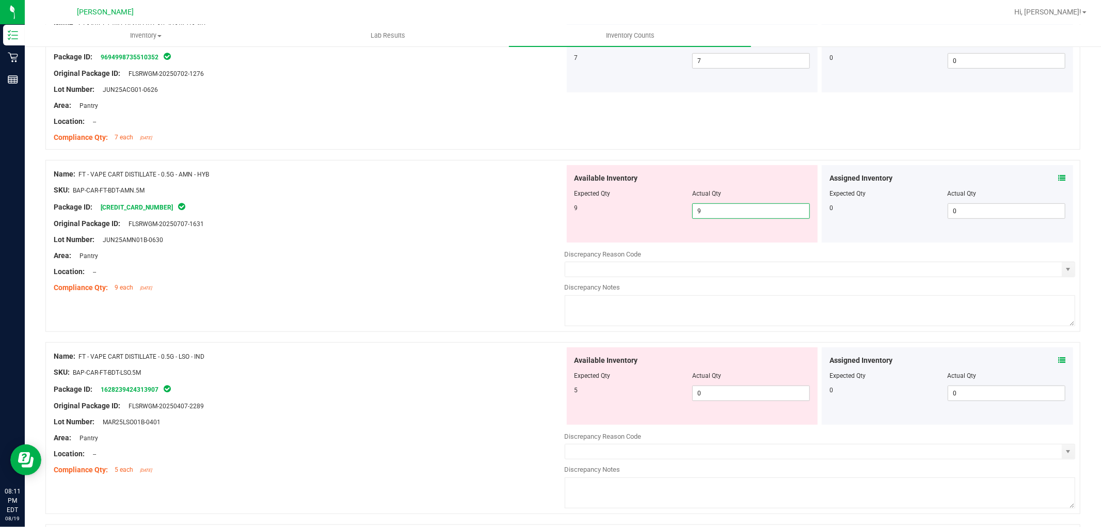
click at [721, 398] on div "Available Inventory Expected Qty Actual Qty 5 0 0" at bounding box center [820, 429] width 511 height 164
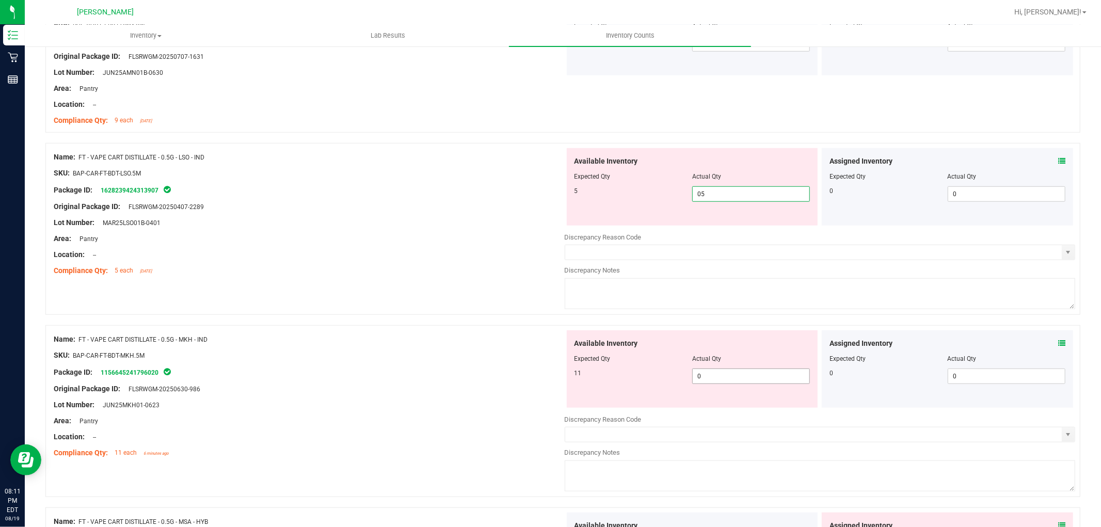
scroll to position [631, 0]
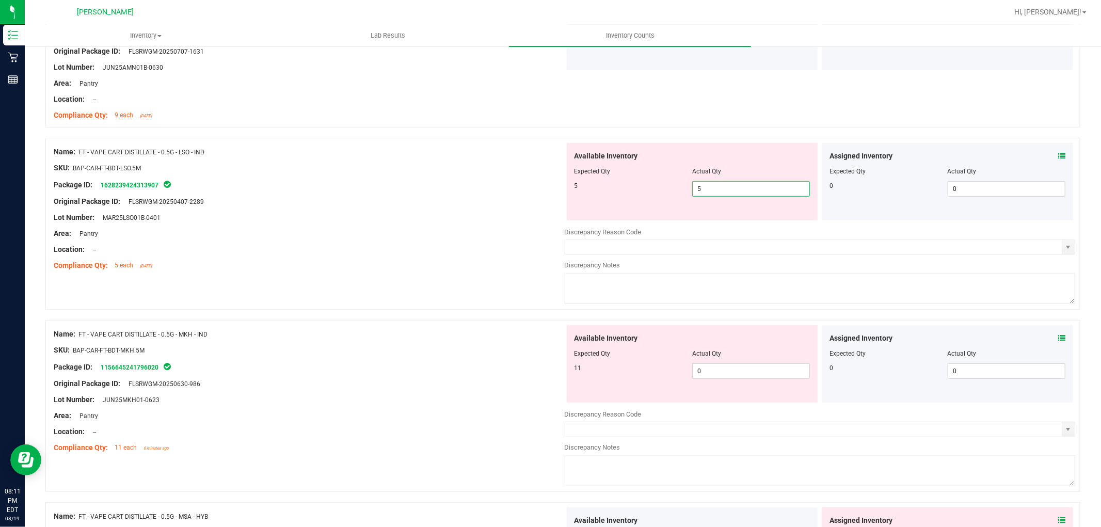
click at [726, 372] on div "Available Inventory Expected Qty Actual Qty 11 0 0" at bounding box center [820, 407] width 511 height 164
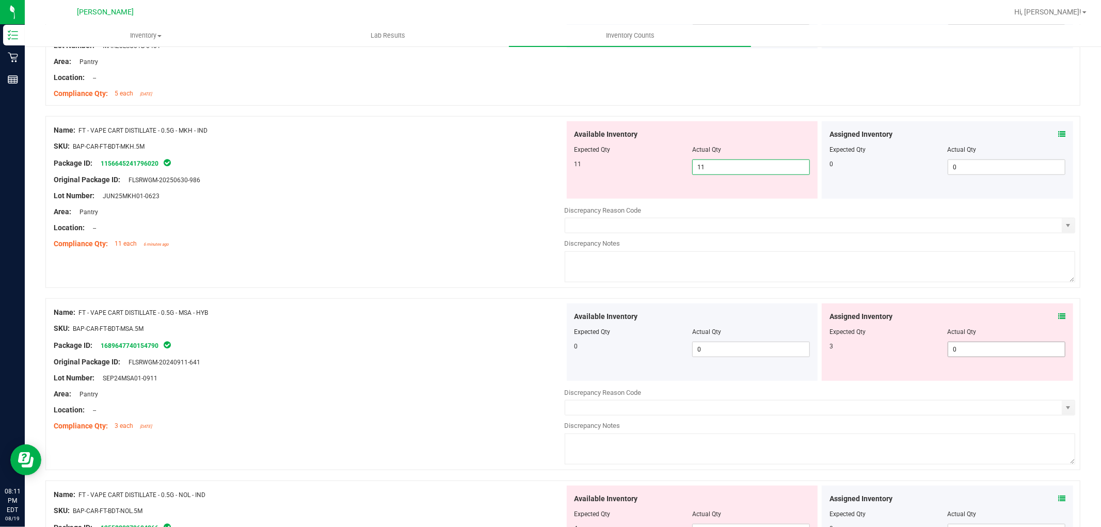
click at [979, 350] on div "Available Inventory Expected Qty Actual Qty 0 0 0" at bounding box center [820, 385] width 511 height 164
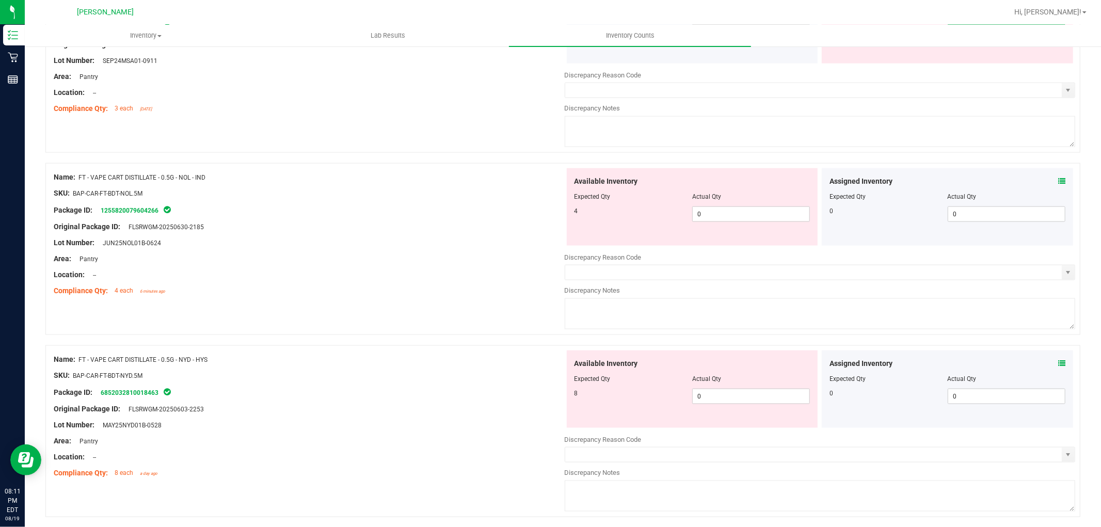
scroll to position [1090, 0]
click at [752, 209] on div "Available Inventory Expected Qty Actual Qty 4 0 0" at bounding box center [692, 205] width 251 height 77
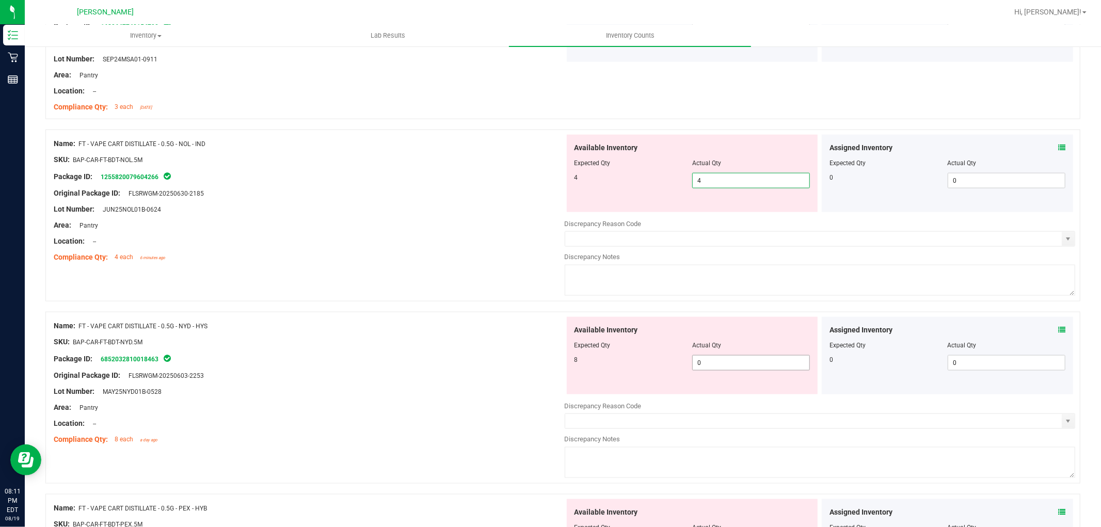
click at [740, 372] on div "Available Inventory Expected Qty Actual Qty 8 0 0" at bounding box center [820, 399] width 511 height 164
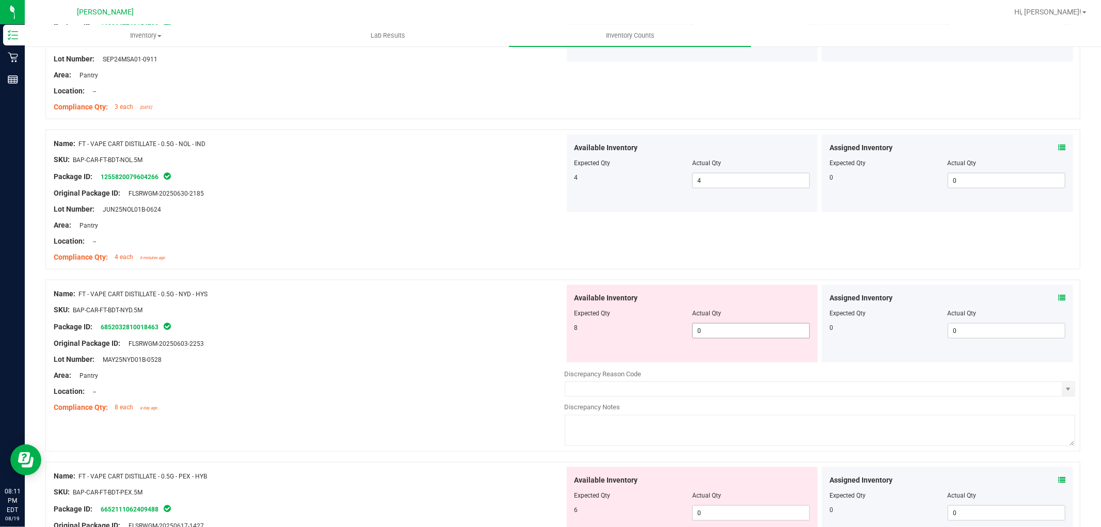
click at [749, 338] on span "0 0" at bounding box center [751, 330] width 118 height 15
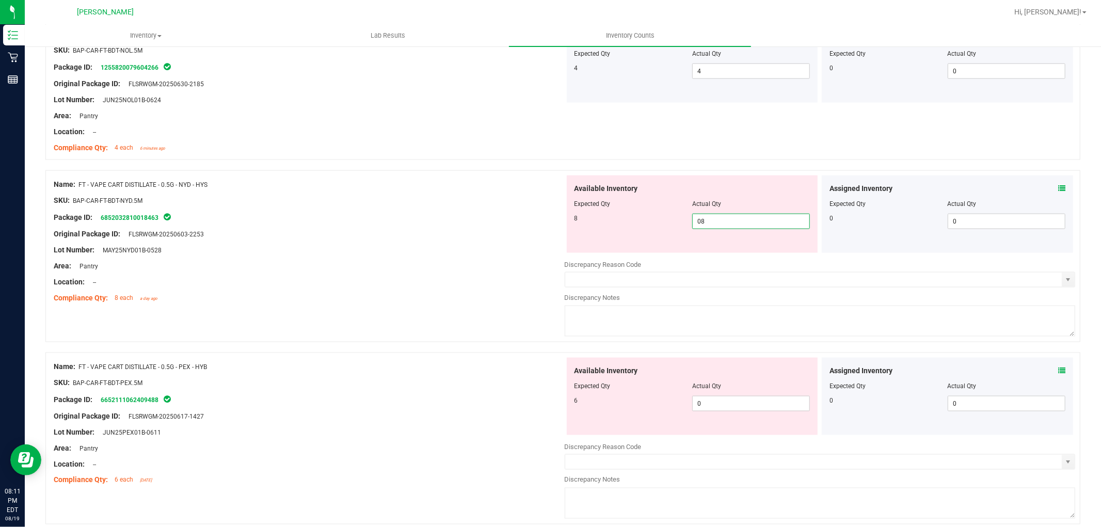
scroll to position [1204, 0]
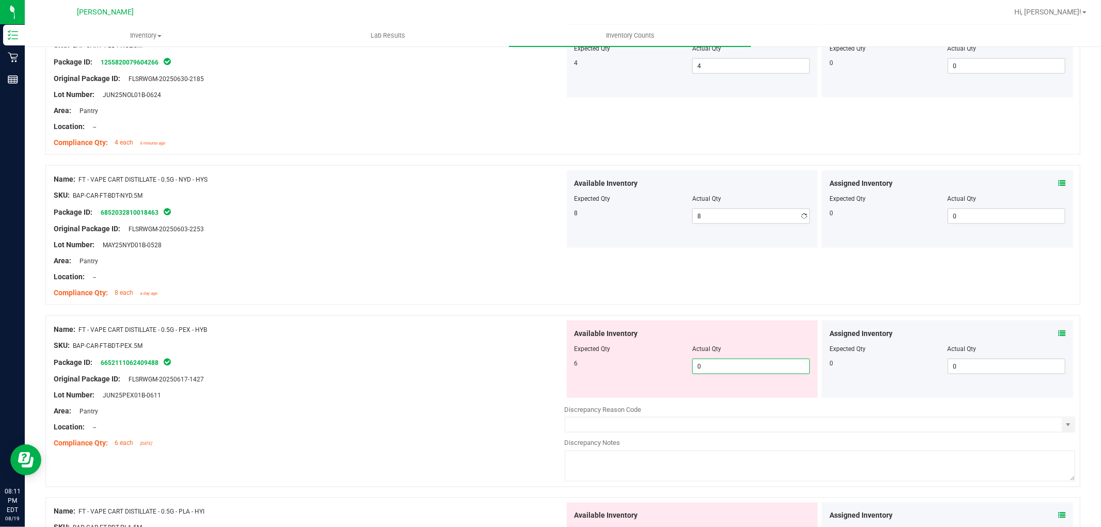
click at [727, 394] on div "Available Inventory Expected Qty Actual Qty 6 0 0" at bounding box center [692, 359] width 251 height 77
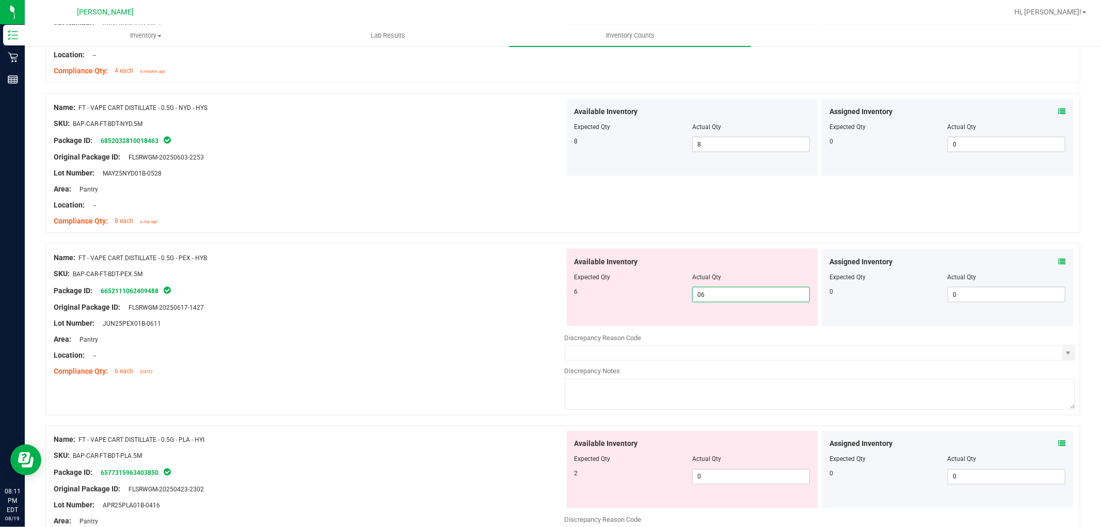
scroll to position [1376, 0]
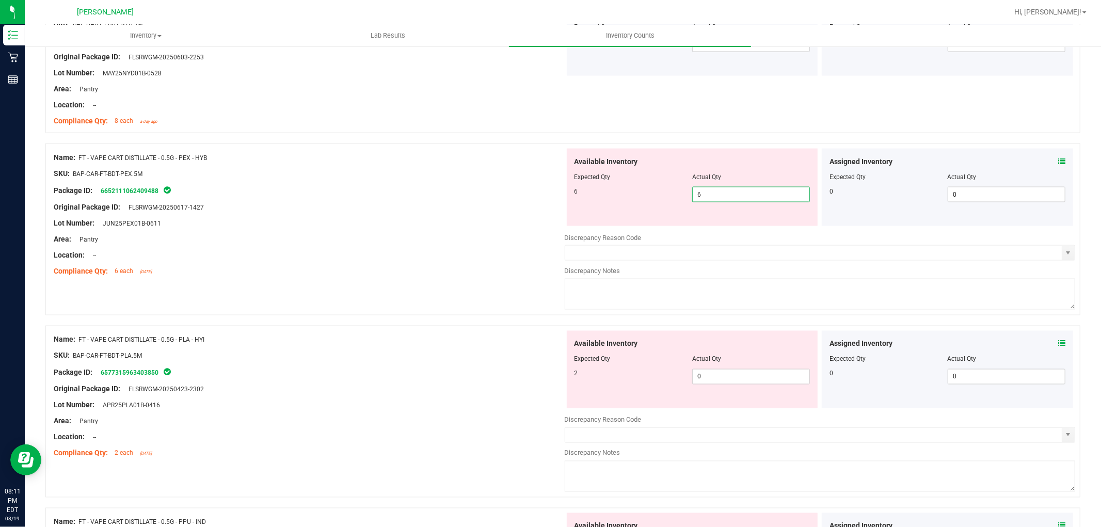
click at [729, 372] on div "Available Inventory Expected Qty Actual Qty 2 0 0" at bounding box center [692, 369] width 251 height 77
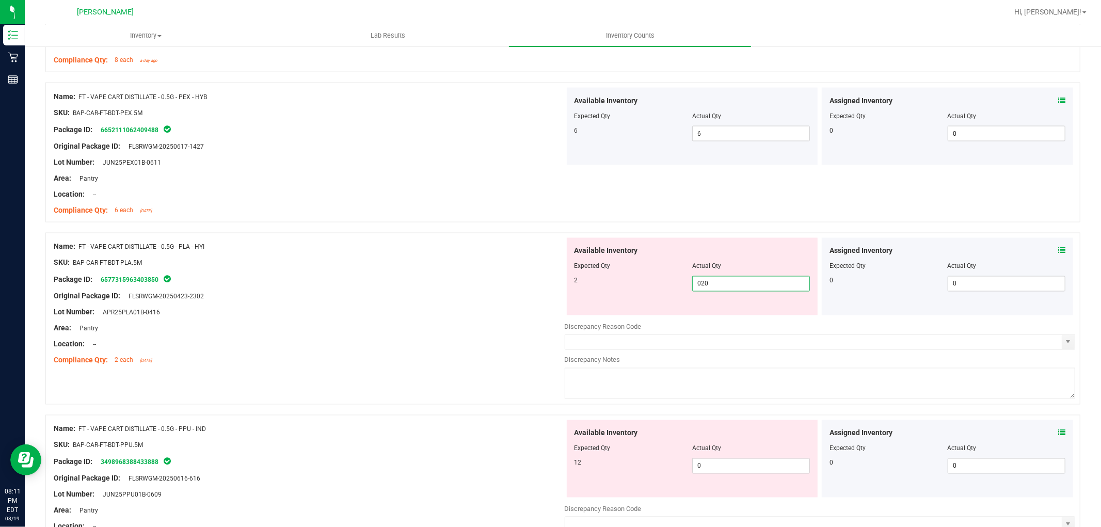
scroll to position [1491, 0]
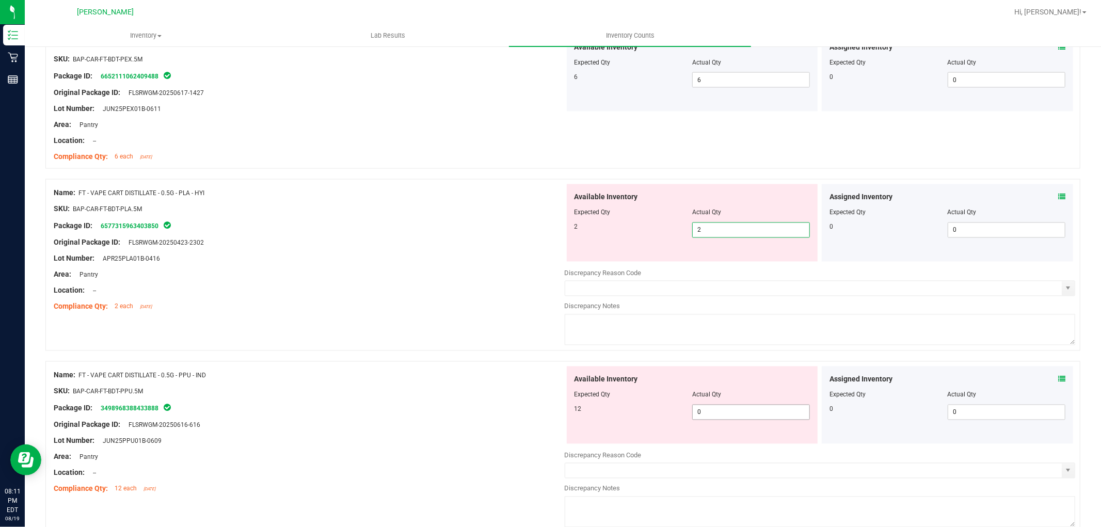
click at [721, 409] on div "Available Inventory Expected Qty Actual Qty 12 0 0" at bounding box center [692, 404] width 251 height 77
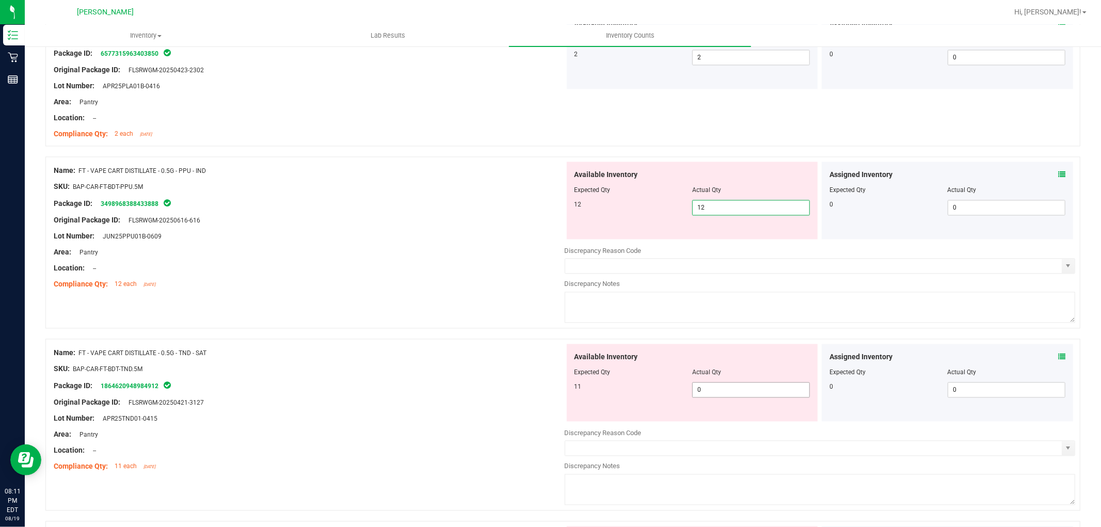
click at [716, 387] on div "Available Inventory Expected Qty Actual Qty 11 0 0" at bounding box center [692, 382] width 251 height 77
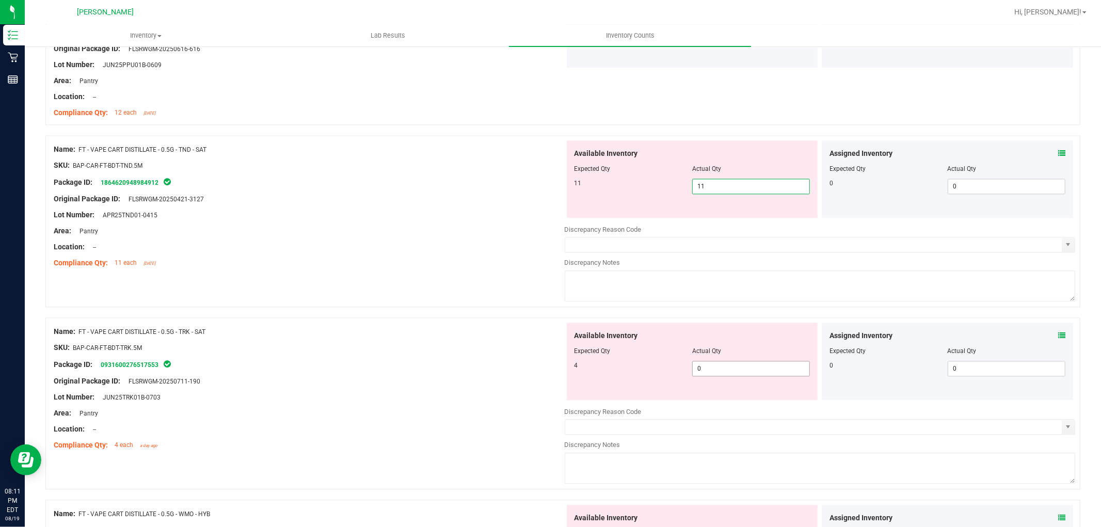
click at [717, 371] on div "Available Inventory Expected Qty Actual Qty 4 0 0" at bounding box center [820, 405] width 511 height 164
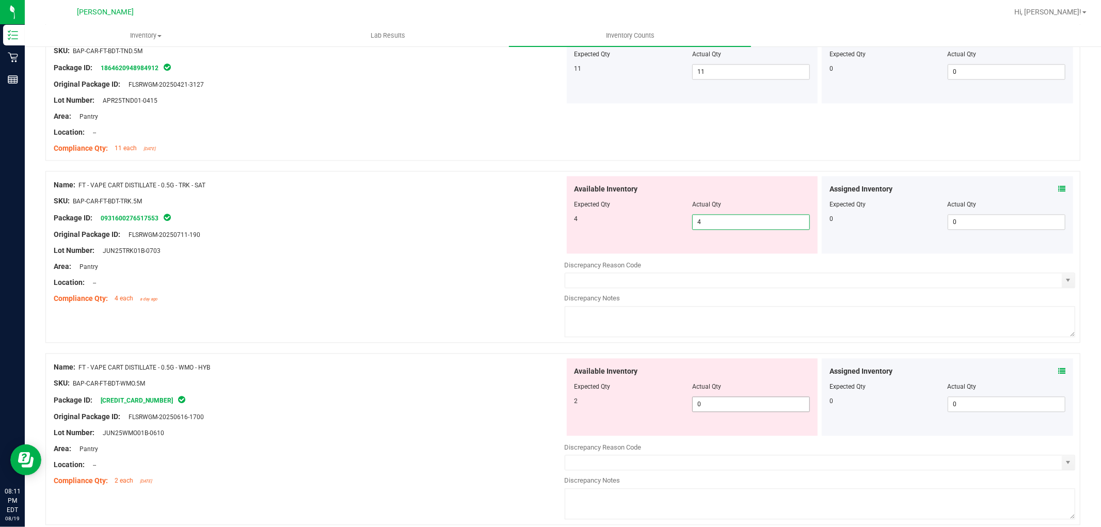
click at [714, 406] on div "Available Inventory Expected Qty Actual Qty 2 0 0" at bounding box center [820, 440] width 511 height 164
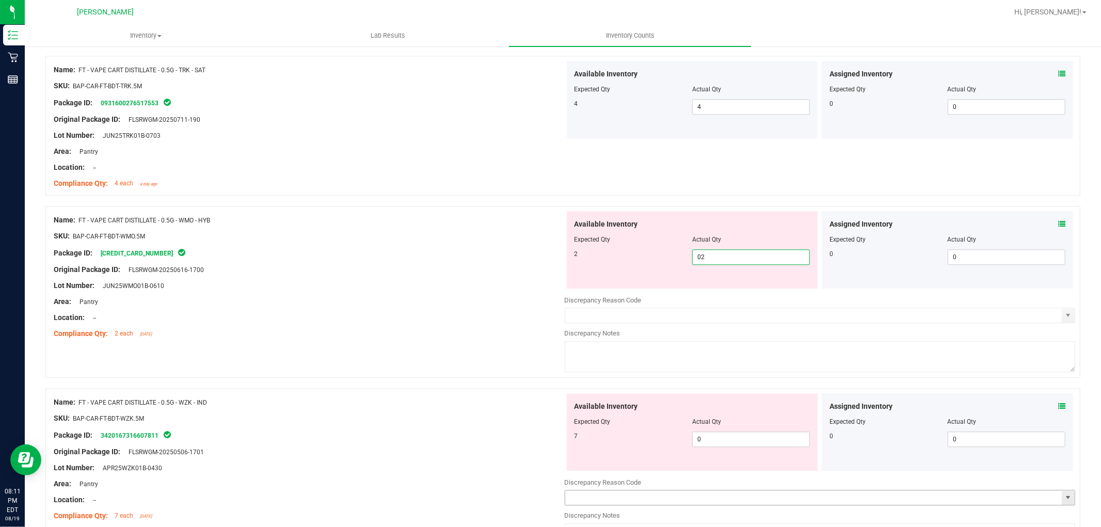
scroll to position [2179, 0]
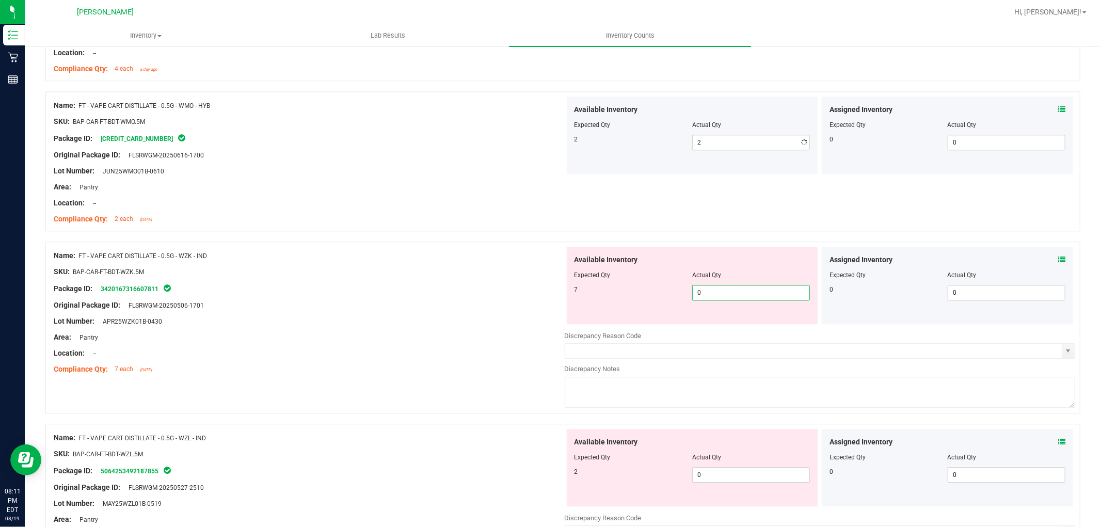
click at [750, 328] on div "Available Inventory Expected Qty Actual Qty 7 0 0" at bounding box center [820, 329] width 511 height 164
click at [710, 476] on div "Available Inventory Expected Qty Actual Qty 2 0 0" at bounding box center [820, 511] width 511 height 164
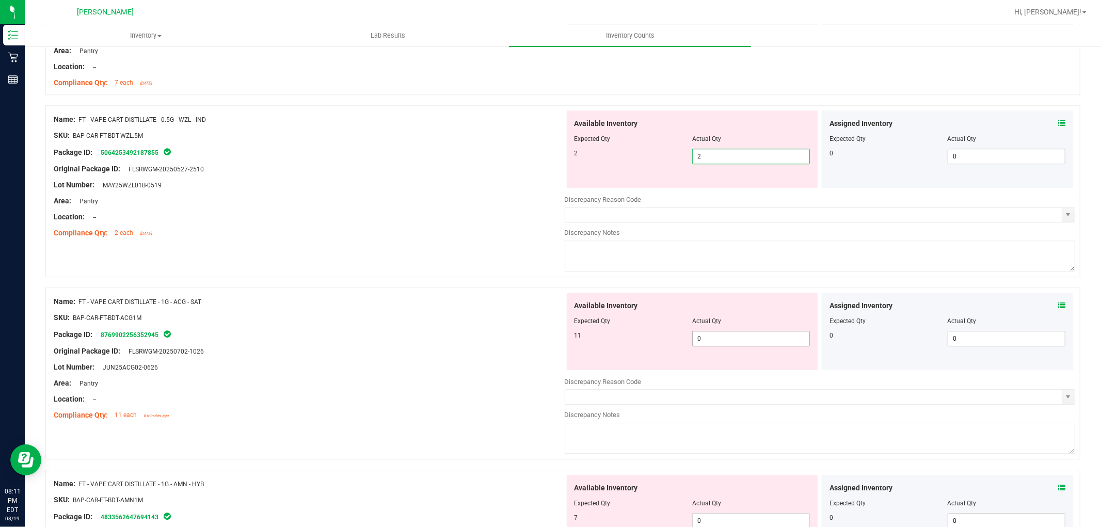
click at [709, 342] on div "Available Inventory Expected Qty Actual Qty 11 0 0" at bounding box center [820, 375] width 511 height 164
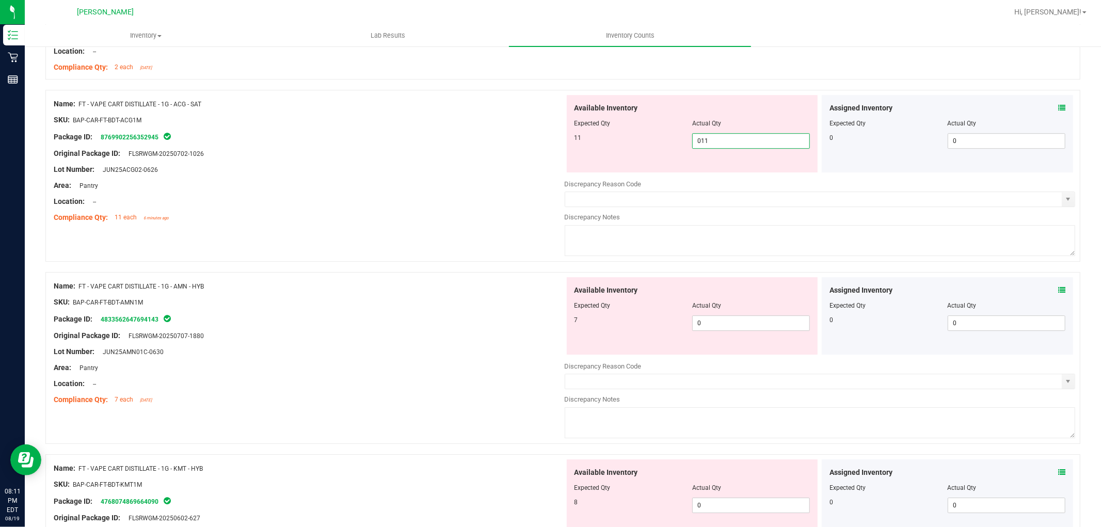
scroll to position [2638, 0]
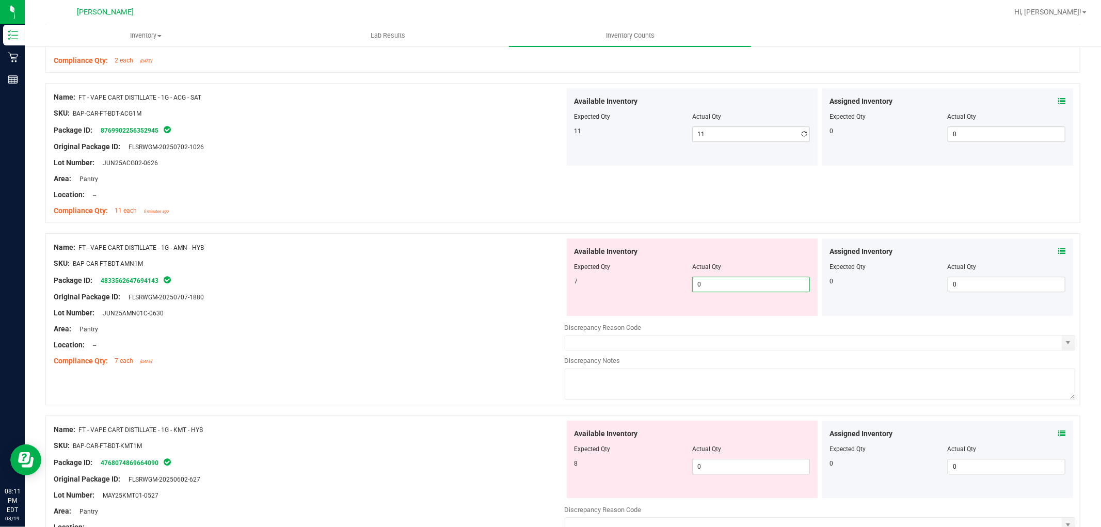
click at [739, 314] on div "Available Inventory Expected Qty Actual Qty 7 0 0" at bounding box center [692, 276] width 251 height 77
click at [708, 471] on div "Available Inventory Expected Qty Actual Qty 8 0 0" at bounding box center [820, 503] width 511 height 164
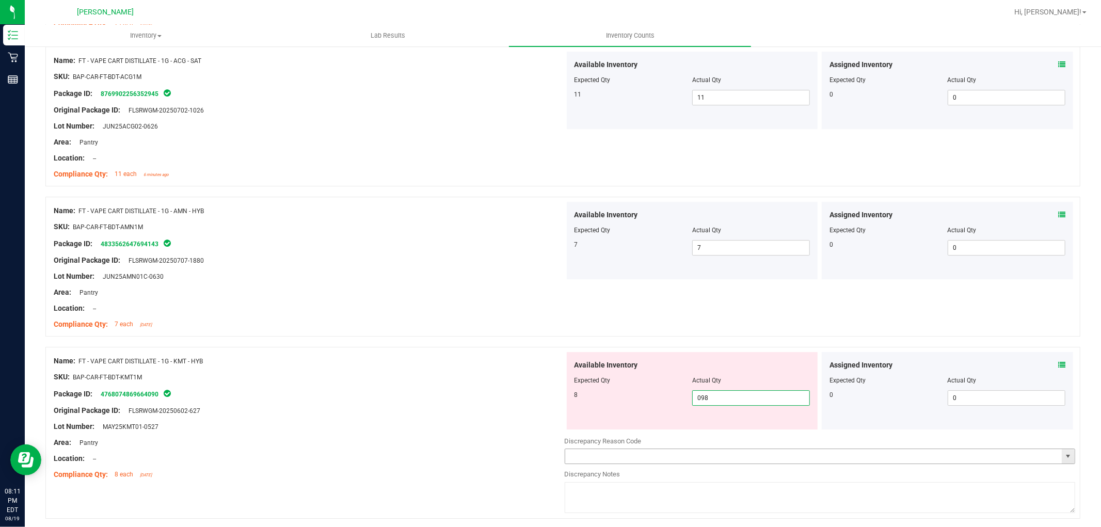
scroll to position [2713, 0]
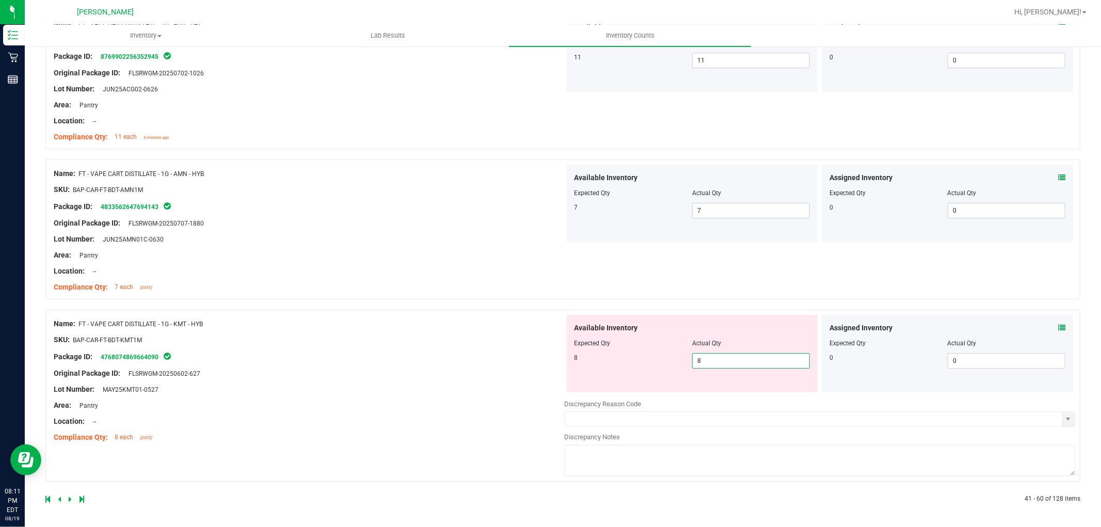
drag, startPoint x: 431, startPoint y: 364, endPoint x: 423, endPoint y: 364, distance: 7.7
click at [427, 364] on div "Name: FT - VAPE CART DISTILLATE - 1G - KMT - HYB SKU: BAP-CAR-FT-BDT-KMT1M Pack…" at bounding box center [309, 381] width 511 height 132
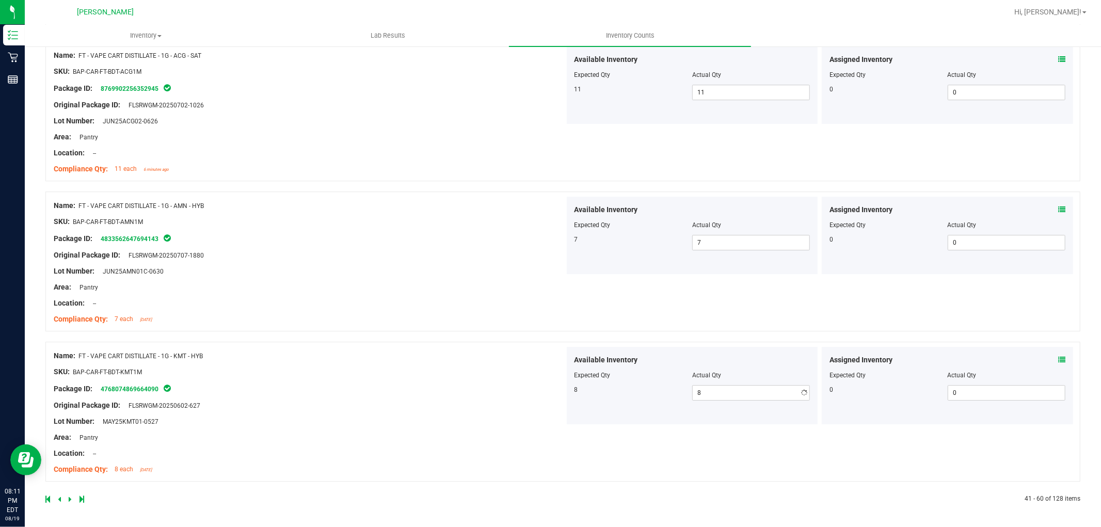
scroll to position [2681, 0]
click at [70, 497] on icon at bounding box center [70, 499] width 3 height 6
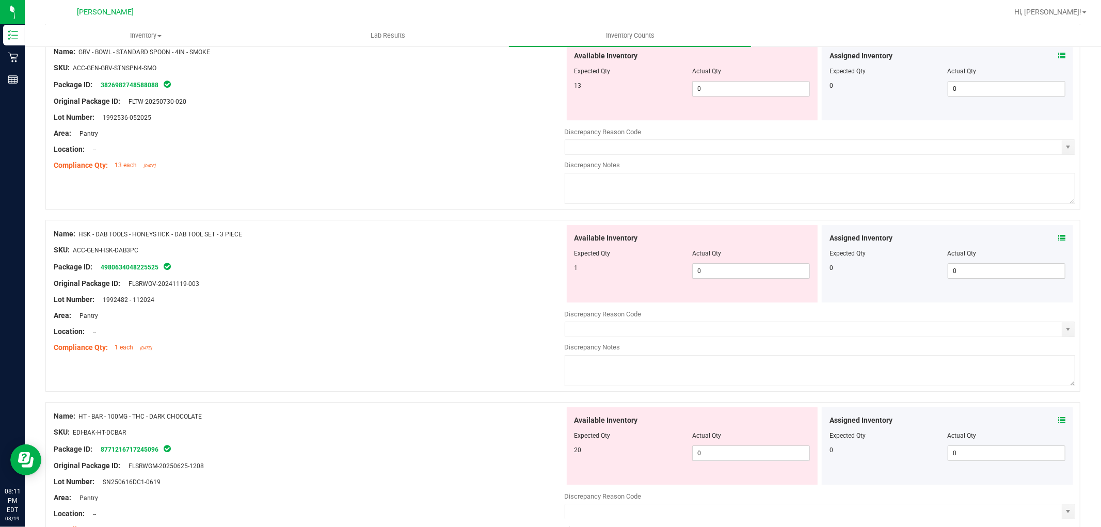
scroll to position [0, 0]
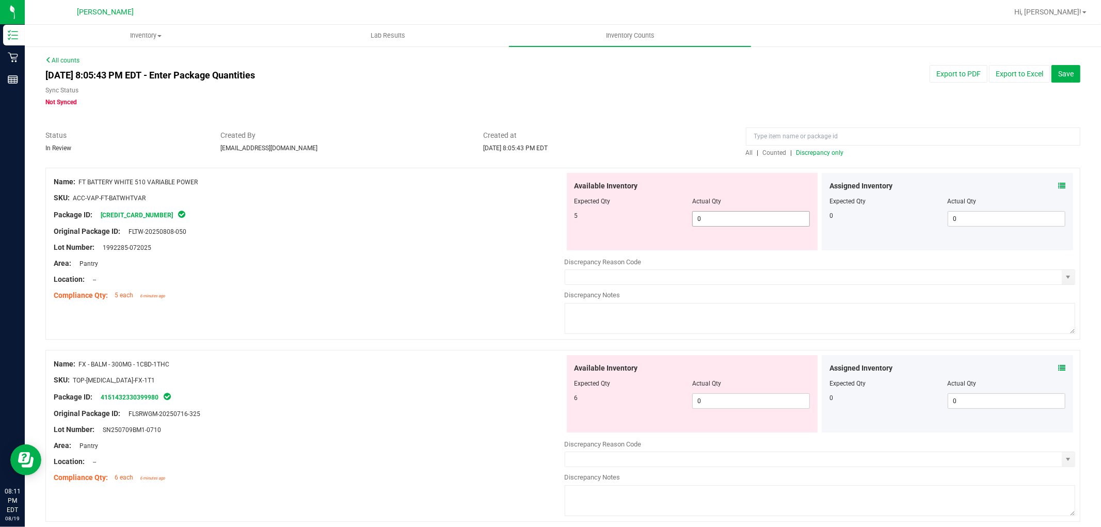
click at [719, 215] on span "0 0" at bounding box center [751, 218] width 118 height 15
click at [748, 399] on div "Available Inventory Expected Qty Actual Qty 6 0 0" at bounding box center [692, 393] width 251 height 77
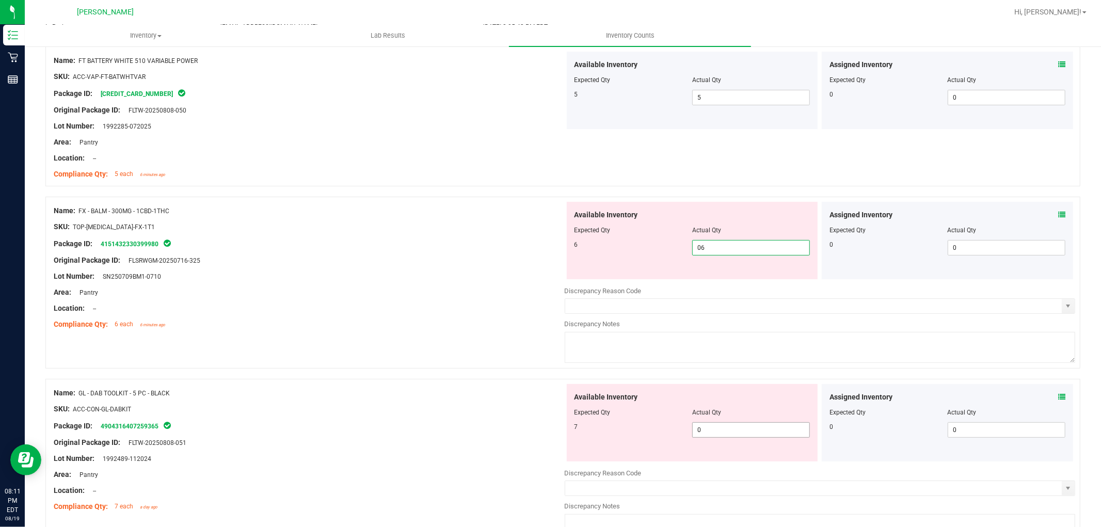
scroll to position [286, 0]
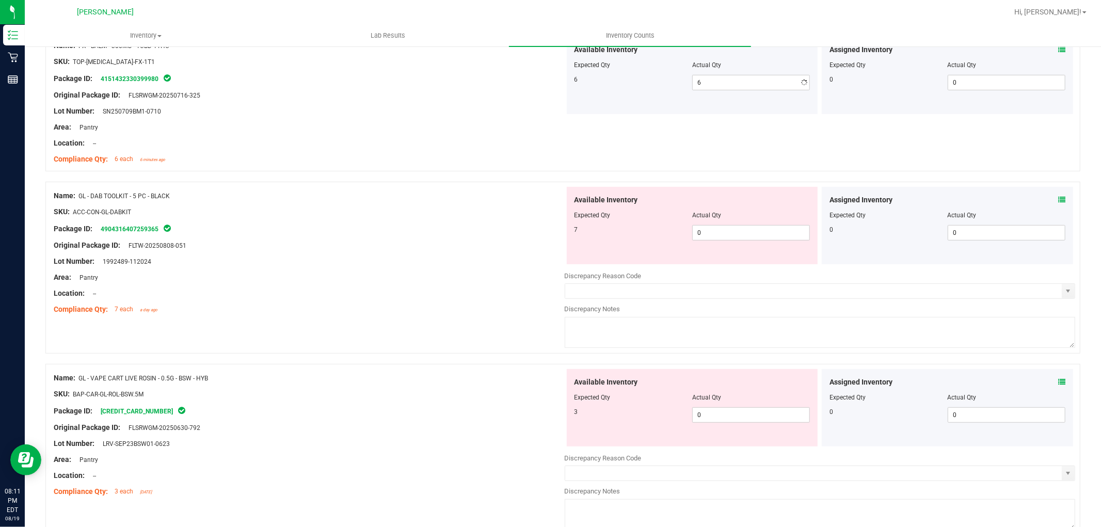
click at [715, 257] on div "Available Inventory Expected Qty Actual Qty 7 0 0" at bounding box center [692, 225] width 251 height 77
drag, startPoint x: 725, startPoint y: 227, endPoint x: 733, endPoint y: 226, distance: 8.9
click at [731, 223] on div "Available Inventory Expected Qty Actual Qty 7 0 0" at bounding box center [692, 225] width 251 height 77
click at [728, 411] on div "Available Inventory Expected Qty Actual Qty 3 0 0" at bounding box center [692, 407] width 251 height 77
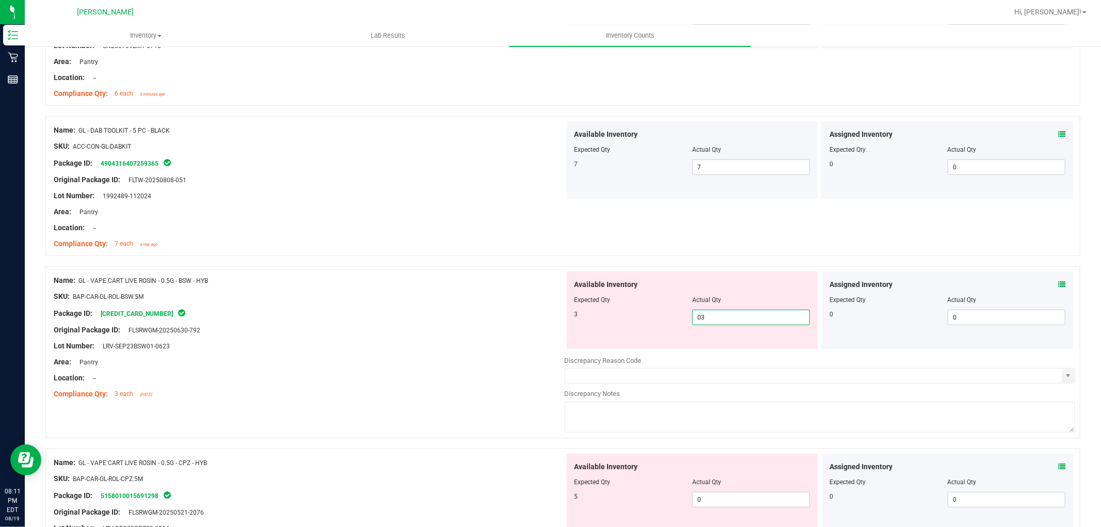
scroll to position [516, 0]
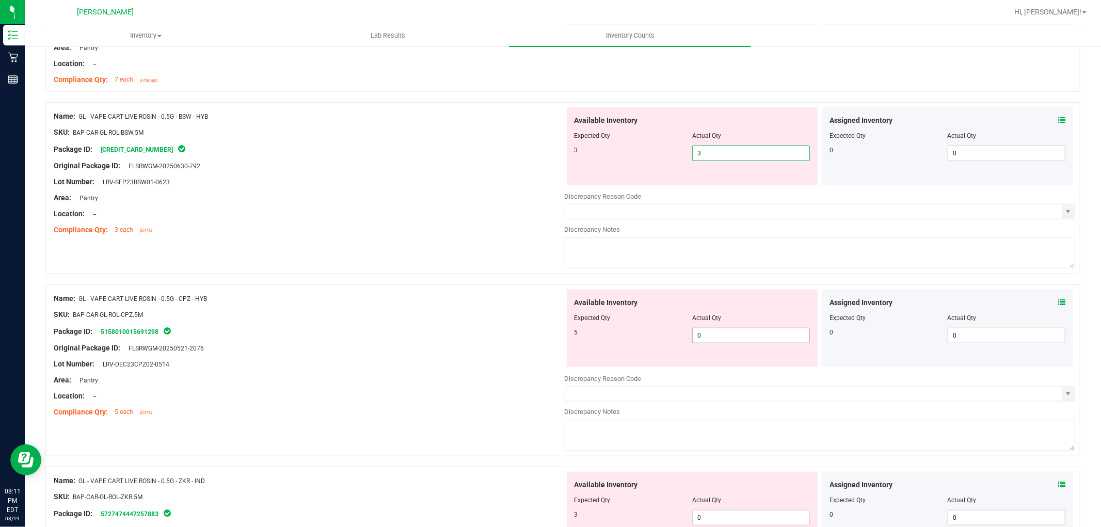
click at [739, 329] on div "Available Inventory Expected Qty Actual Qty 5 0 0" at bounding box center [692, 328] width 251 height 77
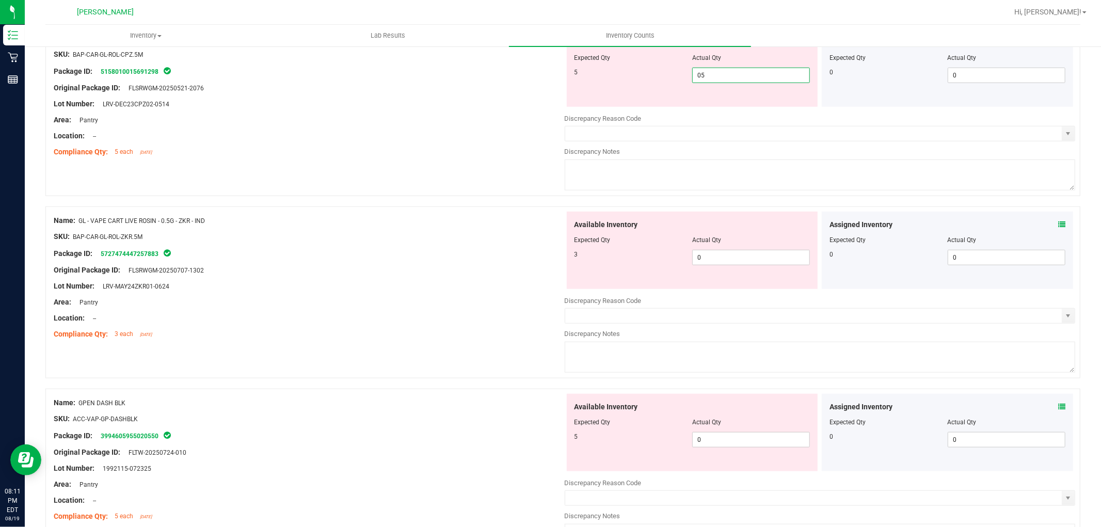
scroll to position [745, 0]
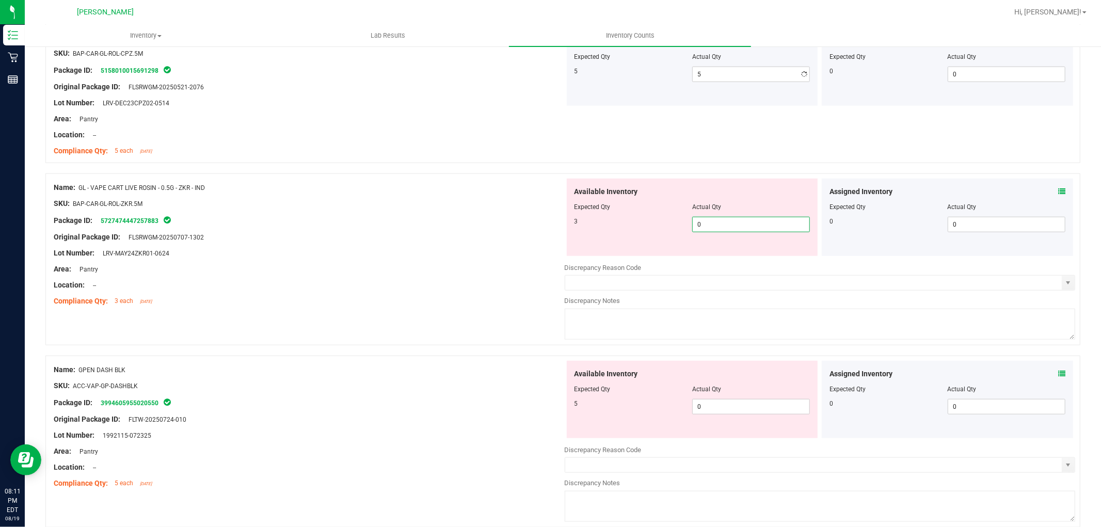
drag, startPoint x: 713, startPoint y: 253, endPoint x: 721, endPoint y: 293, distance: 40.4
click at [713, 254] on div "Available Inventory Expected Qty Actual Qty 3 0 0" at bounding box center [692, 217] width 251 height 77
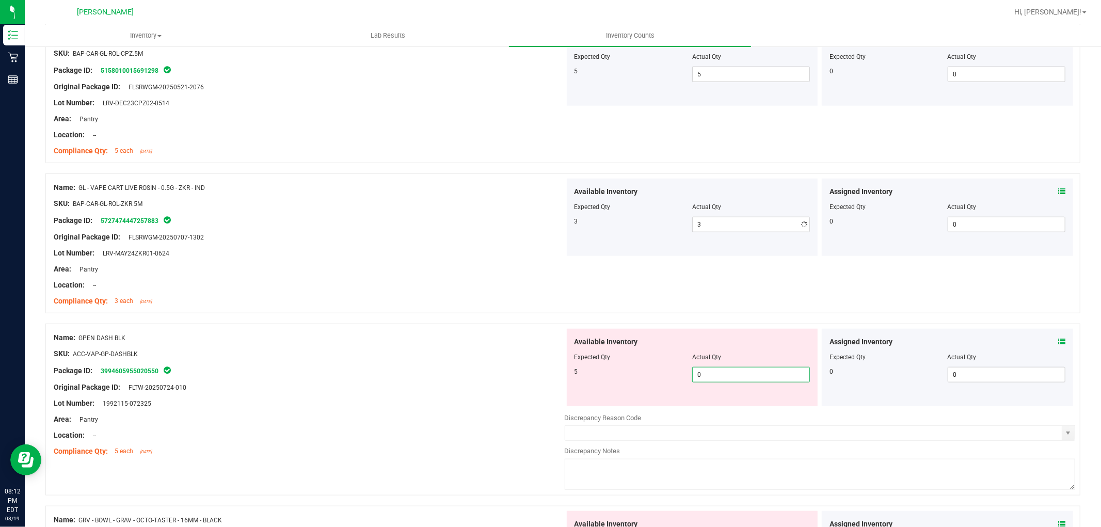
click at [730, 406] on div "Available Inventory Expected Qty Actual Qty 5 0 0" at bounding box center [820, 411] width 511 height 164
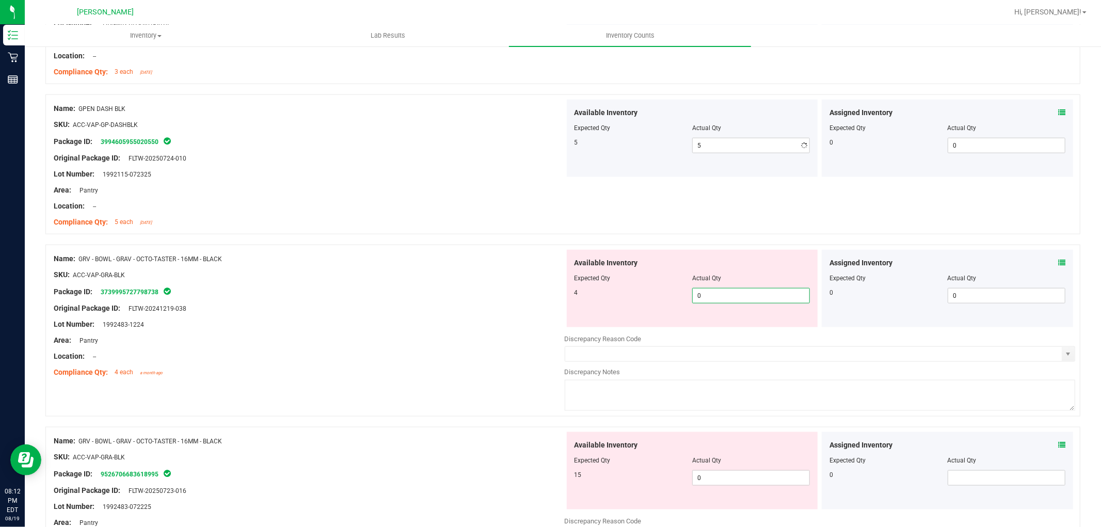
drag, startPoint x: 715, startPoint y: 330, endPoint x: 721, endPoint y: 331, distance: 5.7
click at [716, 330] on div "Available Inventory Expected Qty Actual Qty 4 0 0" at bounding box center [820, 332] width 511 height 164
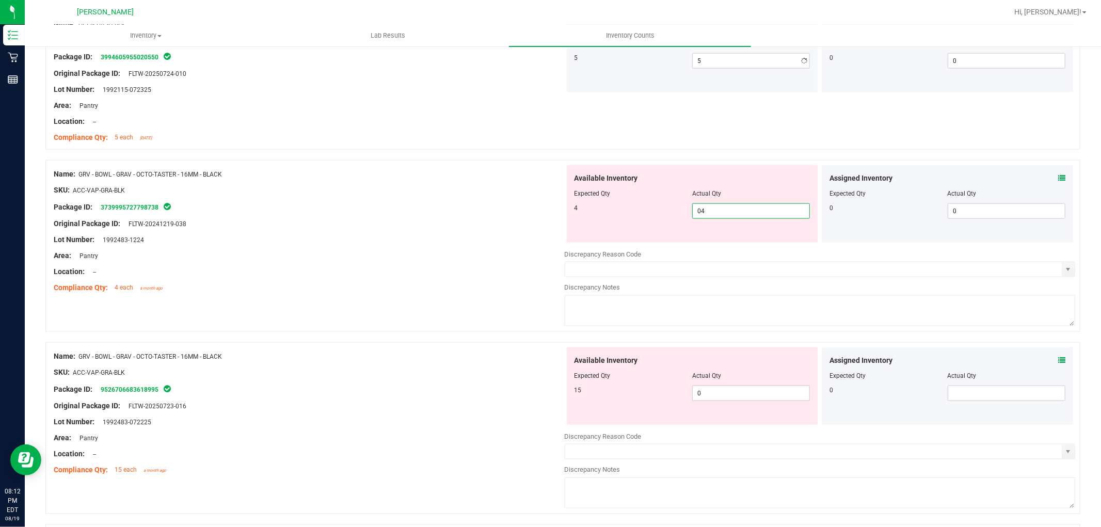
scroll to position [1204, 0]
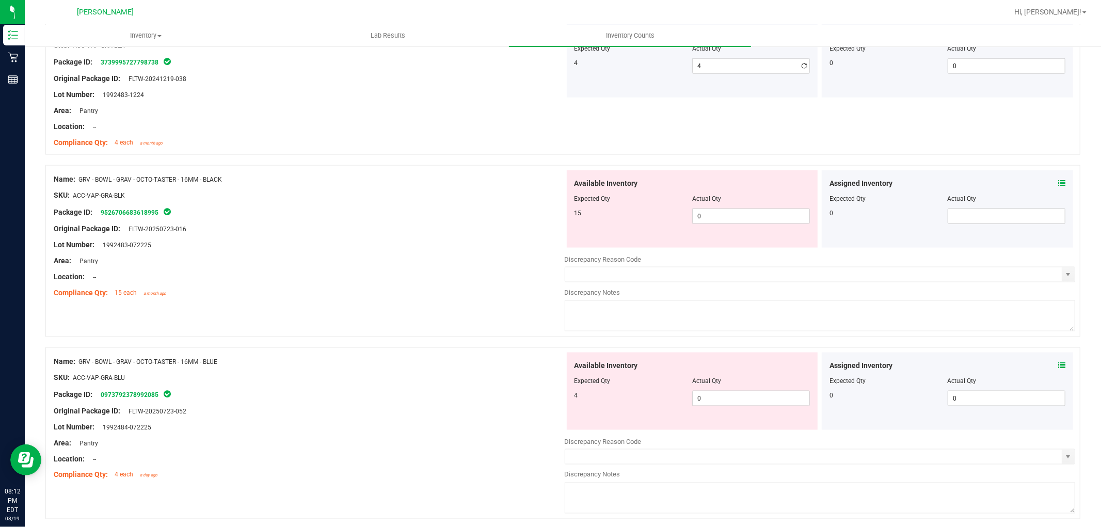
click at [732, 242] on div "Available Inventory Expected Qty Actual Qty 15 0 0" at bounding box center [692, 208] width 251 height 77
click at [735, 222] on span "0 0" at bounding box center [751, 216] width 118 height 15
click at [733, 391] on div "Available Inventory Expected Qty Actual Qty 4 0 0" at bounding box center [692, 391] width 251 height 77
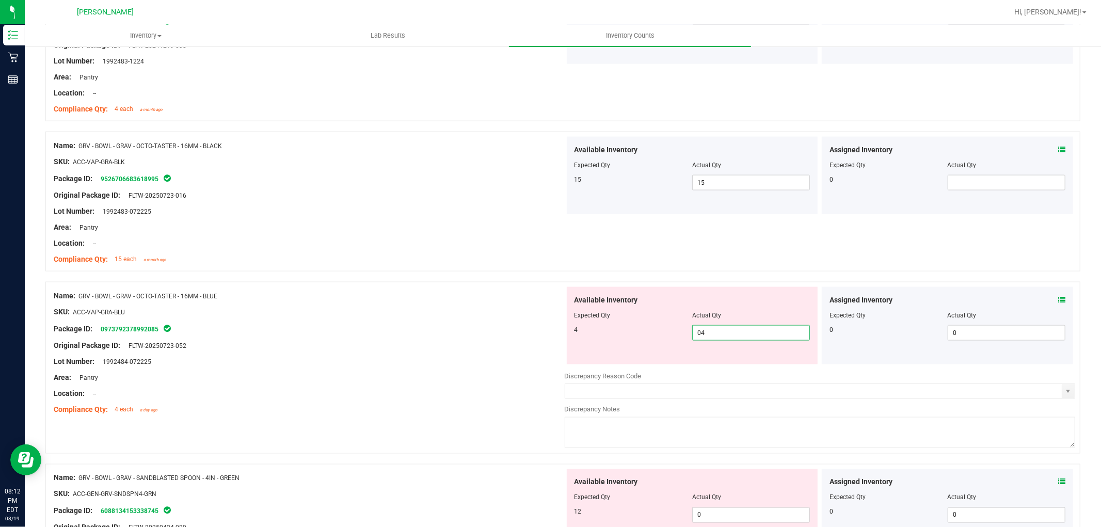
scroll to position [1376, 0]
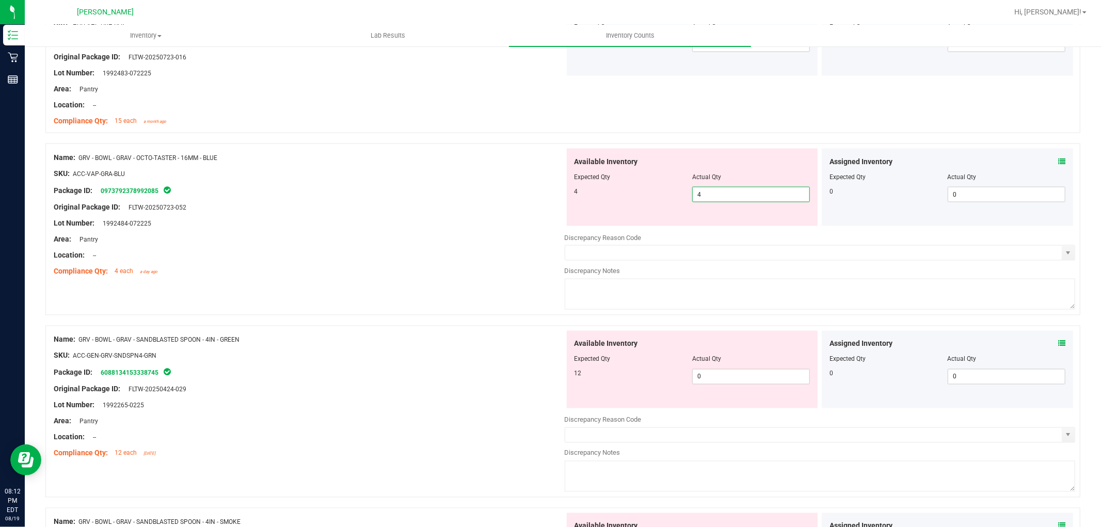
click at [724, 365] on div "Available Inventory Expected Qty Actual Qty 12 0 0" at bounding box center [692, 369] width 251 height 77
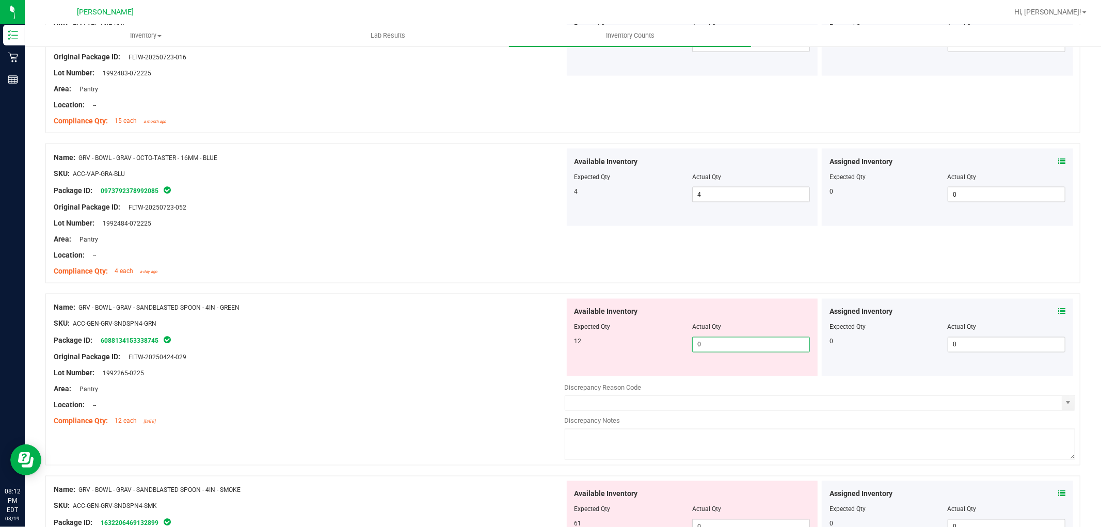
click at [727, 351] on span "0 0" at bounding box center [751, 344] width 118 height 15
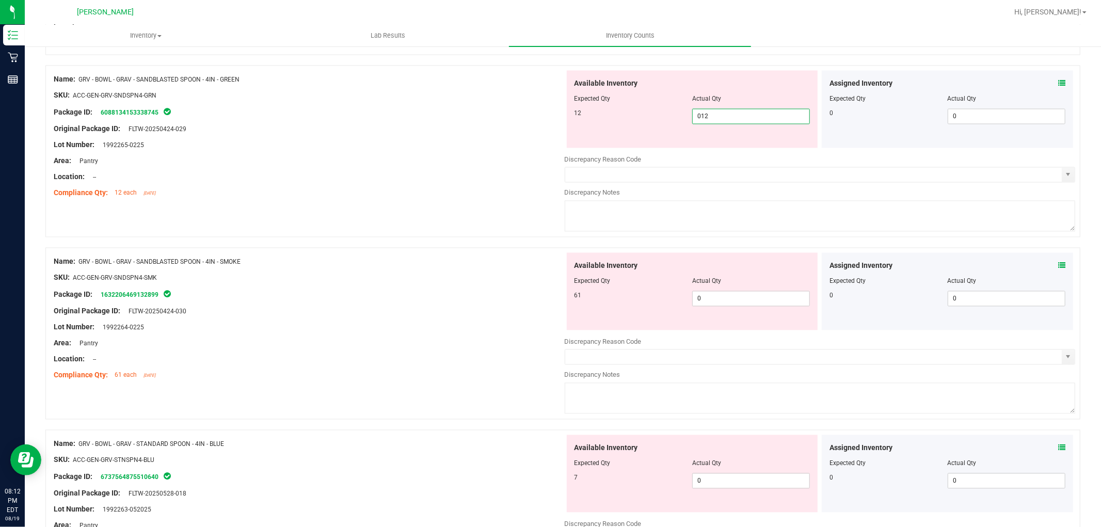
scroll to position [1606, 0]
click at [712, 303] on div "Available Inventory Expected Qty Actual Qty 61 0 0" at bounding box center [820, 333] width 511 height 164
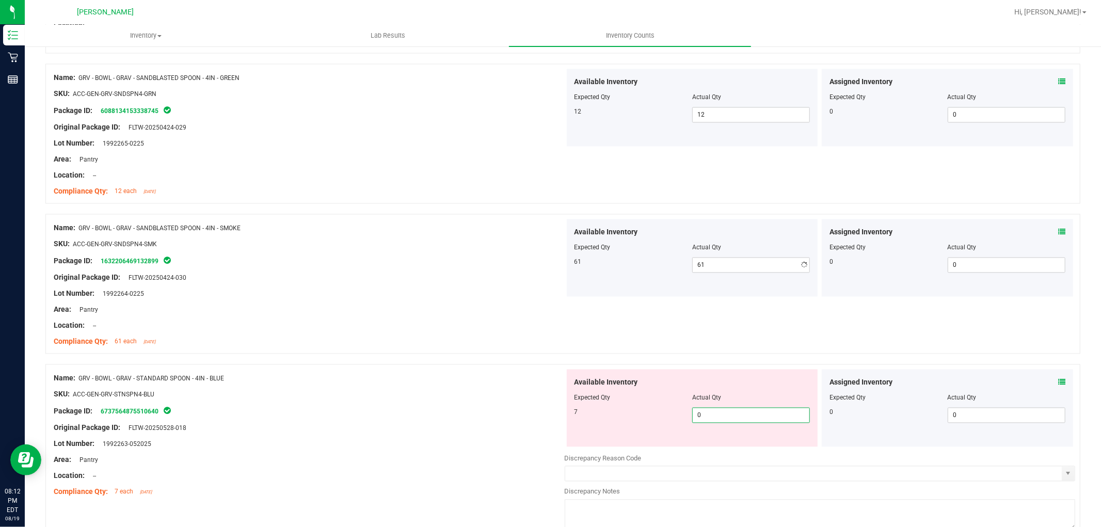
click at [725, 443] on div "Available Inventory Expected Qty Actual Qty 7 0 0" at bounding box center [692, 408] width 251 height 77
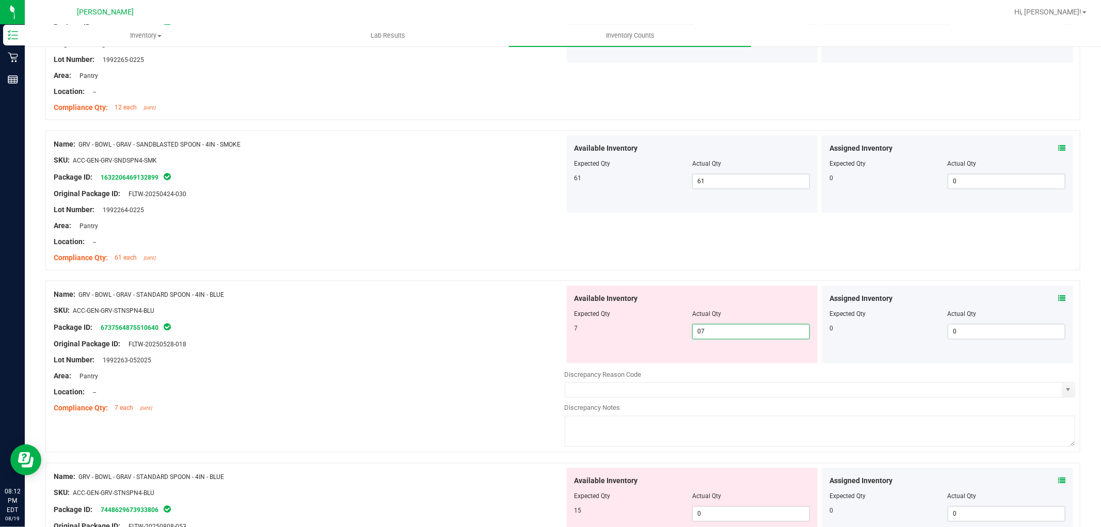
scroll to position [1778, 0]
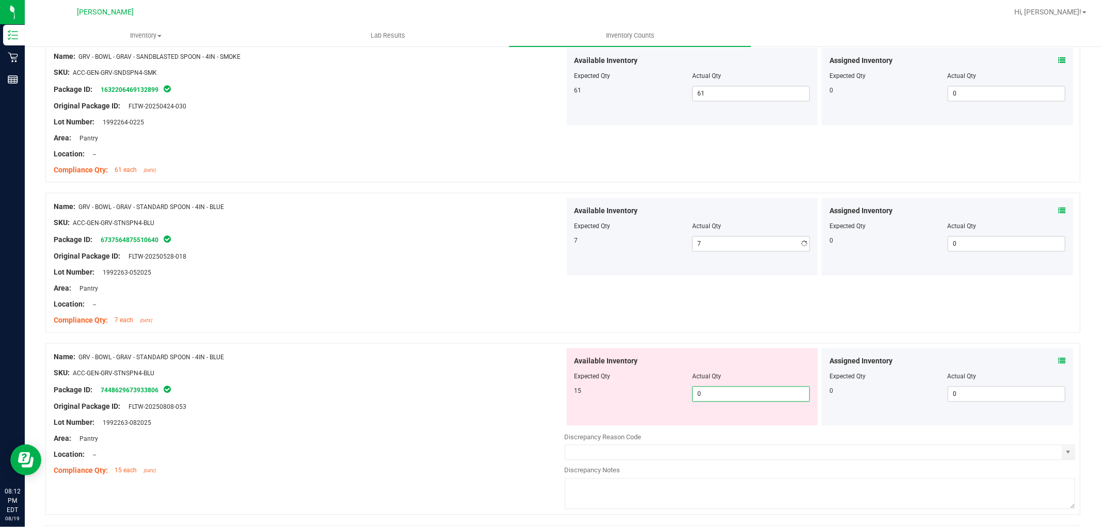
click at [721, 427] on div "Available Inventory Expected Qty Actual Qty 15 0 0" at bounding box center [820, 430] width 511 height 164
drag, startPoint x: 477, startPoint y: 376, endPoint x: 570, endPoint y: 349, distance: 96.1
click at [483, 374] on div "SKU: ACC-GEN-GRV-STNSPN4-BLU" at bounding box center [309, 372] width 511 height 11
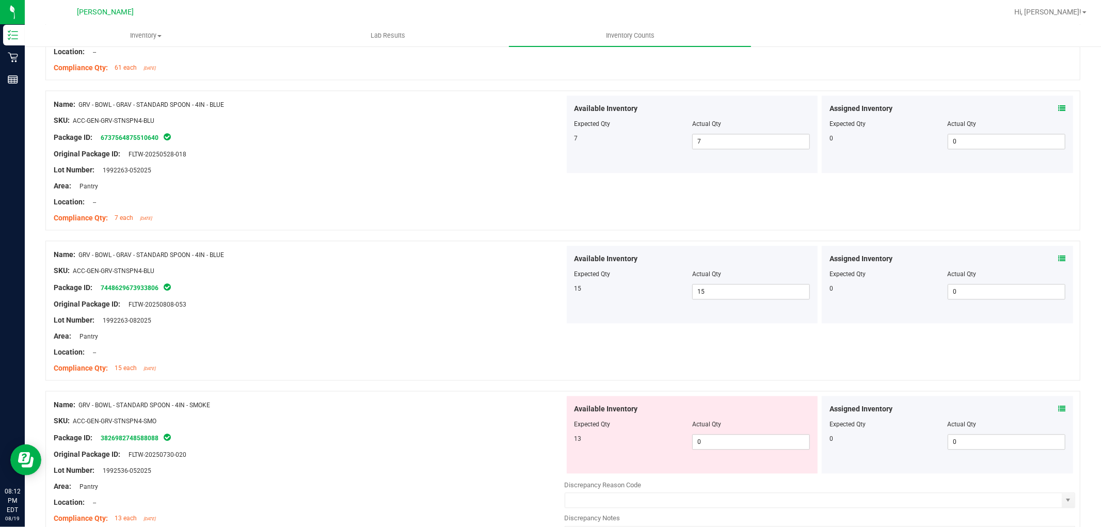
scroll to position [2007, 0]
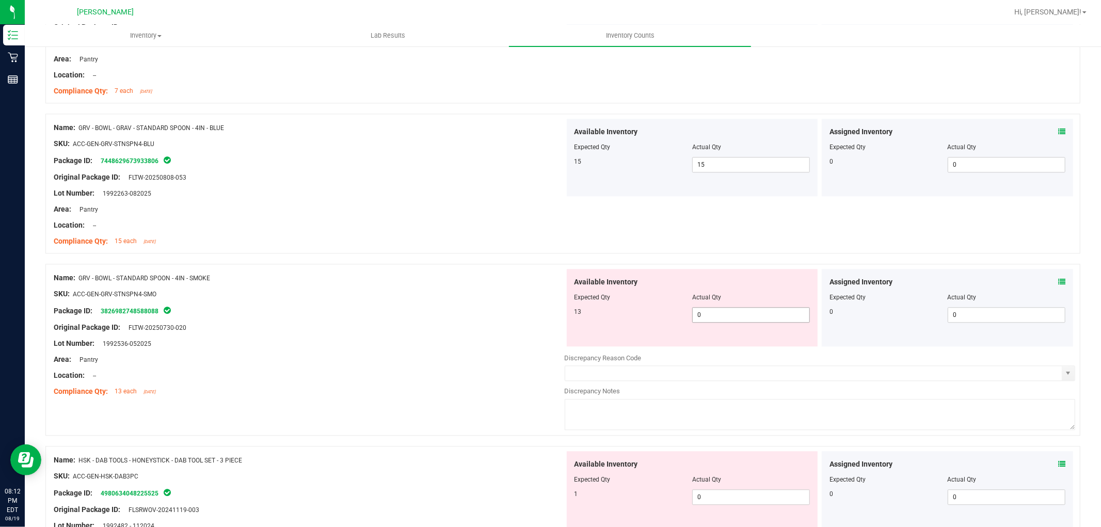
click at [761, 319] on span "0 0" at bounding box center [751, 314] width 118 height 15
click at [710, 499] on div "Available Inventory Expected Qty Actual Qty 1 0 0" at bounding box center [820, 533] width 511 height 164
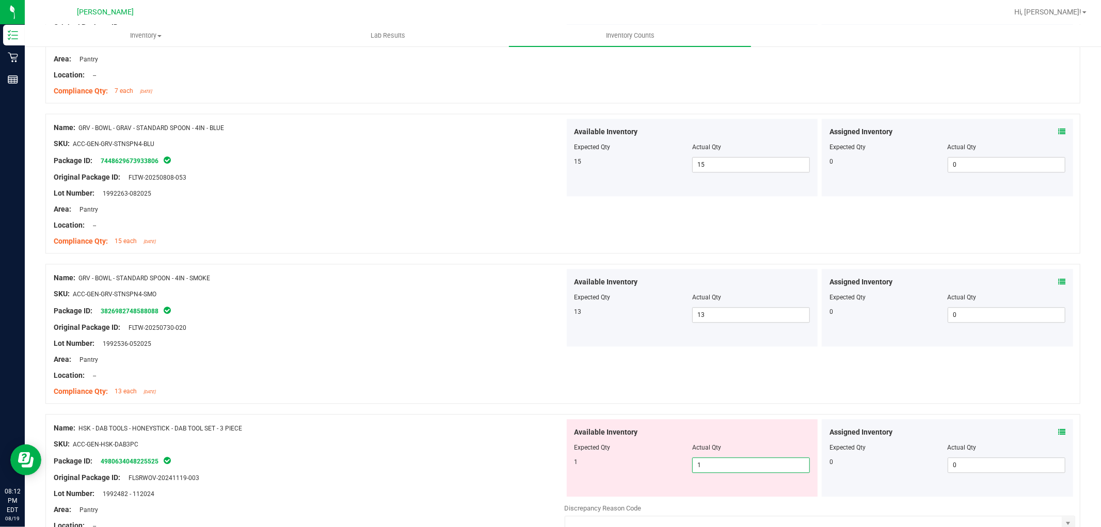
drag, startPoint x: 497, startPoint y: 374, endPoint x: 515, endPoint y: 369, distance: 18.8
click at [497, 374] on div "Location: --" at bounding box center [309, 375] width 511 height 11
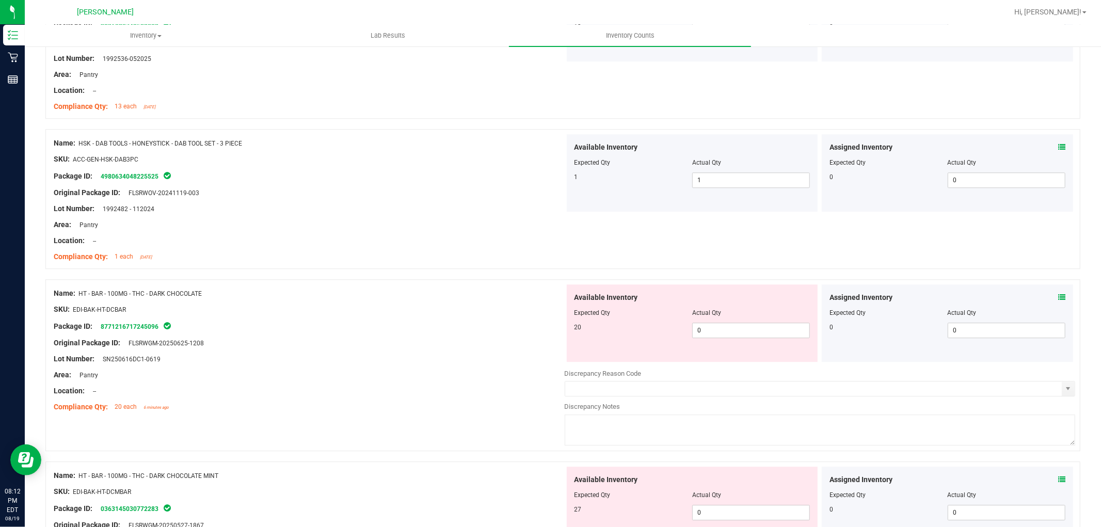
scroll to position [2294, 0]
click at [717, 329] on span "0 0" at bounding box center [751, 328] width 118 height 15
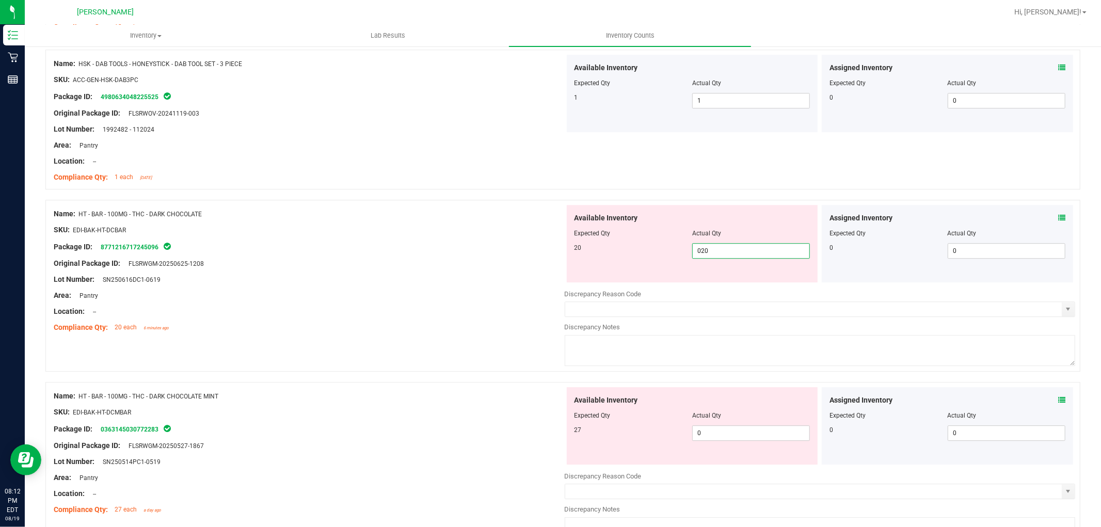
scroll to position [2408, 0]
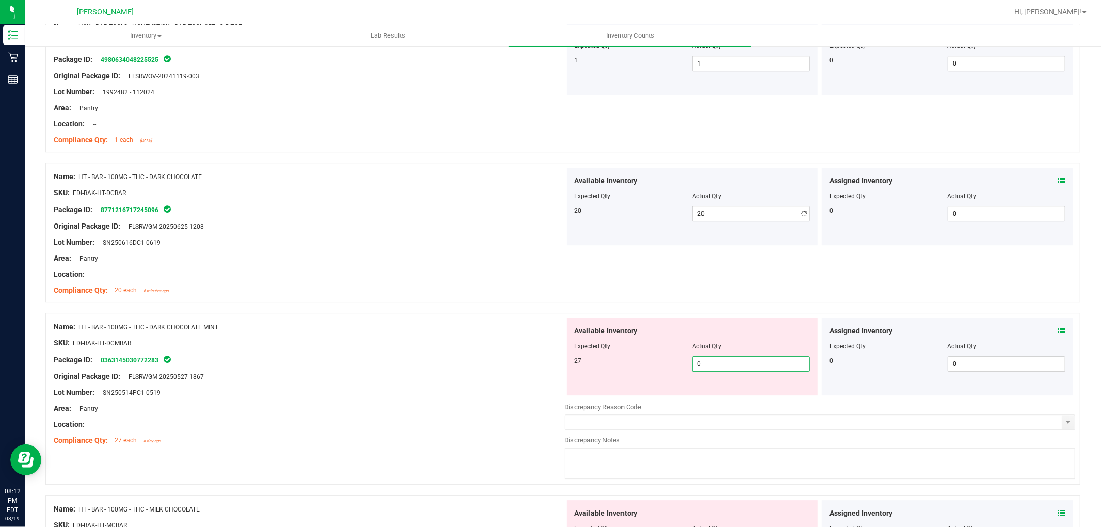
click at [750, 394] on div "Available Inventory Expected Qty Actual Qty 27 0 0" at bounding box center [692, 356] width 251 height 77
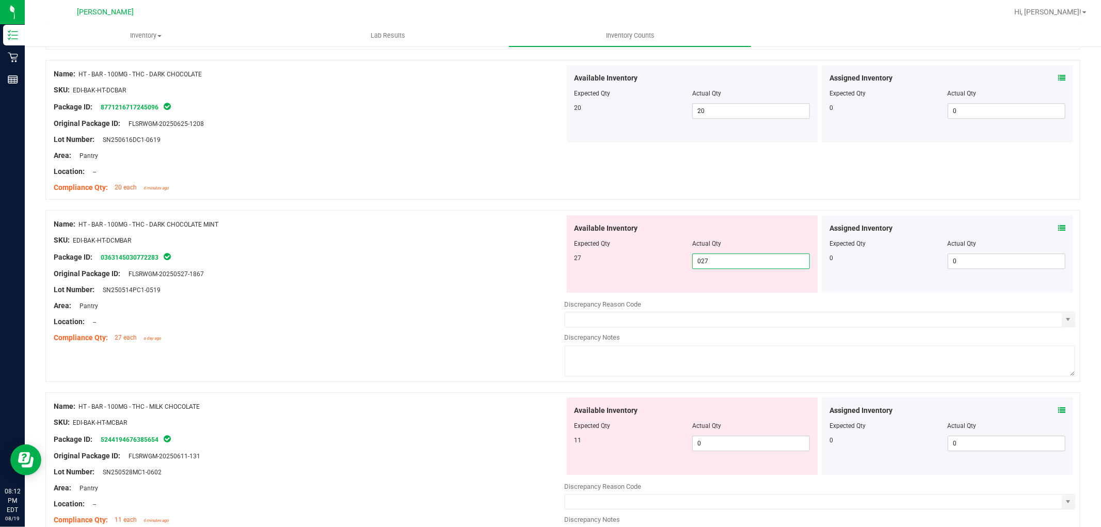
scroll to position [2638, 0]
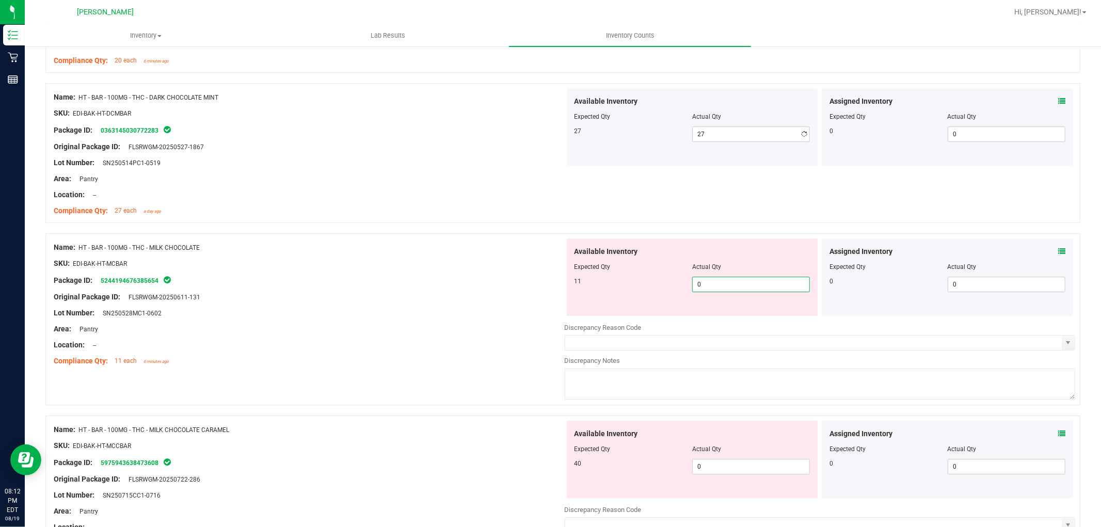
drag, startPoint x: 761, startPoint y: 322, endPoint x: 764, endPoint y: 316, distance: 6.5
click at [762, 317] on div "Available Inventory Expected Qty Actual Qty 11 0 0" at bounding box center [820, 320] width 511 height 164
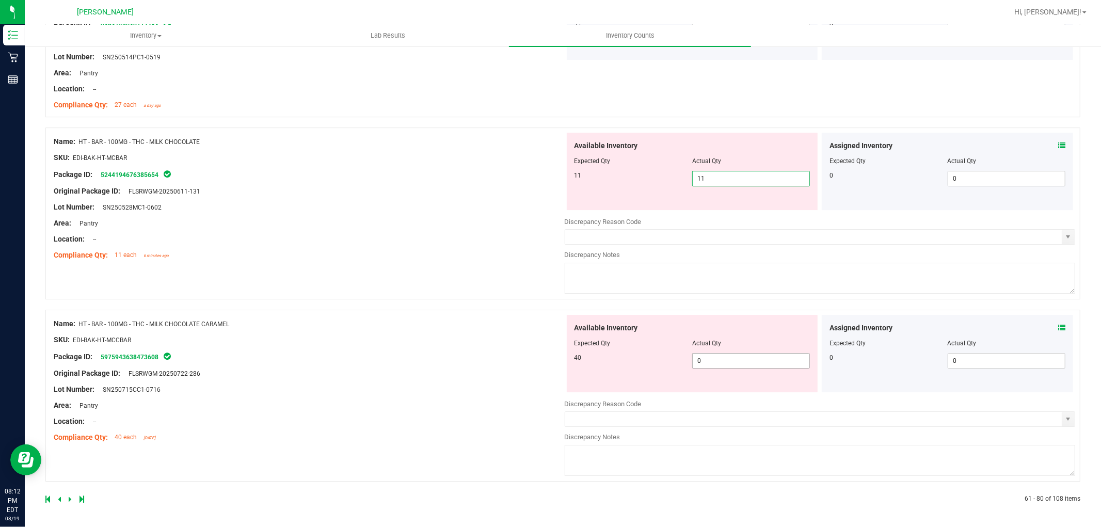
click at [721, 362] on span "0 0" at bounding box center [751, 360] width 118 height 15
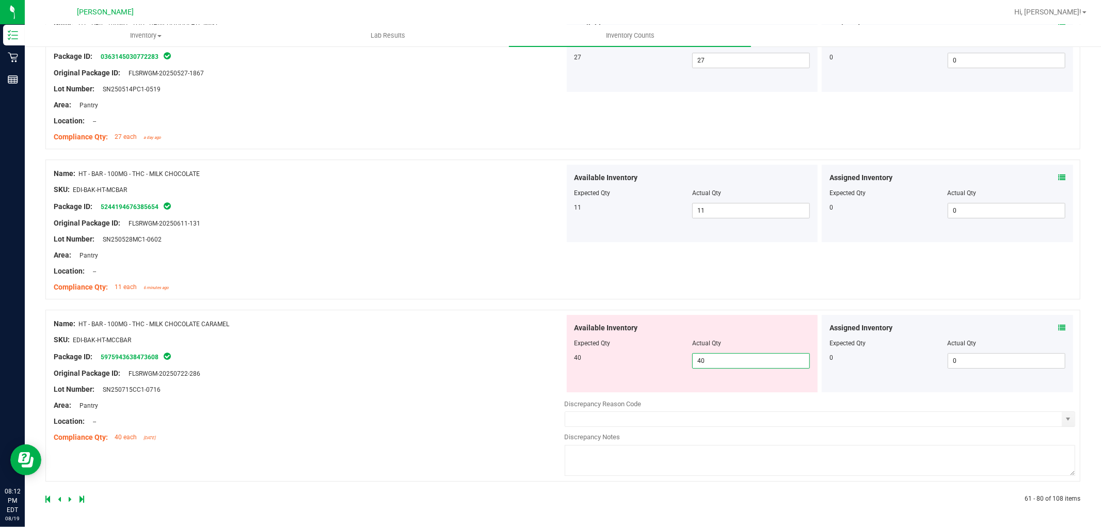
click at [379, 406] on div "Name: HT - BAR - 100MG - THC - MILK CHOCOLATE CARAMEL SKU: EDI-BAK-HT-MCCBAR Pa…" at bounding box center [309, 381] width 511 height 132
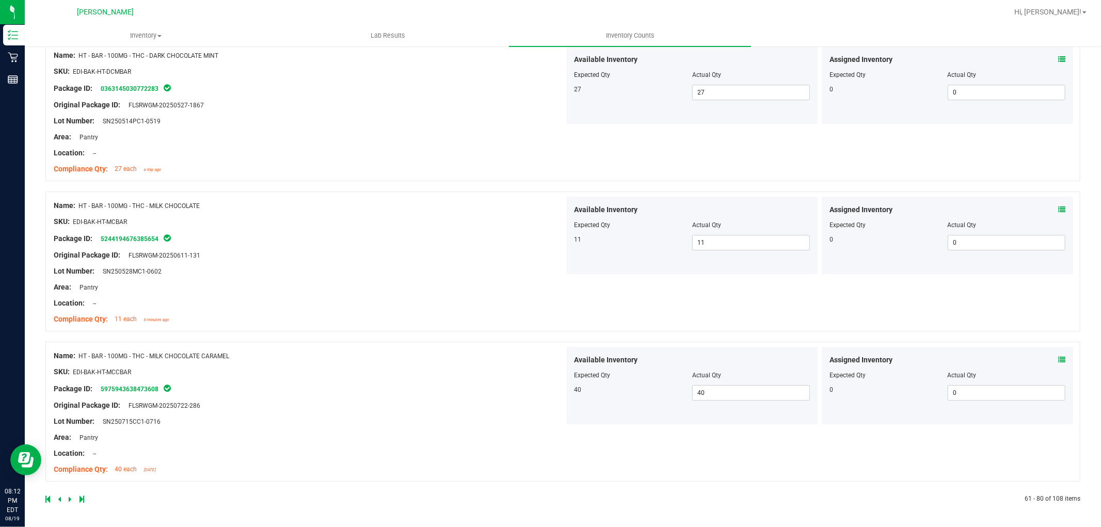
click at [69, 497] on icon at bounding box center [70, 499] width 3 height 6
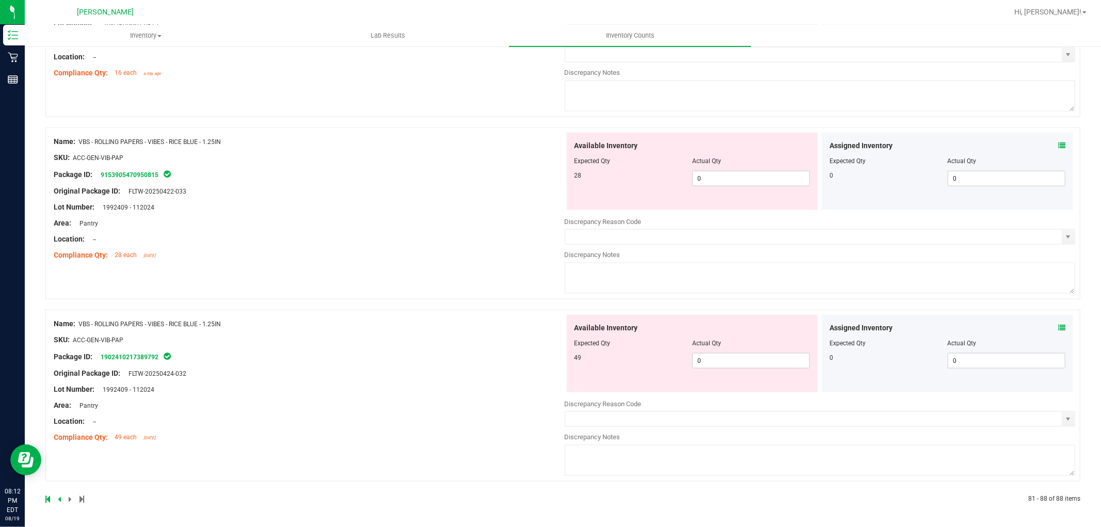
scroll to position [0, 0]
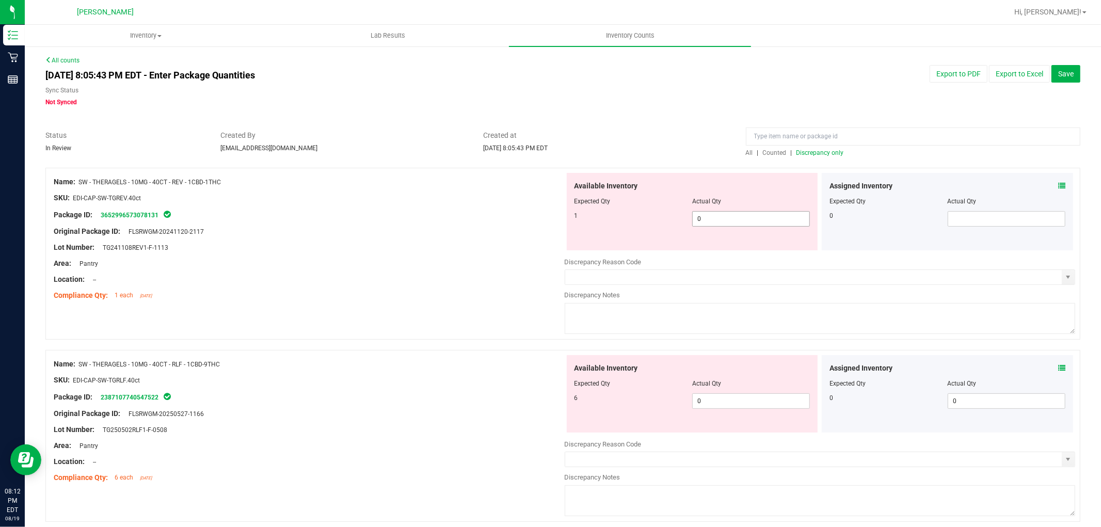
click at [719, 225] on span "0 0" at bounding box center [751, 218] width 118 height 15
click at [730, 400] on div "Available Inventory Expected Qty Actual Qty 6 0 0" at bounding box center [692, 393] width 251 height 77
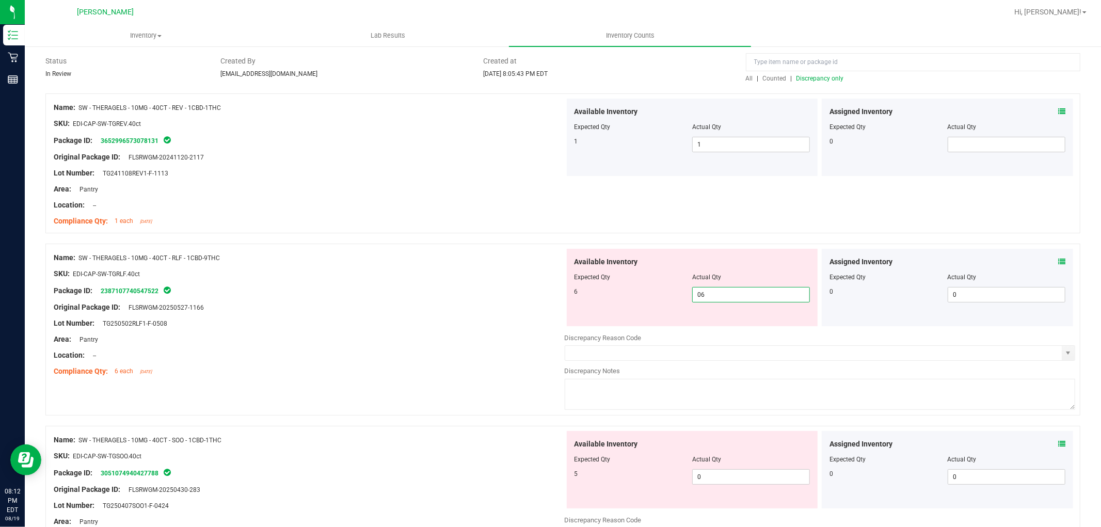
scroll to position [172, 0]
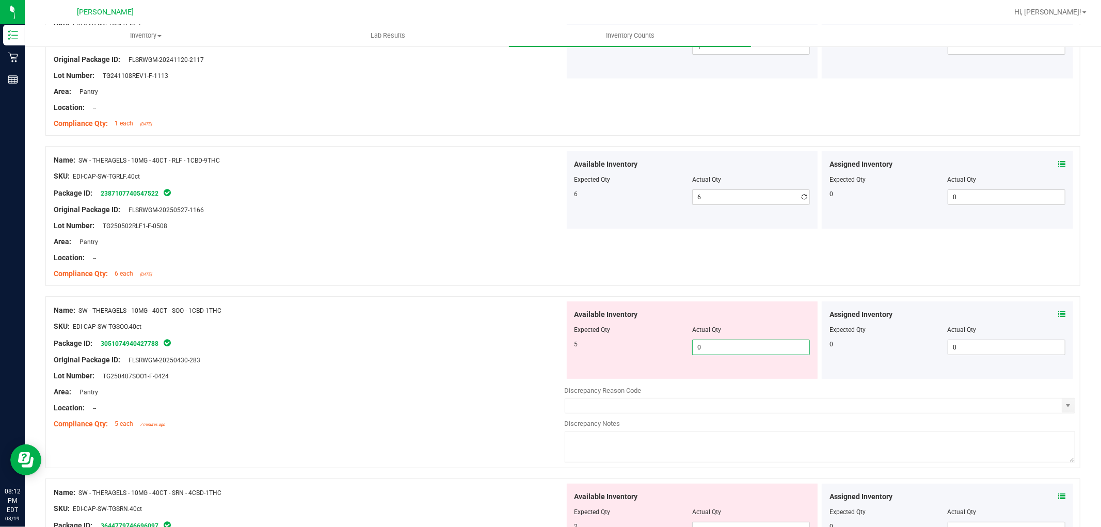
click at [703, 378] on div "Available Inventory Expected Qty Actual Qty 5 0 0" at bounding box center [692, 339] width 251 height 77
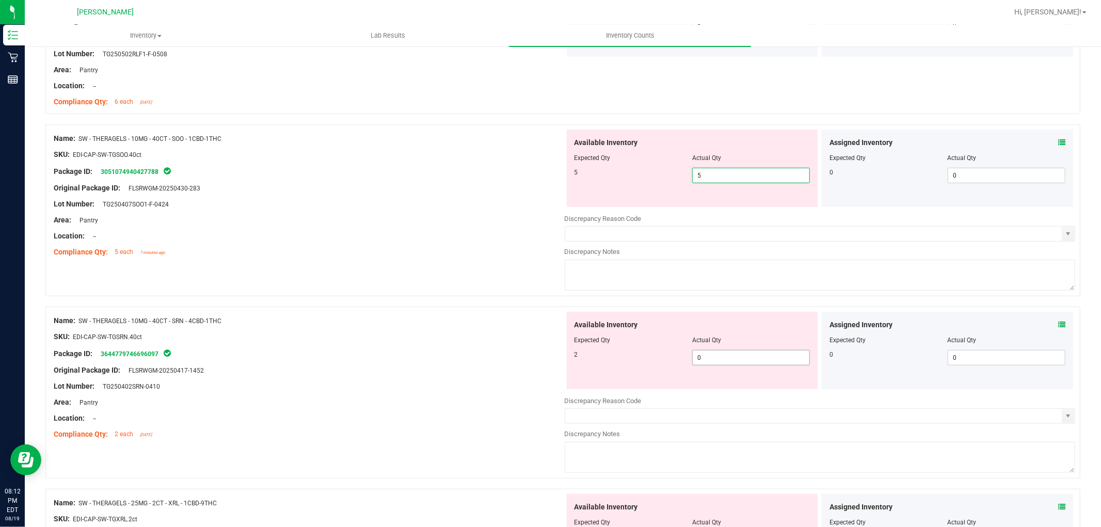
click at [716, 357] on div "Available Inventory Expected Qty Actual Qty 2 0 0" at bounding box center [820, 394] width 511 height 164
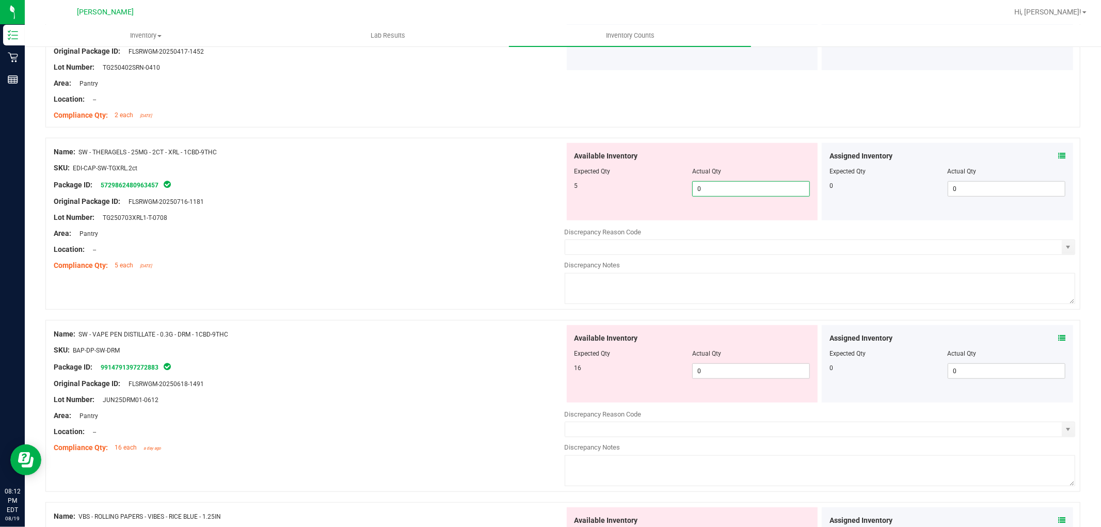
drag, startPoint x: 715, startPoint y: 228, endPoint x: 721, endPoint y: 226, distance: 6.4
click at [721, 228] on div "Available Inventory Expected Qty Actual Qty 5 0 0" at bounding box center [820, 225] width 511 height 164
click at [715, 365] on div "Available Inventory Expected Qty Actual Qty 16 0 0" at bounding box center [692, 363] width 251 height 77
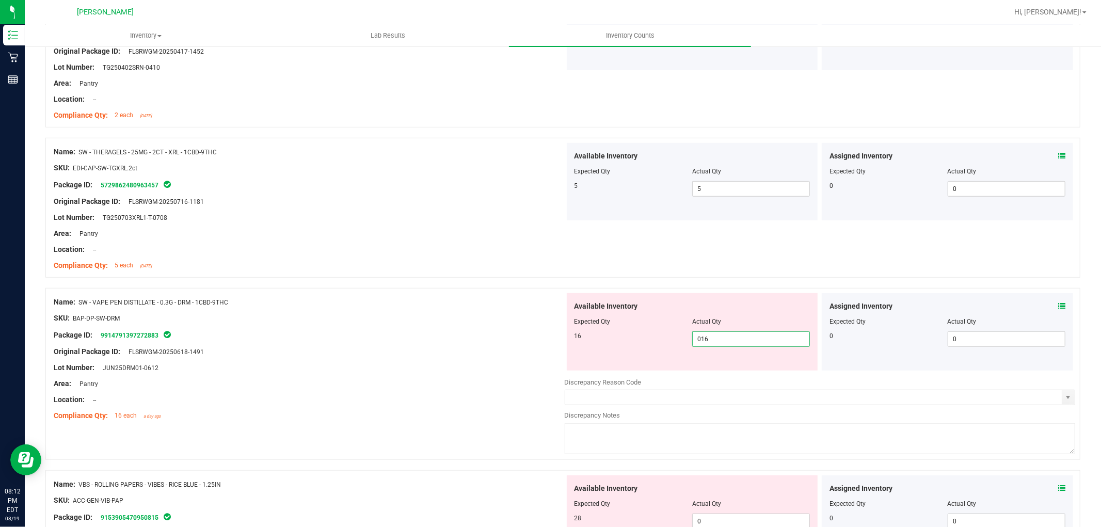
scroll to position [803, 0]
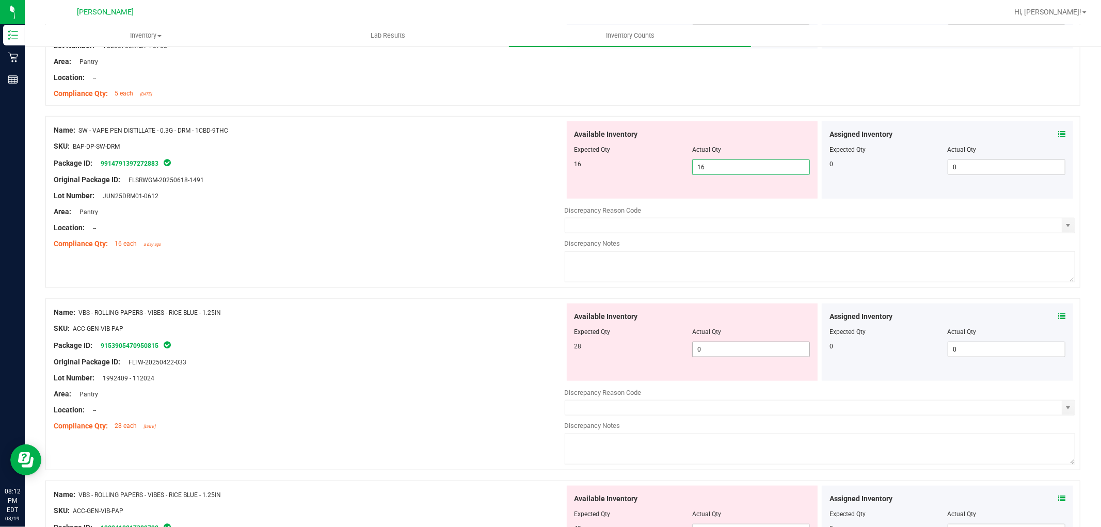
click at [730, 358] on div "Available Inventory Expected Qty Actual Qty 28 0 0" at bounding box center [820, 385] width 511 height 164
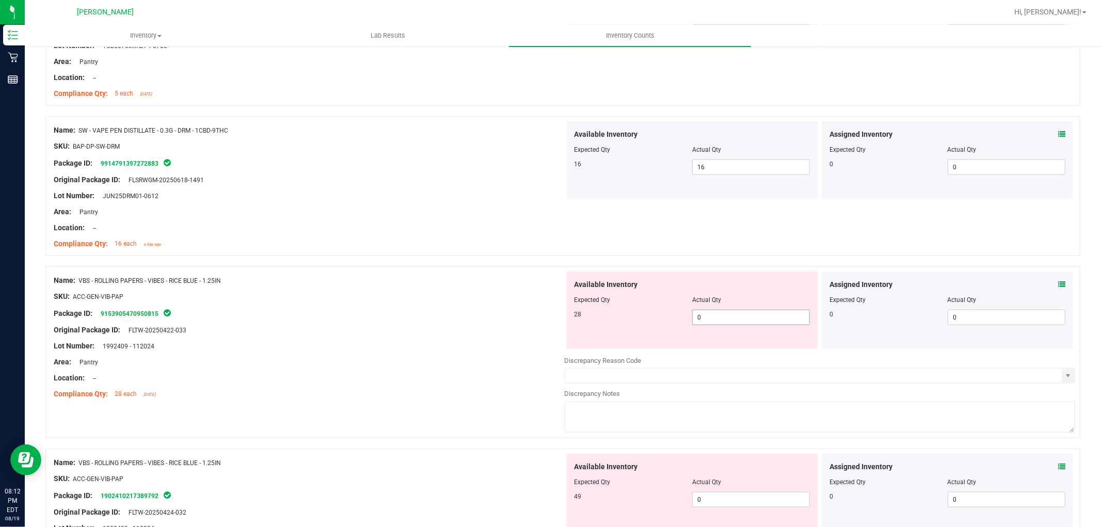
click at [731, 317] on span "0 0" at bounding box center [751, 317] width 118 height 15
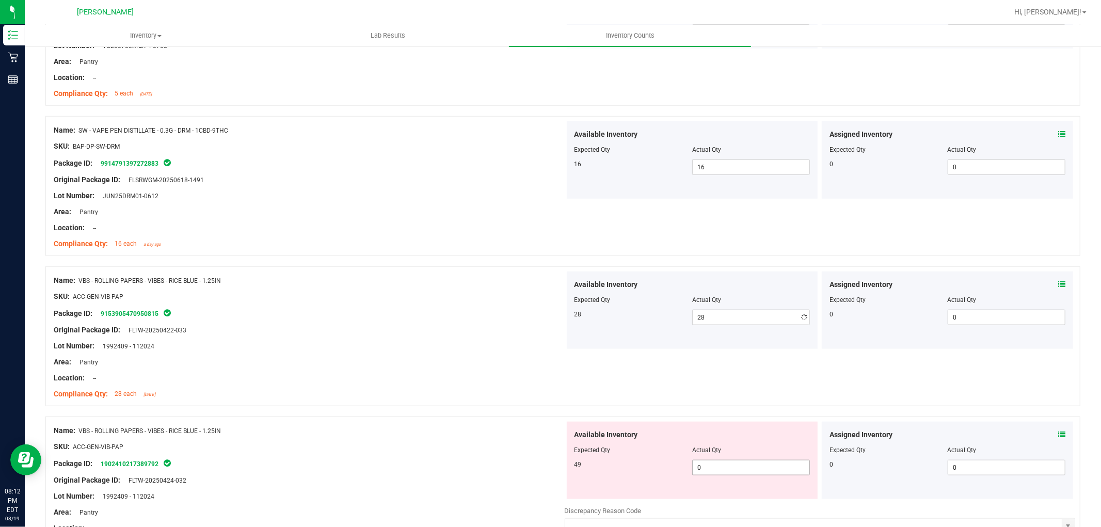
click at [736, 492] on div "Available Inventory Expected Qty Actual Qty 49 0 0" at bounding box center [692, 460] width 251 height 77
click at [714, 470] on span "0 0" at bounding box center [751, 467] width 118 height 15
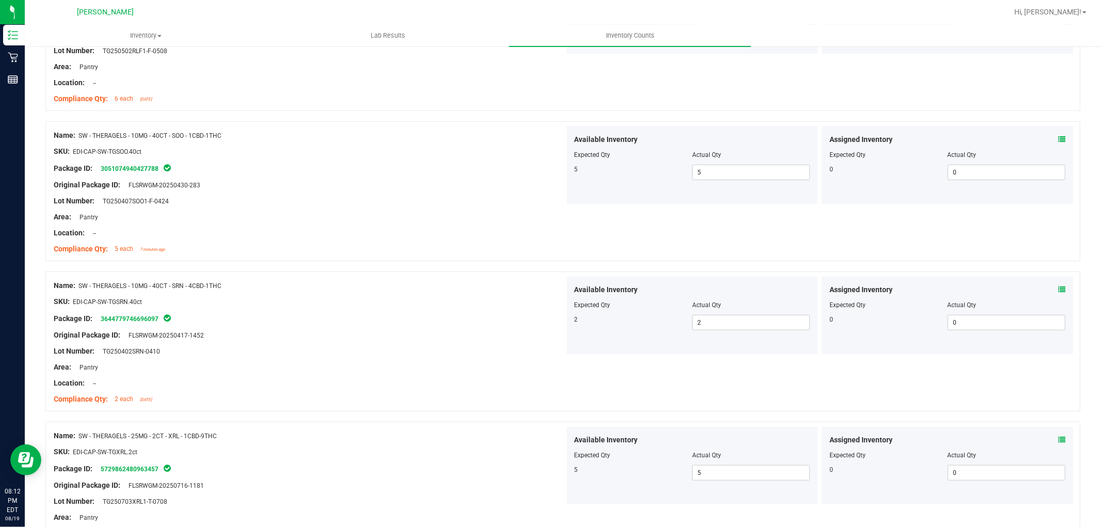
scroll to position [0, 0]
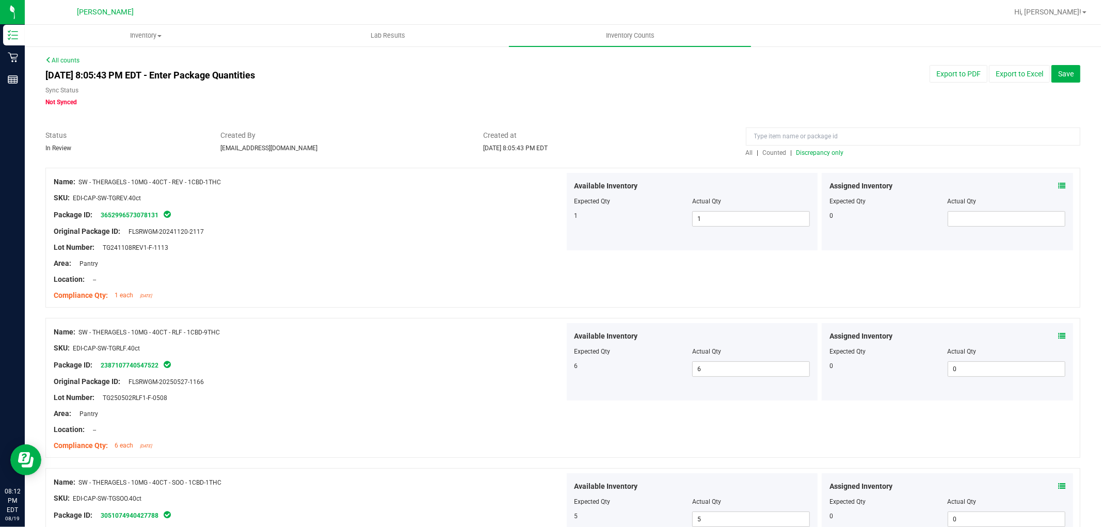
click at [746, 151] on span "All" at bounding box center [749, 152] width 7 height 7
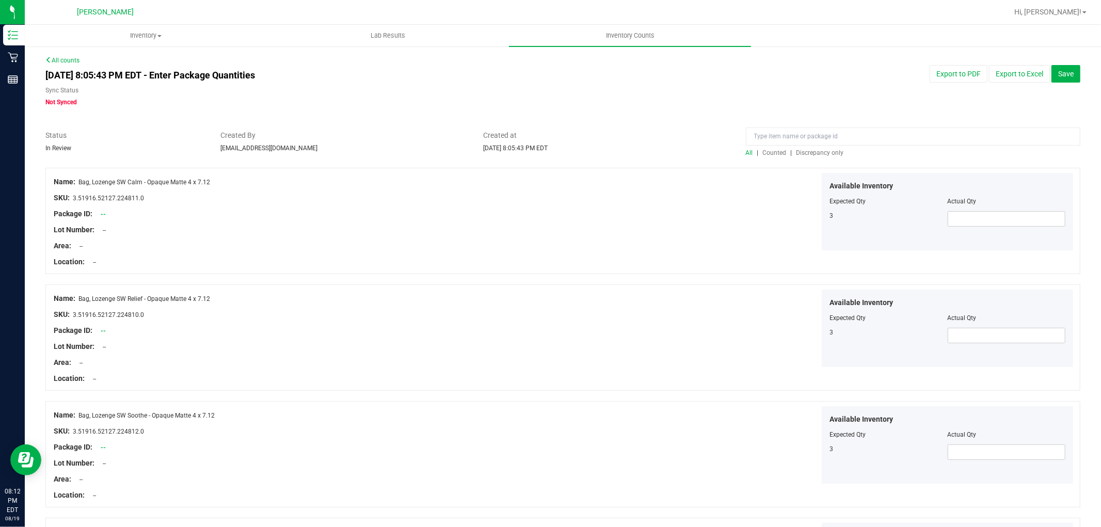
click at [808, 151] on span "Discrepancy only" at bounding box center [819, 152] width 47 height 7
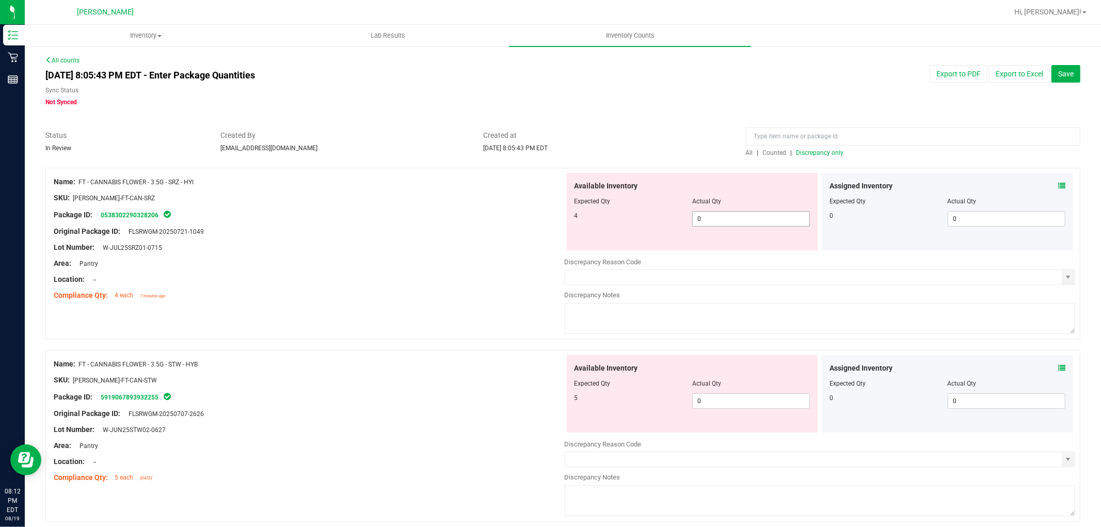
click at [725, 221] on span "0 0" at bounding box center [751, 218] width 118 height 15
click at [748, 401] on div "Available Inventory Expected Qty Actual Qty 5 0 0" at bounding box center [820, 437] width 511 height 164
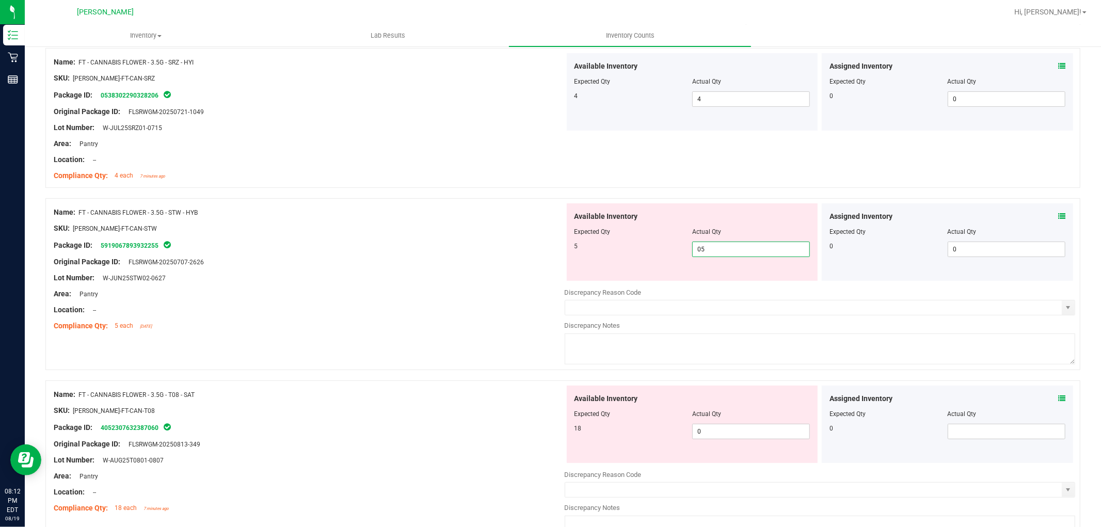
scroll to position [229, 0]
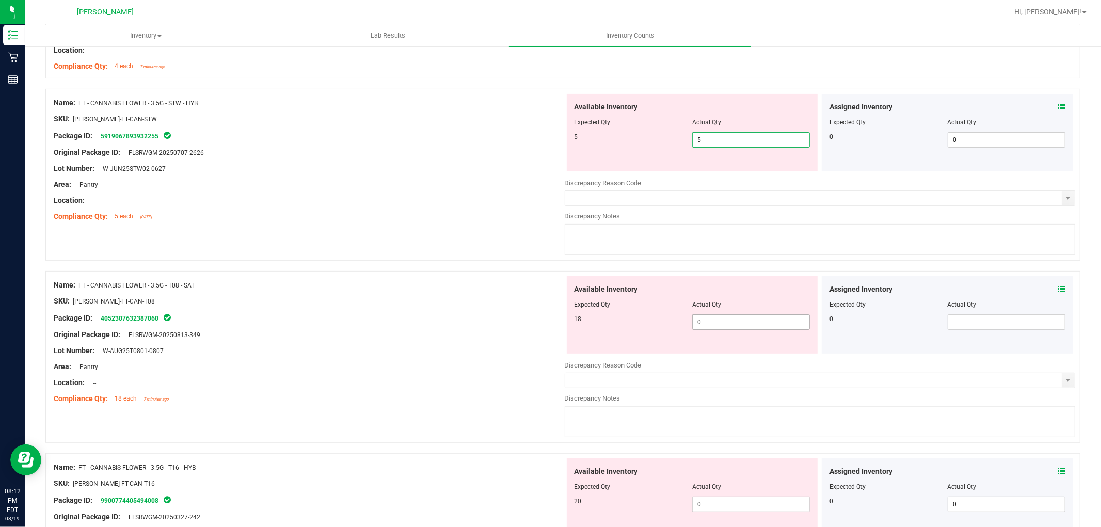
click at [749, 315] on div "Available Inventory Expected Qty Actual Qty 18 0 0" at bounding box center [692, 314] width 251 height 77
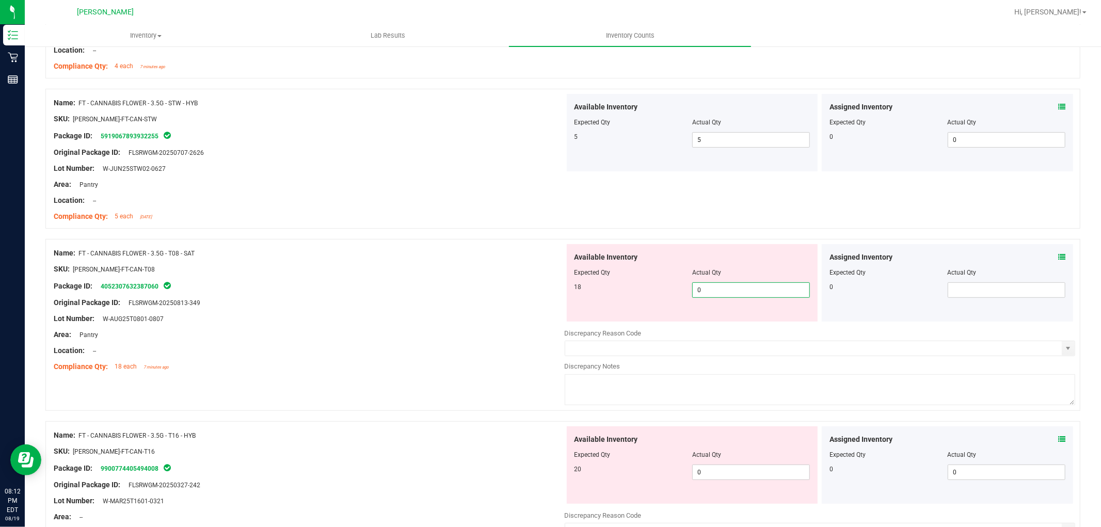
click at [738, 296] on span "0 0" at bounding box center [751, 289] width 118 height 15
click at [703, 470] on div "Available Inventory Expected Qty Actual Qty 20 0 0" at bounding box center [692, 464] width 251 height 77
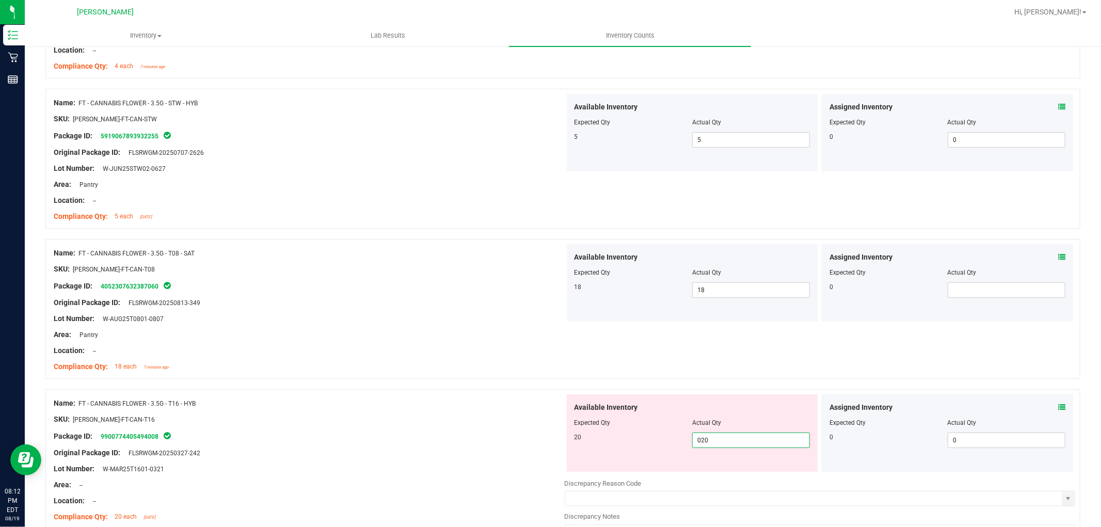
scroll to position [458, 0]
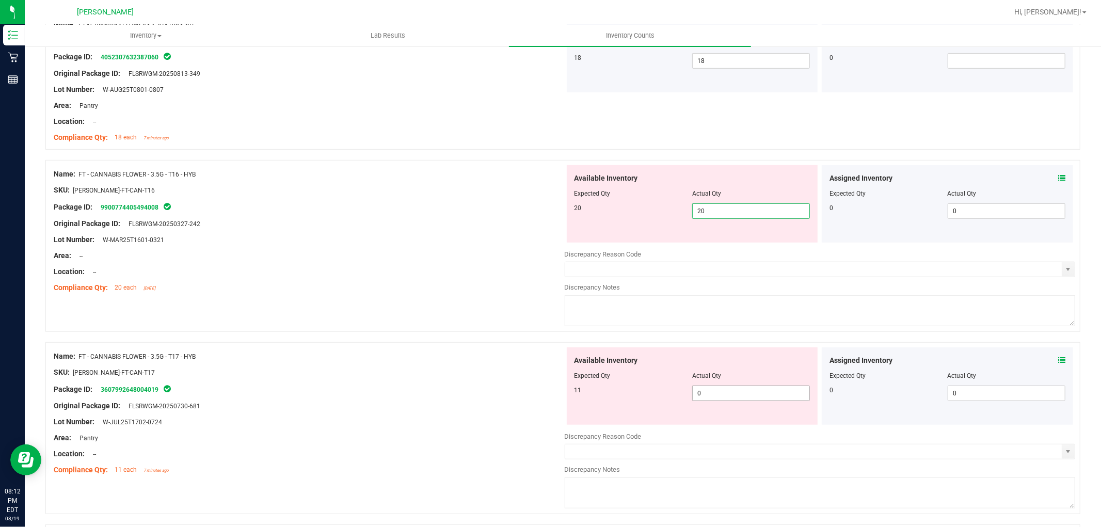
click at [748, 386] on div "Available Inventory Expected Qty Actual Qty 11 0 0" at bounding box center [692, 385] width 251 height 77
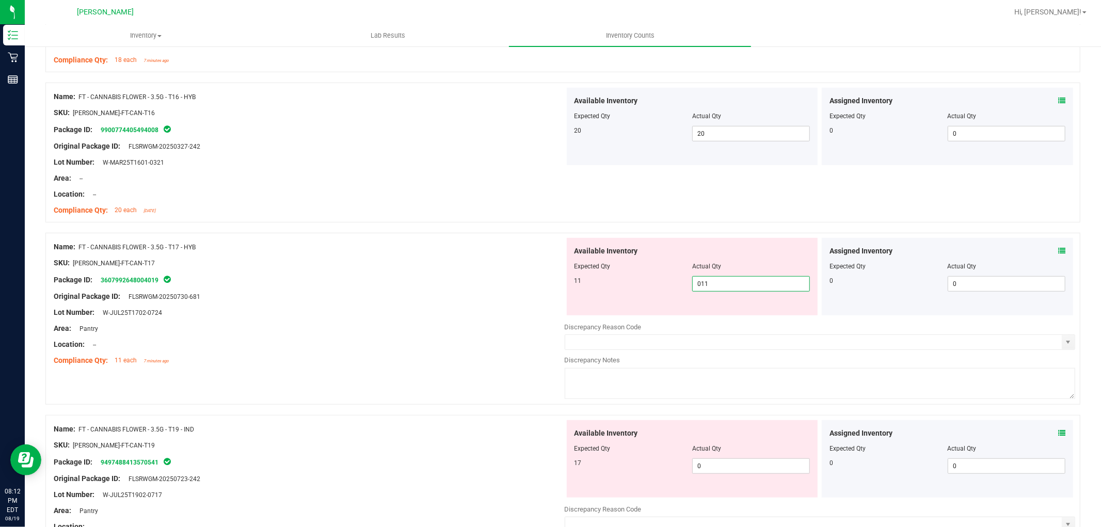
scroll to position [631, 0]
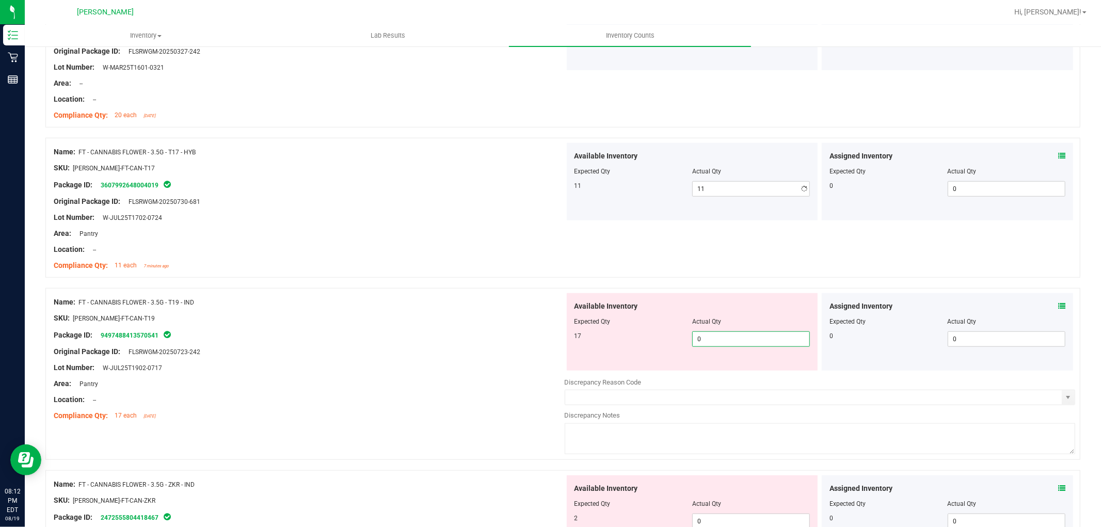
click at [733, 364] on div "Available Inventory Expected Qty Actual Qty 17 0 0" at bounding box center [692, 331] width 251 height 77
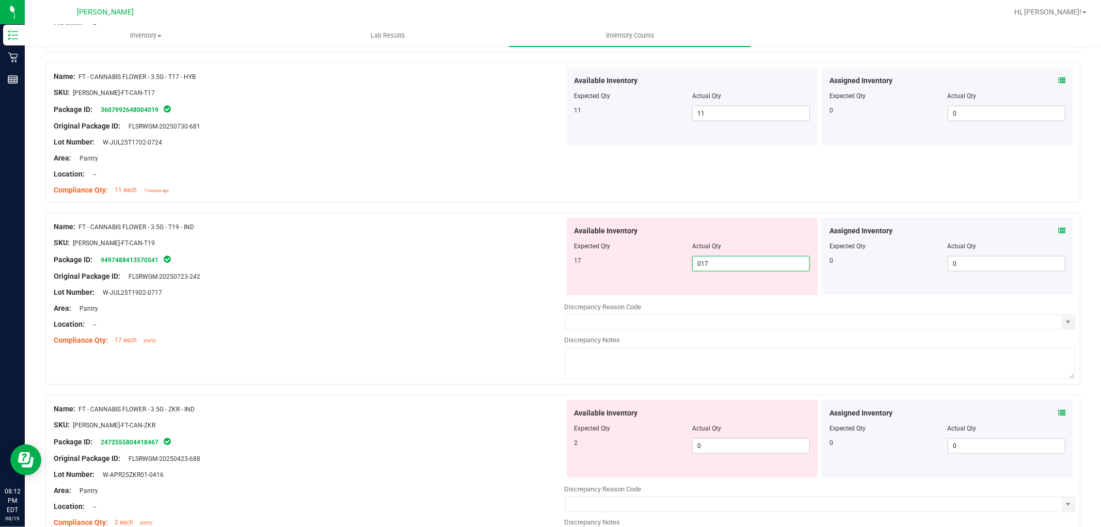
scroll to position [860, 0]
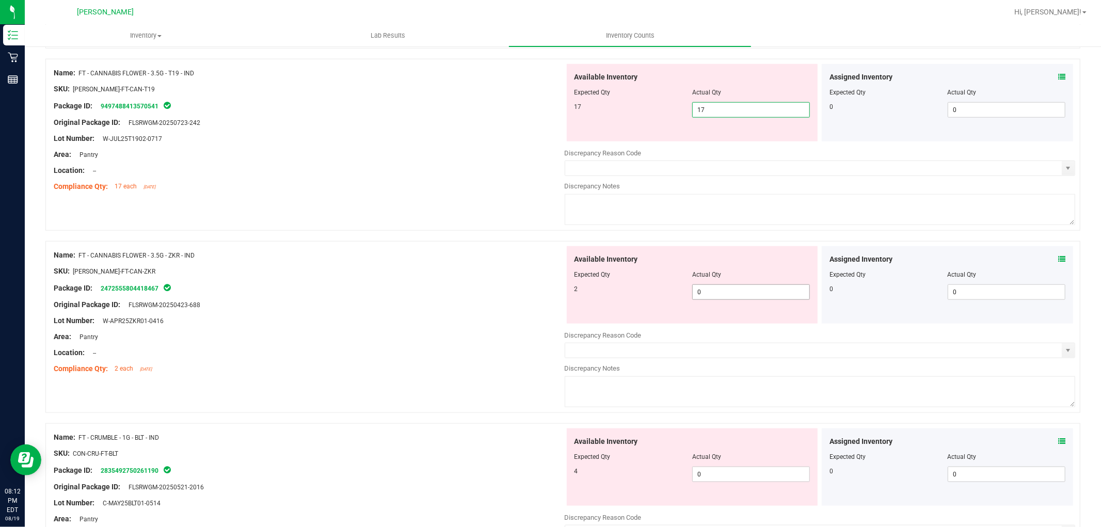
drag, startPoint x: 734, startPoint y: 290, endPoint x: 741, endPoint y: 293, distance: 7.6
click at [735, 290] on div "Available Inventory Expected Qty Actual Qty 2 0 0" at bounding box center [692, 284] width 251 height 77
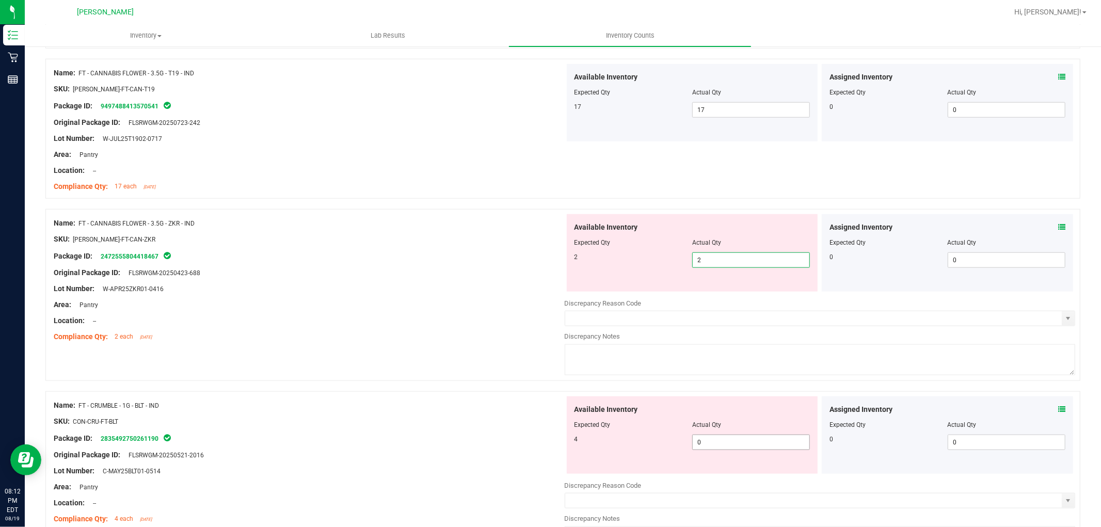
click at [715, 449] on div "Available Inventory Expected Qty Actual Qty 4 0 0" at bounding box center [820, 478] width 511 height 164
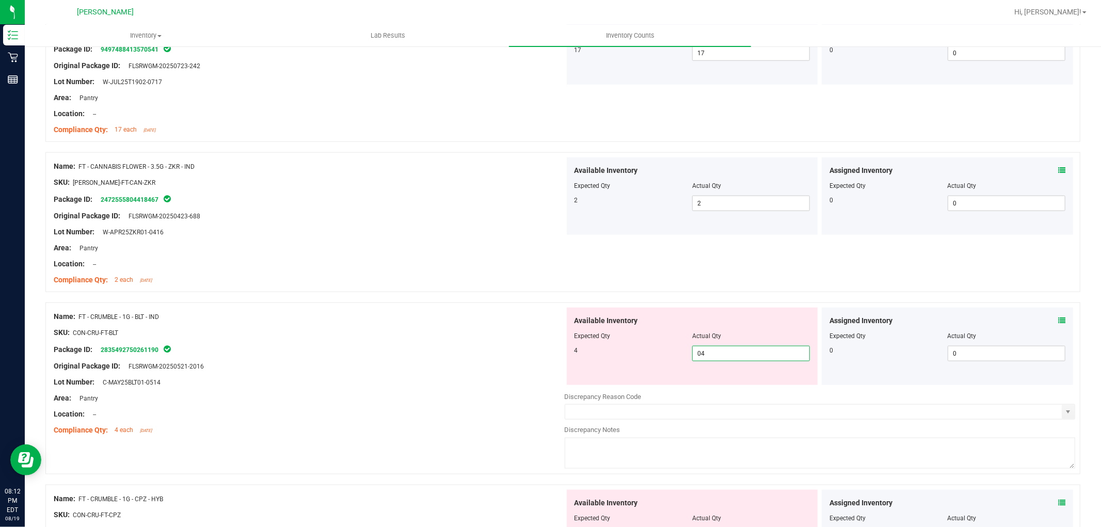
scroll to position [1032, 0]
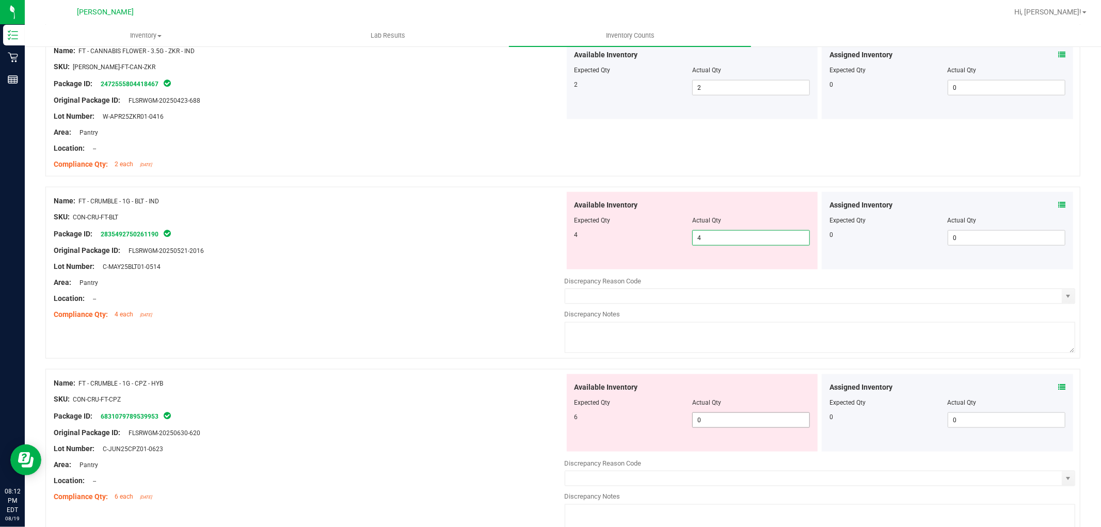
click at [735, 414] on div "Available Inventory Expected Qty Actual Qty 6 0 0" at bounding box center [692, 412] width 251 height 77
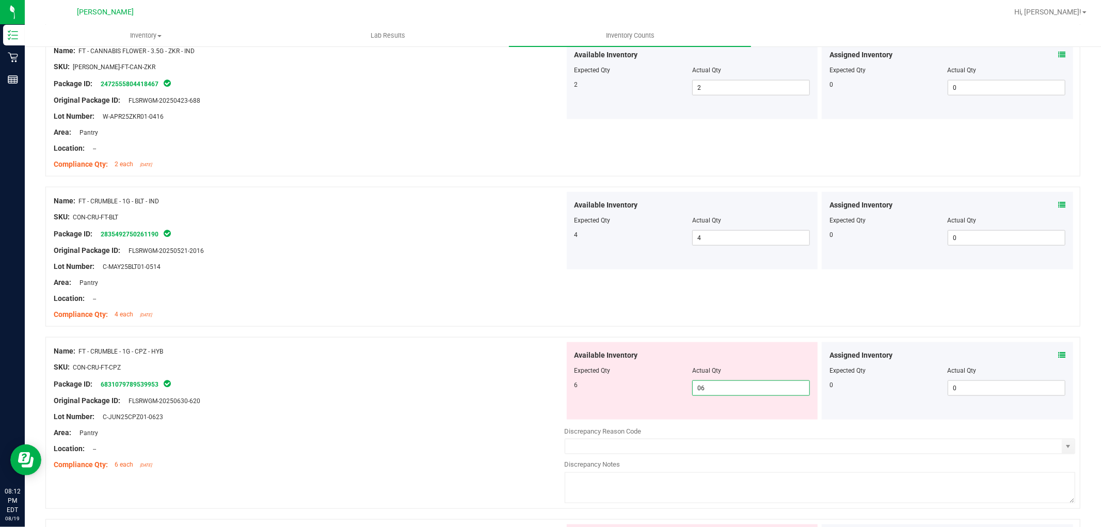
scroll to position [1261, 0]
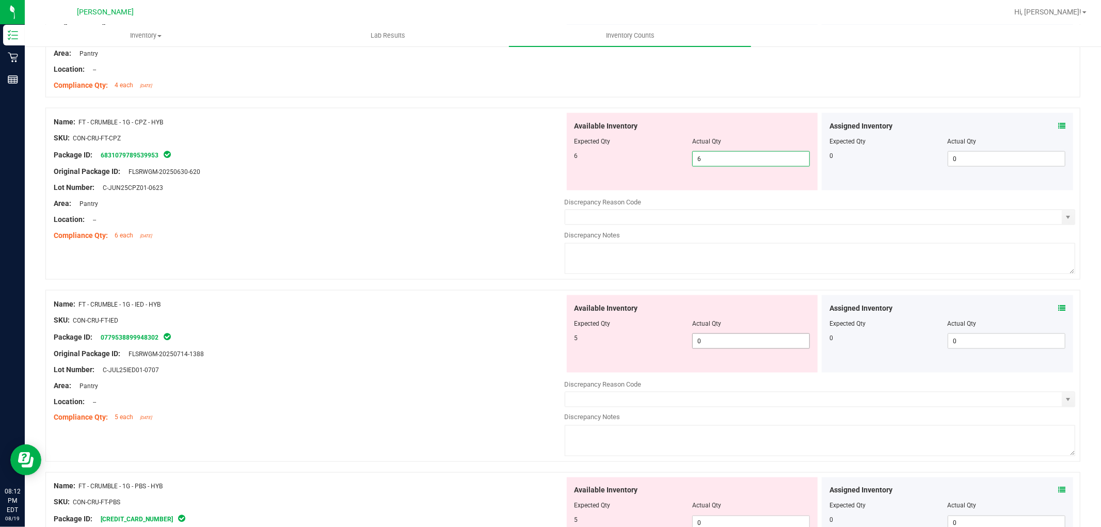
click at [738, 345] on div "Available Inventory Expected Qty Actual Qty 5 0 0" at bounding box center [820, 377] width 511 height 164
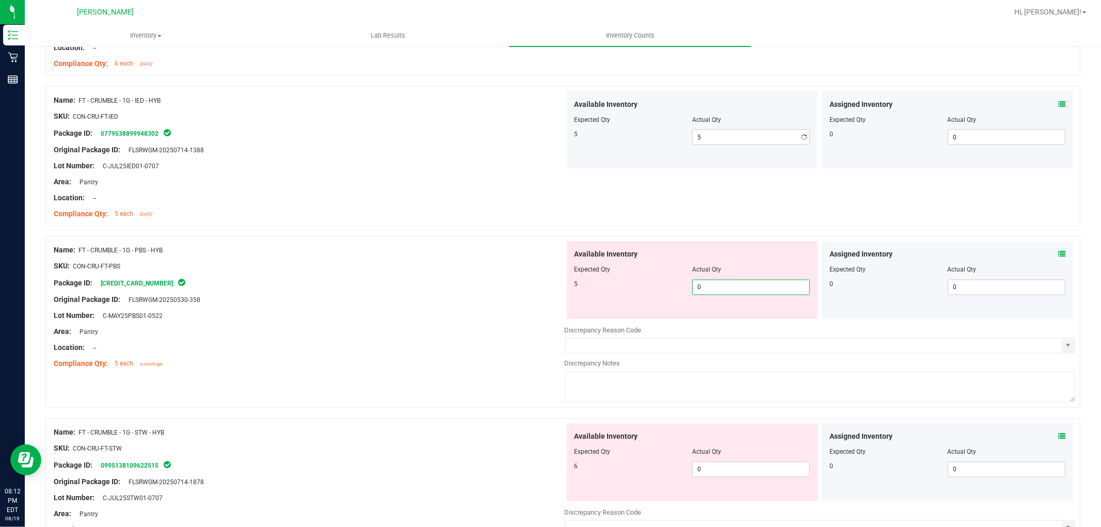
click at [726, 323] on div "Available Inventory Expected Qty Actual Qty 5 0 0" at bounding box center [820, 324] width 511 height 164
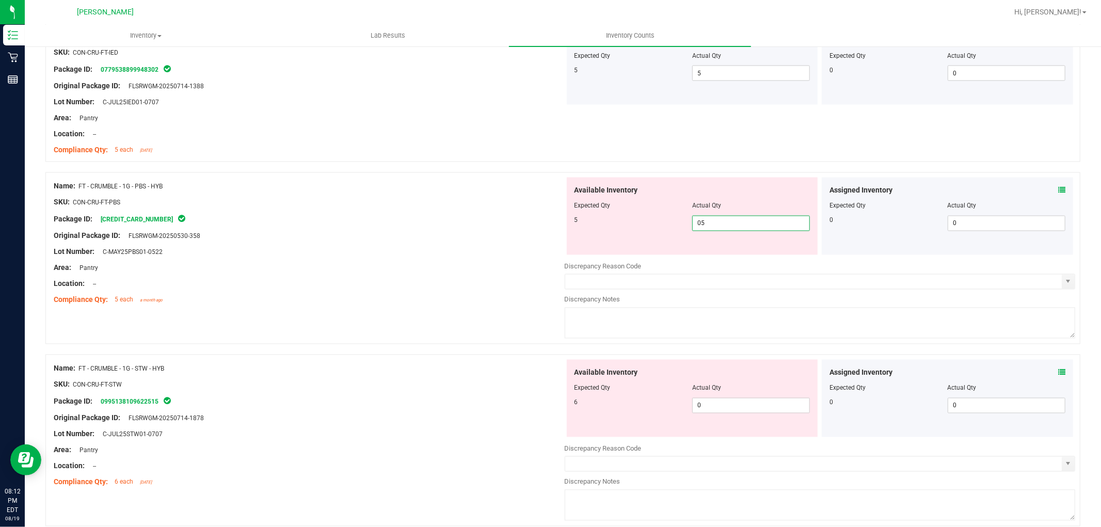
scroll to position [1606, 0]
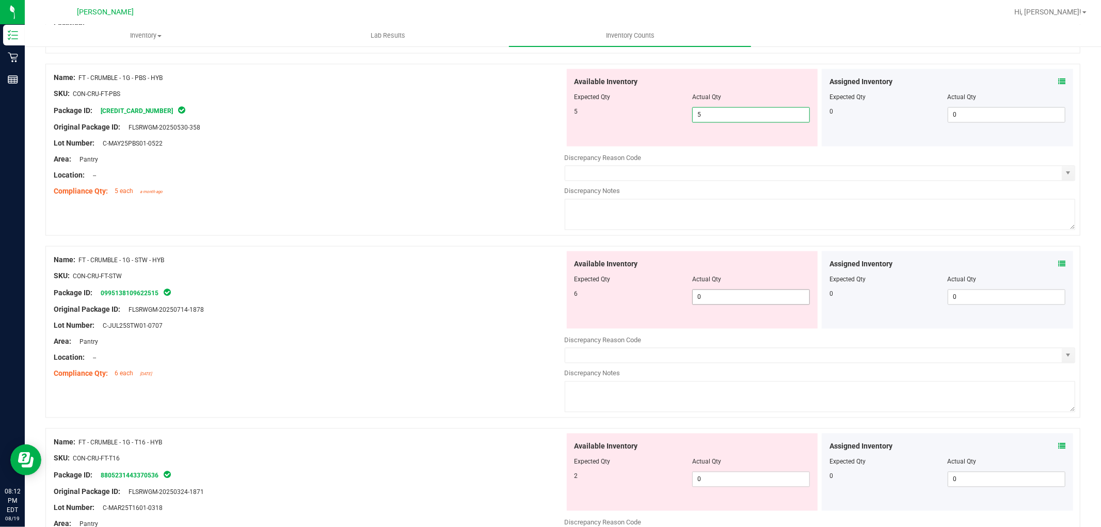
click at [728, 303] on div "Available Inventory Expected Qty Actual Qty 6 0 0" at bounding box center [820, 333] width 511 height 164
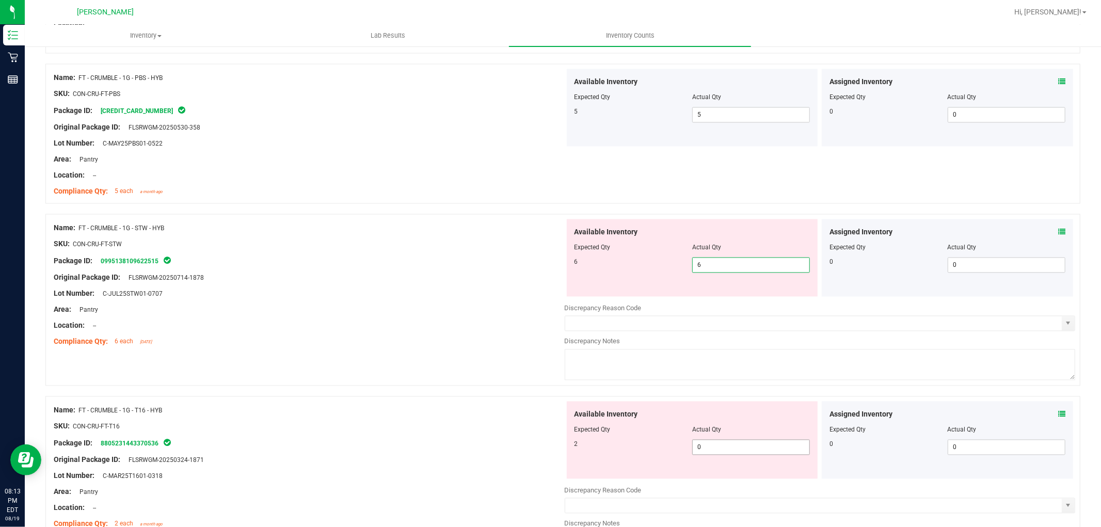
drag, startPoint x: 724, startPoint y: 449, endPoint x: 730, endPoint y: 433, distance: 17.6
click at [724, 447] on div "Available Inventory Expected Qty Actual Qty 2 0 0" at bounding box center [692, 440] width 251 height 77
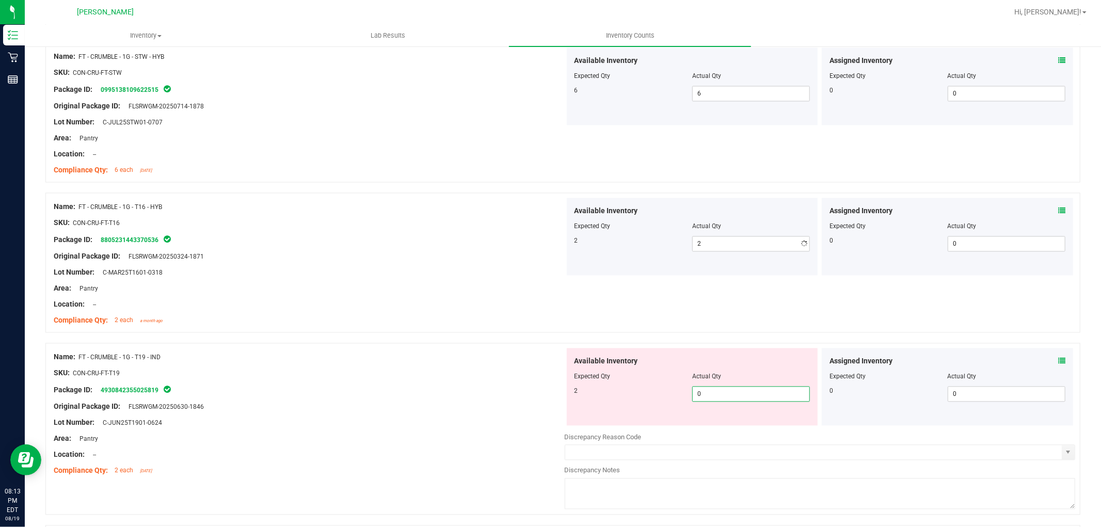
click at [728, 428] on div "Available Inventory Expected Qty Actual Qty 2 0 0" at bounding box center [820, 430] width 511 height 164
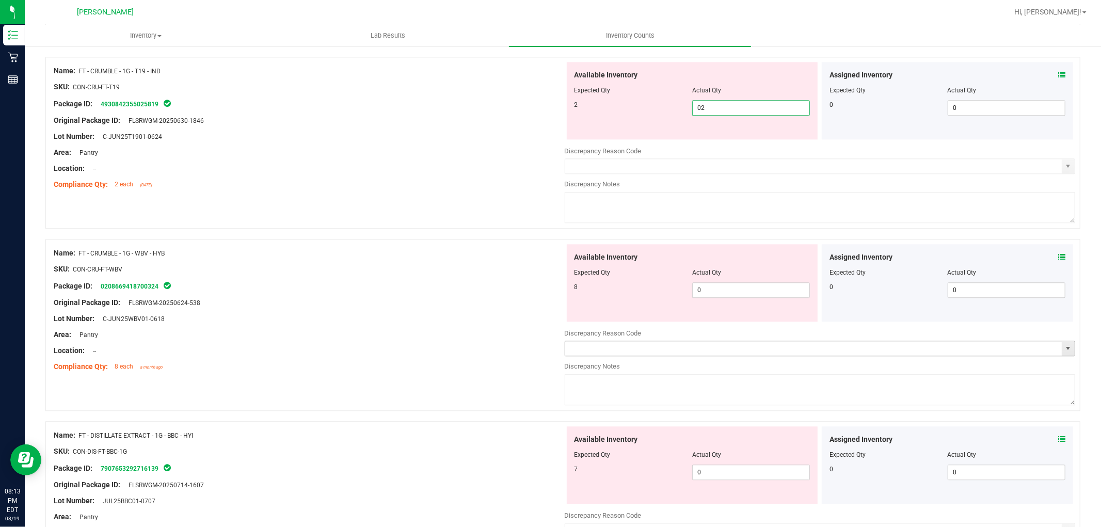
scroll to position [2064, 0]
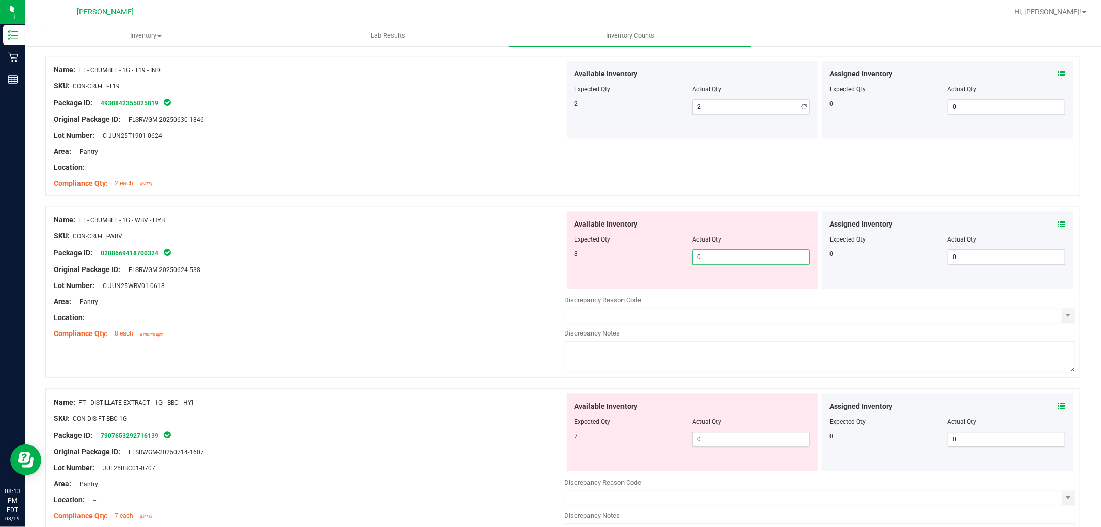
click at [739, 292] on div "Available Inventory Expected Qty Actual Qty 8 0 0" at bounding box center [820, 293] width 511 height 164
click at [725, 439] on div "Available Inventory Expected Qty Actual Qty 7 0 0" at bounding box center [692, 431] width 251 height 77
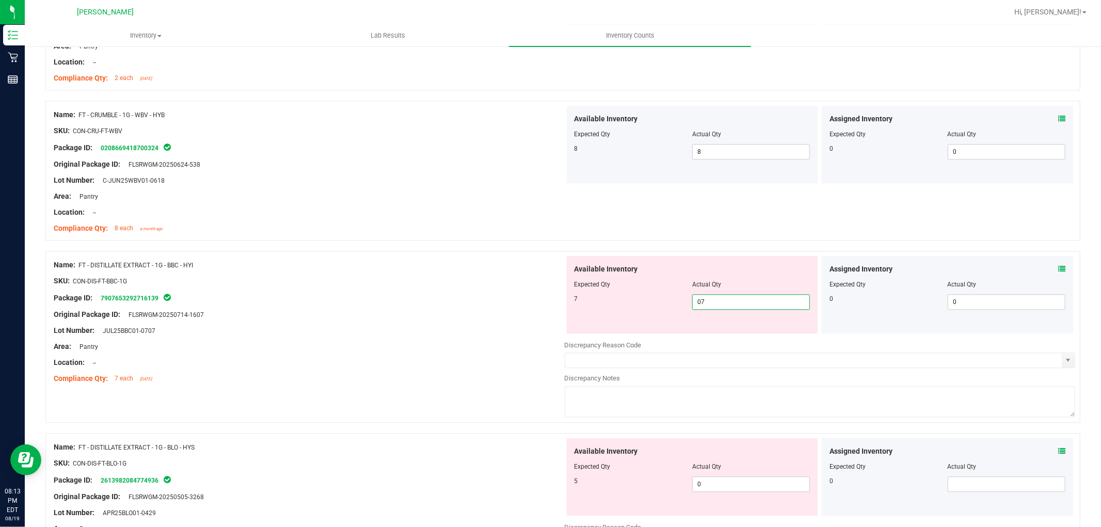
scroll to position [2294, 0]
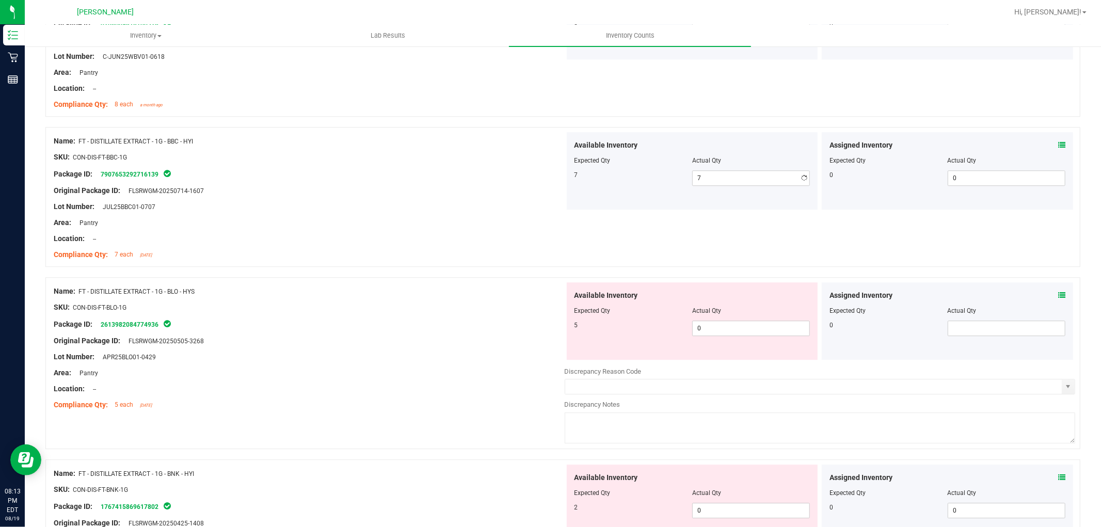
click at [730, 360] on div "Available Inventory Expected Qty Actual Qty 5 0 0" at bounding box center [820, 364] width 511 height 164
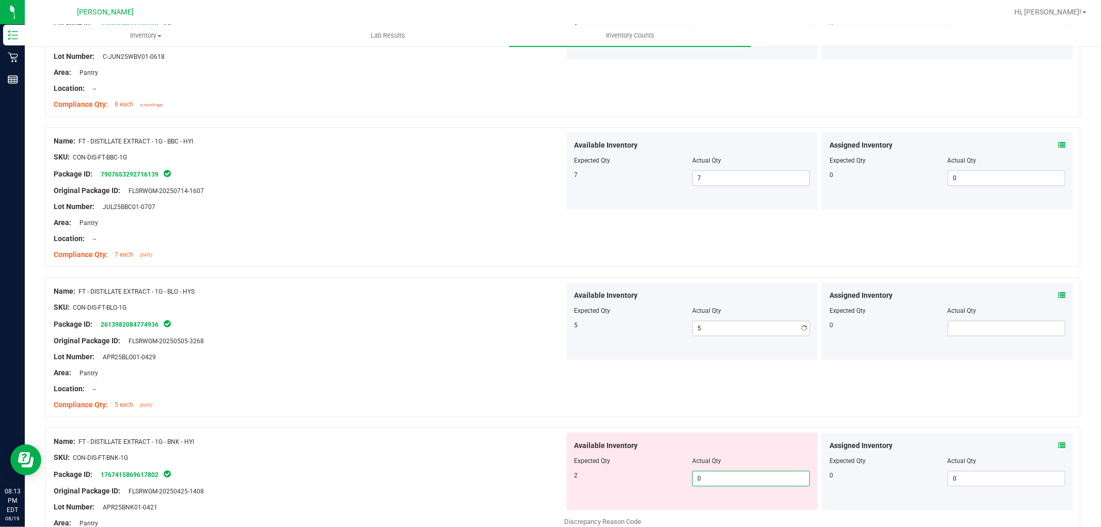
drag, startPoint x: 709, startPoint y: 509, endPoint x: 699, endPoint y: 460, distance: 50.5
click at [709, 508] on div "Available Inventory Expected Qty Actual Qty 2 0 0" at bounding box center [692, 471] width 251 height 77
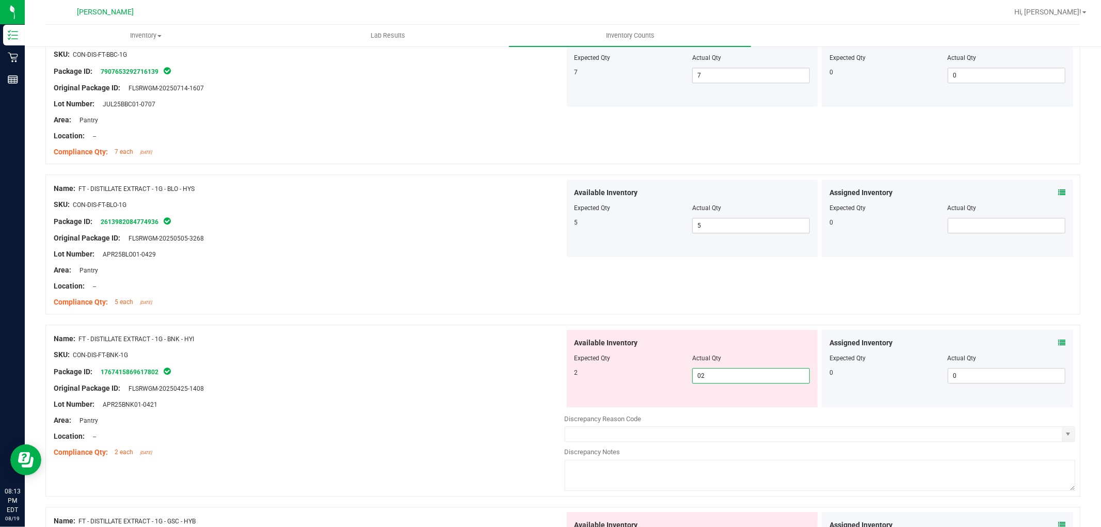
scroll to position [2523, 0]
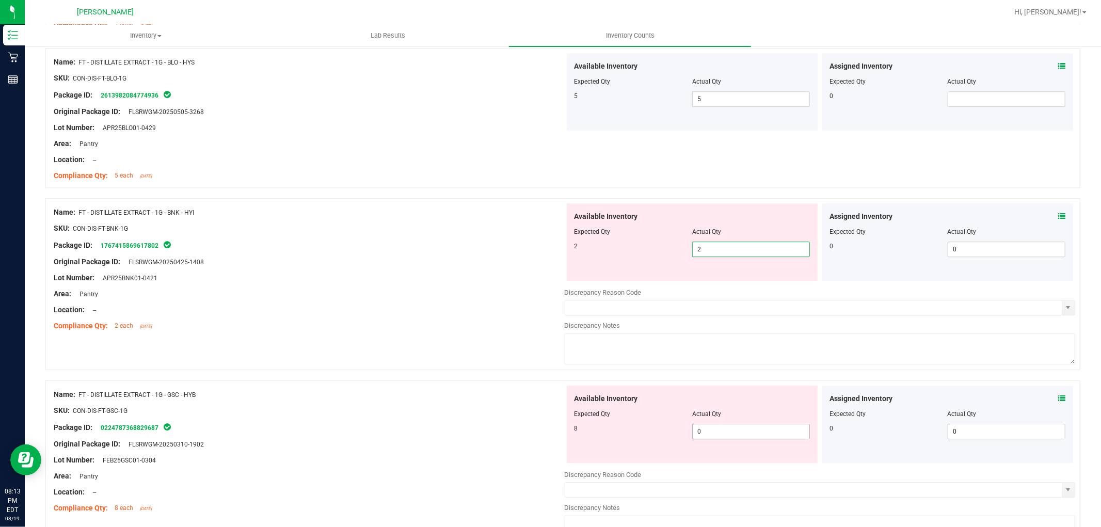
click at [727, 432] on div "Available Inventory Expected Qty Actual Qty 8 0 0" at bounding box center [820, 468] width 511 height 164
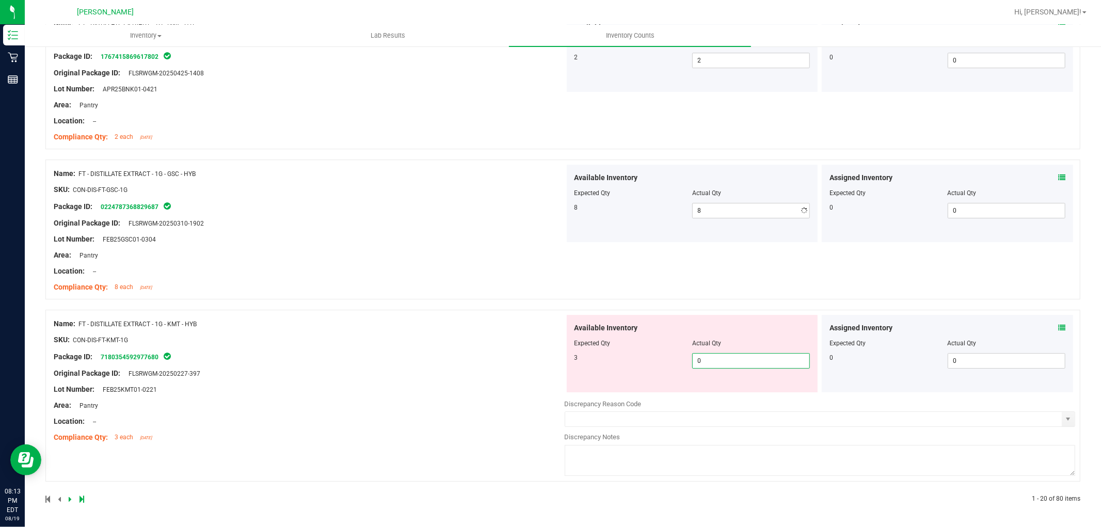
click at [726, 362] on span "0 0" at bounding box center [751, 360] width 118 height 15
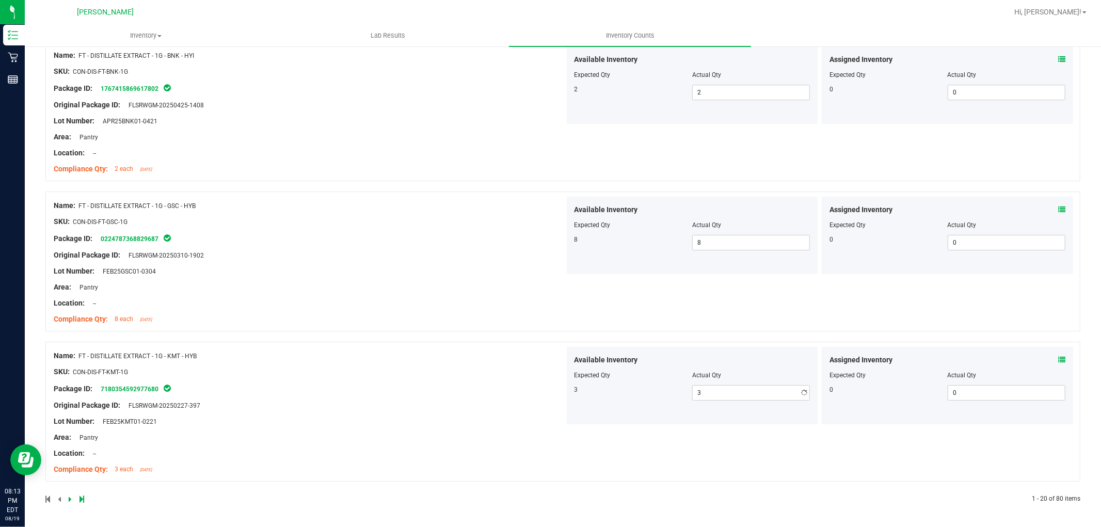
drag, startPoint x: 434, startPoint y: 414, endPoint x: 238, endPoint y: 471, distance: 203.7
click at [429, 413] on div "Name: FT - DISTILLATE EXTRACT - 1G - KMT - HYB SKU: CON-DIS-FT-KMT-1G Package I…" at bounding box center [309, 413] width 511 height 132
drag, startPoint x: 70, startPoint y: 495, endPoint x: 84, endPoint y: 485, distance: 17.3
click at [70, 496] on icon at bounding box center [70, 499] width 3 height 6
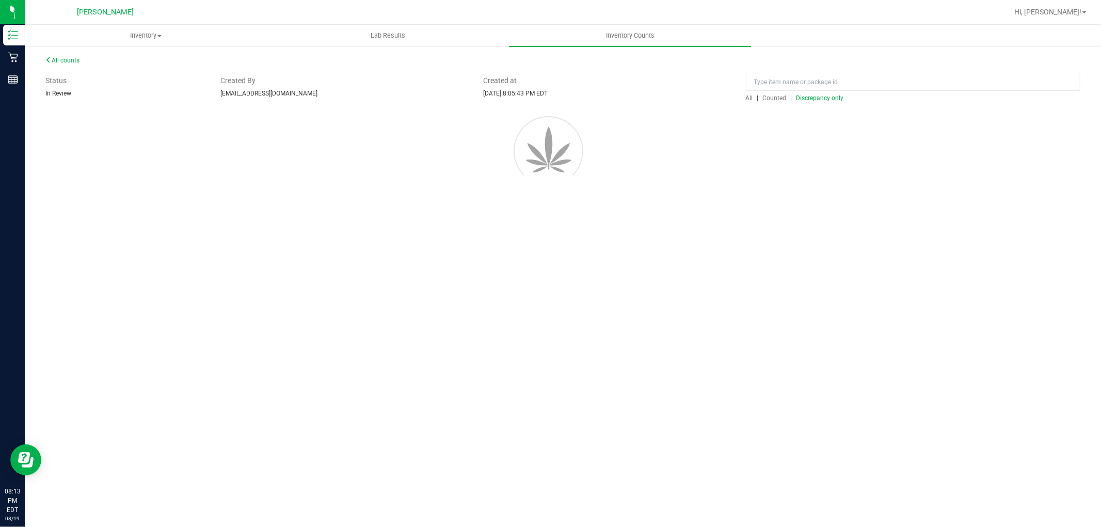
scroll to position [0, 0]
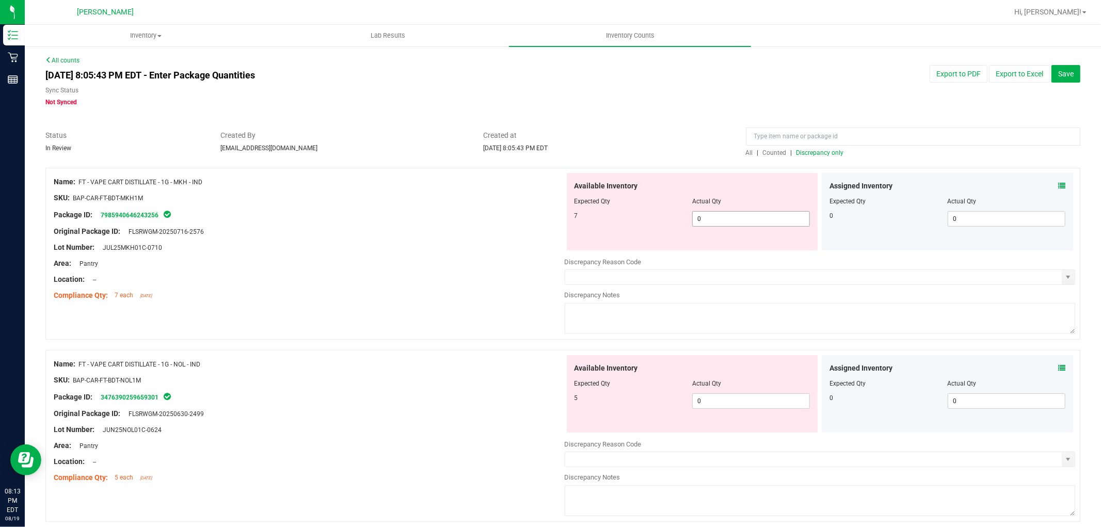
click at [735, 217] on span "0 0" at bounding box center [751, 218] width 118 height 15
click at [734, 401] on div "Available Inventory Expected Qty Actual Qty 5 0 0" at bounding box center [820, 437] width 511 height 164
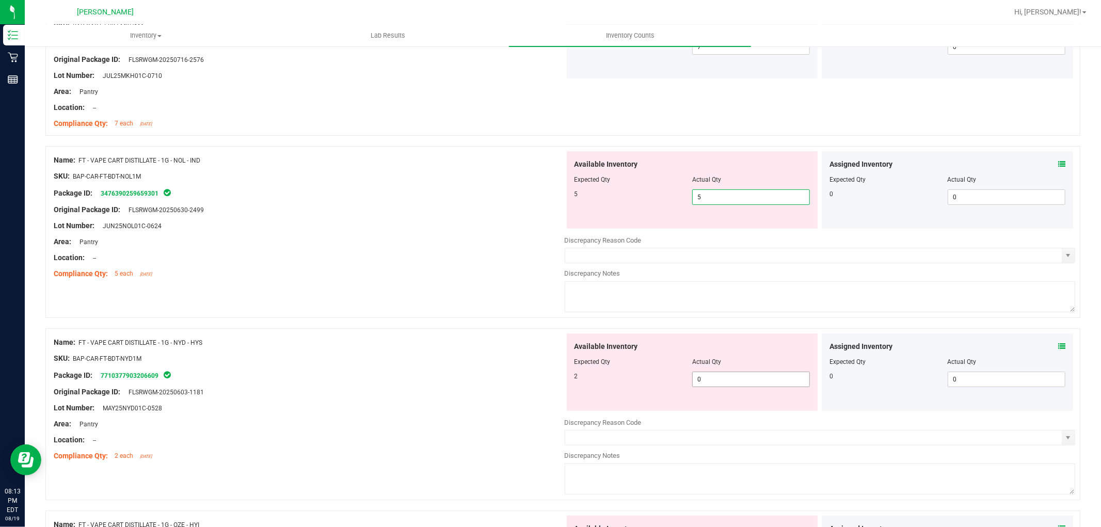
click at [724, 382] on div "Available Inventory Expected Qty Actual Qty 2 0 0" at bounding box center [820, 415] width 511 height 164
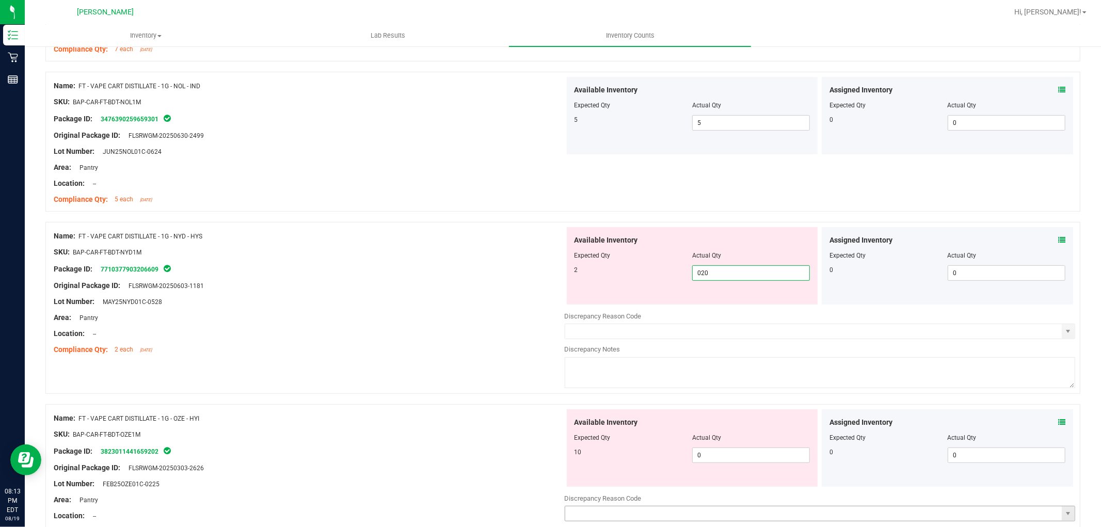
scroll to position [401, 0]
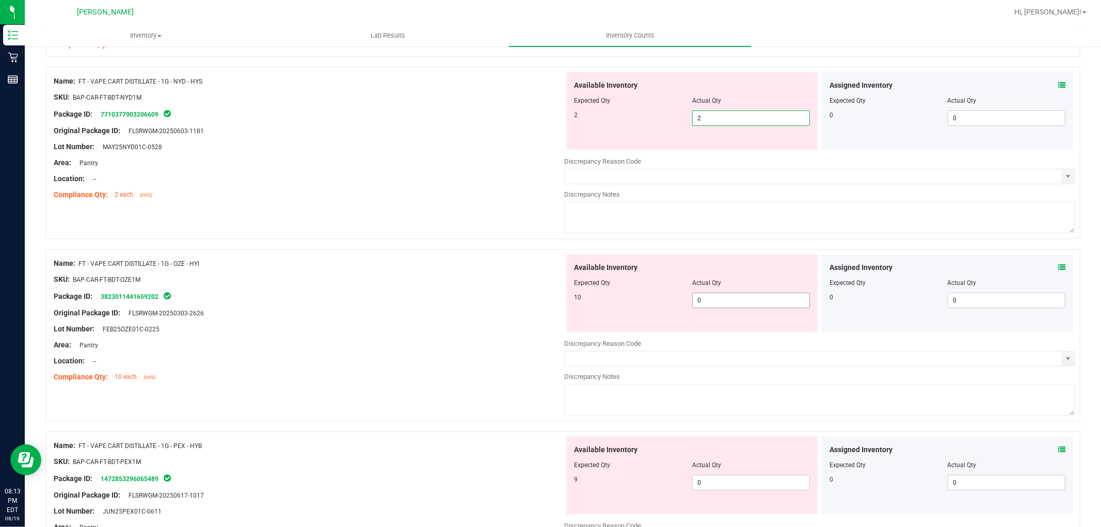
click at [713, 303] on div "Available Inventory Expected Qty Actual Qty 10 0 0" at bounding box center [820, 336] width 511 height 164
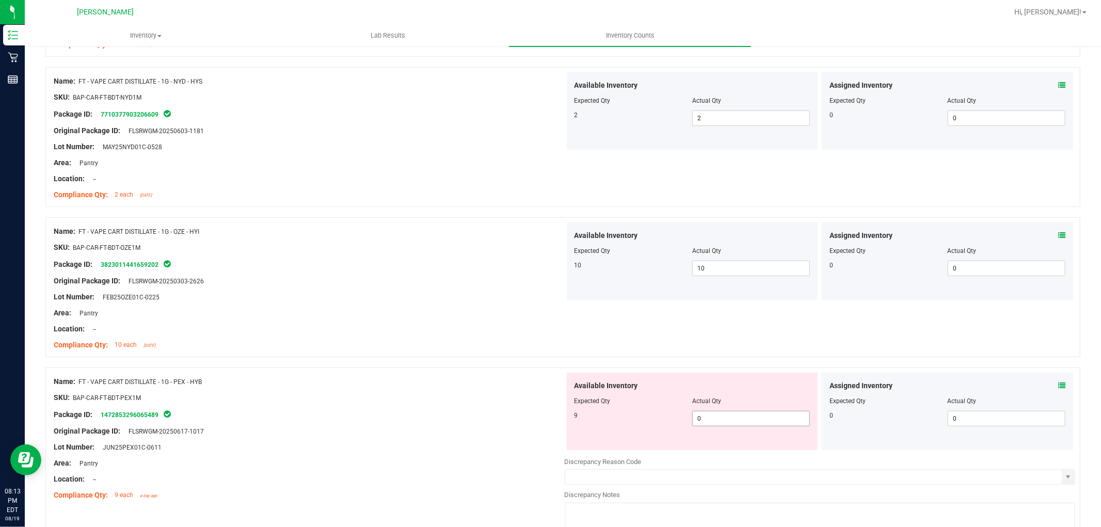
drag, startPoint x: 731, startPoint y: 417, endPoint x: 729, endPoint y: 411, distance: 6.0
click at [731, 417] on span "0 0" at bounding box center [751, 418] width 118 height 15
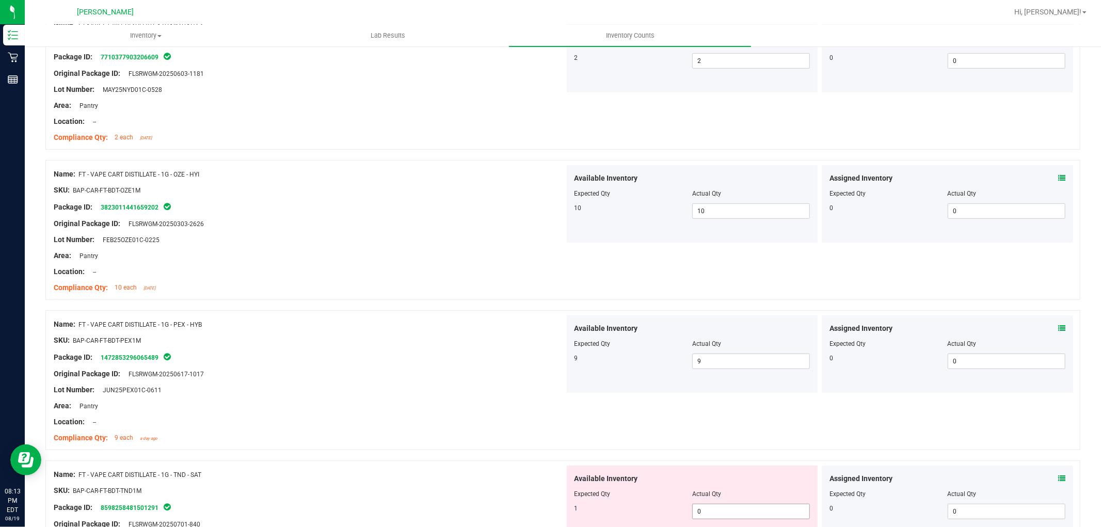
scroll to position [573, 0]
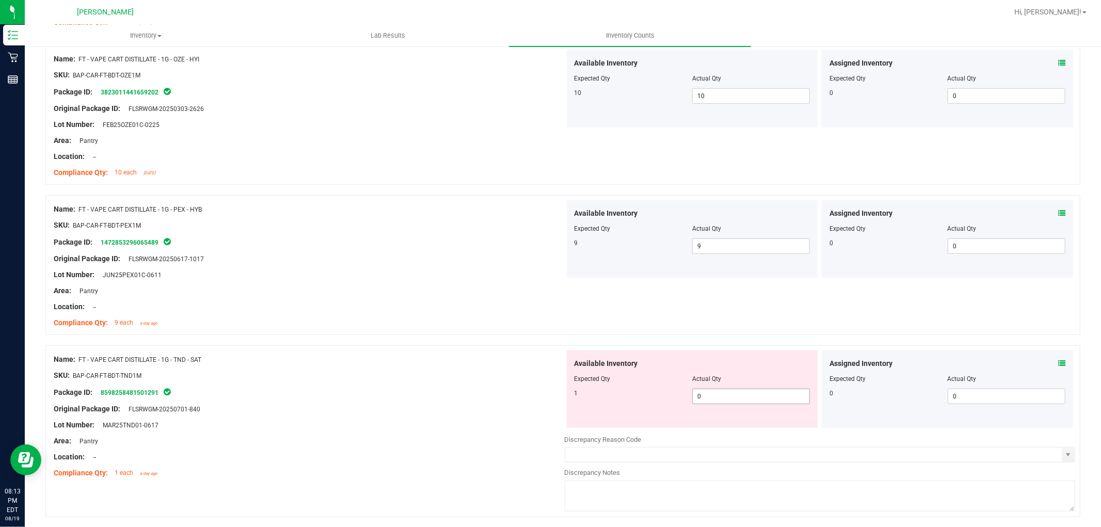
click at [705, 404] on span "0 0" at bounding box center [751, 396] width 118 height 15
click at [708, 396] on span "0 0" at bounding box center [751, 396] width 118 height 15
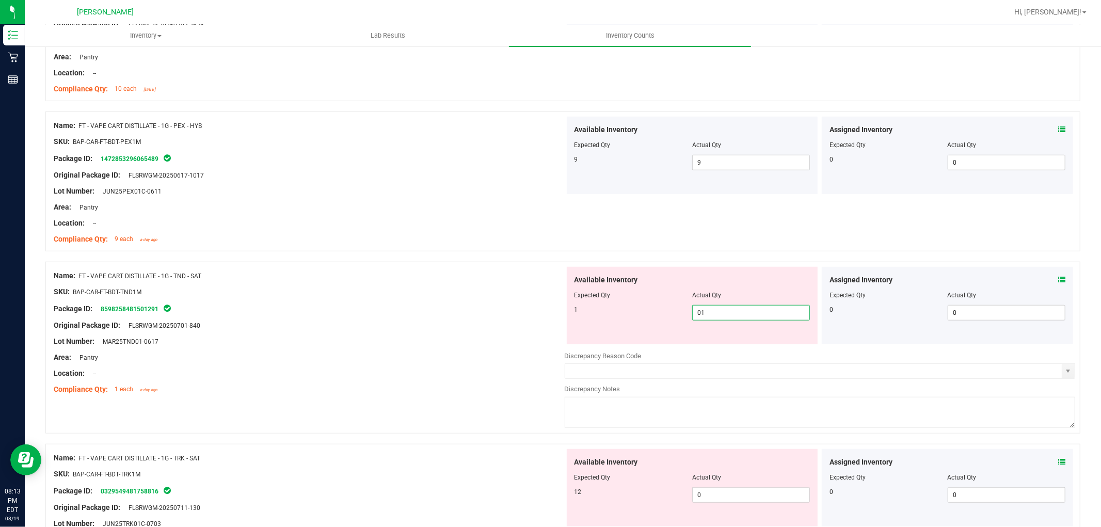
scroll to position [745, 0]
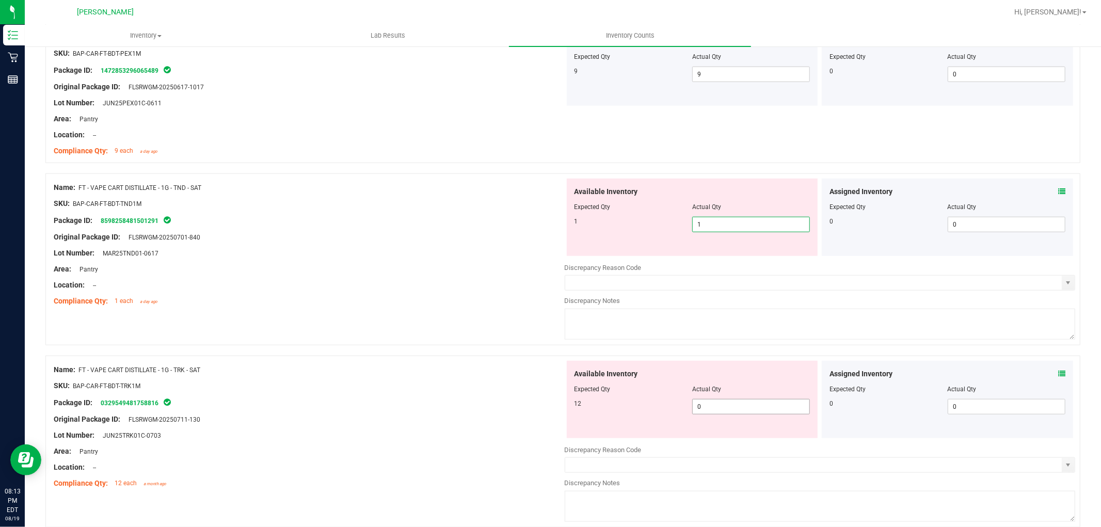
click at [716, 410] on div "Available Inventory Expected Qty Actual Qty 12 0 0" at bounding box center [820, 443] width 511 height 164
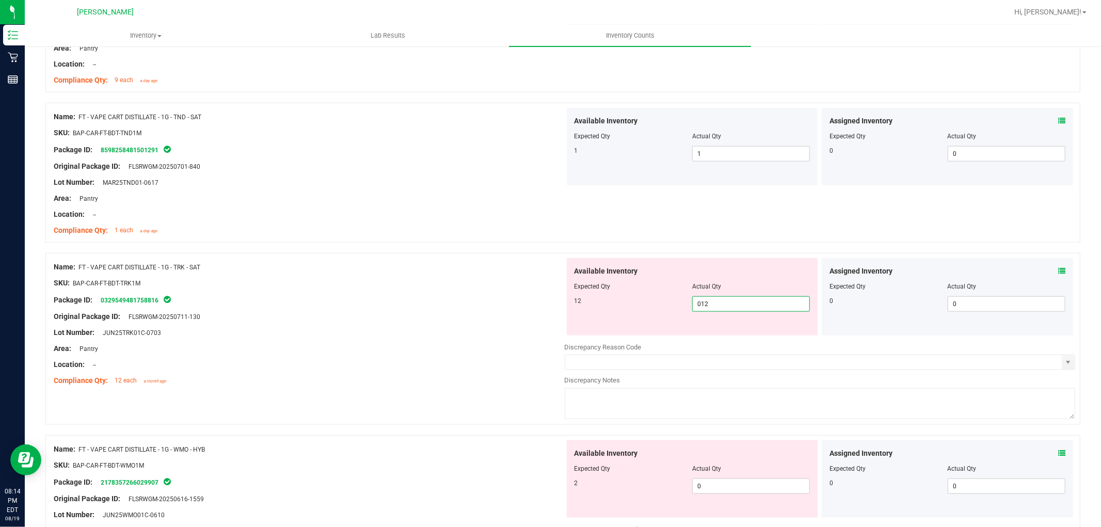
scroll to position [974, 0]
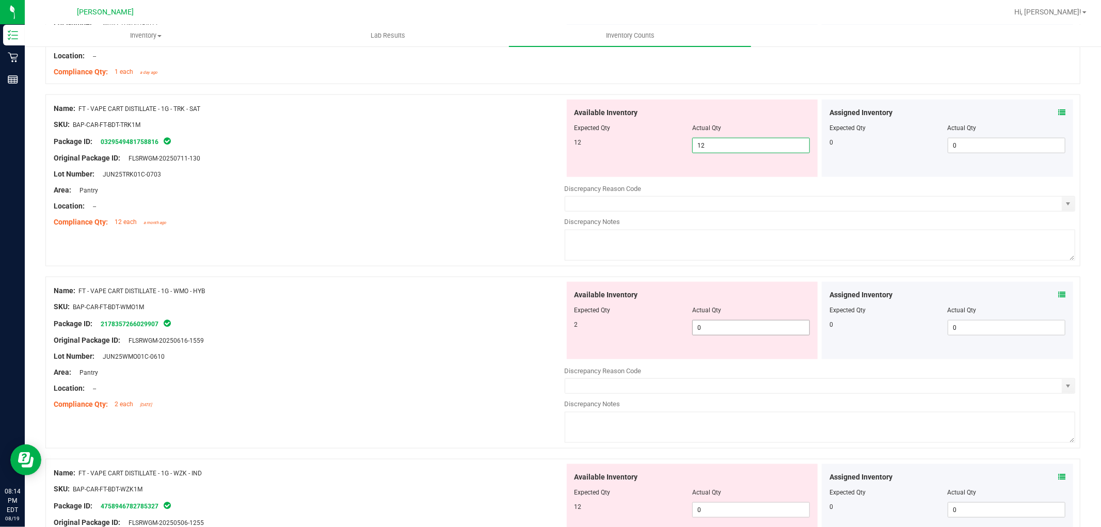
click at [715, 323] on div "Available Inventory Expected Qty Actual Qty 2 0 0" at bounding box center [692, 320] width 251 height 77
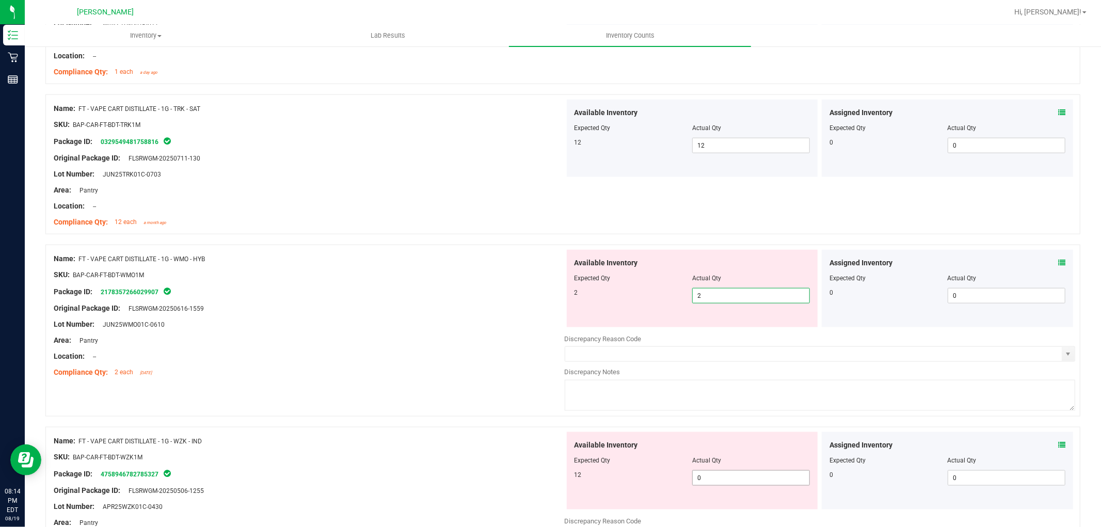
click at [714, 478] on div "Available Inventory Expected Qty Actual Qty 12 0 0" at bounding box center [820, 514] width 511 height 164
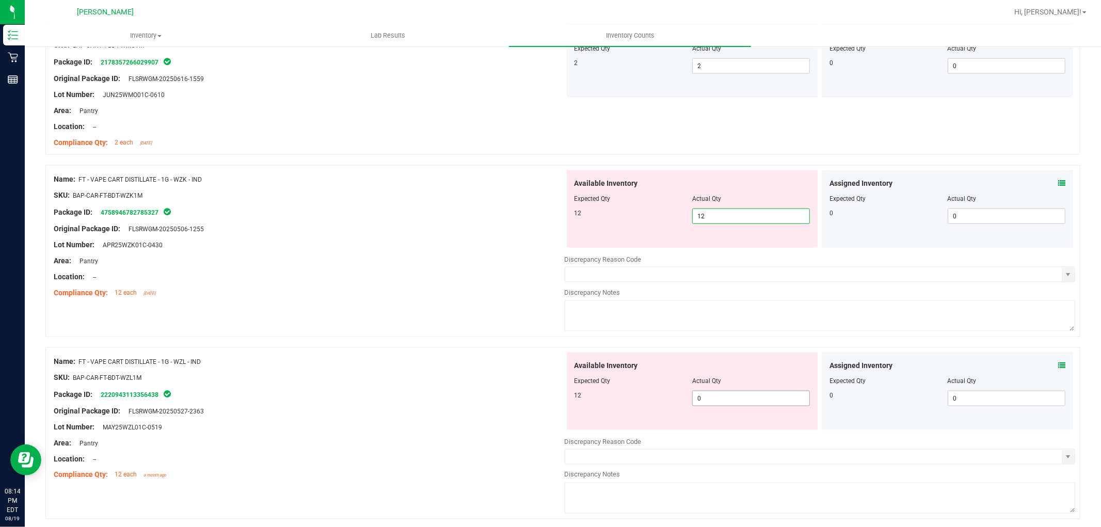
click at [719, 398] on div "Available Inventory Expected Qty Actual Qty 12 0 0" at bounding box center [820, 435] width 511 height 164
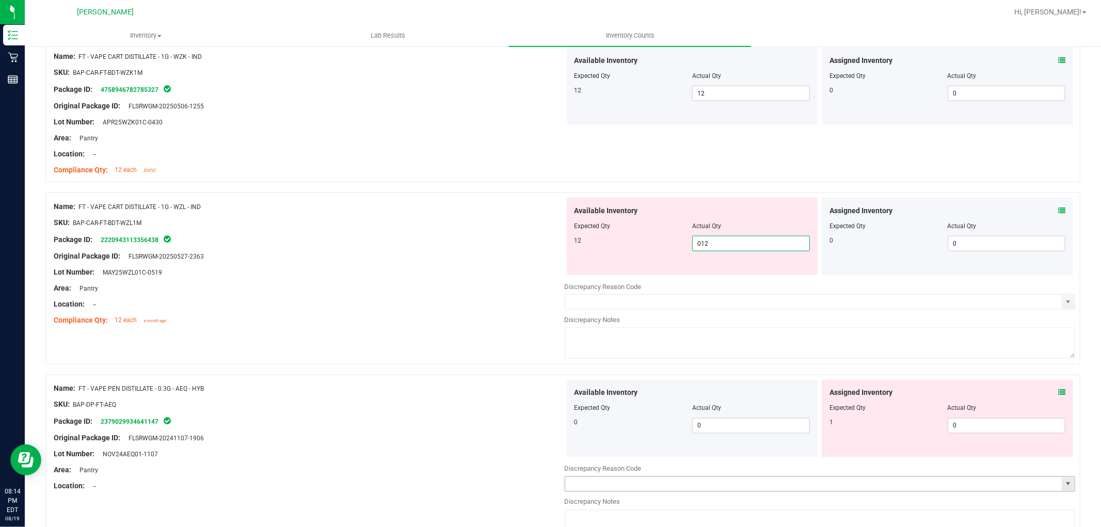
scroll to position [1433, 0]
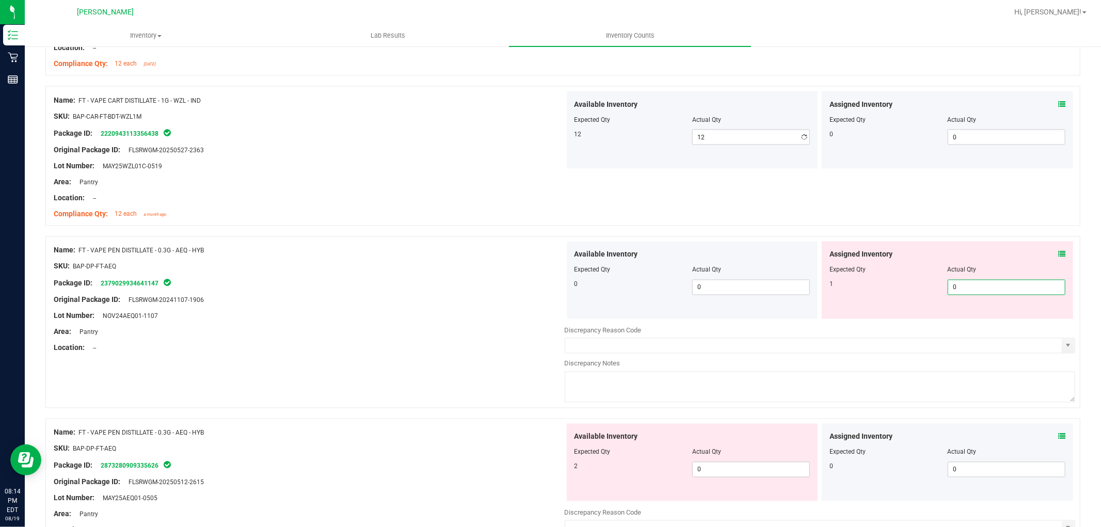
click at [973, 322] on div "Available Inventory Expected Qty Actual Qty 0 0 0" at bounding box center [820, 324] width 511 height 164
click at [712, 472] on div "Available Inventory Expected Qty Actual Qty 2 0 0" at bounding box center [820, 506] width 511 height 164
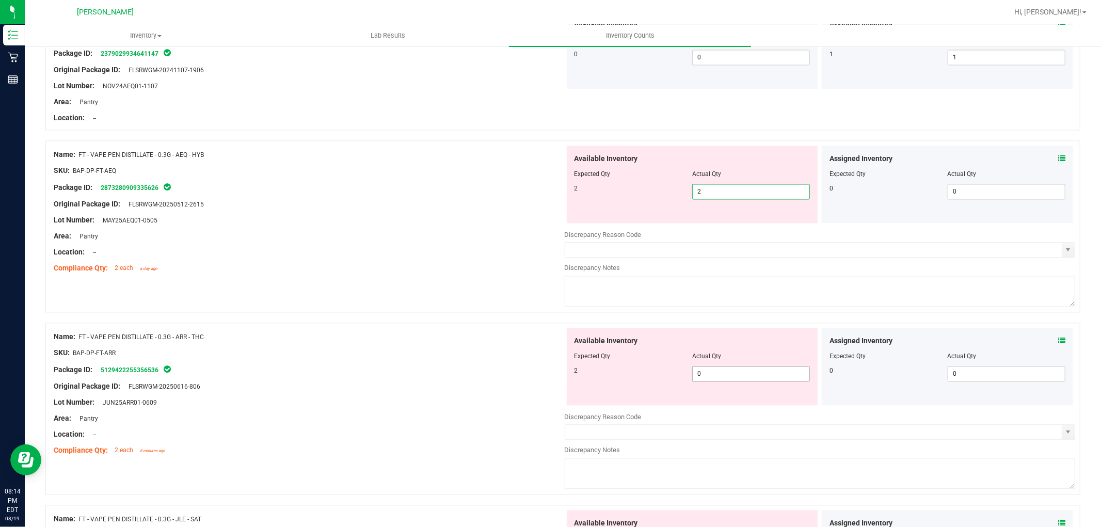
click at [724, 368] on div "Available Inventory Expected Qty Actual Qty 2 0 0" at bounding box center [692, 366] width 251 height 77
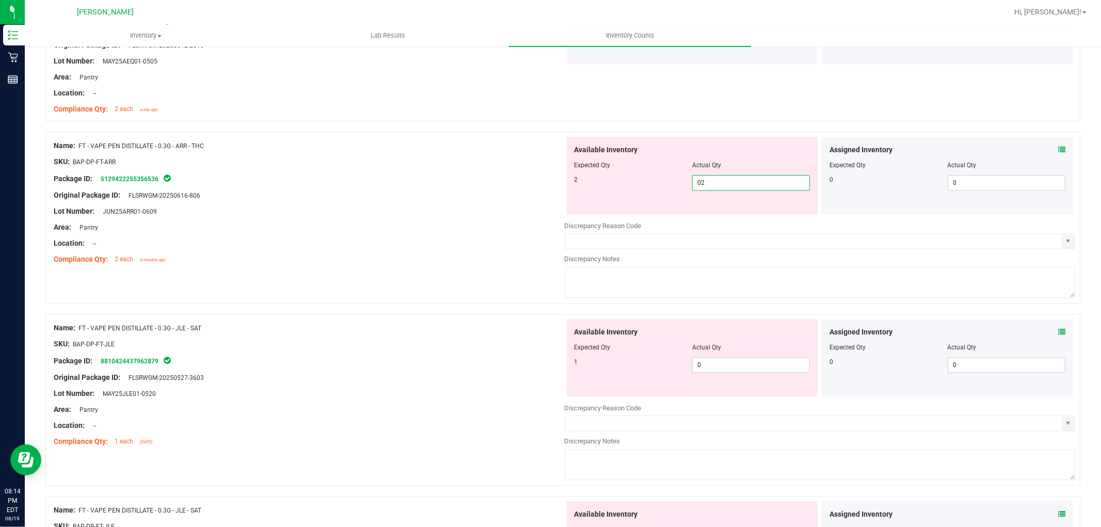
scroll to position [1892, 0]
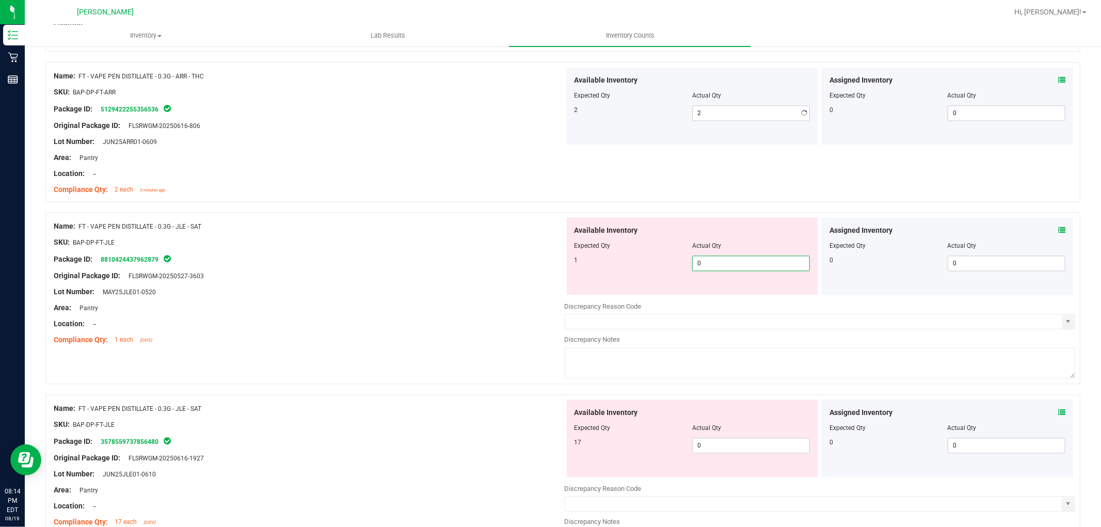
click at [747, 300] on div "Available Inventory Expected Qty Actual Qty 1 0 0" at bounding box center [820, 299] width 511 height 164
click at [739, 456] on div "Available Inventory Expected Qty Actual Qty 17 0 0" at bounding box center [820, 481] width 511 height 164
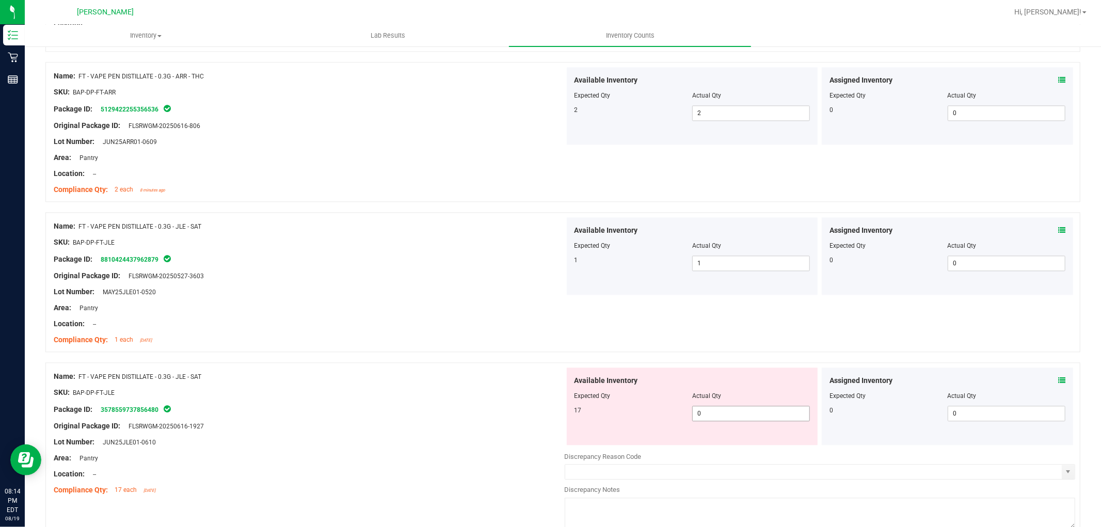
click at [730, 408] on span "0 0" at bounding box center [751, 413] width 118 height 15
click at [439, 414] on div "Package ID: 3578559737856480" at bounding box center [309, 409] width 511 height 12
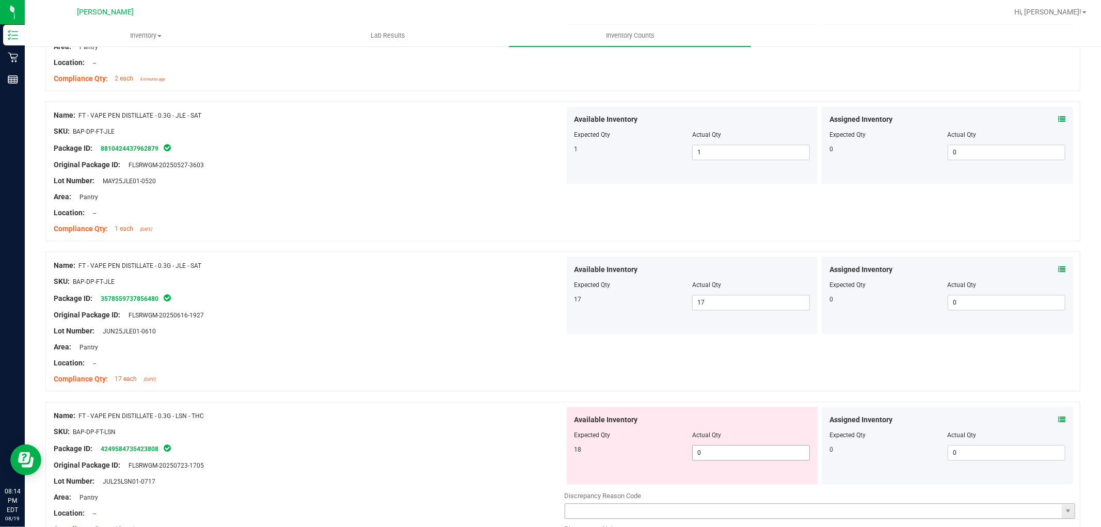
scroll to position [2122, 0]
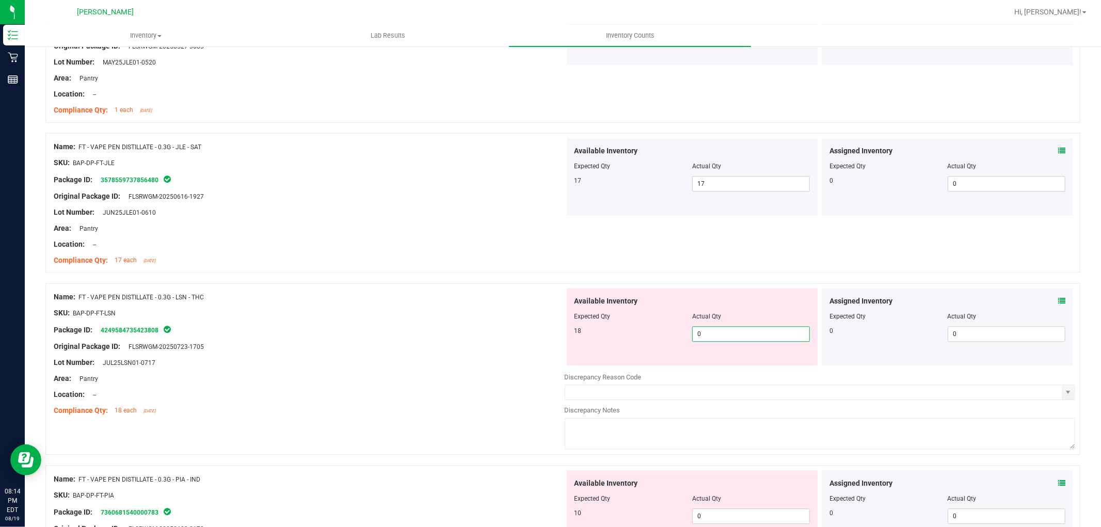
click at [717, 330] on span "0 0" at bounding box center [751, 333] width 118 height 15
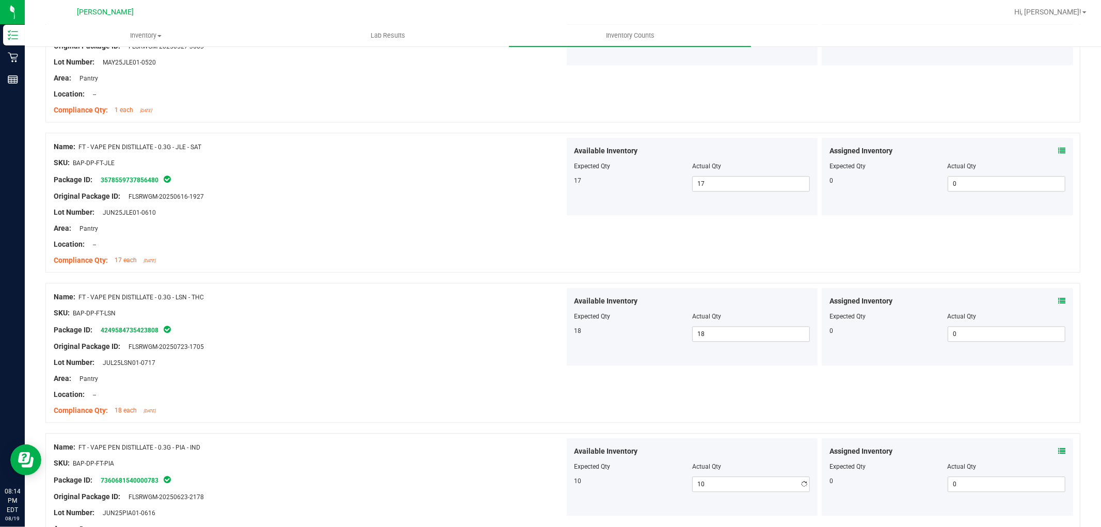
drag, startPoint x: 534, startPoint y: 437, endPoint x: 762, endPoint y: 396, distance: 231.6
click at [536, 436] on div "Name: FT - VAPE PEN DISTILLATE - 0.3G - PIA - IND SKU: BAP-DP-FT-PIA Package ID…" at bounding box center [562, 503] width 1035 height 140
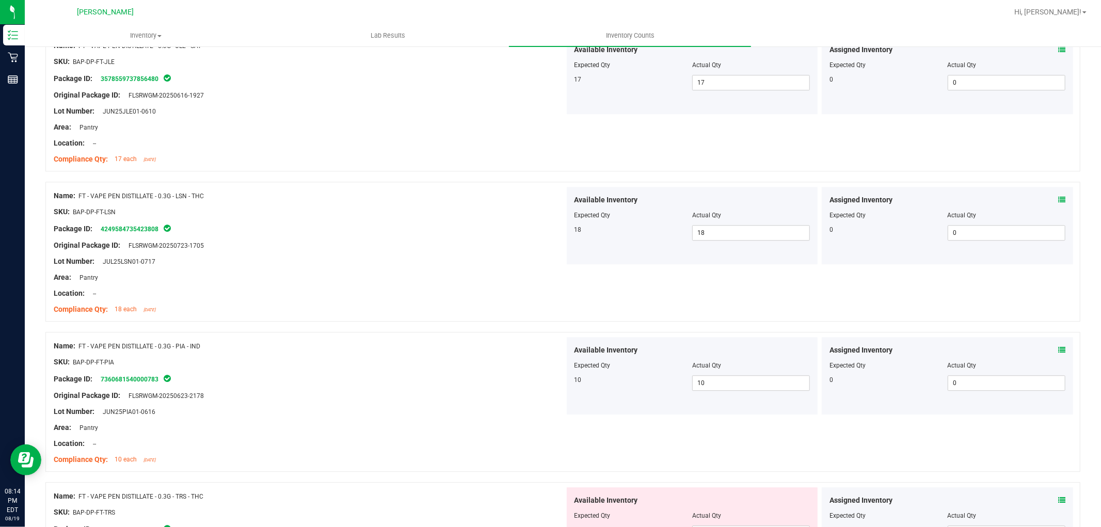
scroll to position [2351, 0]
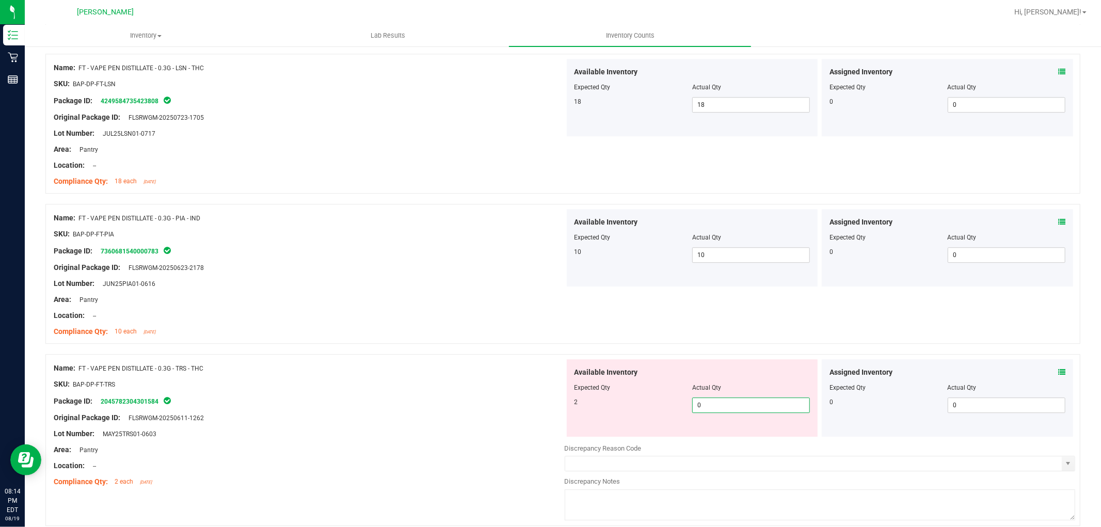
click at [732, 407] on span "0 0" at bounding box center [751, 404] width 118 height 15
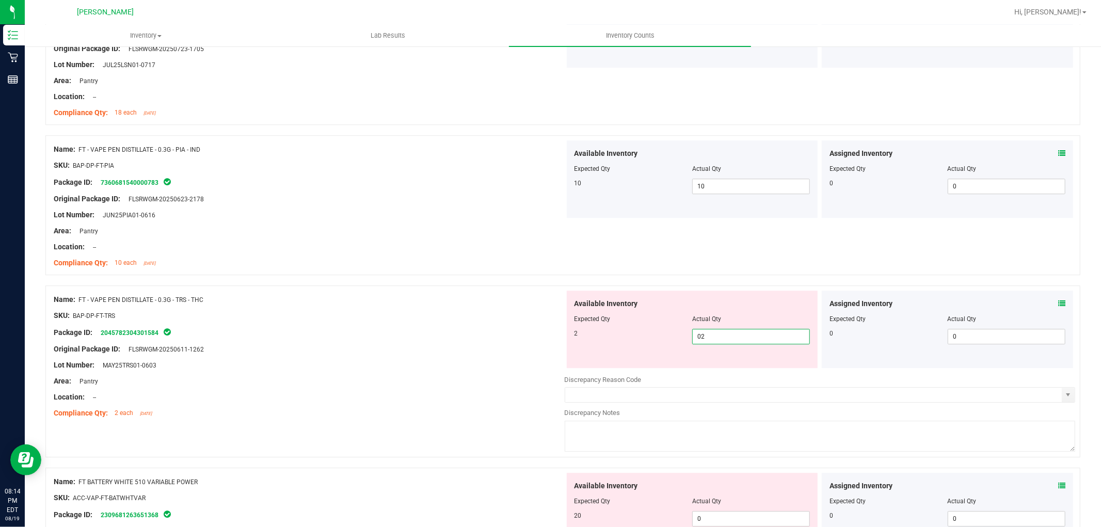
scroll to position [2581, 0]
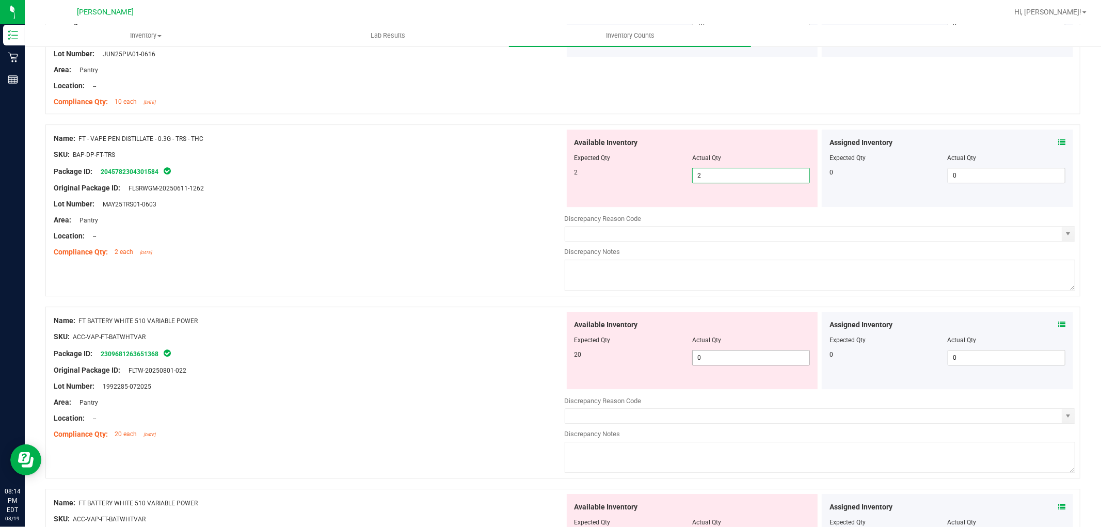
click at [743, 357] on div "Available Inventory Expected Qty Actual Qty 20 0 0" at bounding box center [692, 350] width 251 height 77
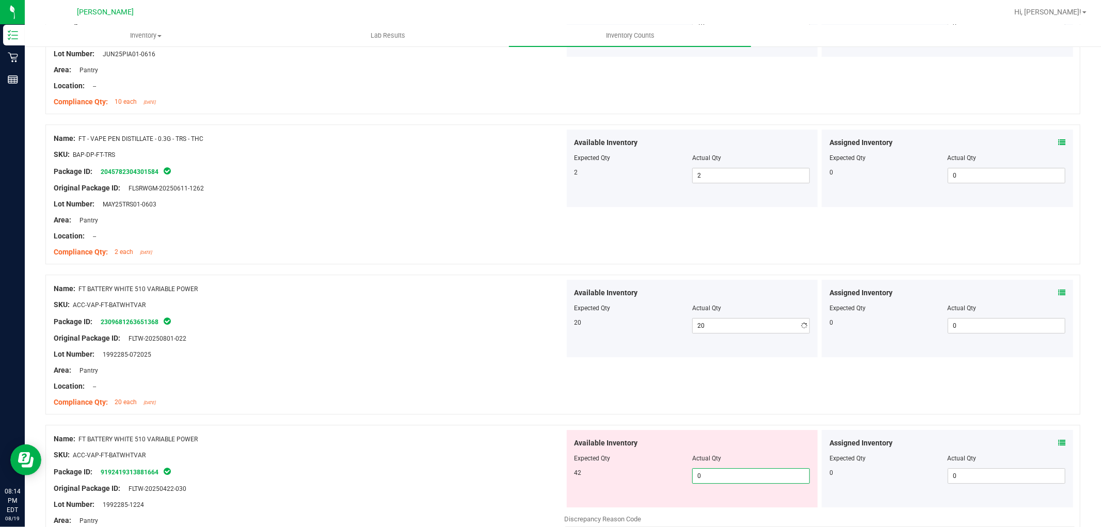
click at [736, 510] on div "Available Inventory Expected Qty Actual Qty 42 0 0" at bounding box center [820, 512] width 511 height 164
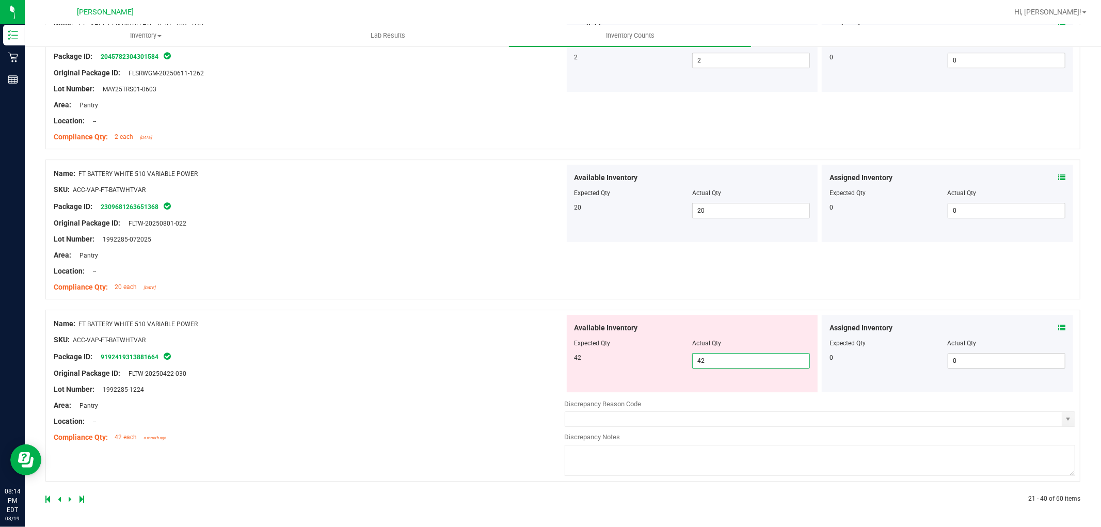
click at [375, 355] on div "Name: FT BATTERY WHITE 510 VARIABLE POWER SKU: ACC-VAP-FT-BATWHTVAR Package ID:…" at bounding box center [309, 381] width 511 height 132
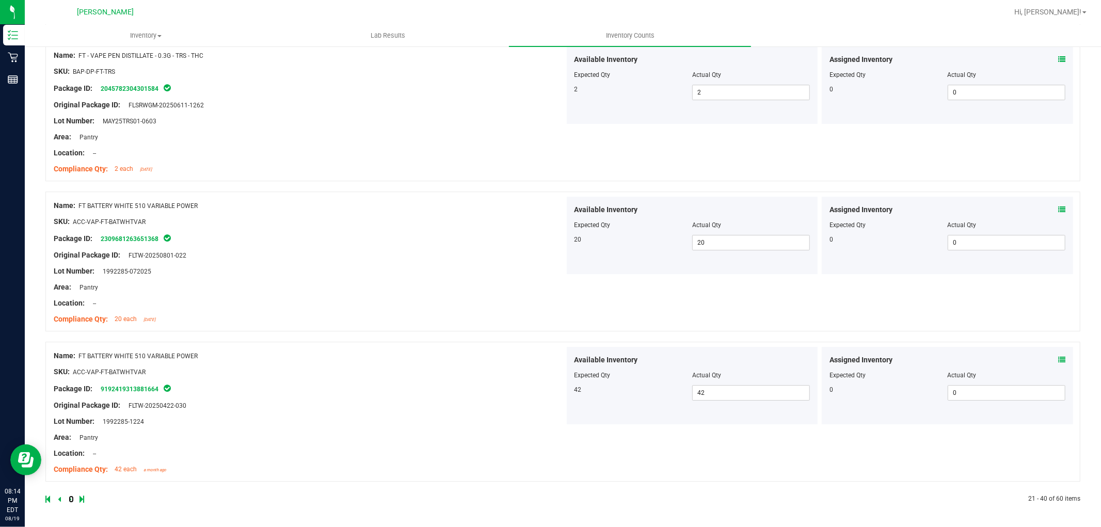
click at [69, 503] on div at bounding box center [304, 498] width 518 height 9
click at [71, 498] on link at bounding box center [71, 498] width 5 height 7
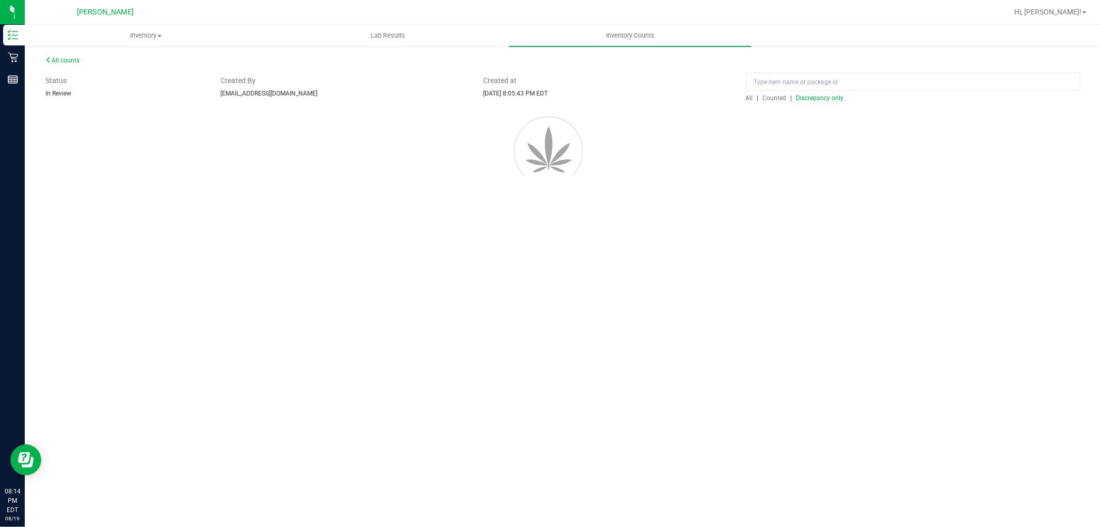
scroll to position [0, 0]
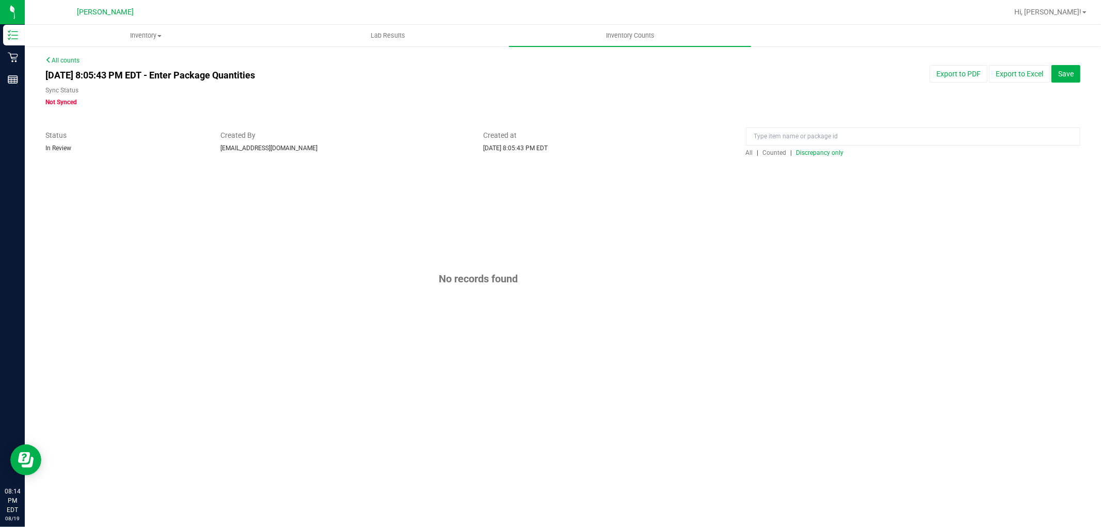
click at [751, 152] on span "All" at bounding box center [749, 152] width 7 height 7
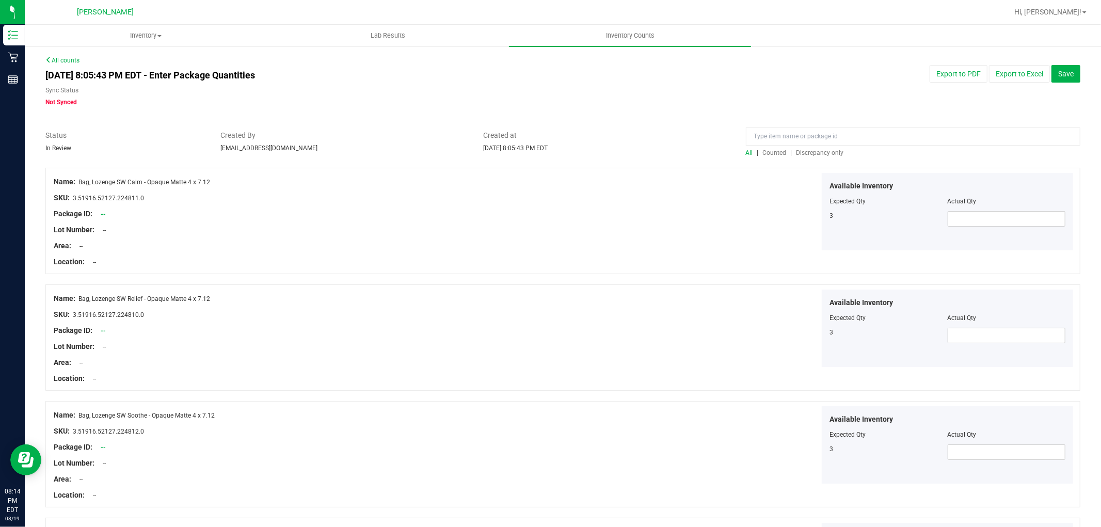
click at [804, 153] on span "Discrepancy only" at bounding box center [819, 152] width 47 height 7
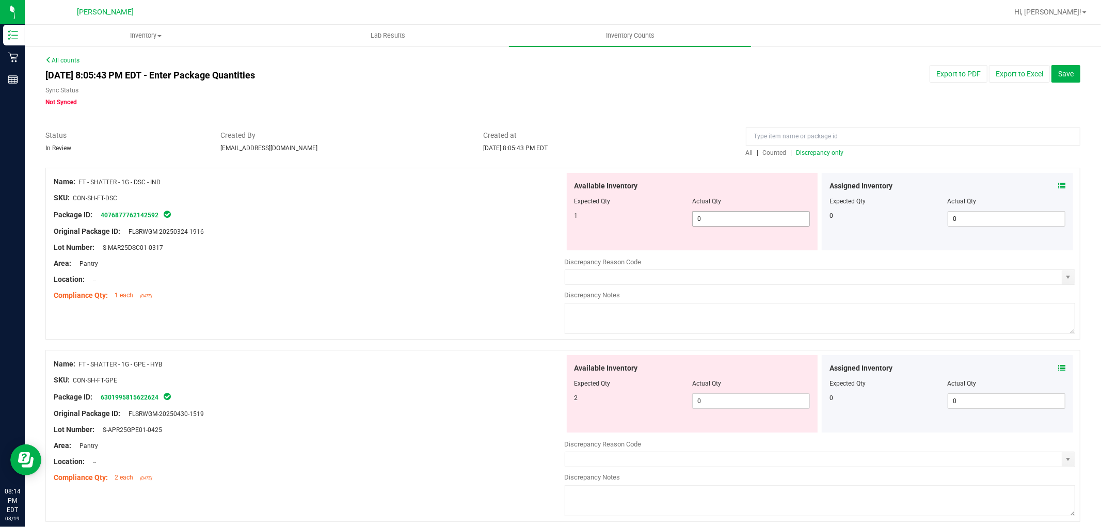
click at [730, 221] on span "0 0" at bounding box center [751, 218] width 118 height 15
click at [714, 397] on div "Available Inventory Expected Qty Actual Qty 2 0 0" at bounding box center [692, 393] width 251 height 77
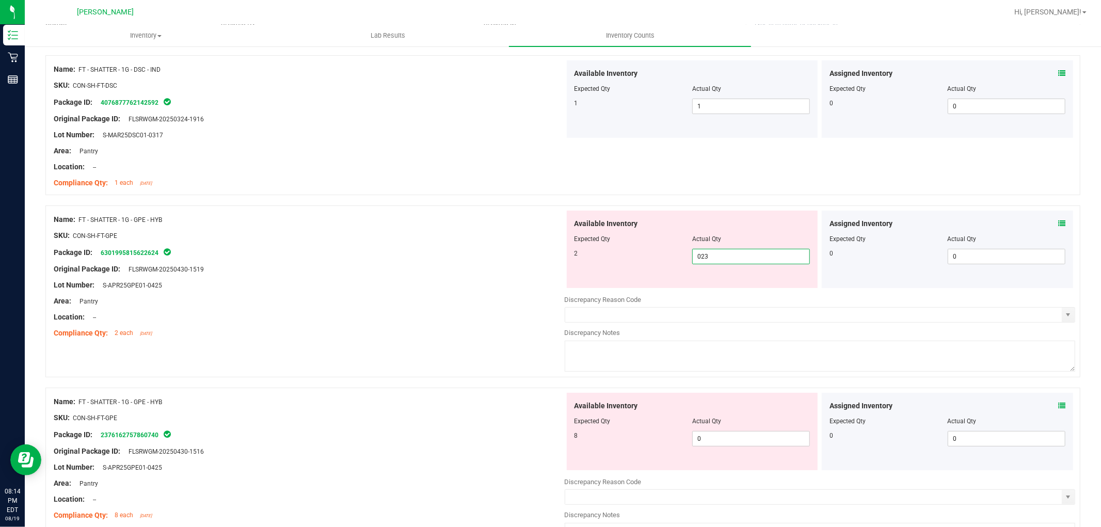
scroll to position [172, 0]
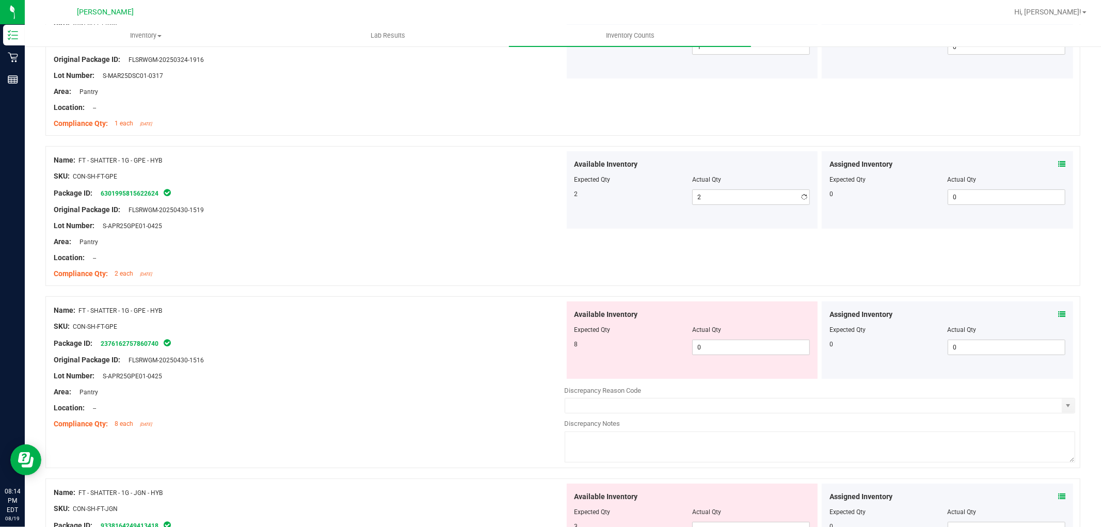
drag, startPoint x: 746, startPoint y: 388, endPoint x: 746, endPoint y: 380, distance: 7.7
click at [746, 385] on div "Available Inventory Expected Qty Actual Qty 8 0 0" at bounding box center [820, 383] width 511 height 164
click at [733, 343] on span "0 0" at bounding box center [751, 347] width 118 height 15
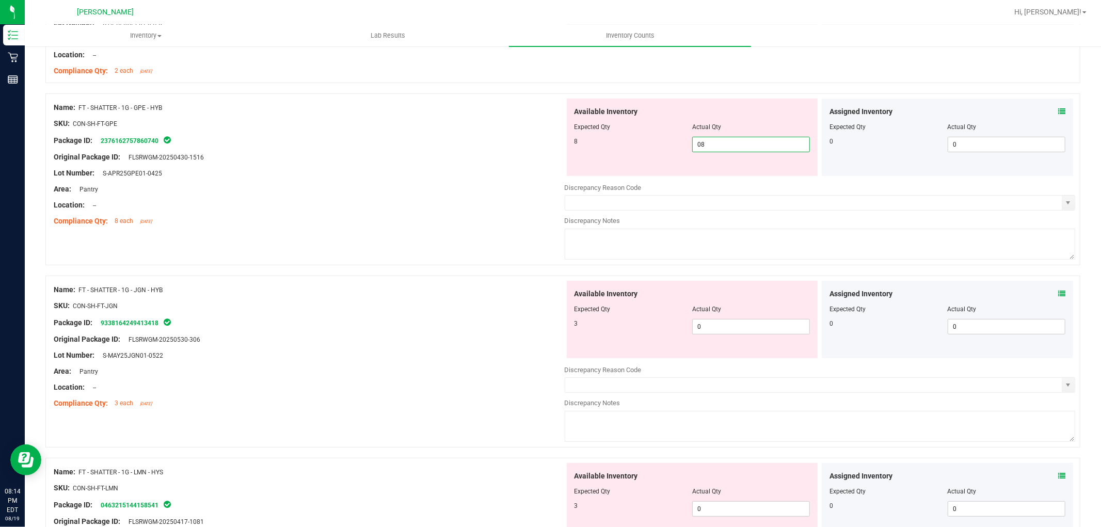
scroll to position [401, 0]
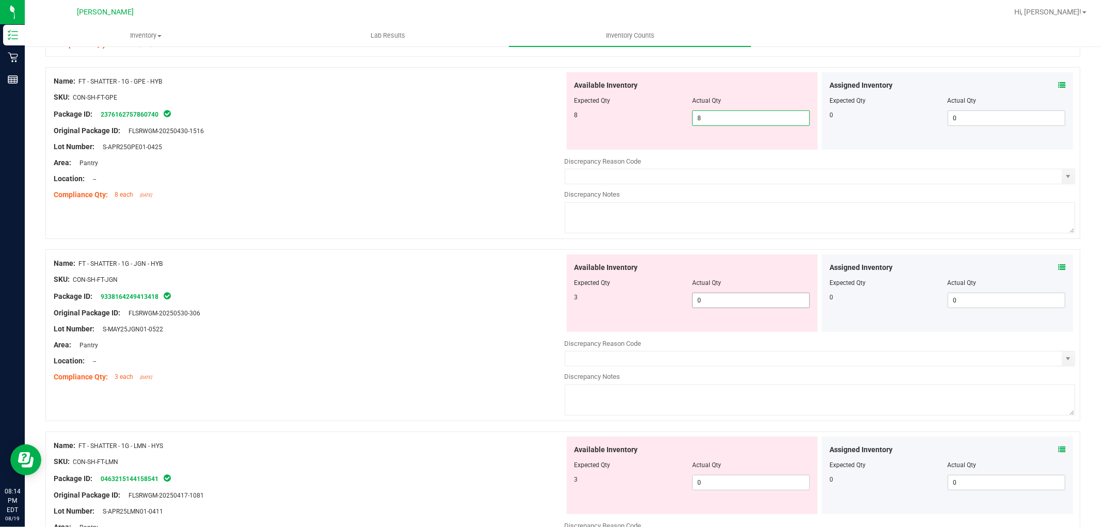
click at [735, 301] on div "Available Inventory Expected Qty Actual Qty 3 0 0" at bounding box center [820, 336] width 511 height 164
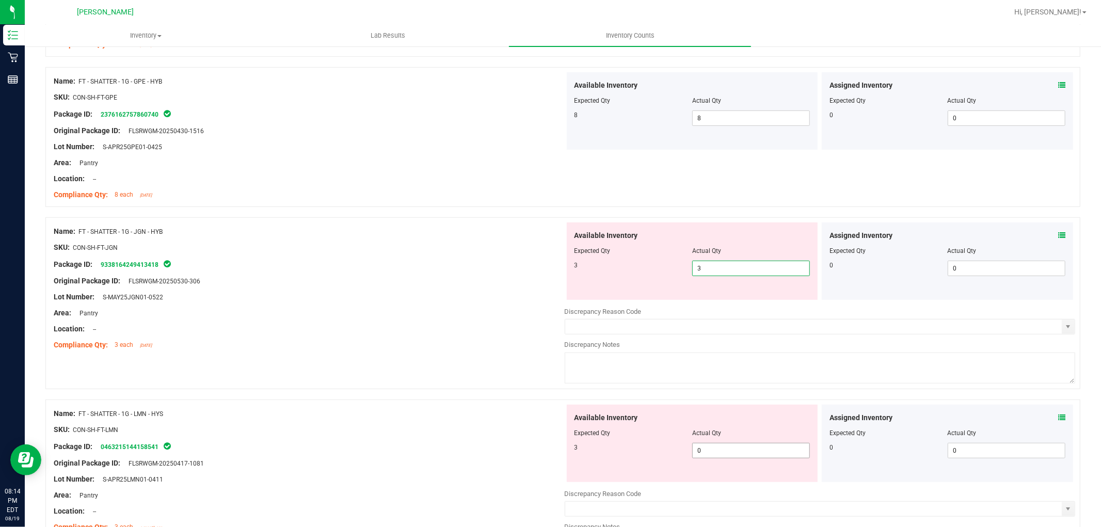
click at [739, 452] on div "Available Inventory Expected Qty Actual Qty 3 0 0" at bounding box center [820, 487] width 511 height 164
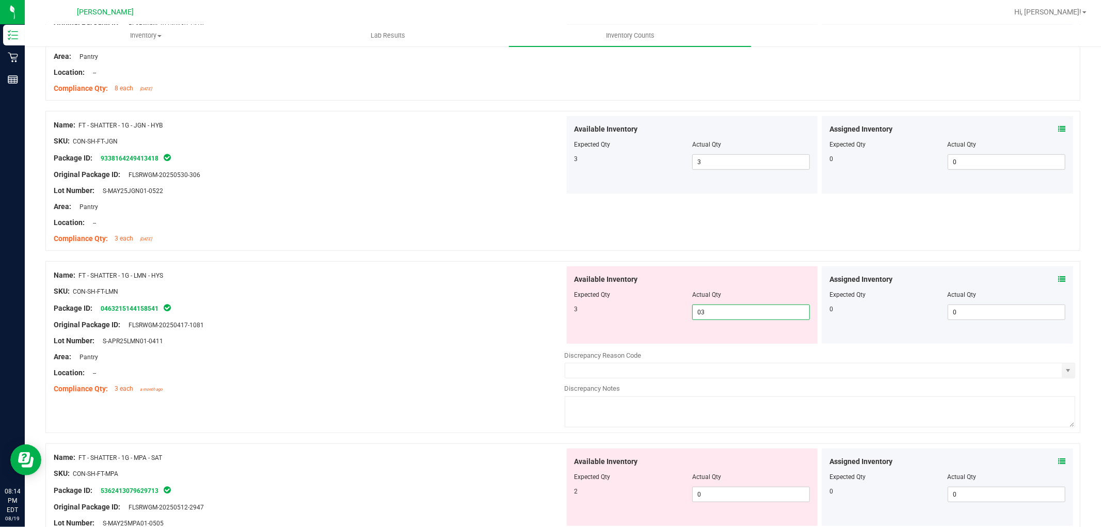
scroll to position [631, 0]
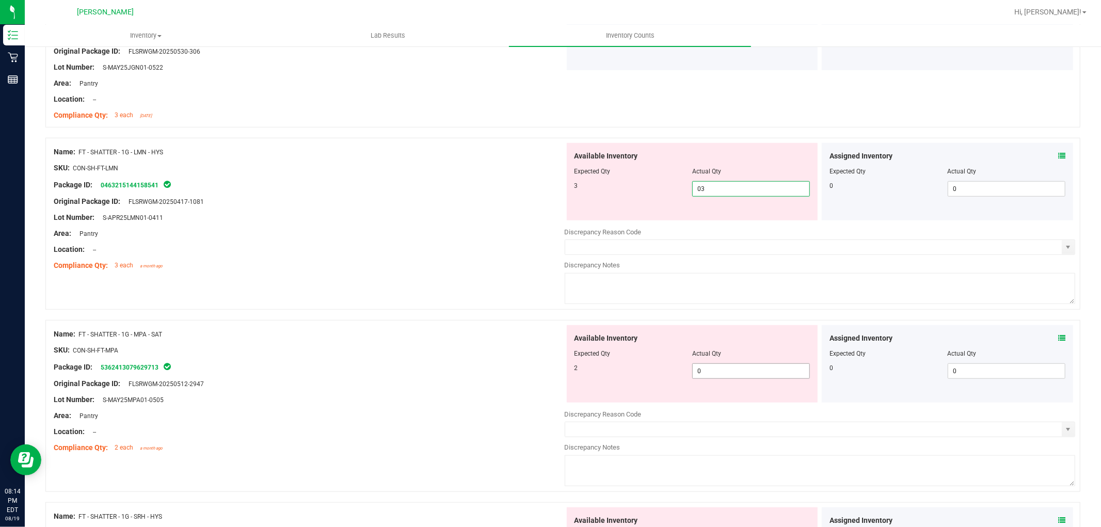
click at [725, 367] on div "Available Inventory Expected Qty Actual Qty 2 0 0" at bounding box center [692, 363] width 251 height 77
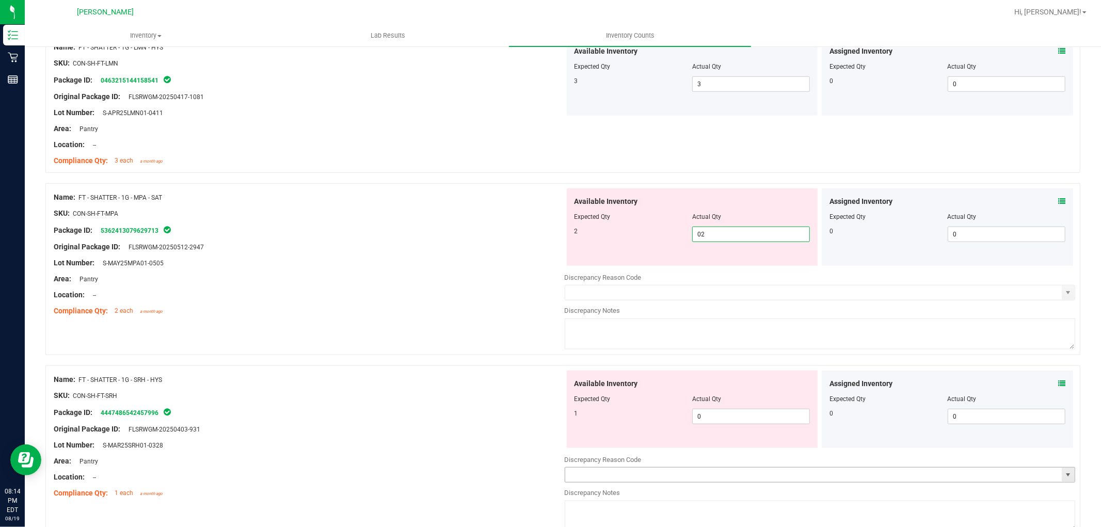
scroll to position [860, 0]
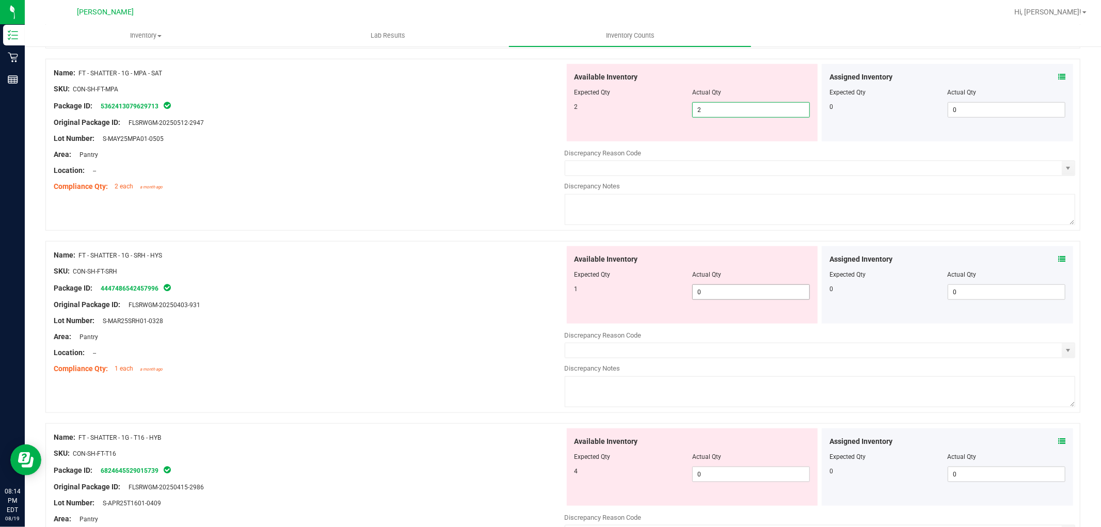
click at [734, 286] on div "Available Inventory Expected Qty Actual Qty 1 0 0" at bounding box center [692, 284] width 251 height 77
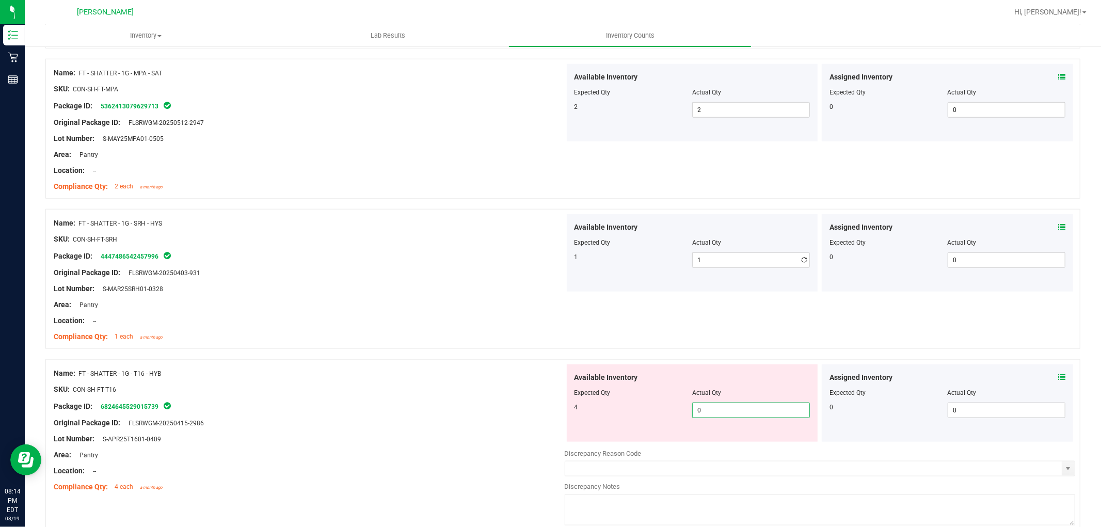
click at [713, 441] on div "Available Inventory Expected Qty Actual Qty 4 0 0" at bounding box center [692, 402] width 251 height 77
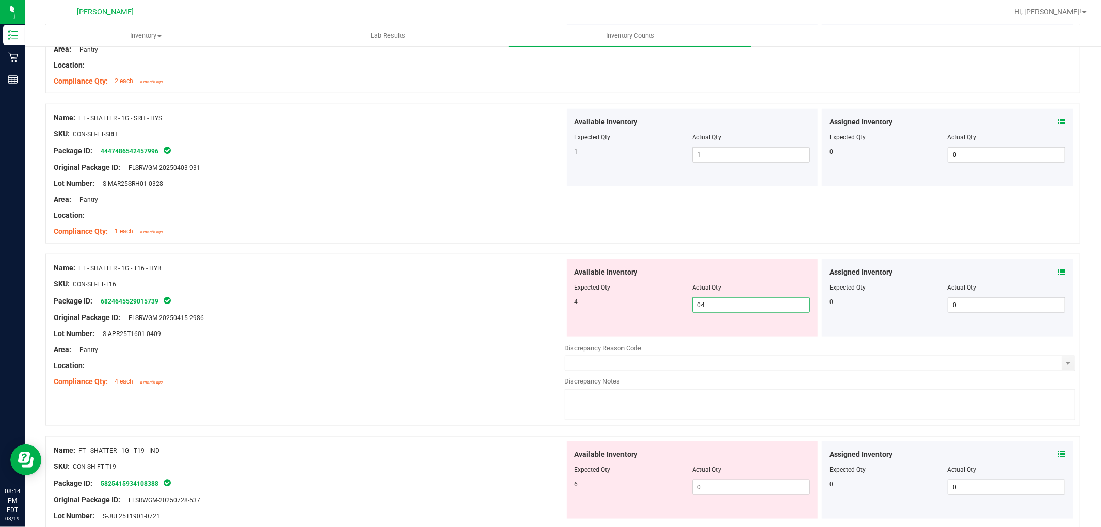
scroll to position [1090, 0]
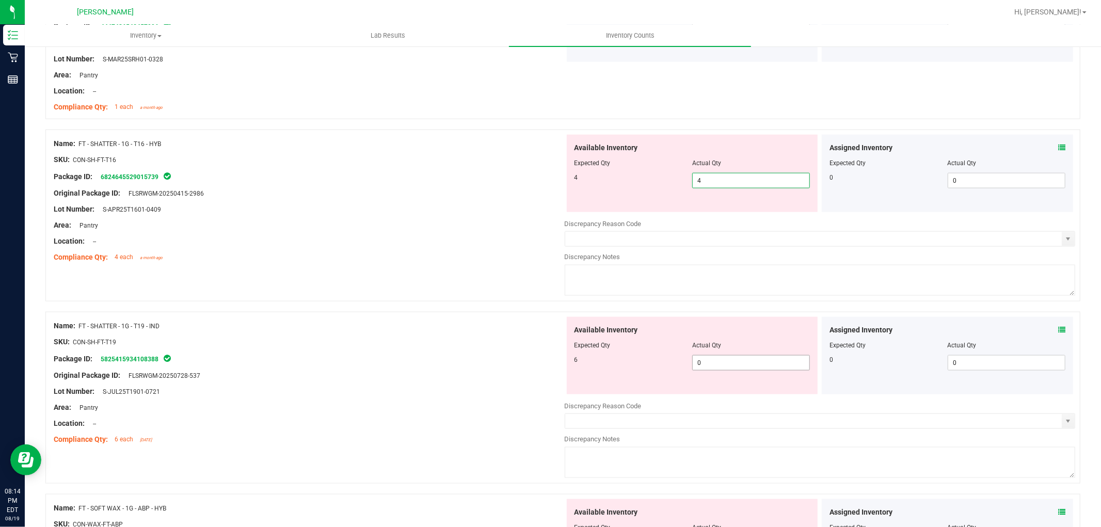
click at [720, 358] on div "Available Inventory Expected Qty Actual Qty 6 0 0" at bounding box center [692, 355] width 251 height 77
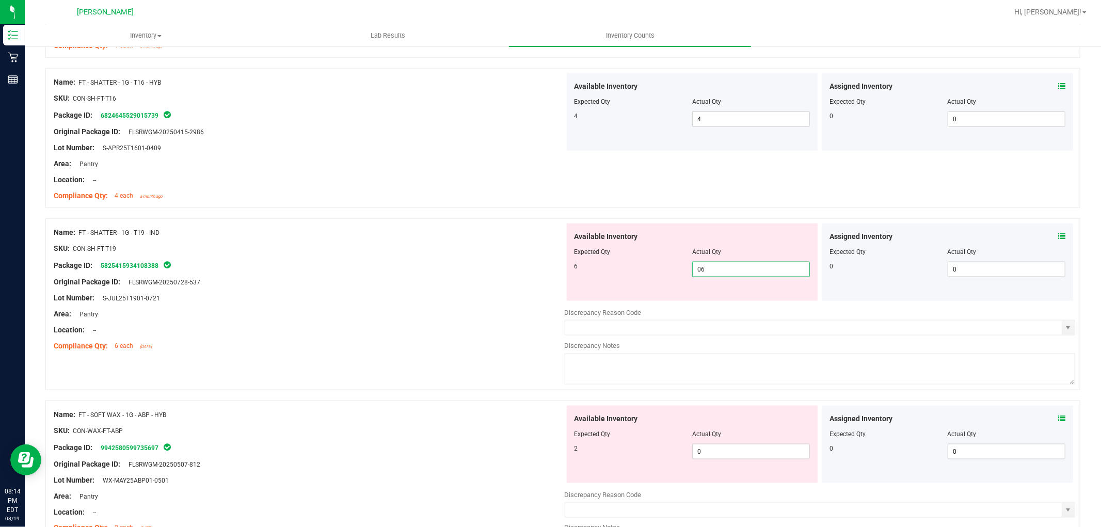
scroll to position [1261, 0]
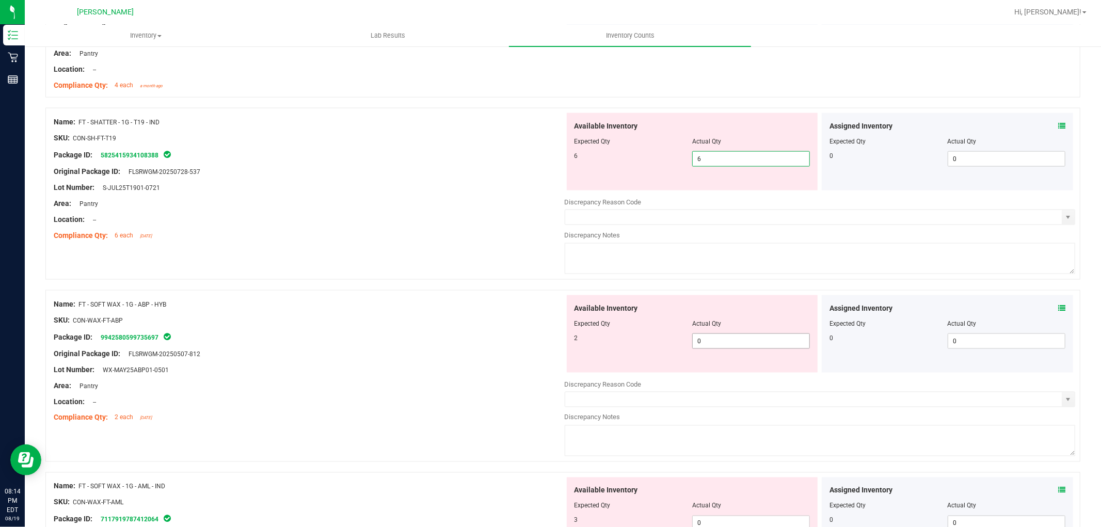
click at [742, 341] on div "Available Inventory Expected Qty Actual Qty 2 0 0" at bounding box center [820, 377] width 511 height 164
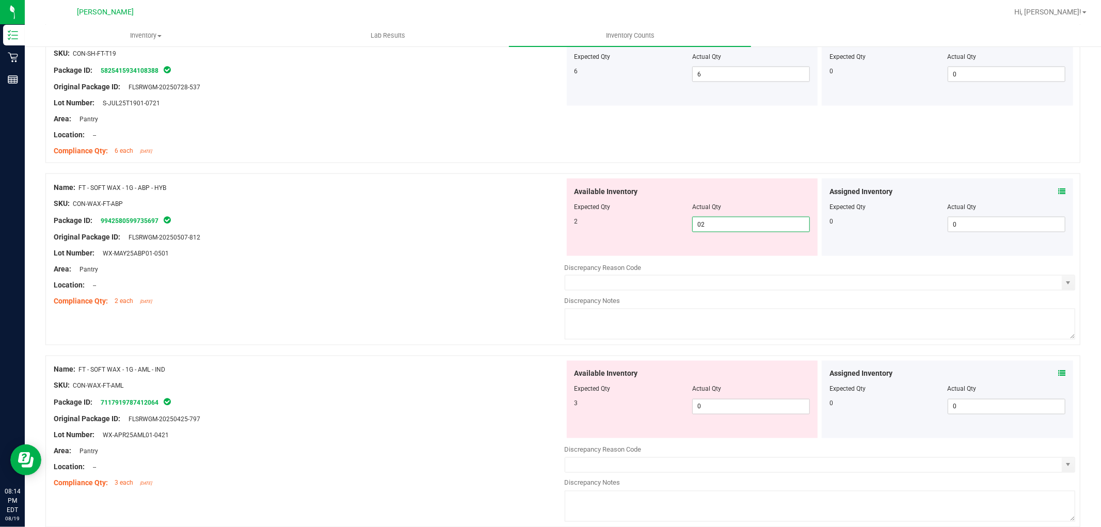
scroll to position [1433, 0]
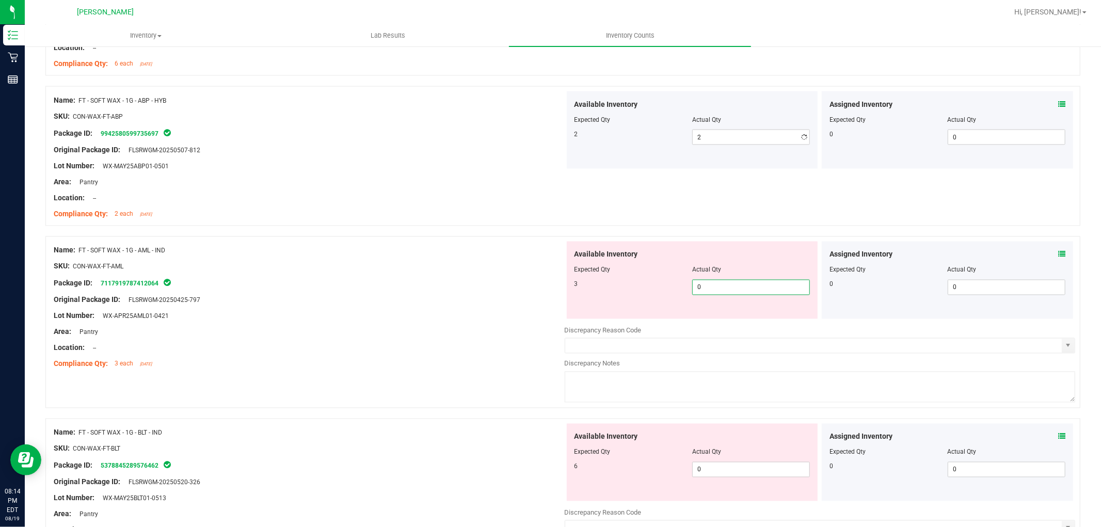
click at [733, 325] on div "Available Inventory Expected Qty Actual Qty 3 0 0" at bounding box center [820, 324] width 511 height 164
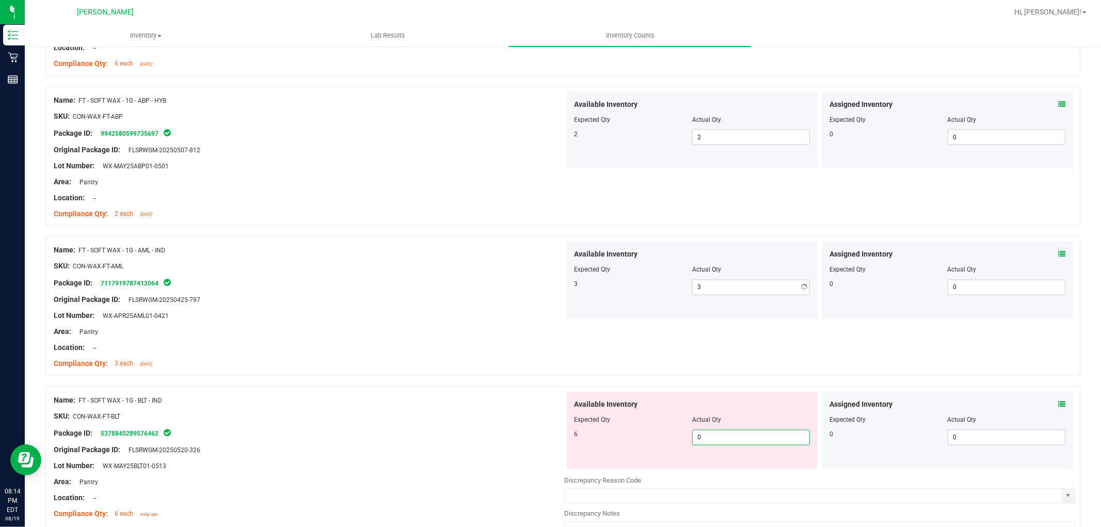
click at [705, 470] on div "Available Inventory Expected Qty Actual Qty 6 0 0" at bounding box center [820, 474] width 511 height 164
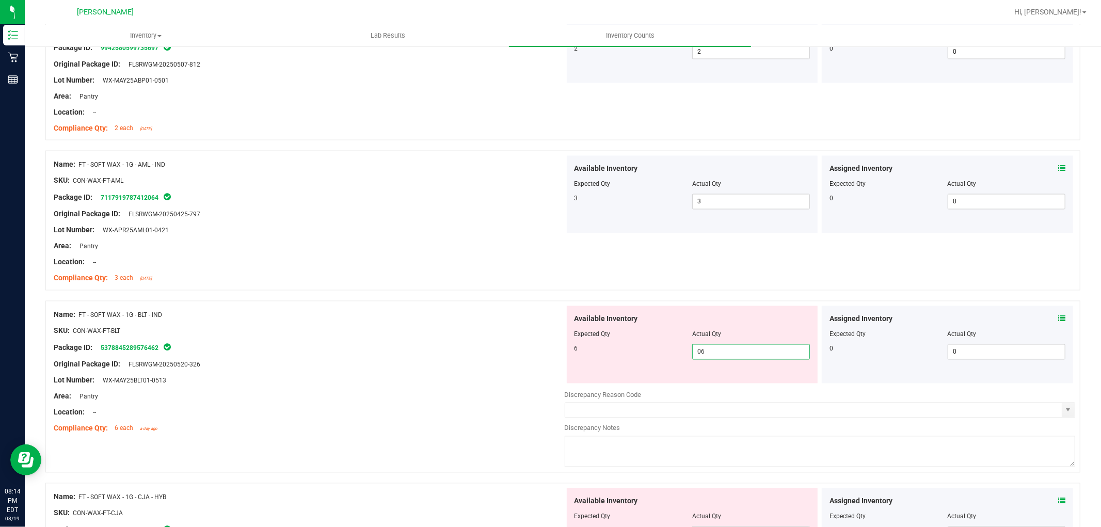
scroll to position [1663, 0]
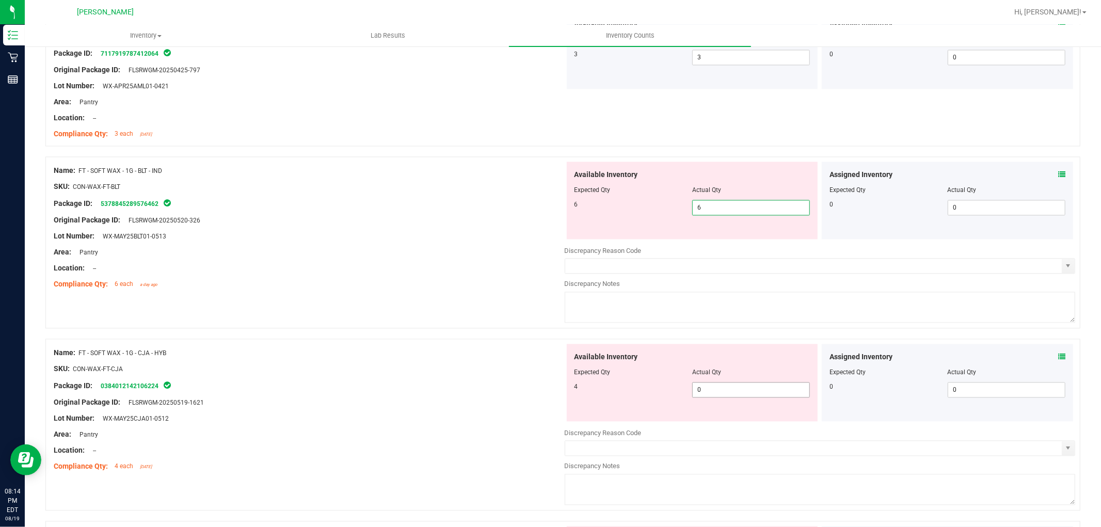
click at [699, 390] on div "Available Inventory Expected Qty Actual Qty 4 0 0" at bounding box center [820, 426] width 511 height 164
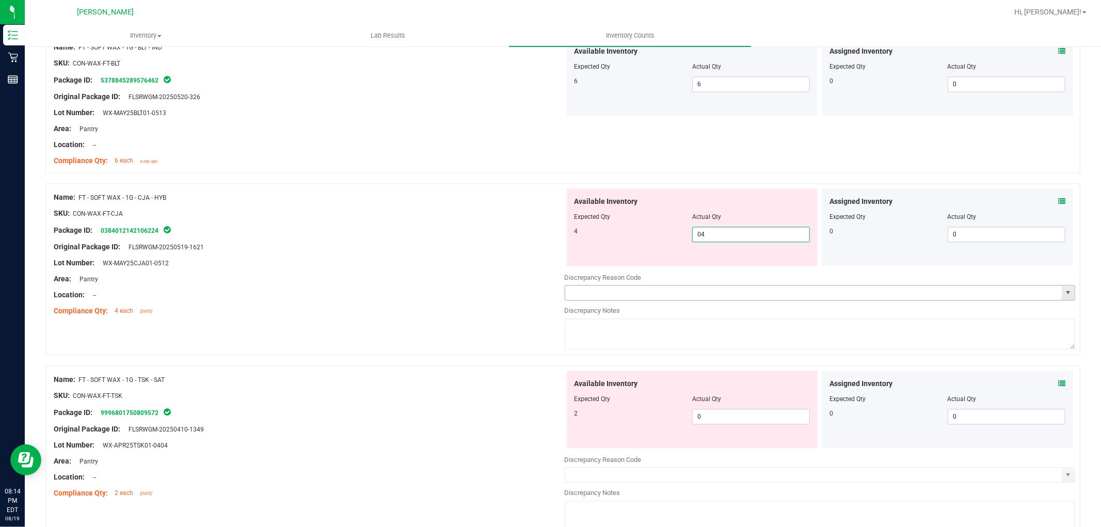
scroll to position [1892, 0]
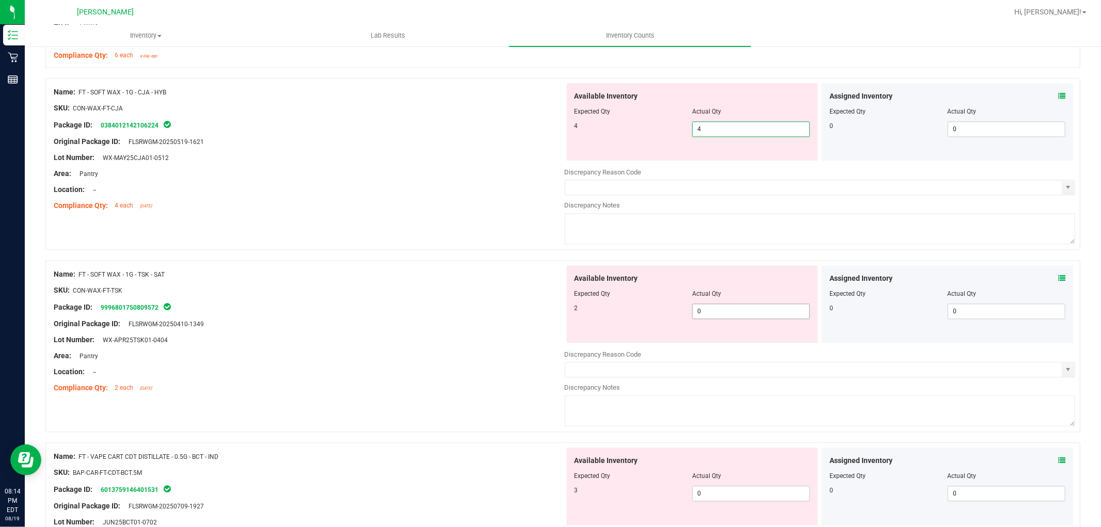
click at [724, 318] on div "Available Inventory Expected Qty Actual Qty 2 0 0" at bounding box center [820, 347] width 511 height 164
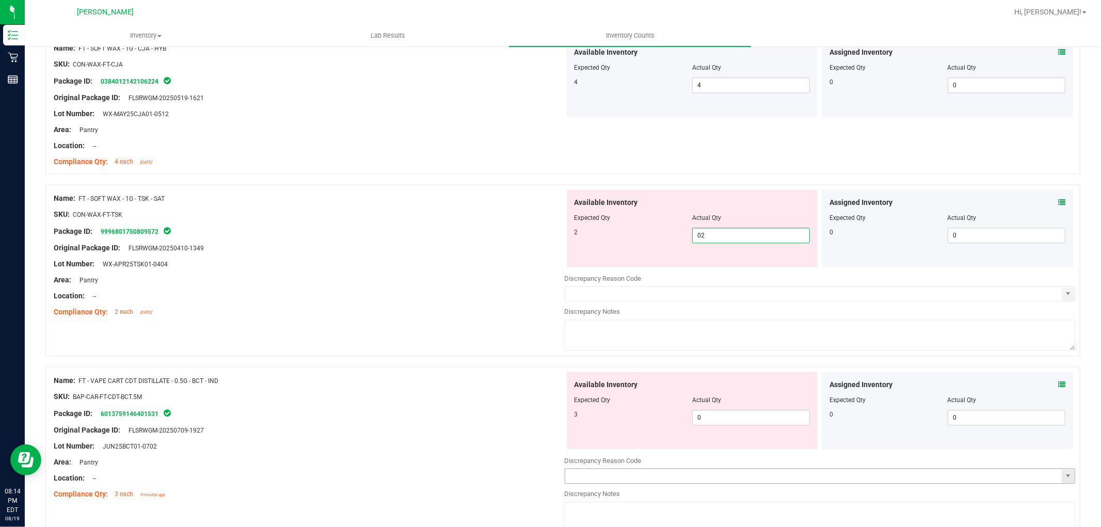
scroll to position [2122, 0]
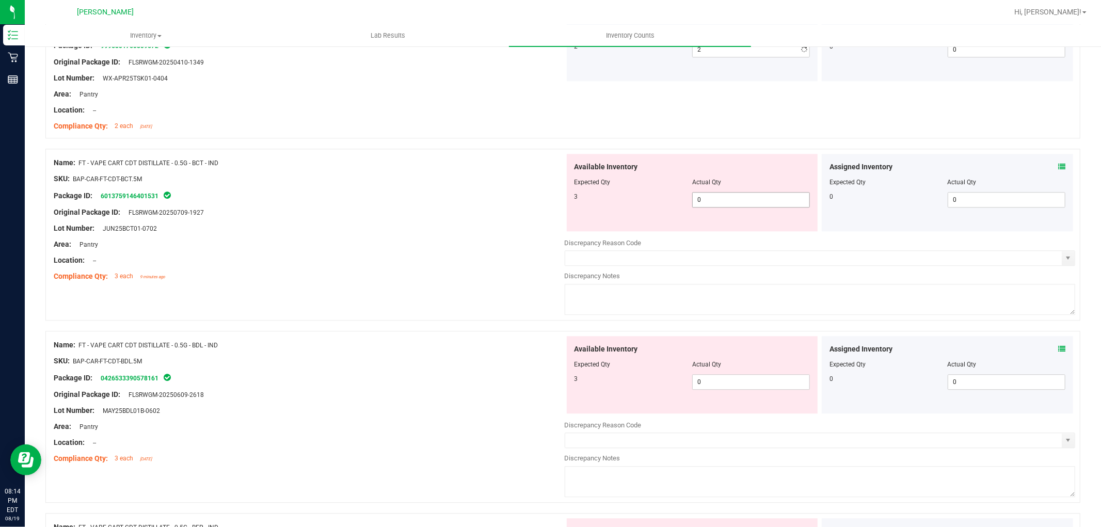
click at [730, 225] on div "Available Inventory Expected Qty Actual Qty 3 0 0" at bounding box center [692, 192] width 251 height 77
drag, startPoint x: 740, startPoint y: 192, endPoint x: 739, endPoint y: 198, distance: 5.8
click at [739, 198] on div "Available Inventory Expected Qty Actual Qty 3 0 0" at bounding box center [692, 192] width 251 height 77
click at [739, 195] on span "0 0" at bounding box center [751, 199] width 118 height 15
drag, startPoint x: 712, startPoint y: 392, endPoint x: 710, endPoint y: 378, distance: 14.6
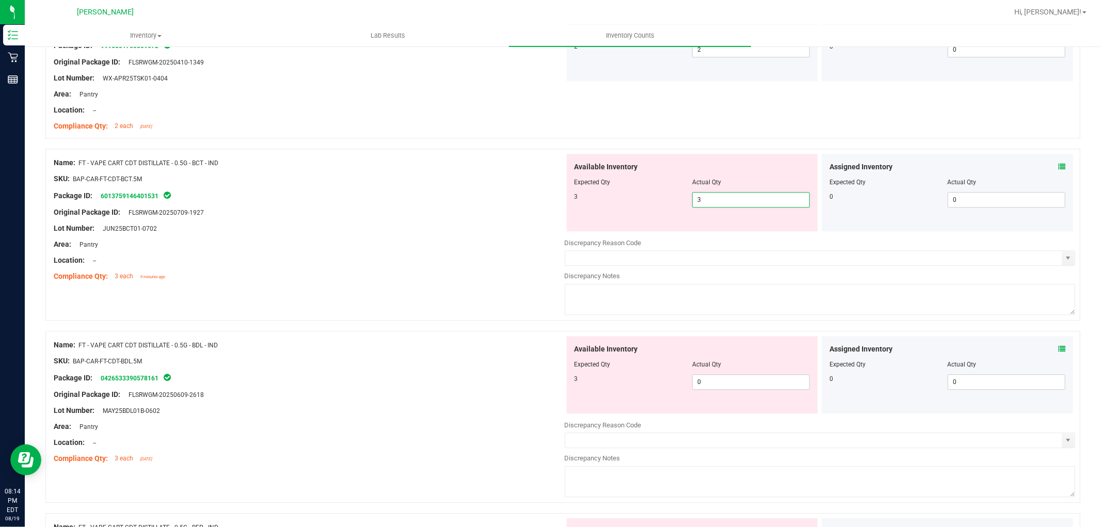
click at [711, 392] on div "Available Inventory Expected Qty Actual Qty 3 0 0" at bounding box center [820, 418] width 511 height 164
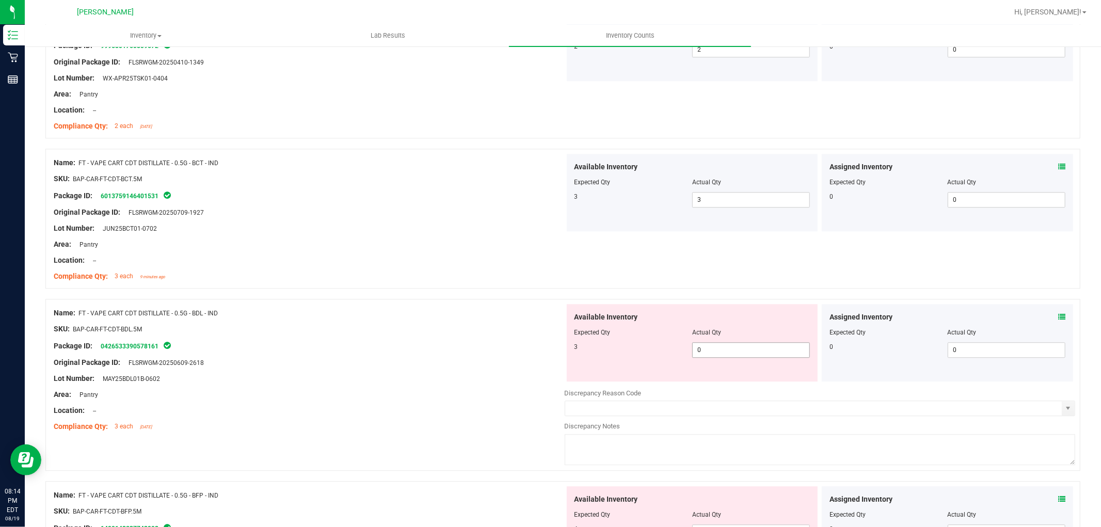
click at [716, 352] on span "0 0" at bounding box center [751, 349] width 118 height 15
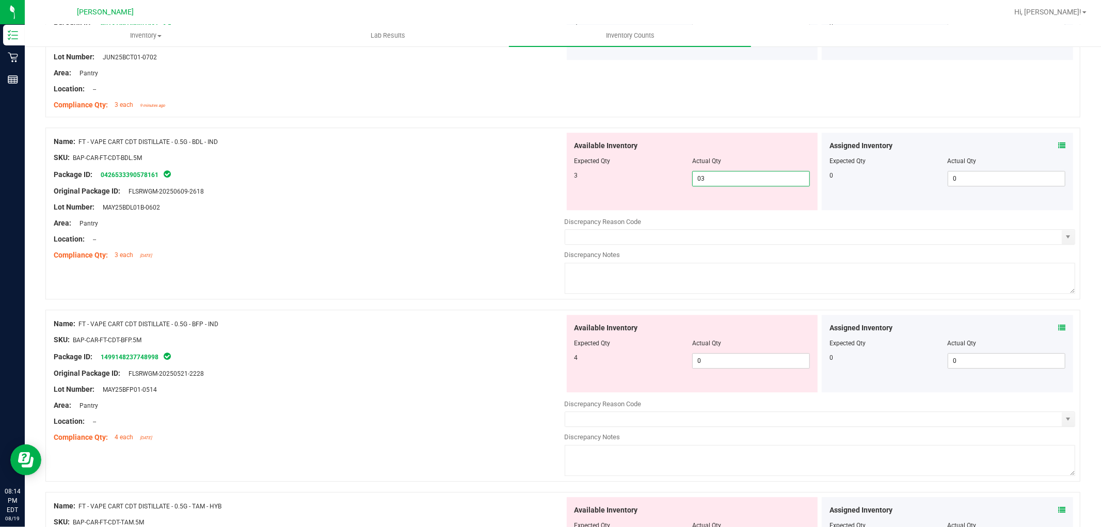
scroll to position [2294, 0]
click at [713, 354] on div "Available Inventory Expected Qty Actual Qty 4 0 0" at bounding box center [692, 352] width 251 height 77
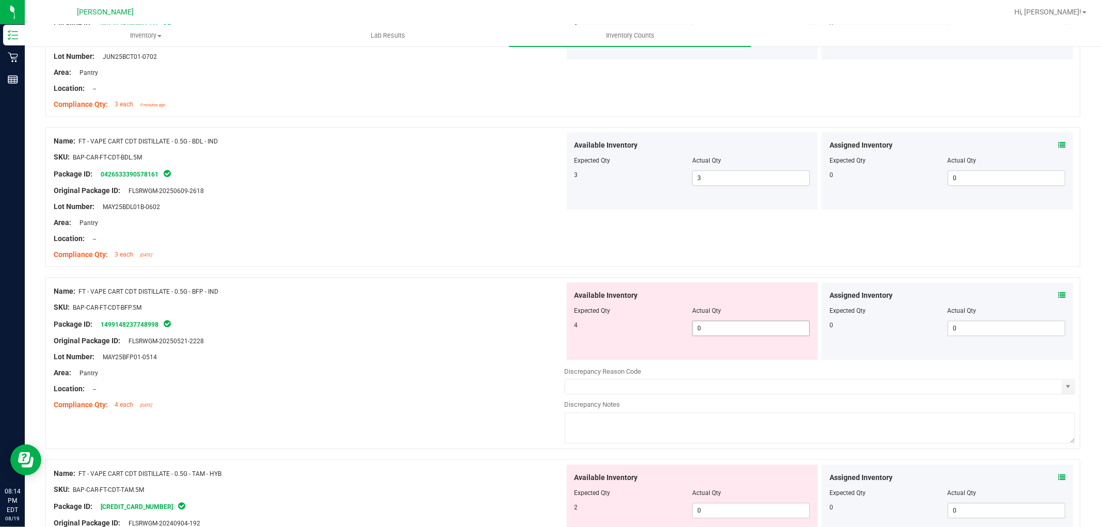
click at [723, 329] on span "0 0" at bounding box center [751, 328] width 118 height 15
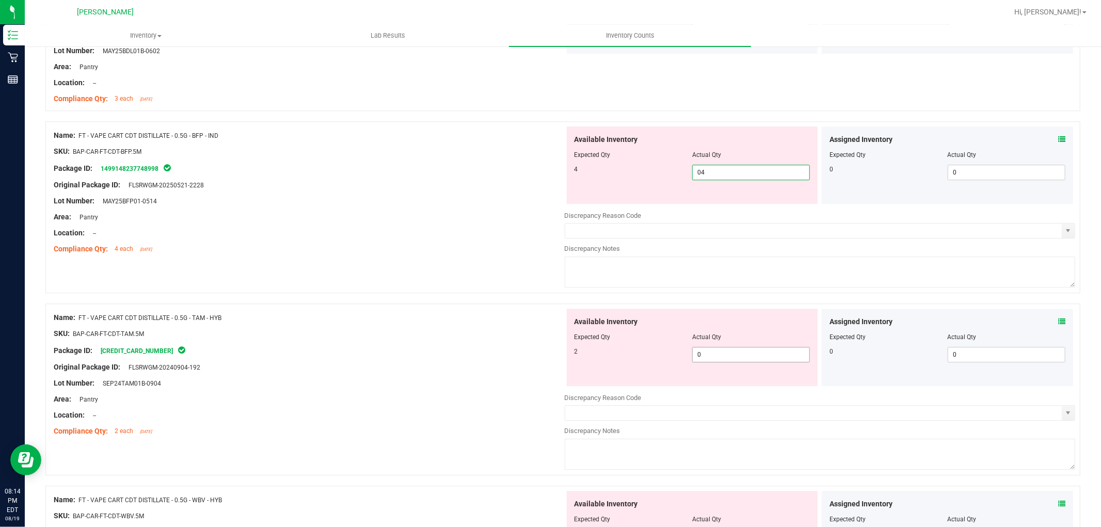
scroll to position [2465, 0]
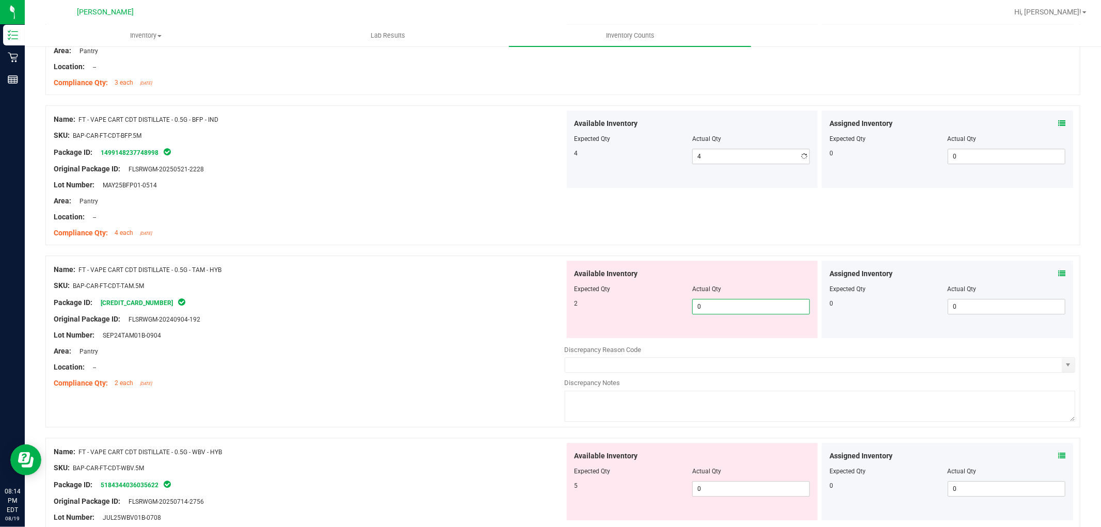
click at [725, 342] on div "Available Inventory Expected Qty Actual Qty 2 0 0" at bounding box center [820, 343] width 511 height 164
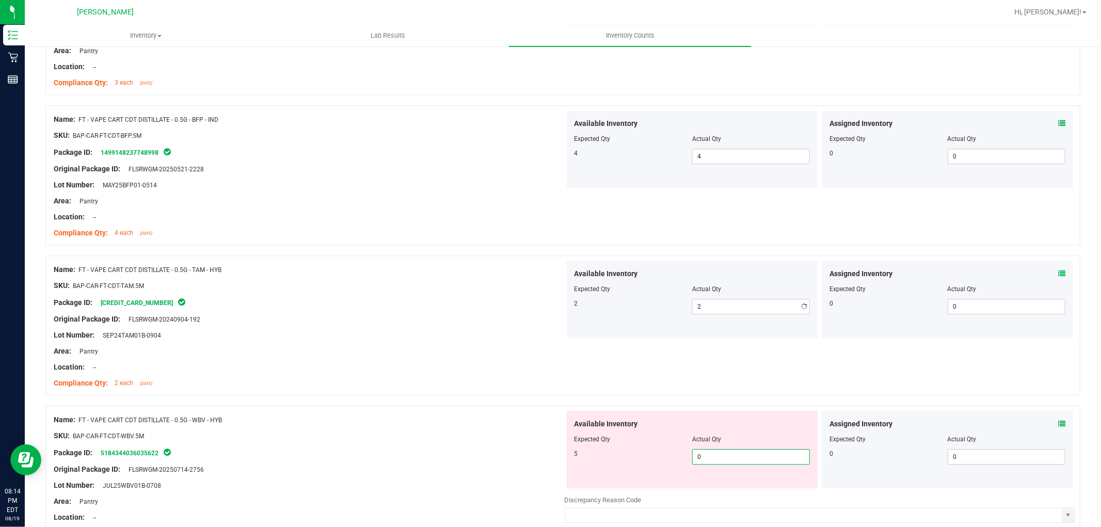
click at [718, 488] on div "Available Inventory Expected Qty Actual Qty 5 0 0" at bounding box center [692, 449] width 251 height 77
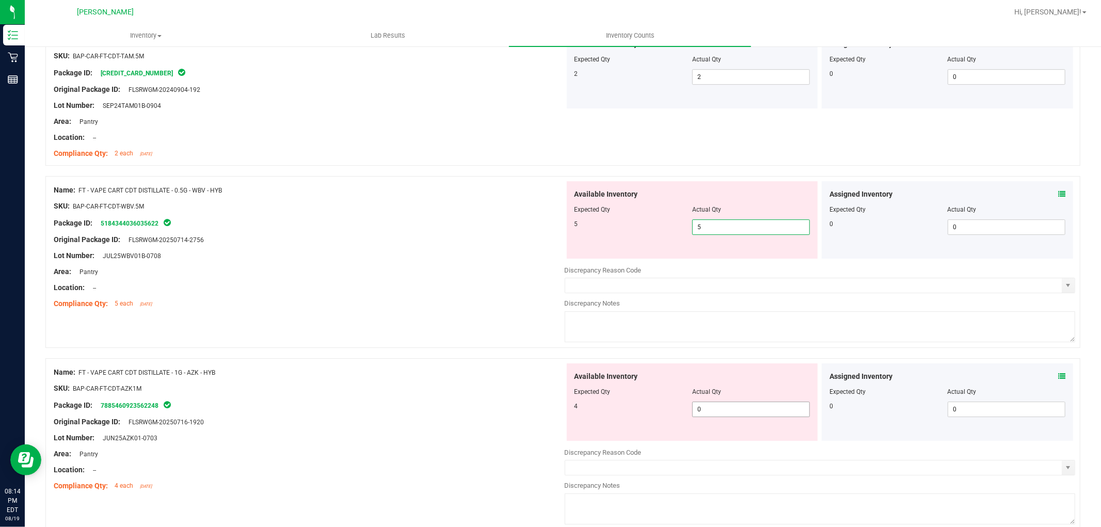
click at [716, 410] on div "Available Inventory Expected Qty Actual Qty 4 0 0" at bounding box center [820, 445] width 511 height 164
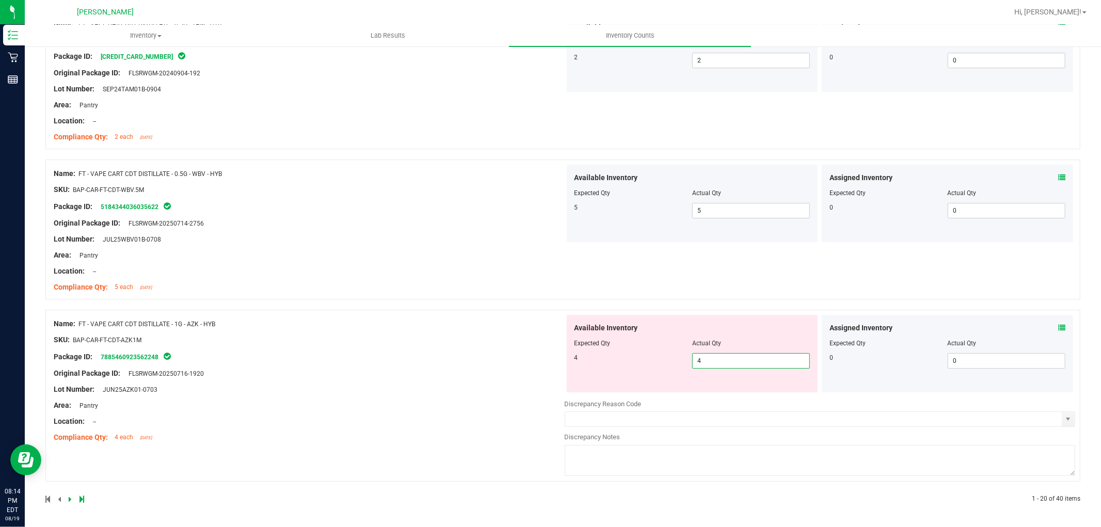
click at [516, 404] on div "Name: FT - VAPE CART CDT DISTILLATE - 1G - AZK - HYB SKU: BAP-CAR-FT-CDT-AZK1M …" at bounding box center [309, 381] width 511 height 132
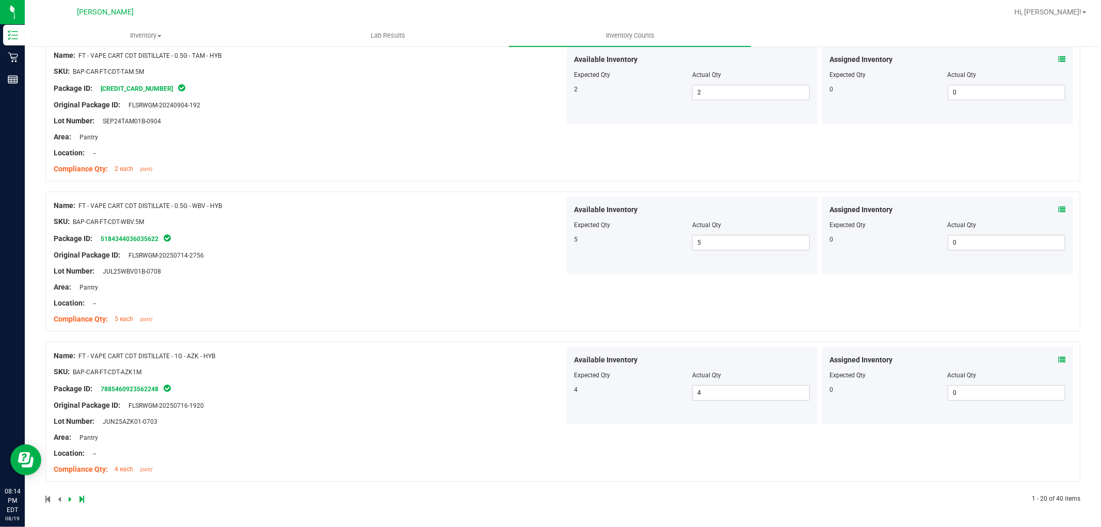
click at [69, 499] on icon at bounding box center [70, 499] width 3 height 6
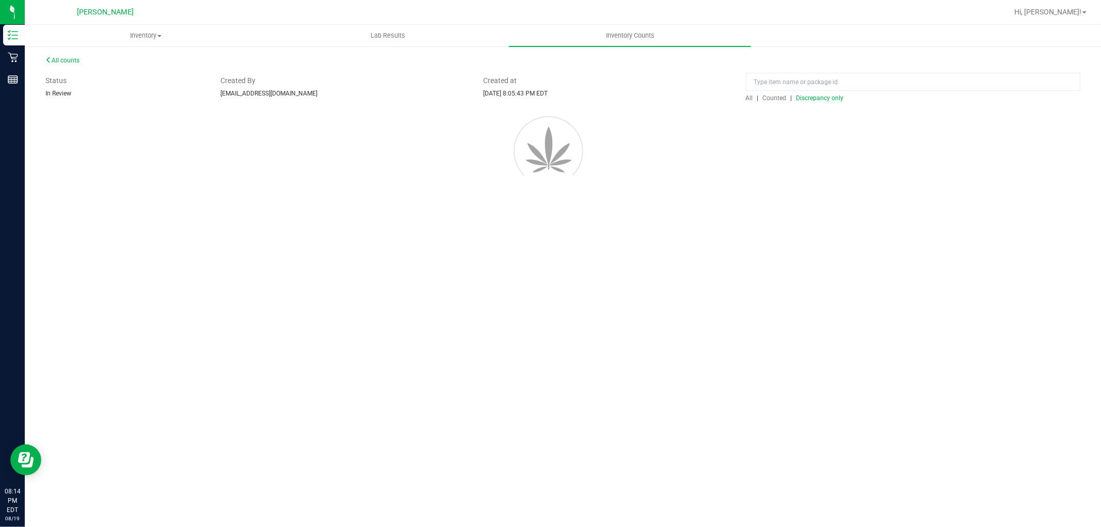
scroll to position [0, 0]
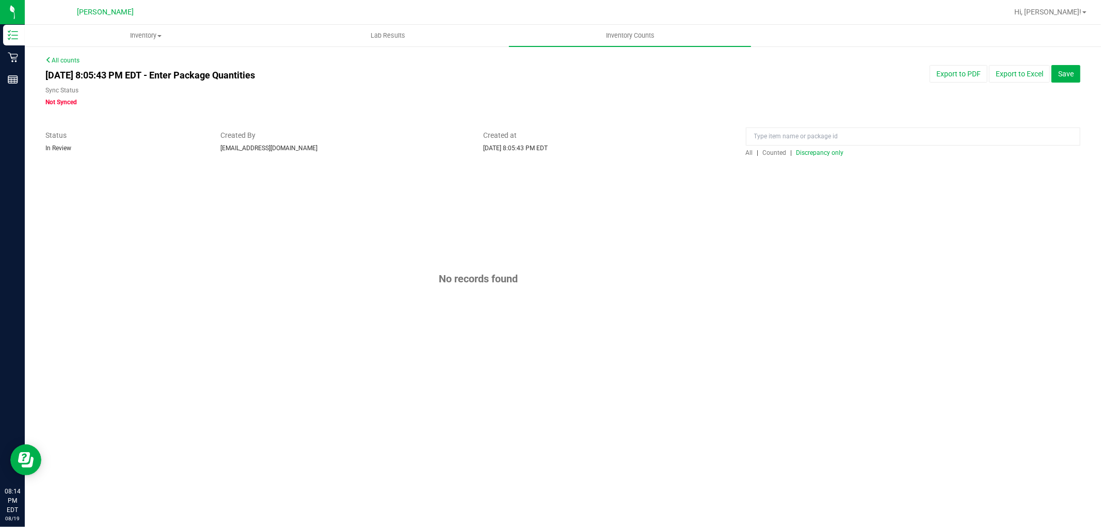
click at [753, 153] on span "All" at bounding box center [749, 152] width 7 height 7
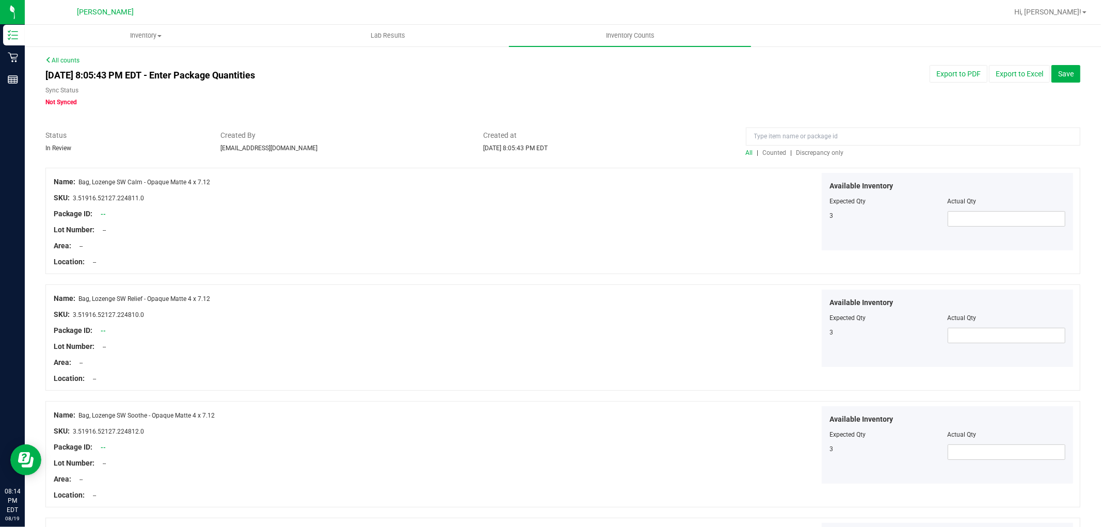
click at [821, 152] on span "Discrepancy only" at bounding box center [819, 152] width 47 height 7
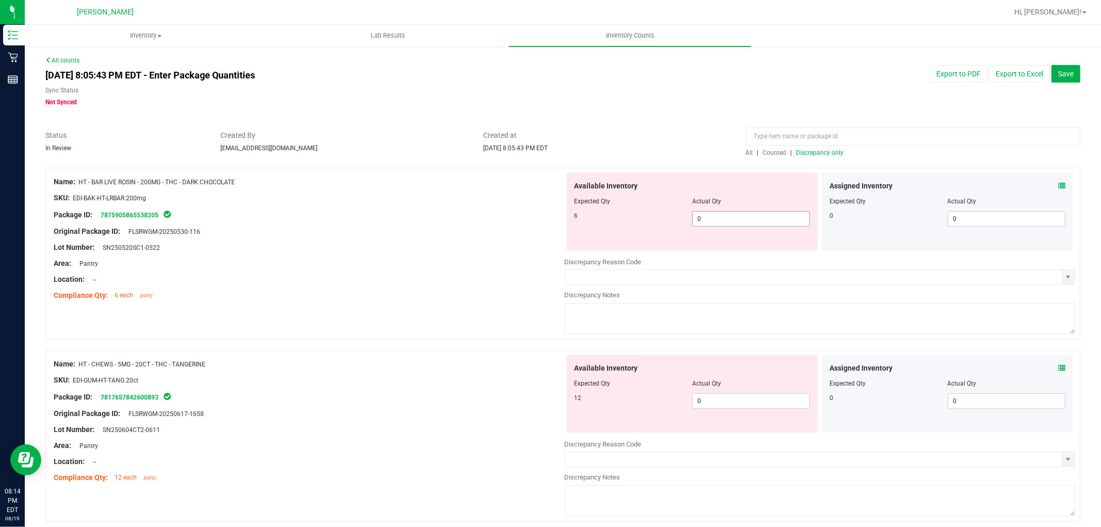
click at [717, 218] on span "0 0" at bounding box center [751, 218] width 118 height 15
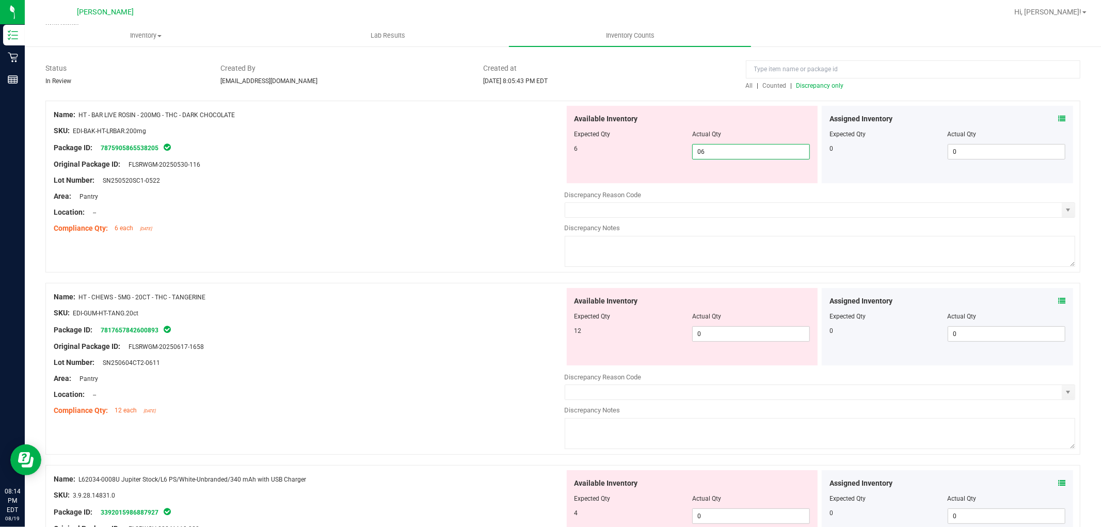
scroll to position [172, 0]
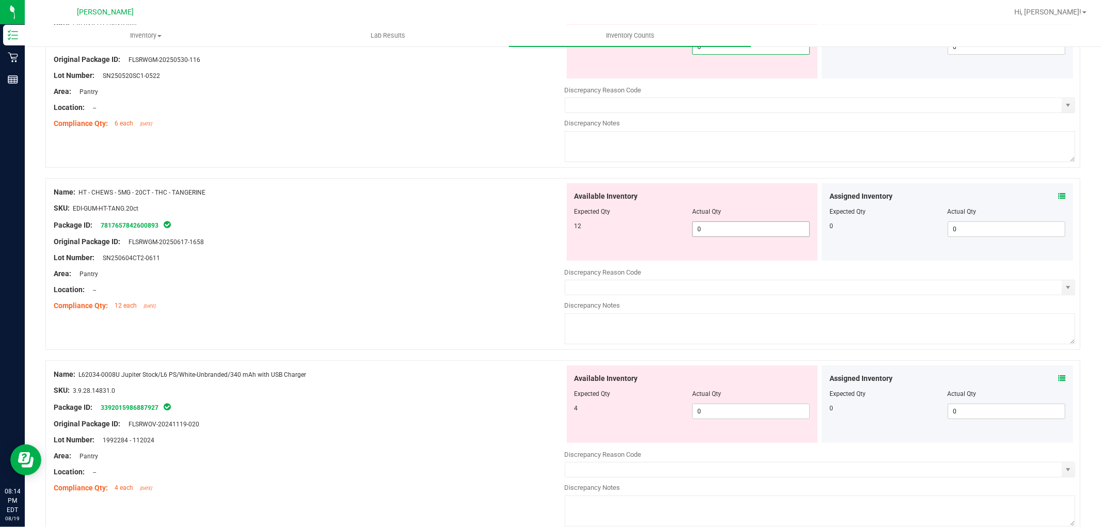
click at [730, 223] on div "Available Inventory Expected Qty Actual Qty 12 0 0" at bounding box center [692, 221] width 251 height 77
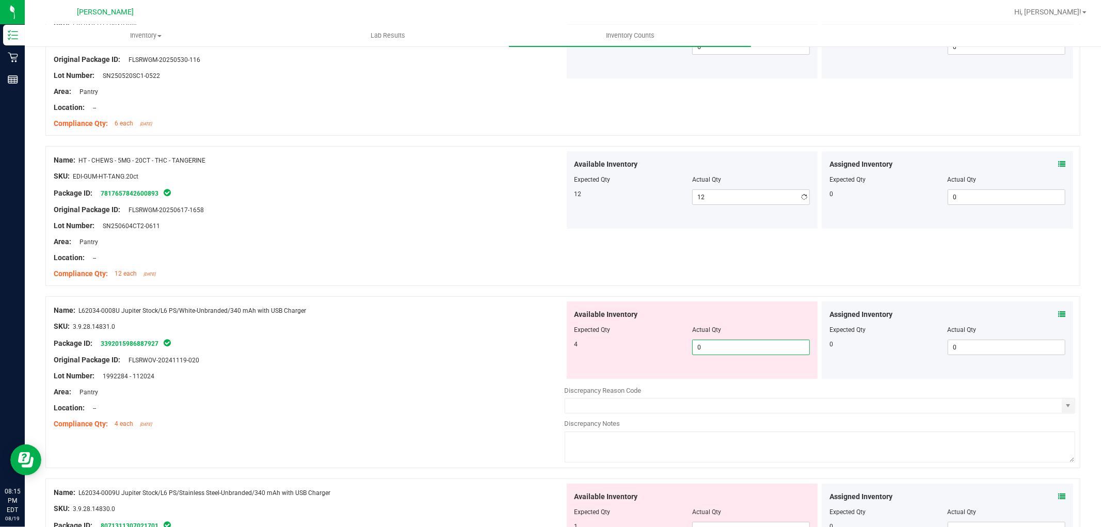
click at [730, 378] on div "Available Inventory Expected Qty Actual Qty 4 0 0" at bounding box center [692, 339] width 251 height 77
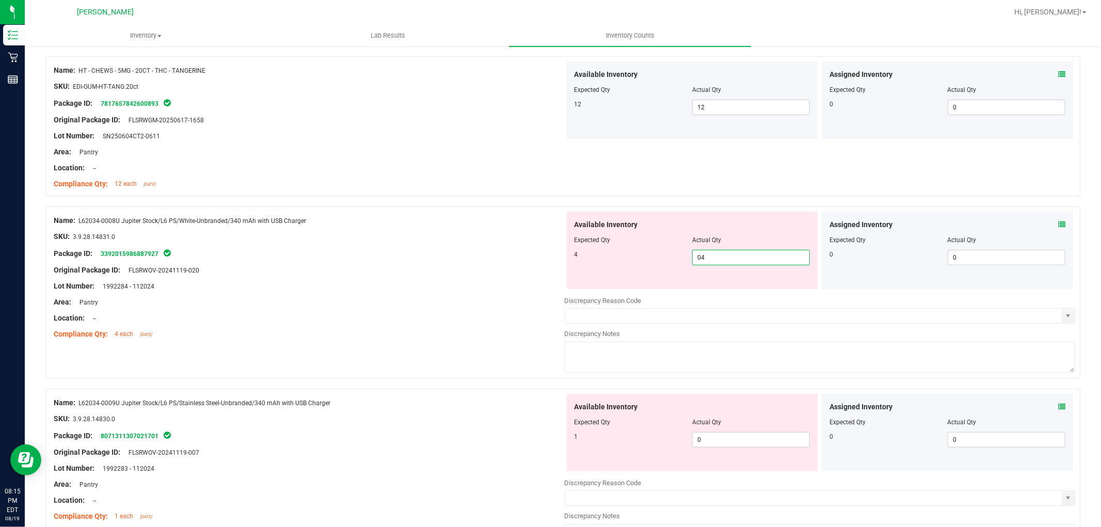
scroll to position [344, 0]
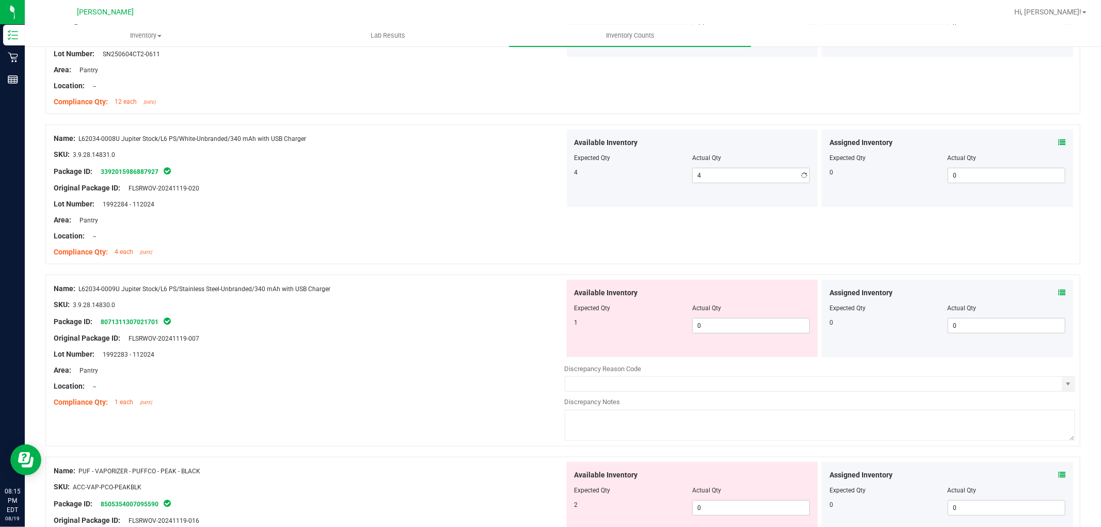
click at [723, 349] on div "Available Inventory Expected Qty Actual Qty 1 0 0" at bounding box center [692, 318] width 251 height 77
click at [726, 330] on span "0 0" at bounding box center [751, 325] width 118 height 15
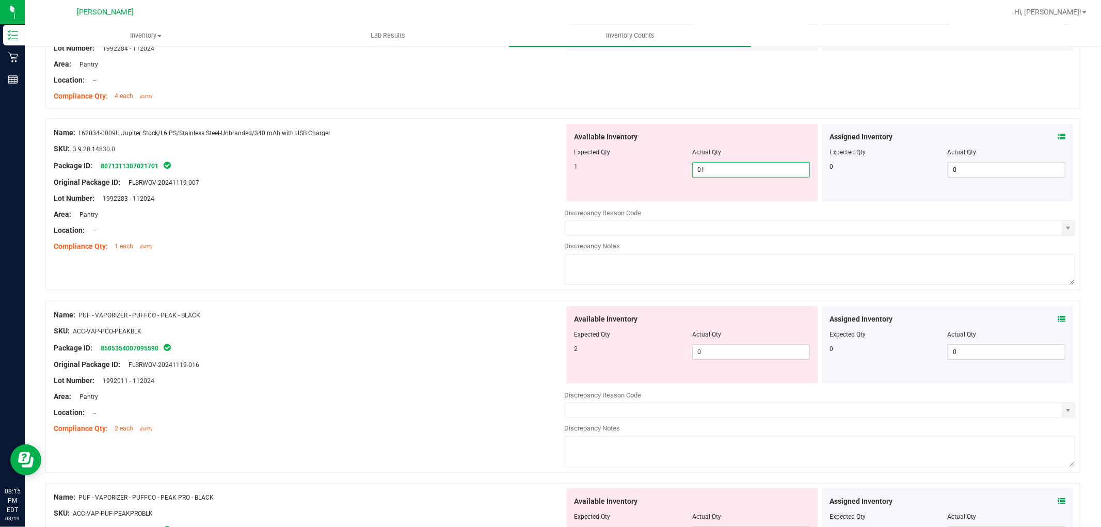
scroll to position [516, 0]
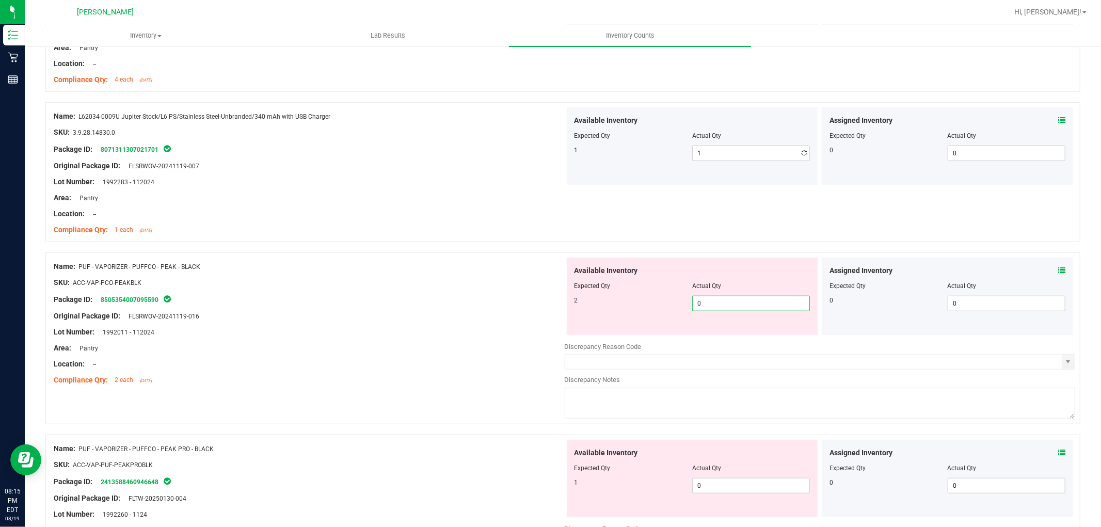
click at [719, 339] on div "Available Inventory Expected Qty Actual Qty 2 0 0" at bounding box center [820, 340] width 511 height 164
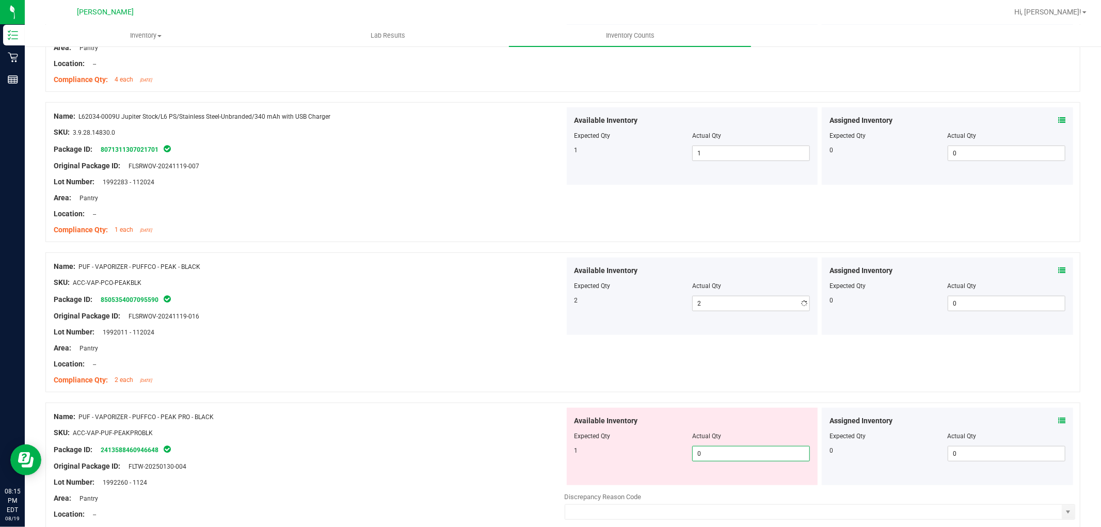
click at [721, 487] on div "Available Inventory Expected Qty Actual Qty 1 0 0" at bounding box center [820, 490] width 511 height 164
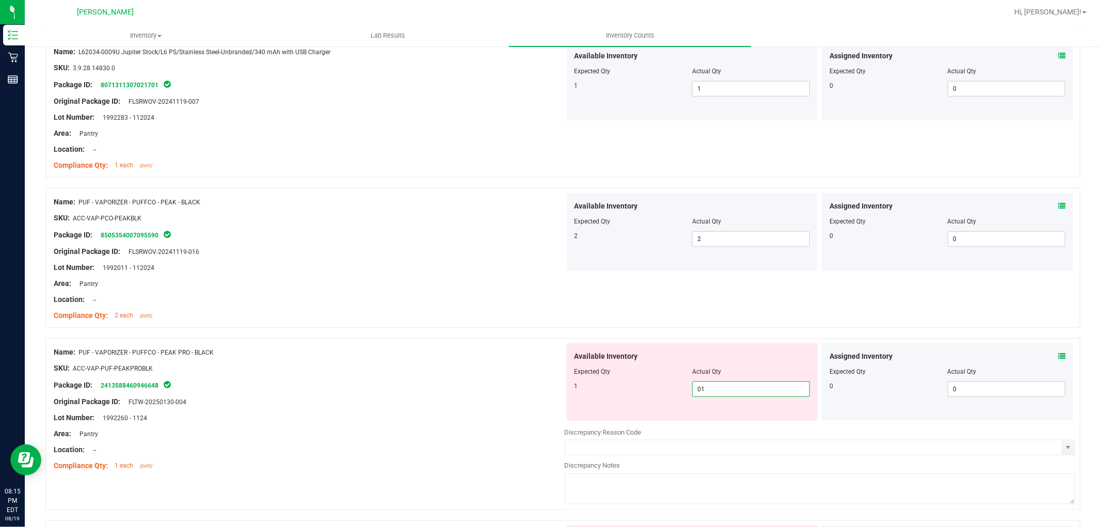
scroll to position [745, 0]
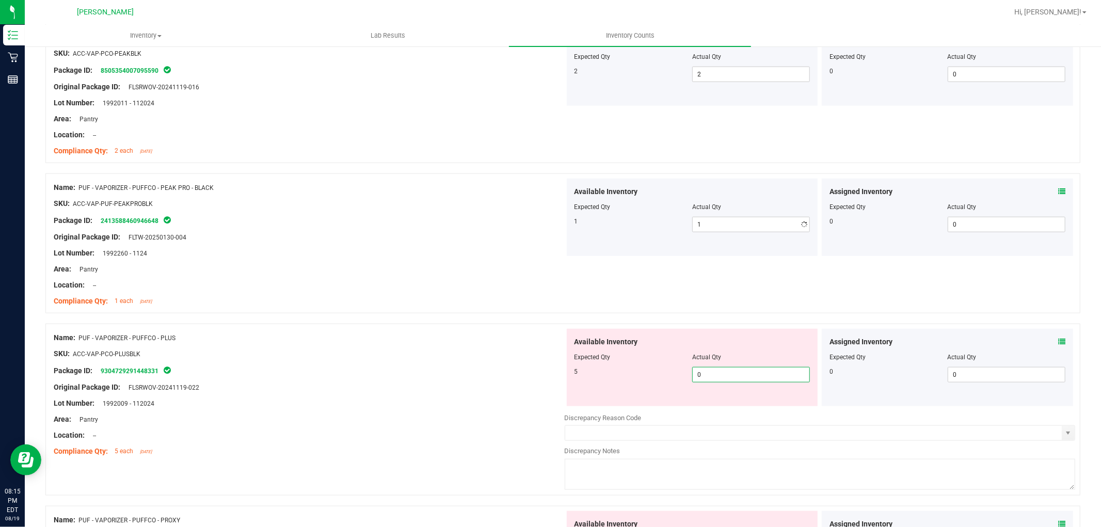
click at [714, 405] on div "Available Inventory Expected Qty Actual Qty 5 0 0" at bounding box center [692, 367] width 251 height 77
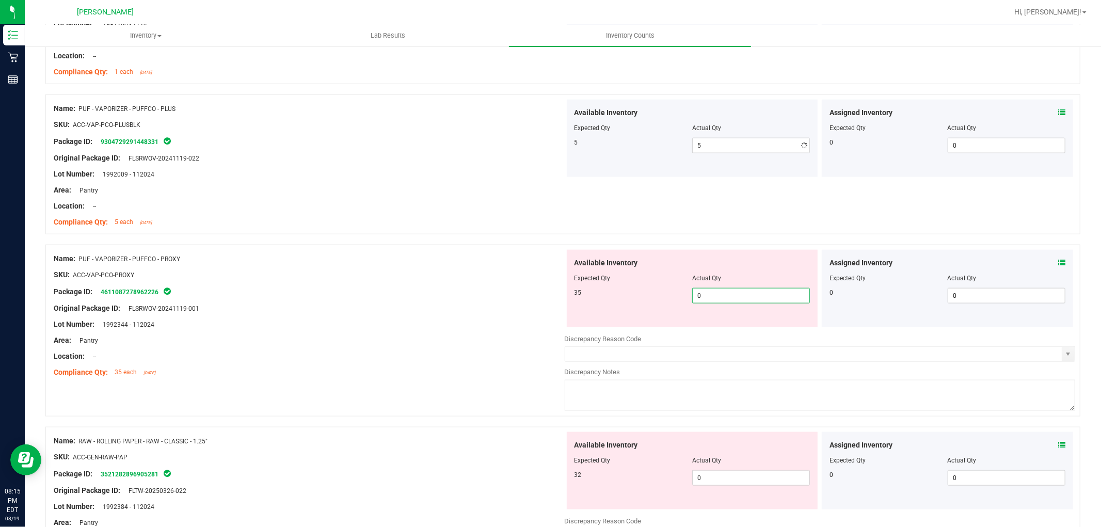
click at [741, 322] on div "Available Inventory Expected Qty Actual Qty 35 0 0" at bounding box center [692, 288] width 251 height 77
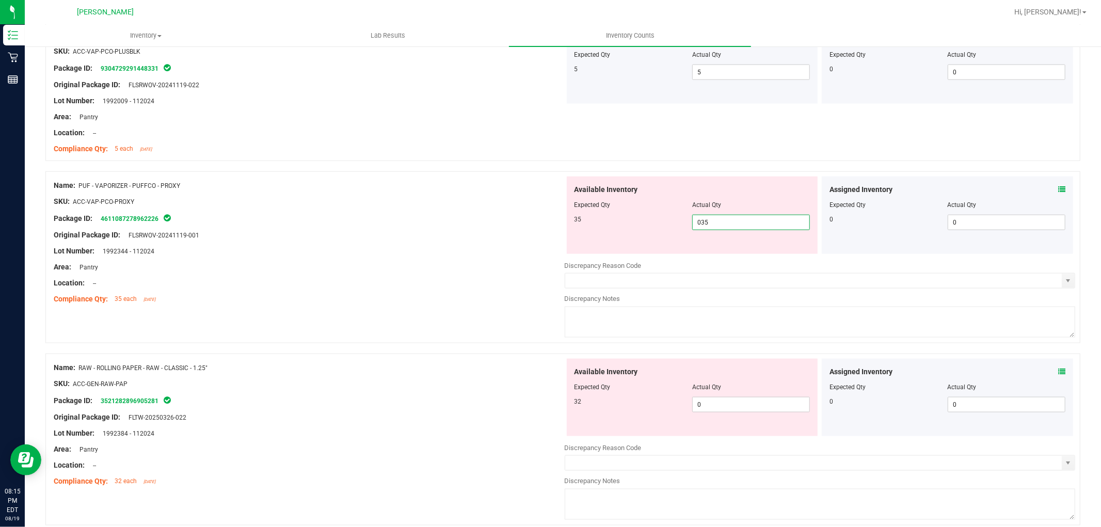
scroll to position [1090, 0]
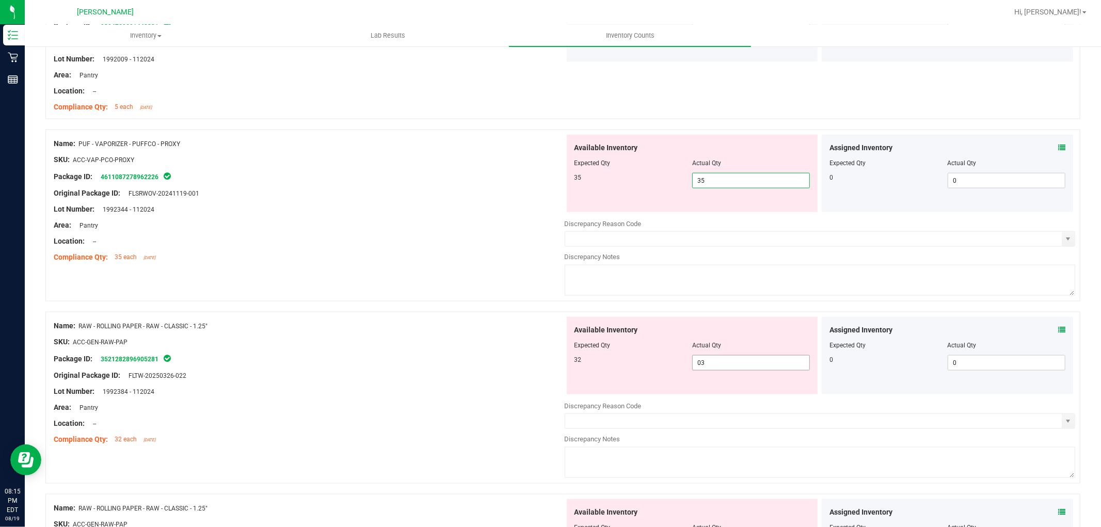
click at [716, 365] on div "Available Inventory Expected Qty Actual Qty 32 03 0" at bounding box center [820, 399] width 511 height 164
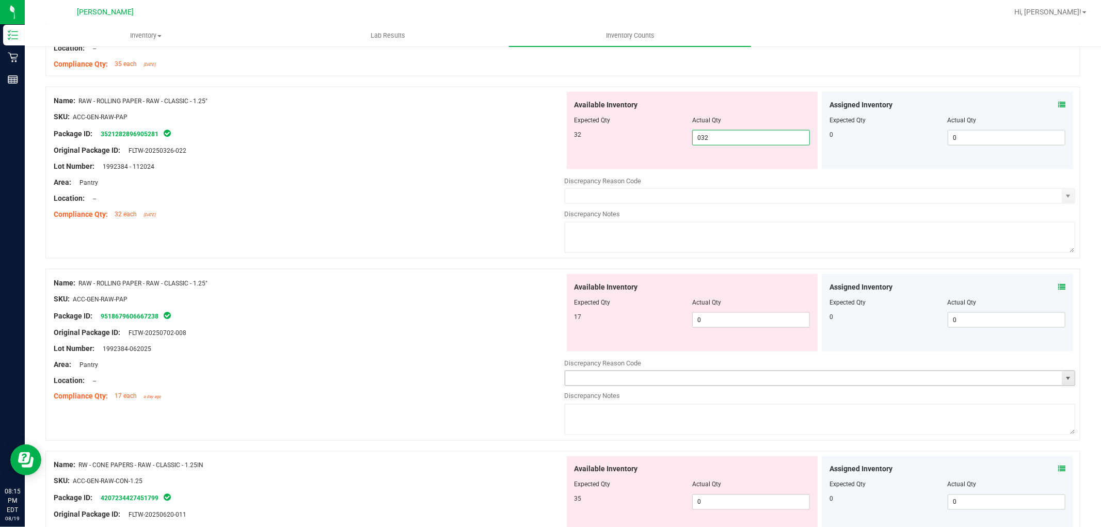
scroll to position [1319, 0]
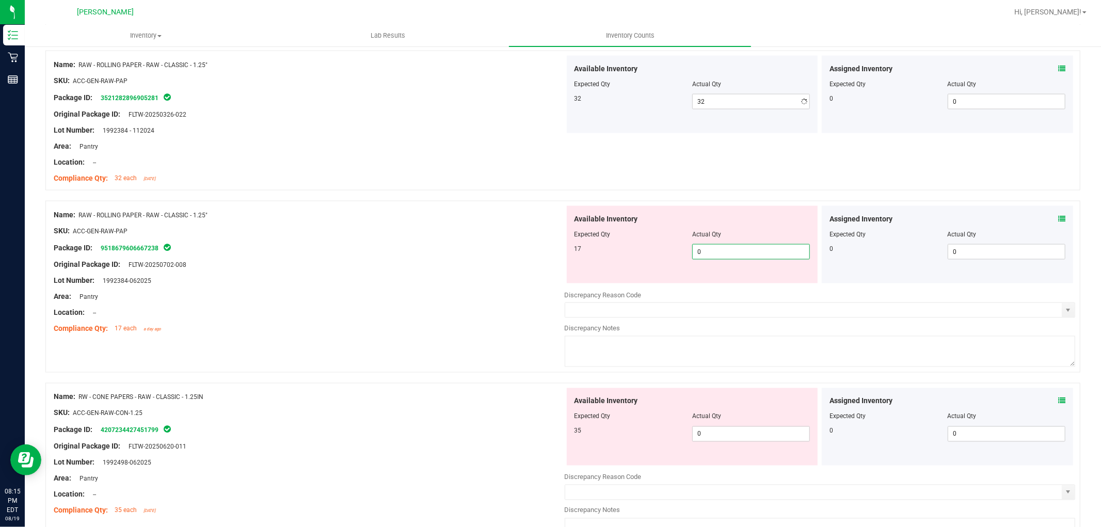
click at [740, 286] on div "Available Inventory Expected Qty Actual Qty 17 0 0" at bounding box center [820, 288] width 511 height 164
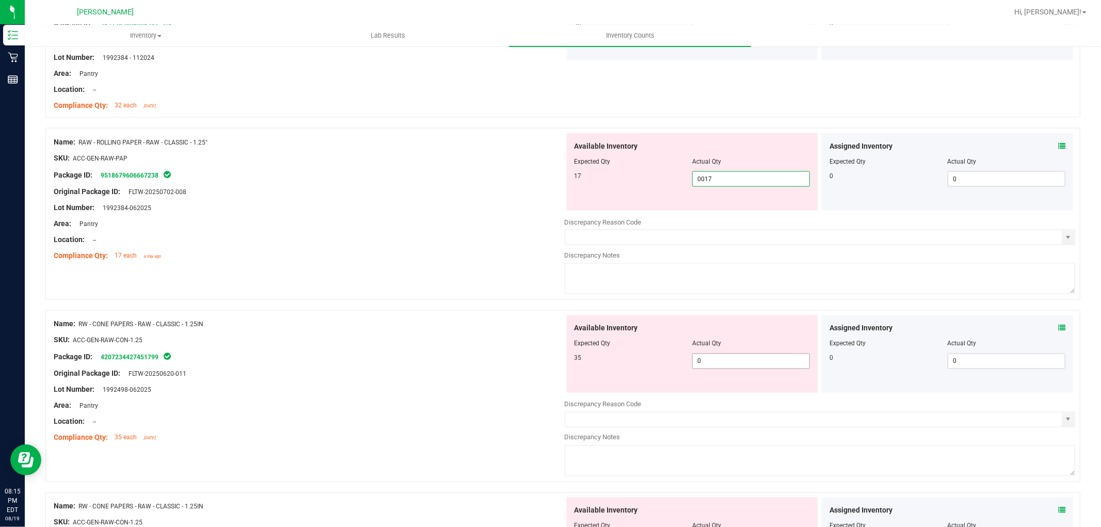
scroll to position [1433, 0]
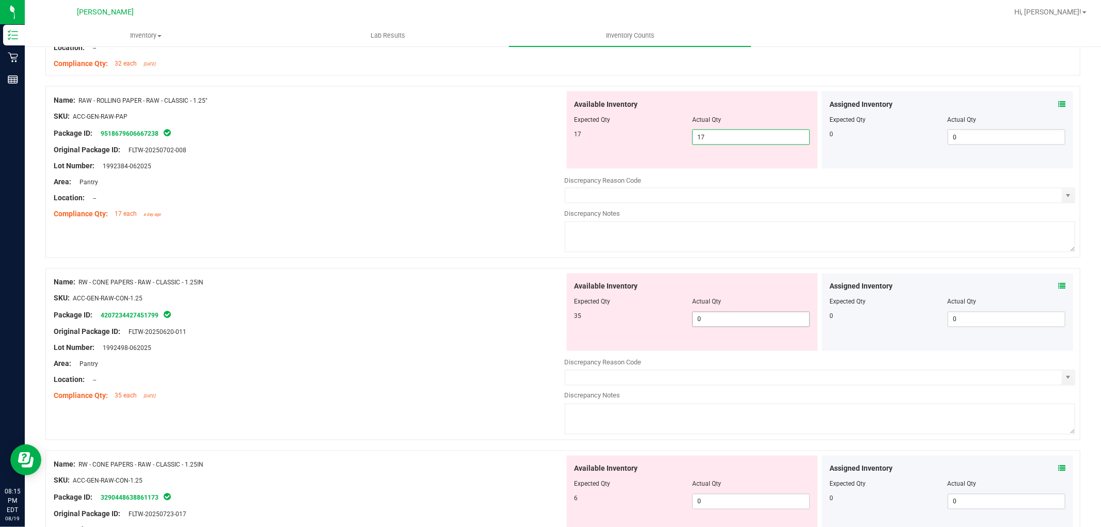
click at [733, 323] on div "Available Inventory Expected Qty Actual Qty 35 0 0" at bounding box center [820, 356] width 511 height 164
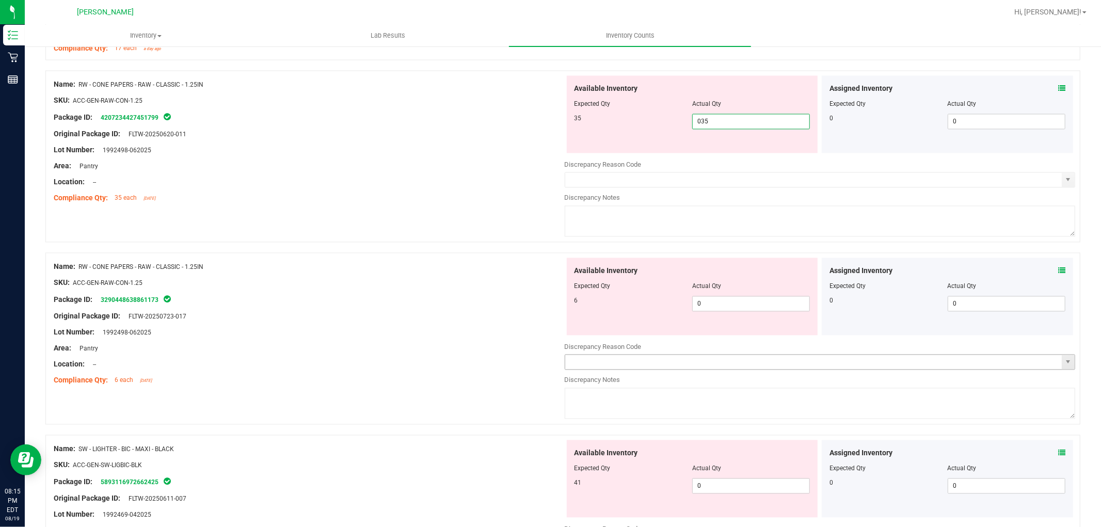
scroll to position [1606, 0]
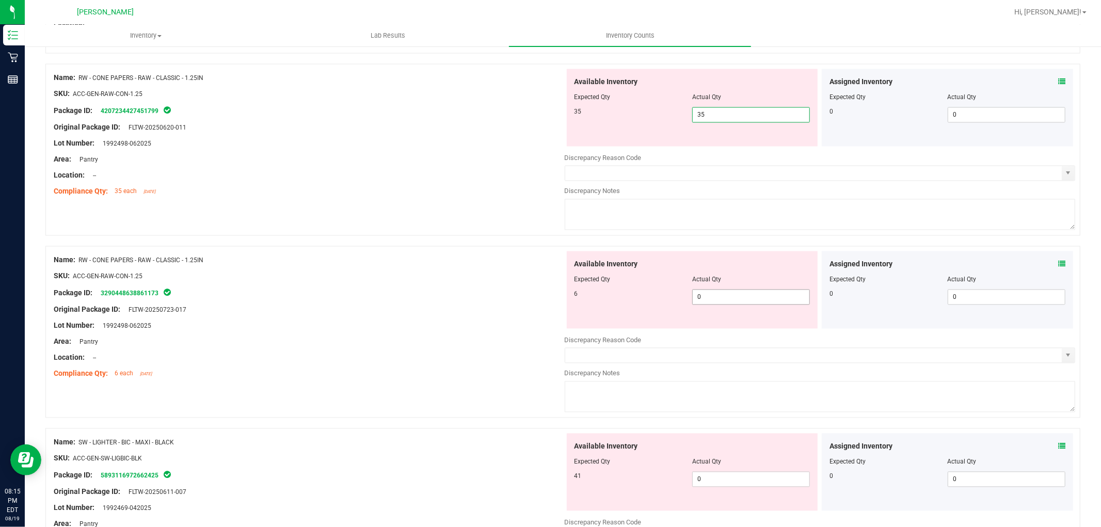
click at [766, 300] on div "Available Inventory Expected Qty Actual Qty 6 0 0" at bounding box center [820, 333] width 511 height 164
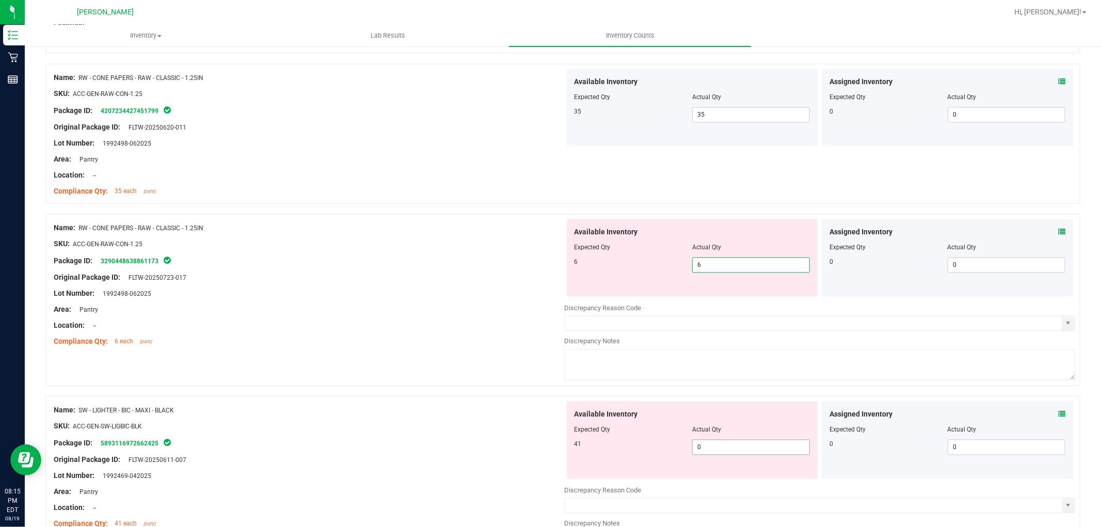
click at [719, 449] on div "Available Inventory Expected Qty Actual Qty 41 0 0" at bounding box center [820, 484] width 511 height 164
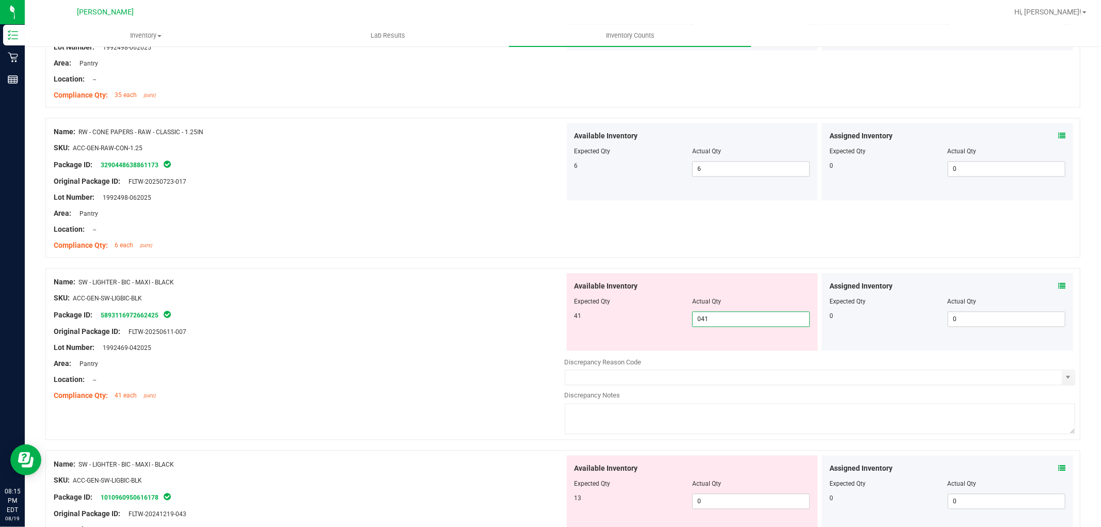
scroll to position [1778, 0]
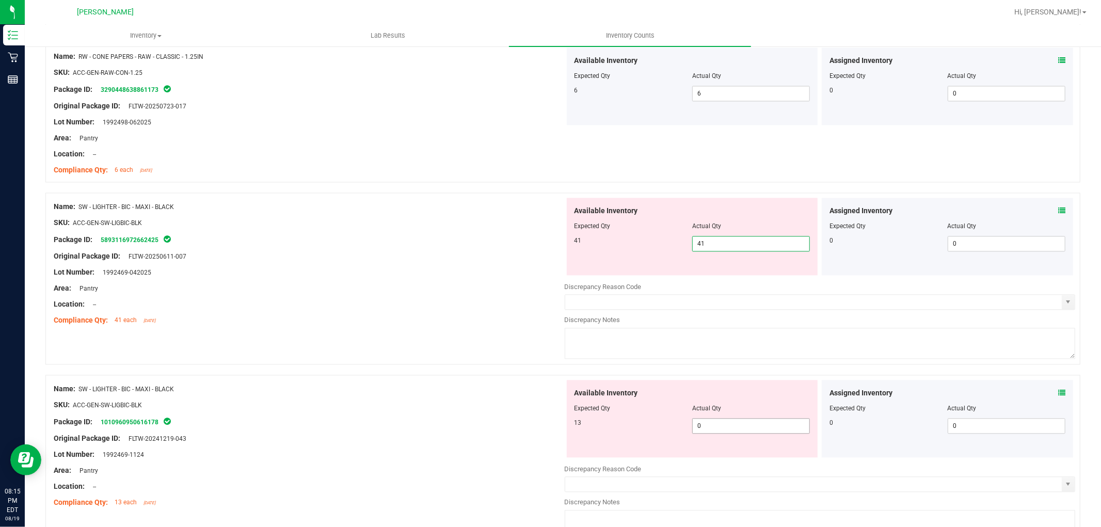
click at [715, 425] on div "Available Inventory Expected Qty Actual Qty 13 0 0" at bounding box center [692, 418] width 251 height 77
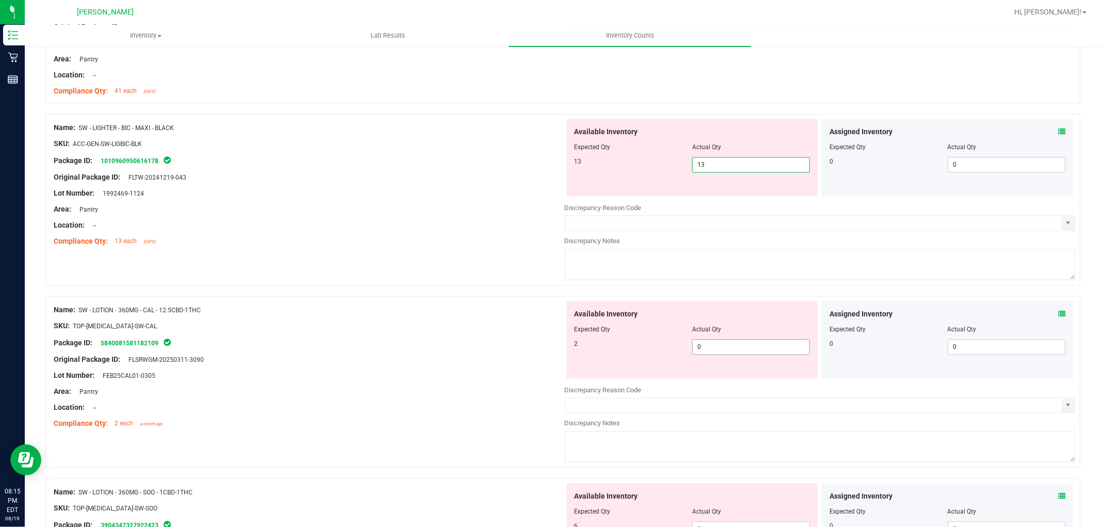
click at [767, 347] on div "Available Inventory Expected Qty Actual Qty 2 0 0" at bounding box center [820, 383] width 511 height 164
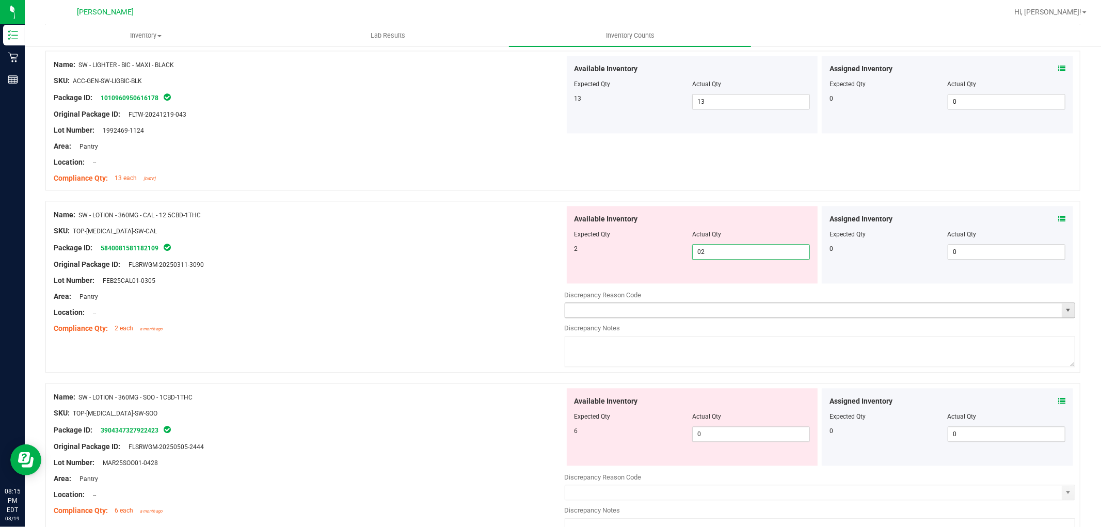
scroll to position [2179, 0]
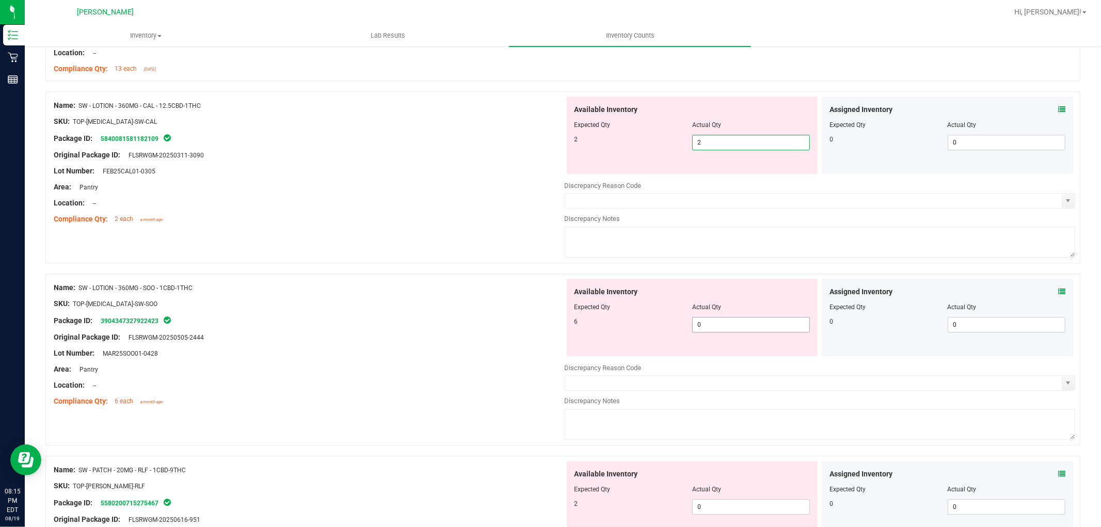
click at [739, 325] on div "Available Inventory Expected Qty Actual Qty 6 0 0" at bounding box center [820, 361] width 511 height 164
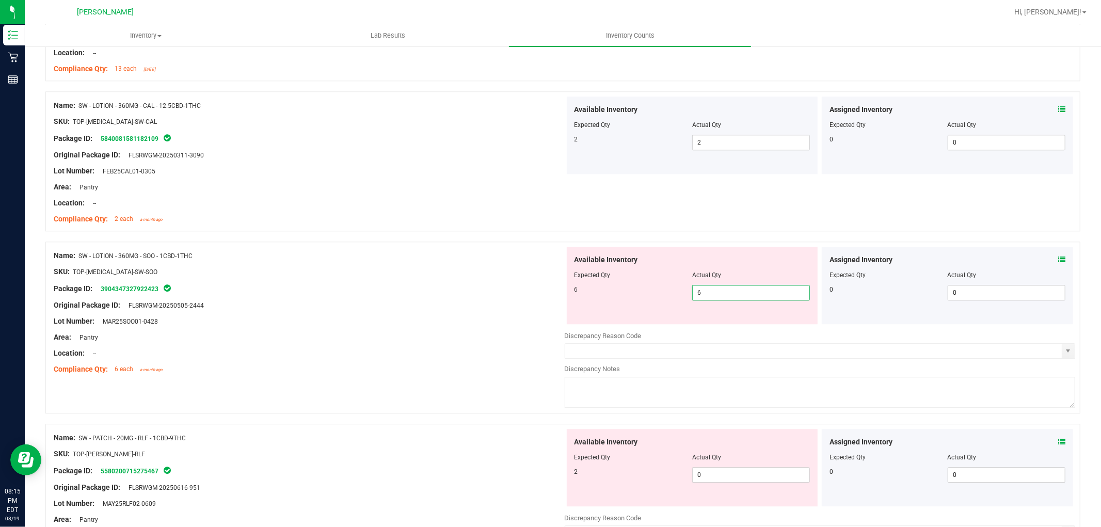
click at [715, 462] on div "Available Inventory Expected Qty Actual Qty 2 0 0" at bounding box center [692, 467] width 251 height 77
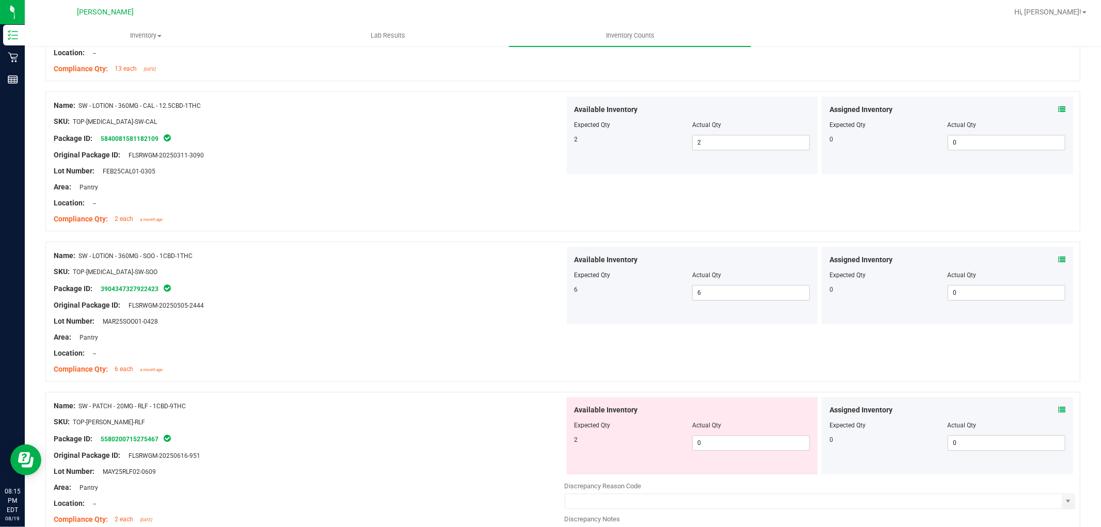
click at [716, 434] on div at bounding box center [692, 432] width 236 height 5
click at [718, 444] on span "0 0" at bounding box center [751, 442] width 118 height 15
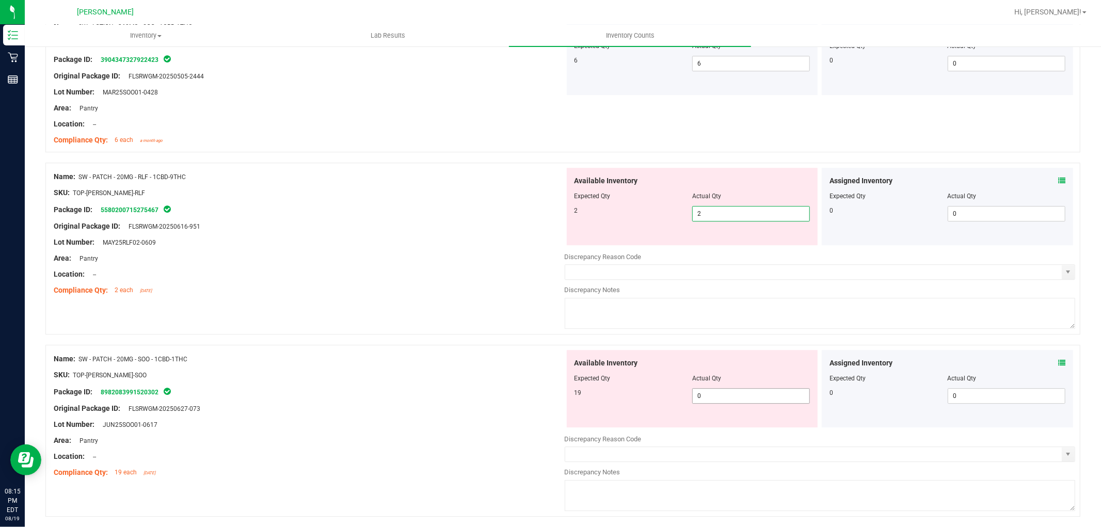
click at [716, 396] on div "Available Inventory Expected Qty Actual Qty 19 0 0" at bounding box center [820, 432] width 511 height 164
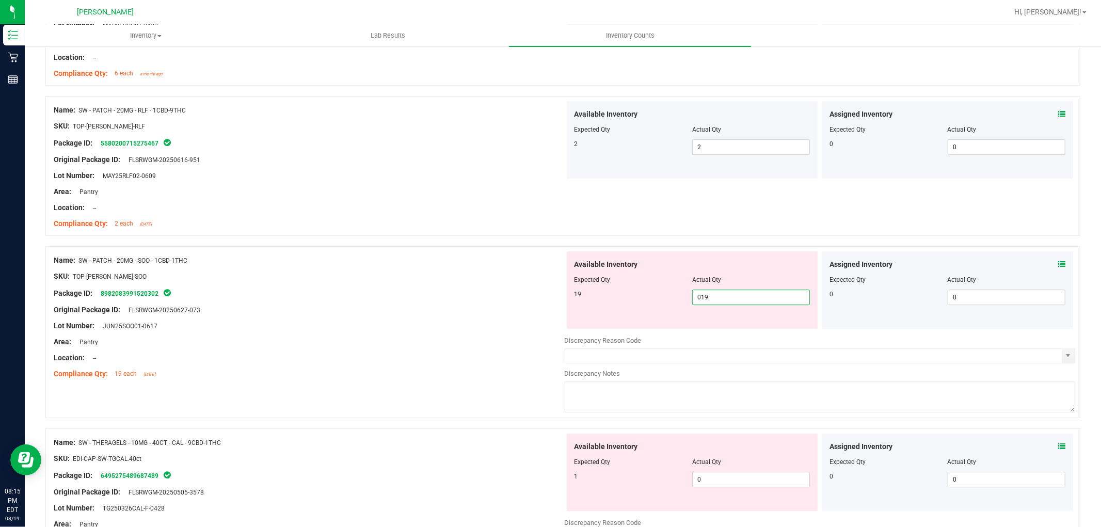
scroll to position [2638, 0]
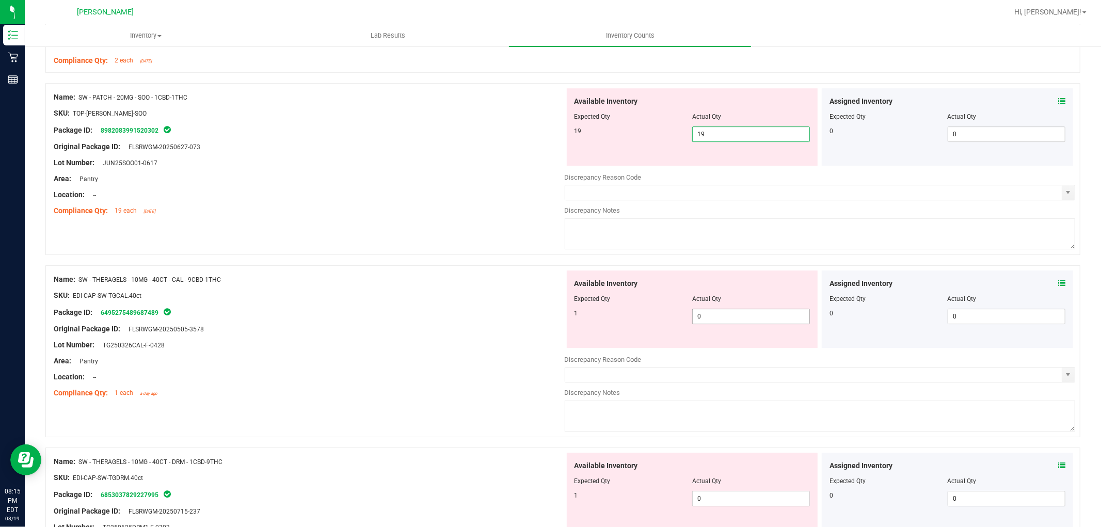
drag, startPoint x: 750, startPoint y: 315, endPoint x: 734, endPoint y: 403, distance: 89.2
click at [751, 315] on div "Available Inventory Expected Qty Actual Qty 1 0 0" at bounding box center [692, 308] width 251 height 77
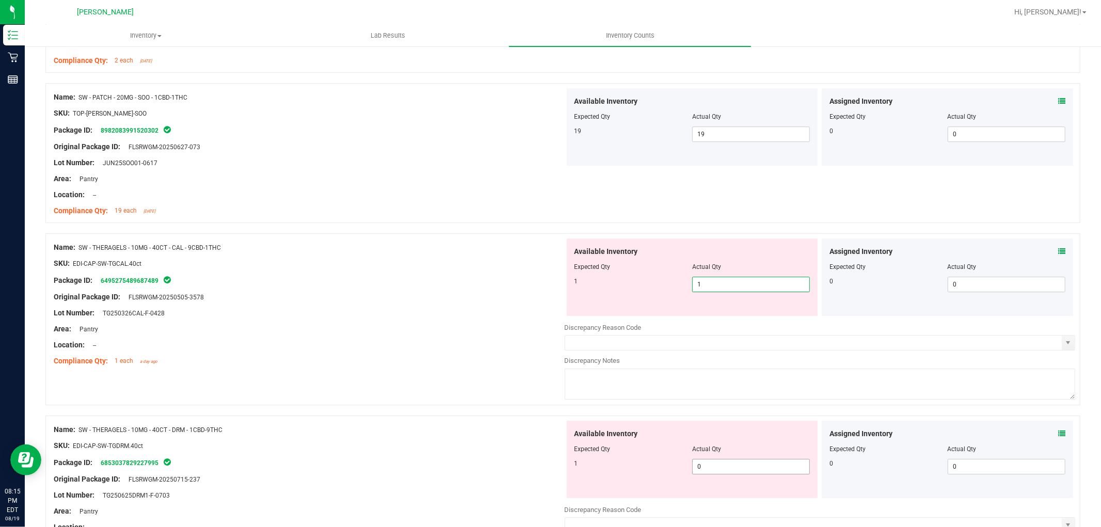
click at [726, 470] on div "Available Inventory Expected Qty Actual Qty 1 0 0" at bounding box center [820, 503] width 511 height 164
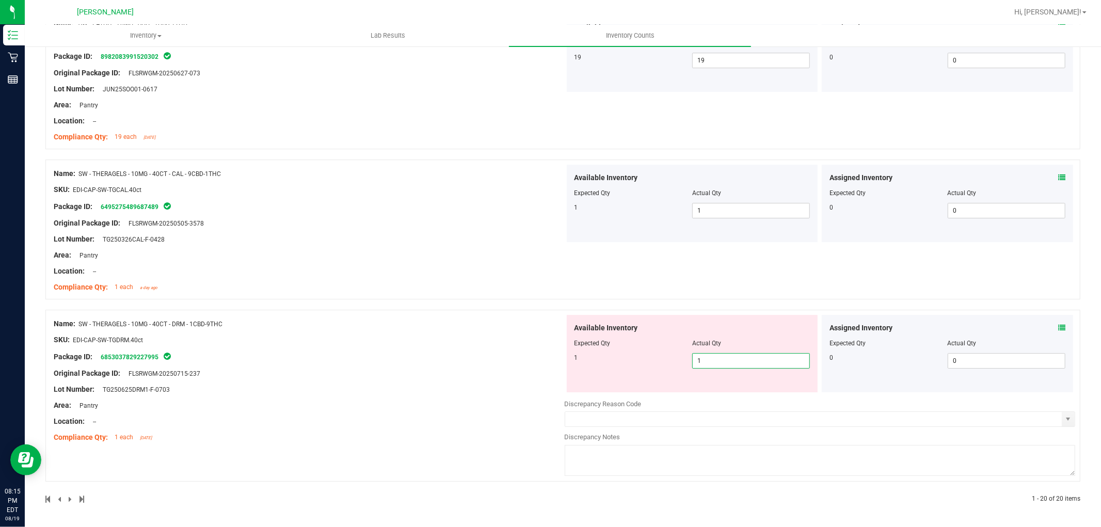
click at [419, 420] on div "Name: SW - THERAGELS - 10MG - 40CT - DRM - 1CBD-9THC SKU: EDI-CAP-SW-TGDRM.40ct…" at bounding box center [309, 381] width 511 height 132
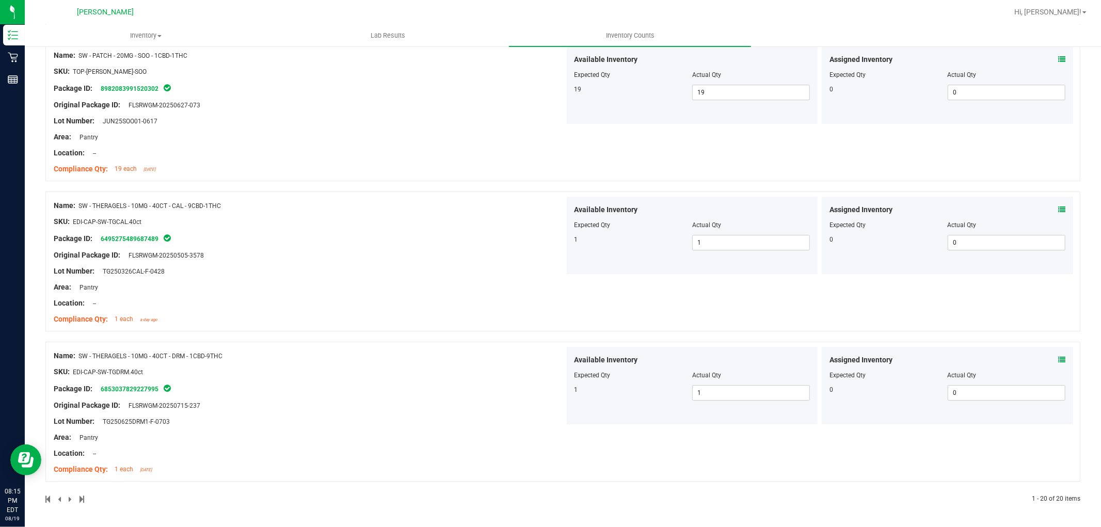
scroll to position [0, 0]
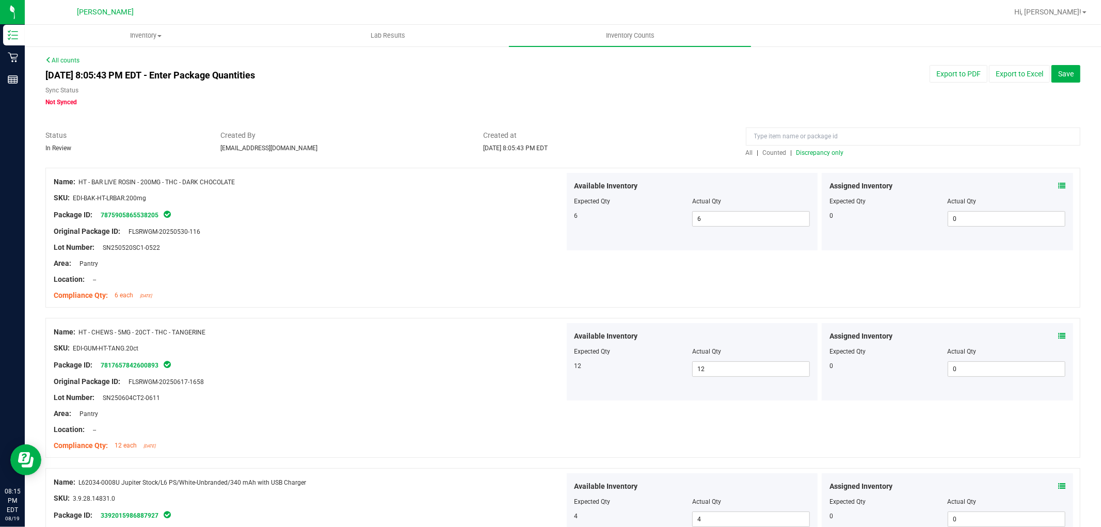
click at [746, 154] on span "All" at bounding box center [749, 152] width 7 height 7
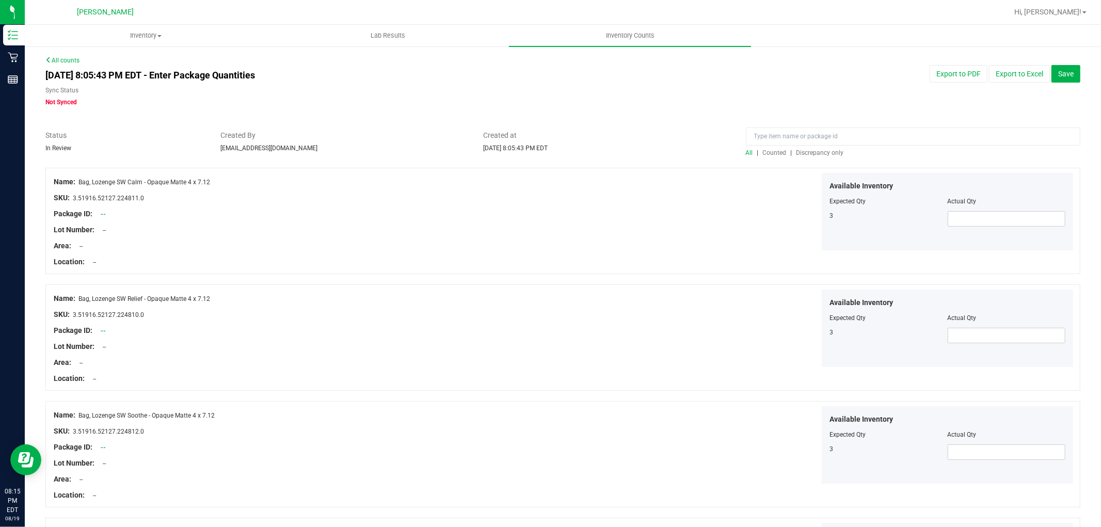
click at [818, 151] on span "Discrepancy only" at bounding box center [819, 152] width 47 height 7
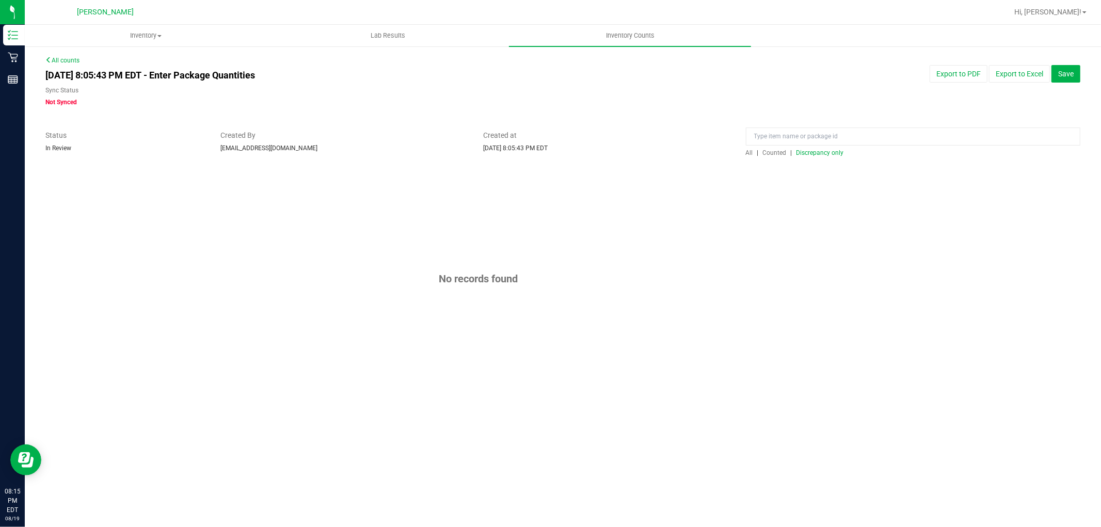
drag, startPoint x: 677, startPoint y: 275, endPoint x: 656, endPoint y: 278, distance: 20.8
click at [669, 277] on div "No records found" at bounding box center [562, 279] width 1035 height 222
click at [1068, 75] on span "Save" at bounding box center [1065, 74] width 15 height 8
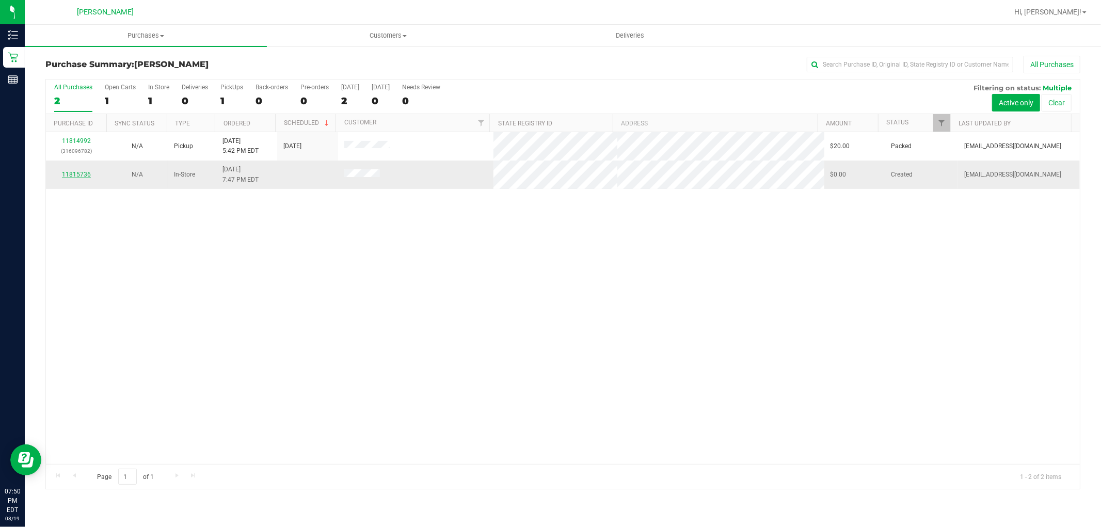
click at [82, 176] on link "11815736" at bounding box center [76, 174] width 29 height 7
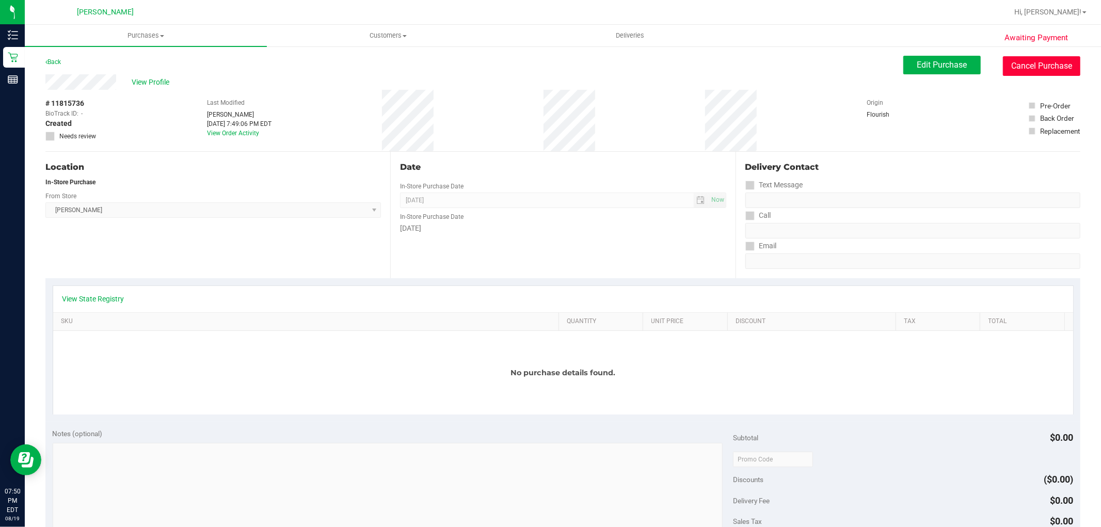
click at [1010, 62] on button "Cancel Purchase" at bounding box center [1041, 66] width 77 height 20
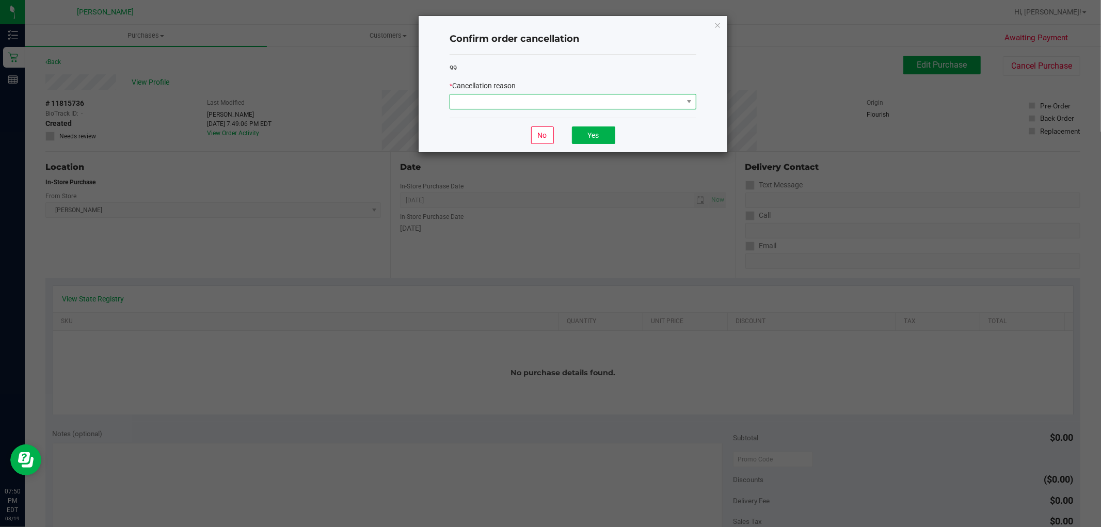
click at [509, 102] on span at bounding box center [566, 101] width 233 height 14
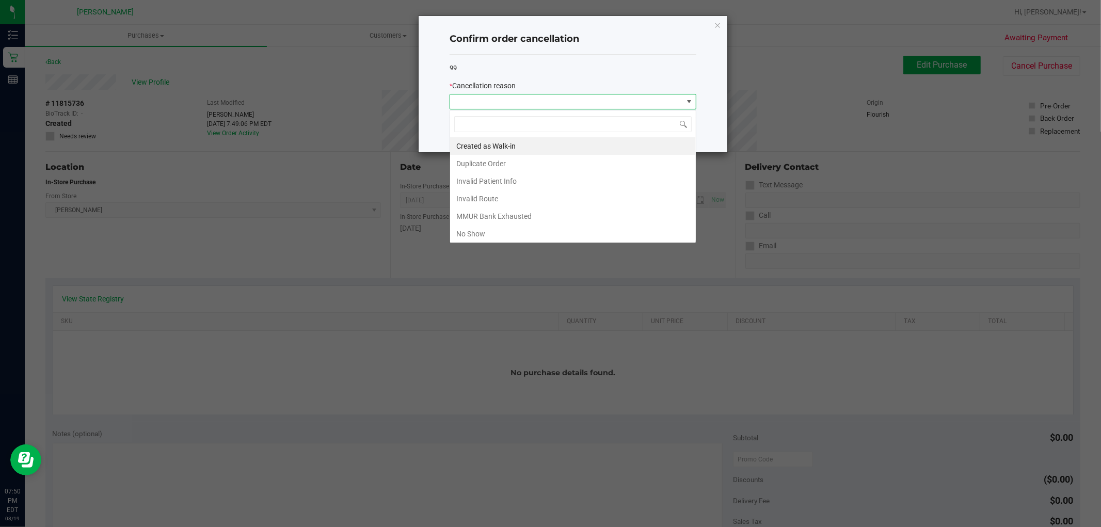
scroll to position [15, 246]
click at [507, 152] on li "Created as Walk-in" at bounding box center [573, 146] width 246 height 18
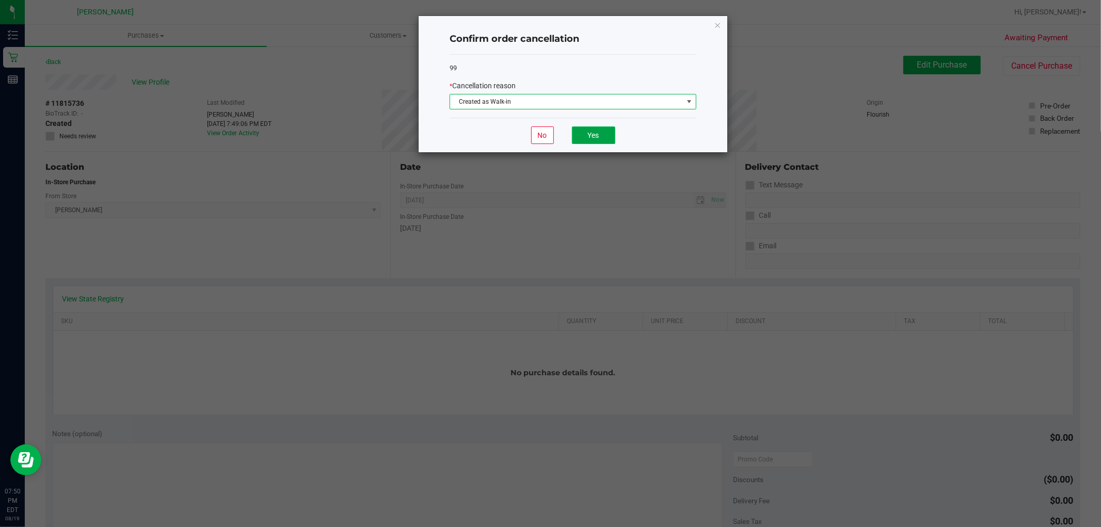
click at [594, 136] on button "Yes" at bounding box center [593, 135] width 43 height 18
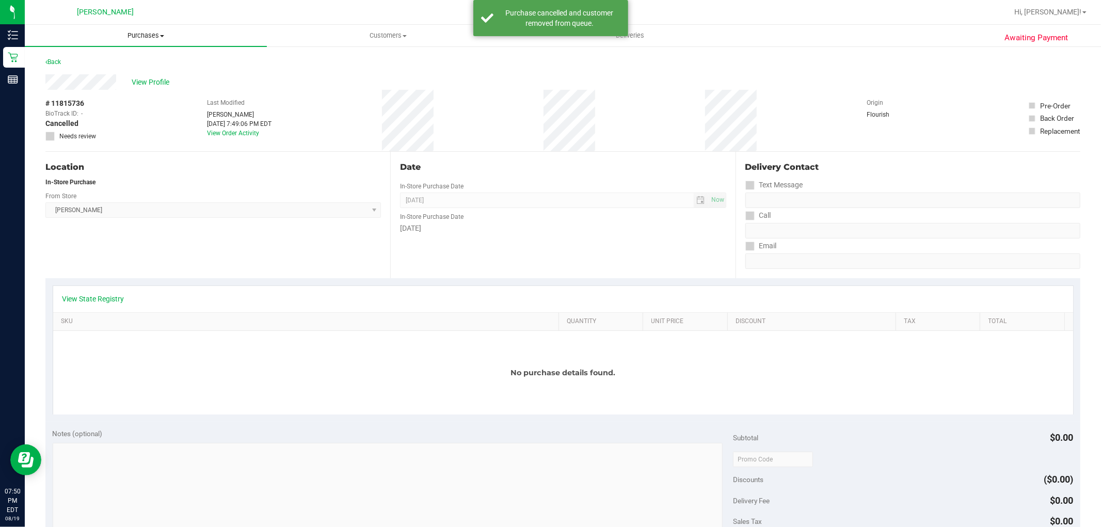
click at [158, 34] on span "Purchases" at bounding box center [146, 35] width 242 height 9
click at [132, 54] on ul "Summary of purchases Fulfillment All purchases" at bounding box center [146, 75] width 242 height 56
click at [138, 38] on span "Purchases" at bounding box center [146, 35] width 242 height 9
click at [126, 57] on li "Summary of purchases" at bounding box center [146, 62] width 242 height 12
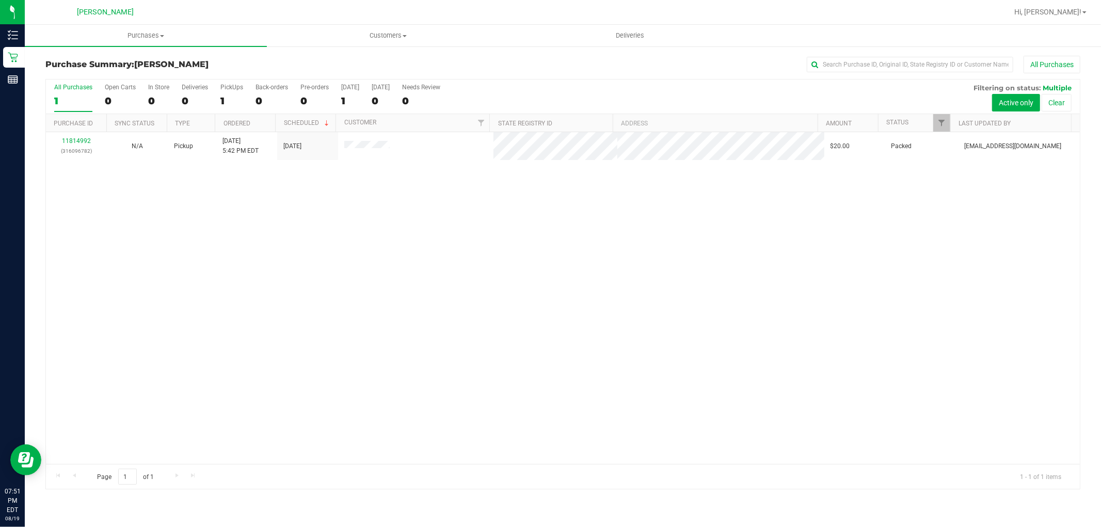
click at [293, 260] on div "11814992 (316096782) N/A Pickup [DATE] 5:42 PM EDT 8/19/2025 $20.00 Packed [EMA…" at bounding box center [563, 298] width 1034 height 332
click at [223, 99] on div "1" at bounding box center [231, 101] width 23 height 12
click at [0, 0] on input "PickUps 1" at bounding box center [0, 0] width 0 height 0
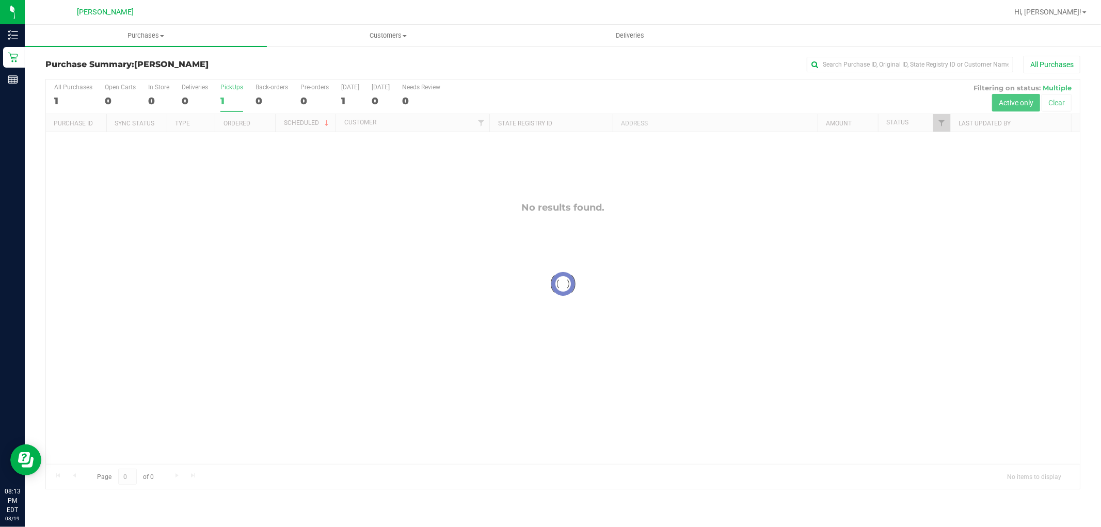
click at [234, 99] on div at bounding box center [563, 283] width 1034 height 409
click at [160, 31] on span "Purchases" at bounding box center [146, 35] width 242 height 9
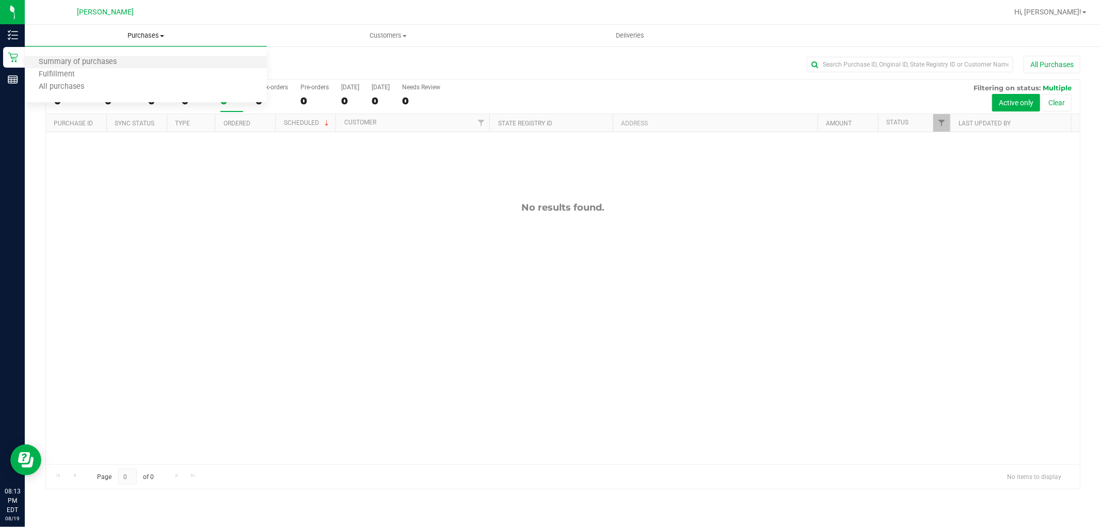
click at [158, 58] on li "Summary of purchases" at bounding box center [146, 62] width 242 height 12
click at [216, 342] on div "No results found." at bounding box center [563, 333] width 1034 height 402
click at [399, 355] on div "No results found." at bounding box center [563, 333] width 1034 height 402
click at [307, 249] on div "No results found." at bounding box center [563, 333] width 1034 height 402
